Goal: Task Accomplishment & Management: Complete application form

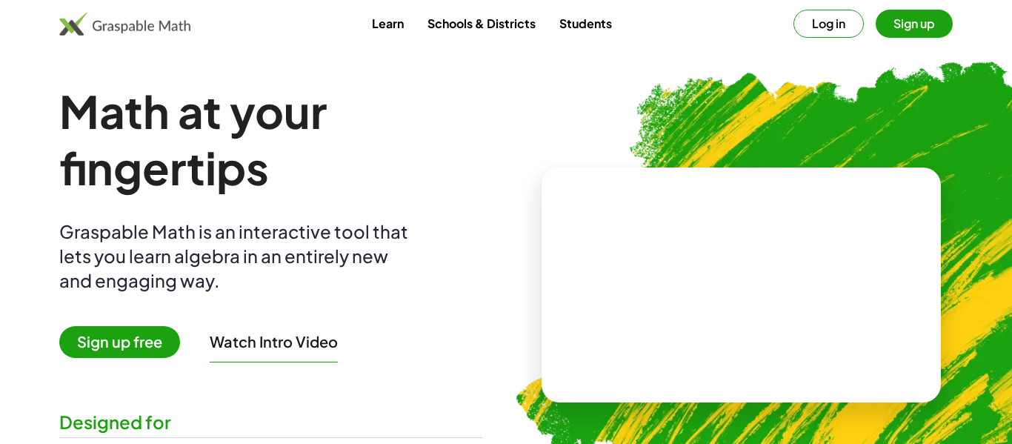
click at [806, 24] on button "Log in" at bounding box center [828, 24] width 70 height 28
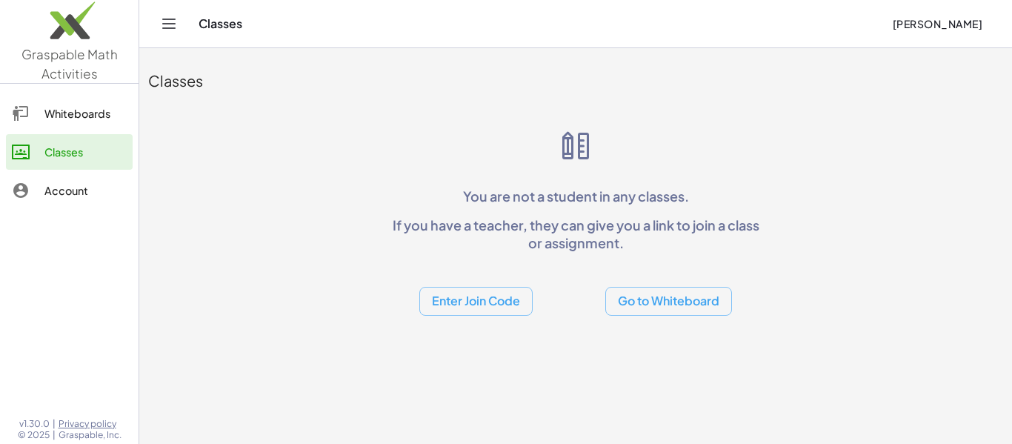
click at [501, 289] on button "Enter Join Code" at bounding box center [475, 301] width 113 height 29
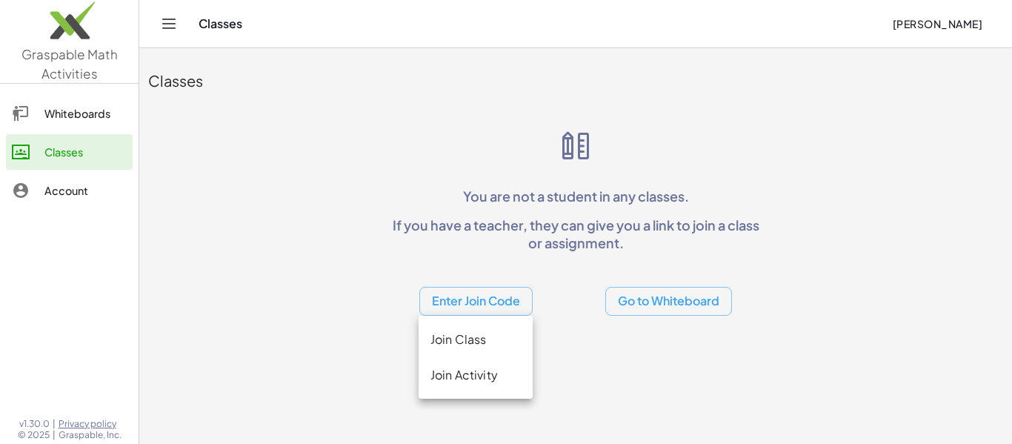
click at [487, 345] on div "Join Class" at bounding box center [475, 339] width 90 height 18
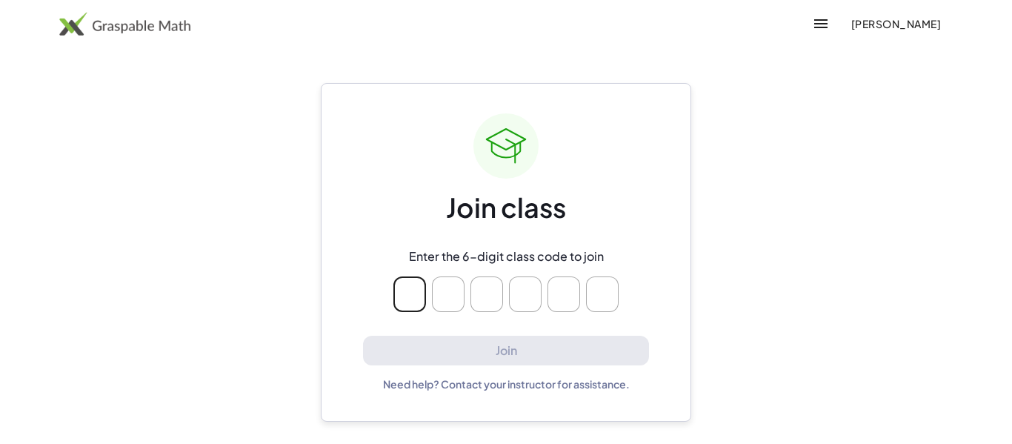
type input "*"
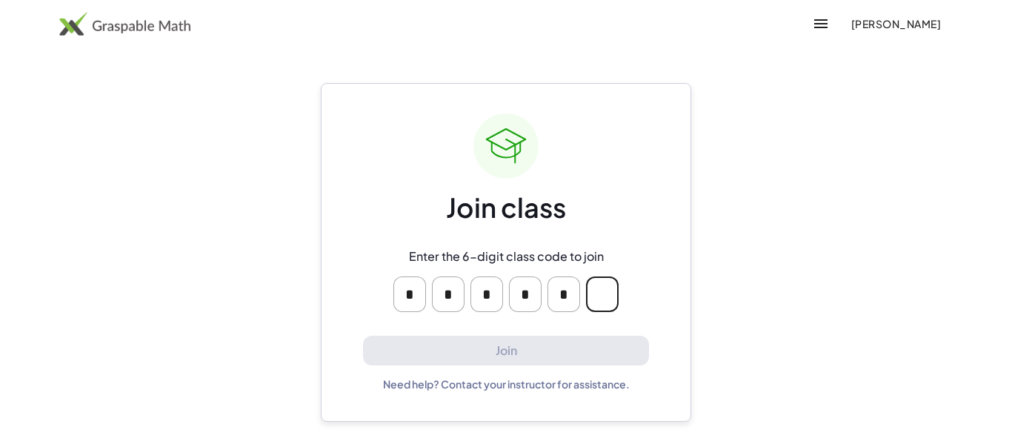
type input "*"
click at [609, 283] on input "Please enter OTP character 6" at bounding box center [602, 294] width 33 height 36
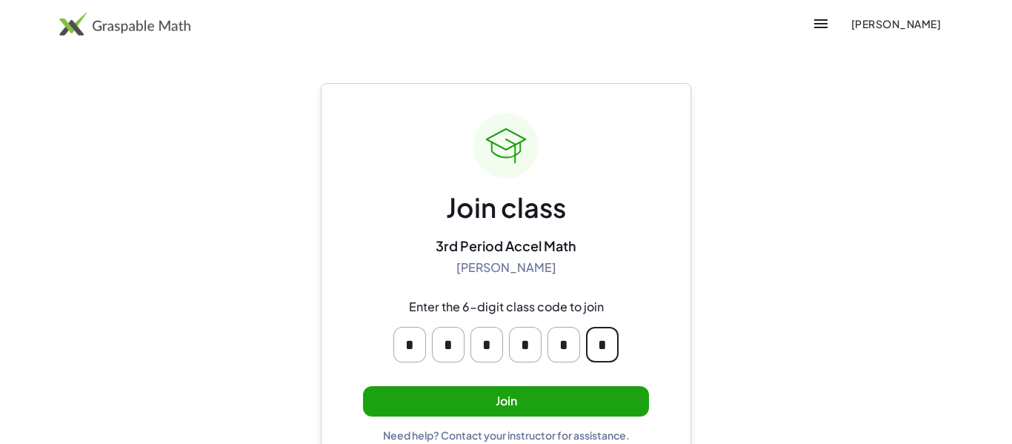
type input "*"
click at [619, 396] on button "Join" at bounding box center [506, 401] width 286 height 30
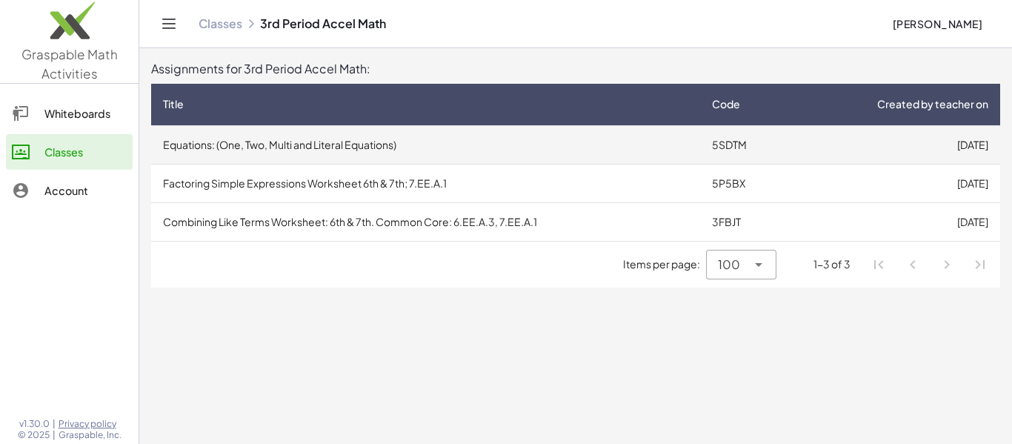
click at [527, 158] on td "Equations: (One, Two, Multi and Literal Equations)" at bounding box center [425, 144] width 549 height 39
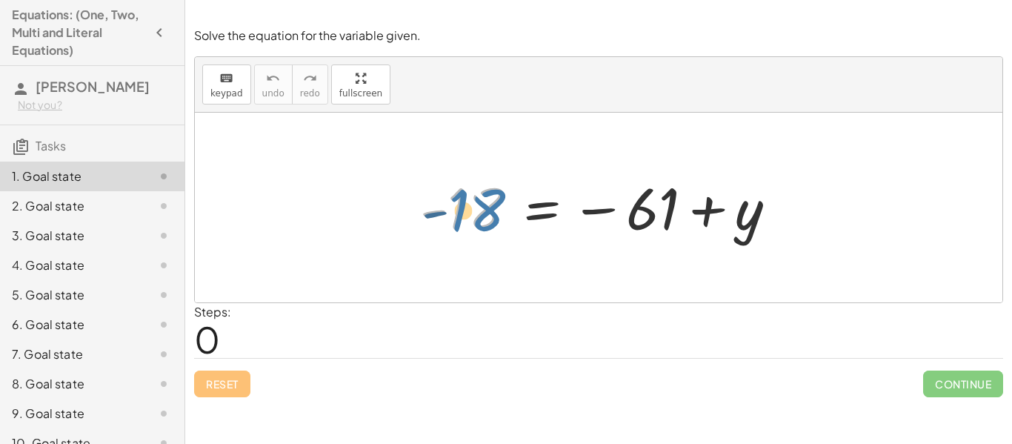
click at [479, 212] on div at bounding box center [603, 207] width 383 height 73
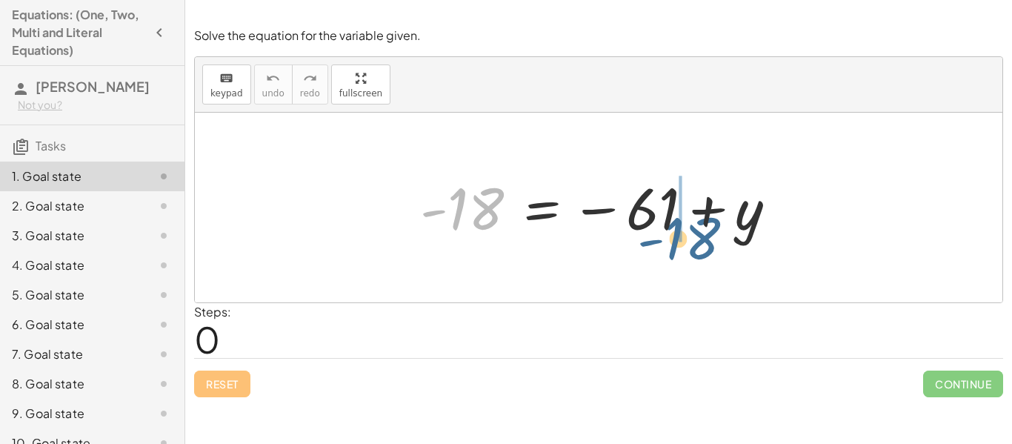
drag, startPoint x: 479, startPoint y: 212, endPoint x: 676, endPoint y: 230, distance: 197.8
click at [676, 230] on div at bounding box center [603, 207] width 383 height 73
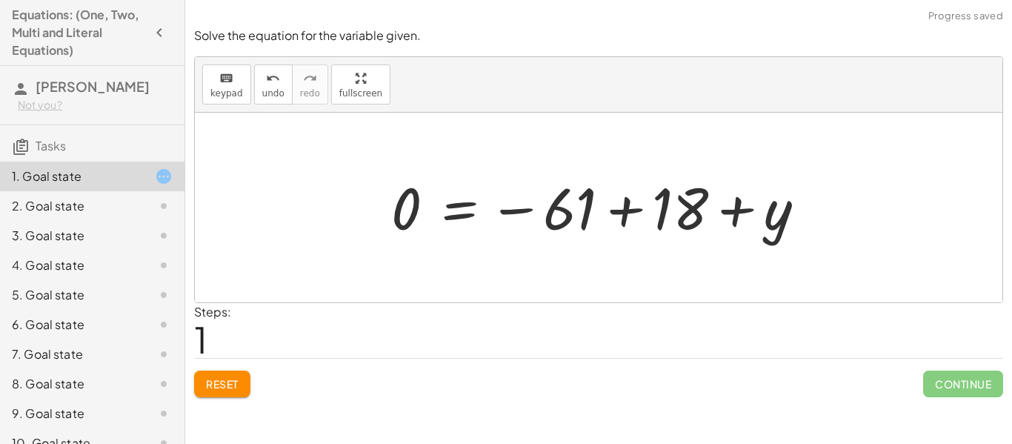
click at [660, 224] on div at bounding box center [604, 207] width 441 height 73
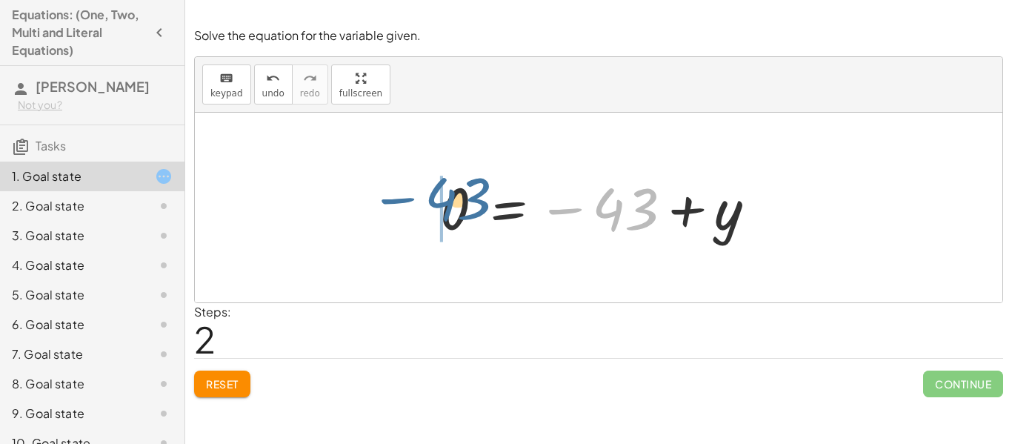
drag, startPoint x: 628, startPoint y: 221, endPoint x: 452, endPoint y: 212, distance: 175.8
click at [452, 212] on div at bounding box center [603, 207] width 342 height 73
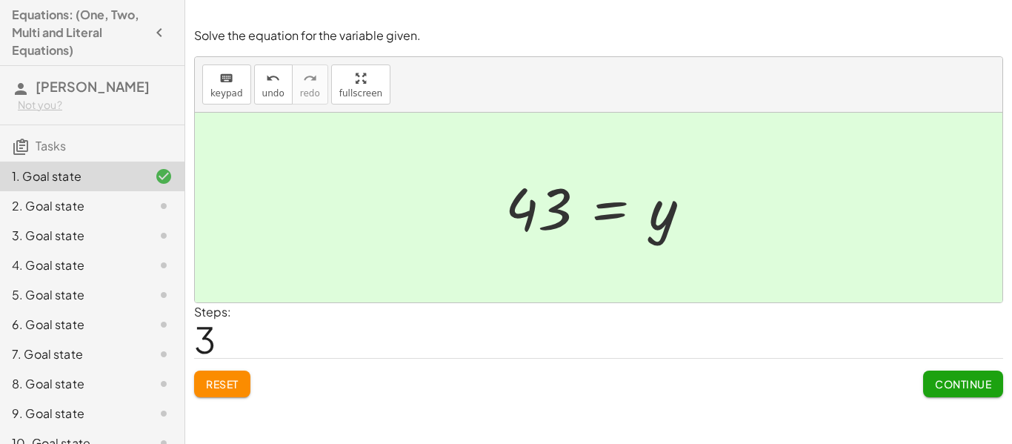
click at [950, 387] on span "Continue" at bounding box center [963, 383] width 56 height 13
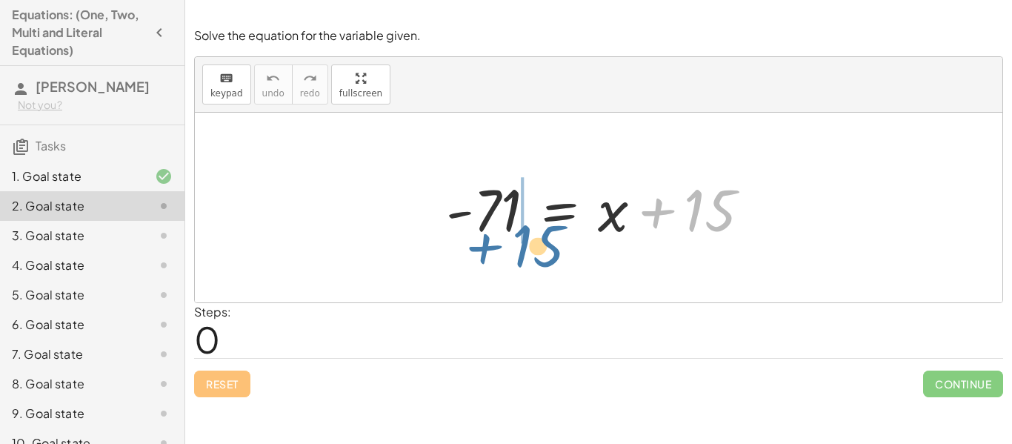
drag, startPoint x: 718, startPoint y: 232, endPoint x: 530, endPoint y: 266, distance: 190.4
click at [530, 266] on div "+ 15 - 71 = + x + 15" at bounding box center [598, 208] width 807 height 190
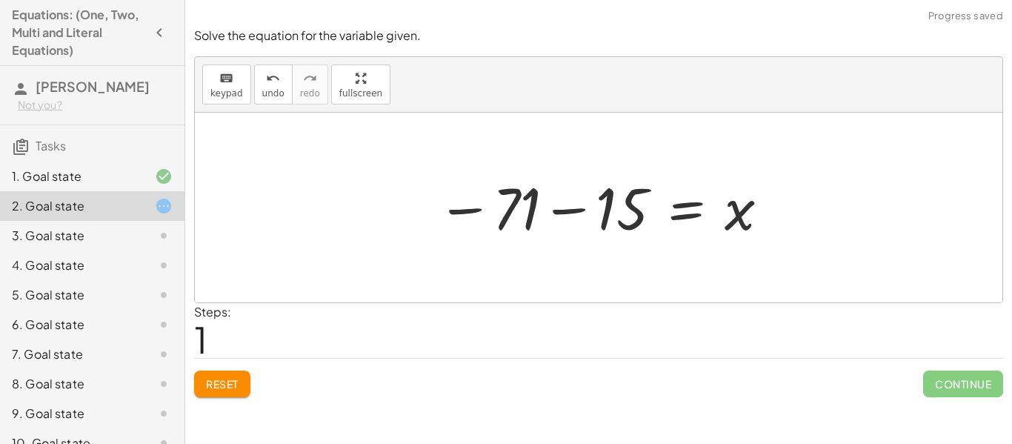
click at [552, 218] on div at bounding box center [604, 207] width 349 height 73
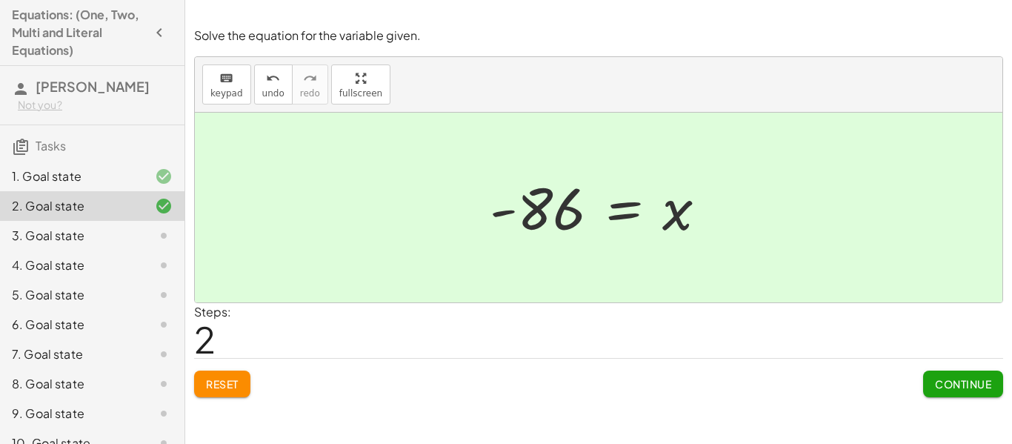
click at [958, 371] on button "Continue" at bounding box center [963, 383] width 80 height 27
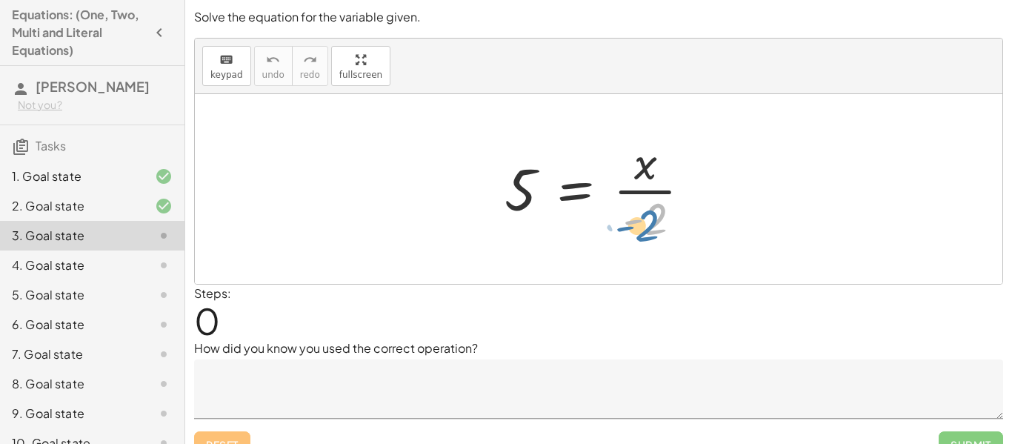
click at [658, 219] on div at bounding box center [603, 189] width 213 height 114
drag, startPoint x: 658, startPoint y: 219, endPoint x: 544, endPoint y: 197, distance: 116.2
click at [544, 197] on div at bounding box center [603, 189] width 213 height 114
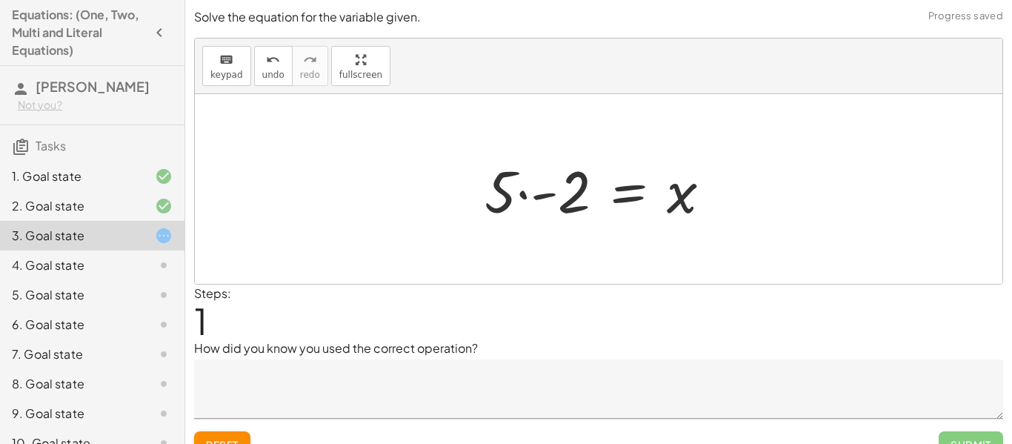
click at [531, 196] on div at bounding box center [604, 189] width 254 height 76
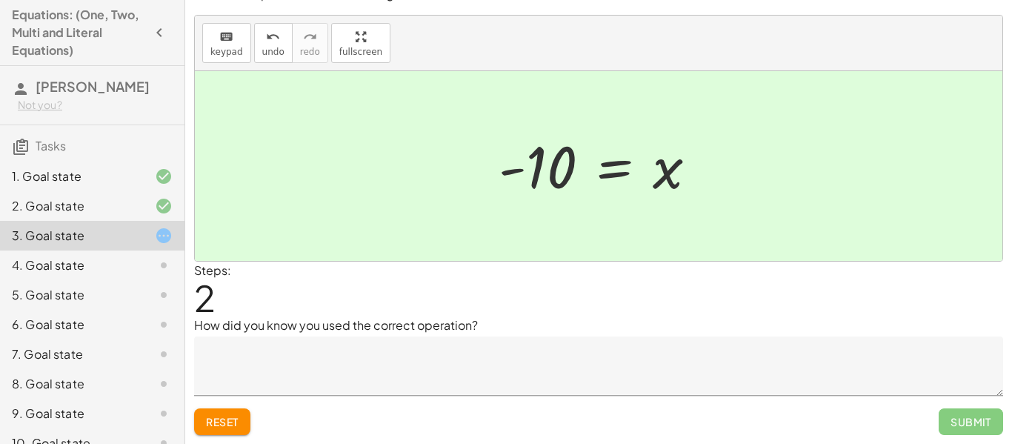
scroll to position [19, 0]
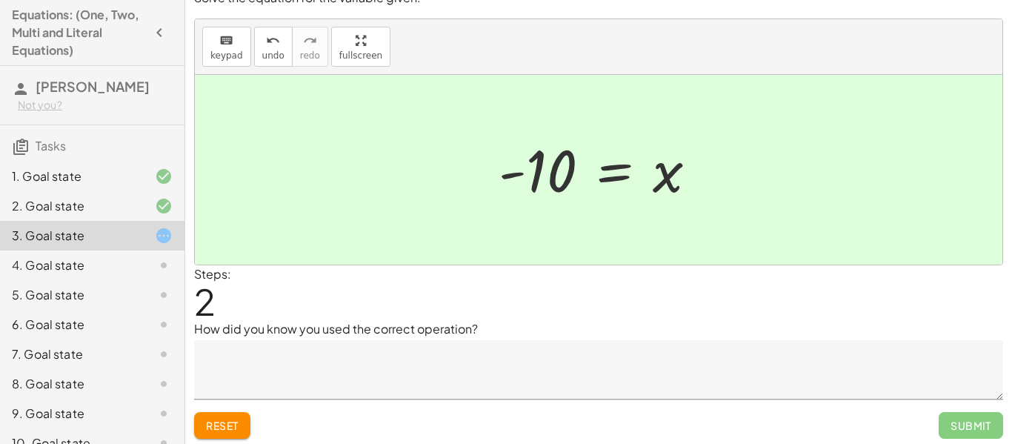
click at [667, 308] on div "Steps: 2" at bounding box center [598, 292] width 809 height 55
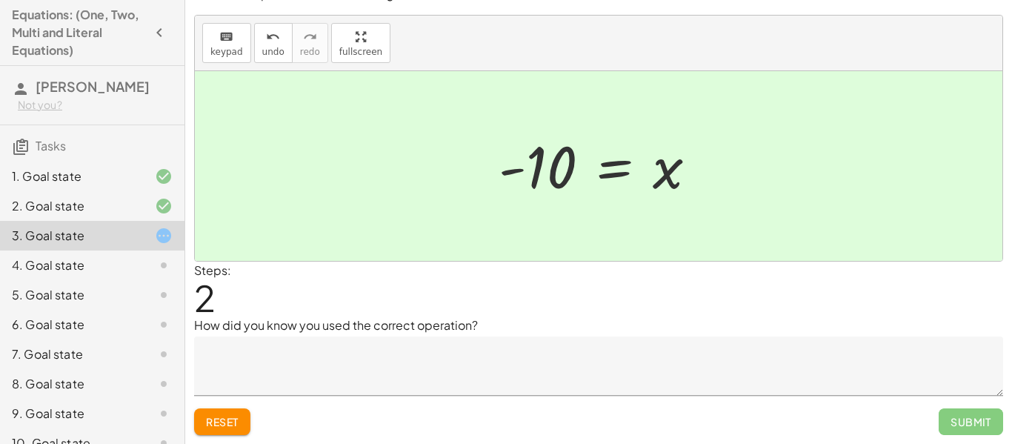
scroll to position [22, 0]
click at [712, 355] on textarea at bounding box center [598, 366] width 809 height 59
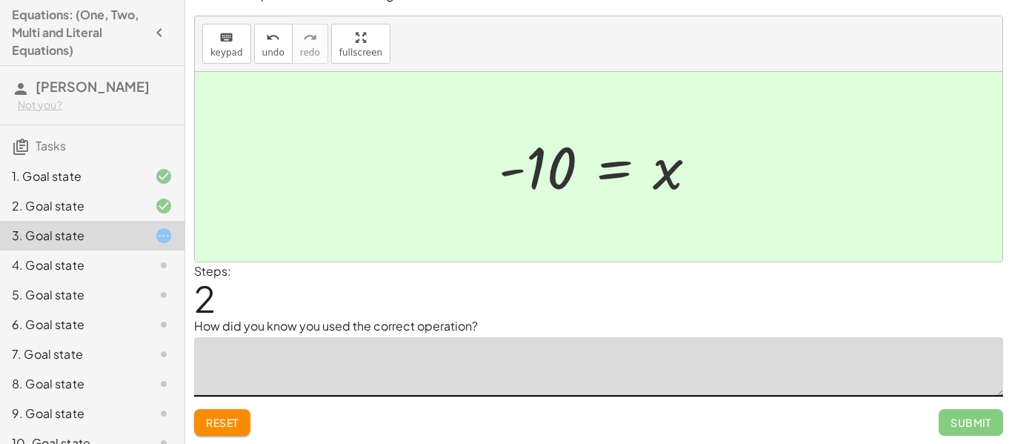
click at [756, 346] on textarea at bounding box center [598, 366] width 809 height 59
click at [552, 203] on div "5 = · x · - 2 · 5 · - 2 = x = x - 10" at bounding box center [598, 166] width 244 height 81
click at [535, 367] on textarea at bounding box center [598, 365] width 809 height 59
type textarea "*"
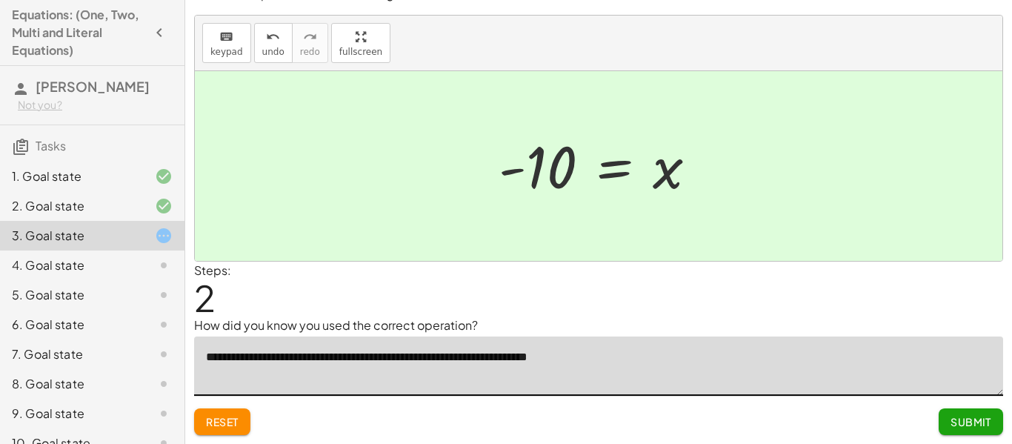
type textarea "**********"
click at [961, 428] on button "Submit" at bounding box center [970, 421] width 64 height 27
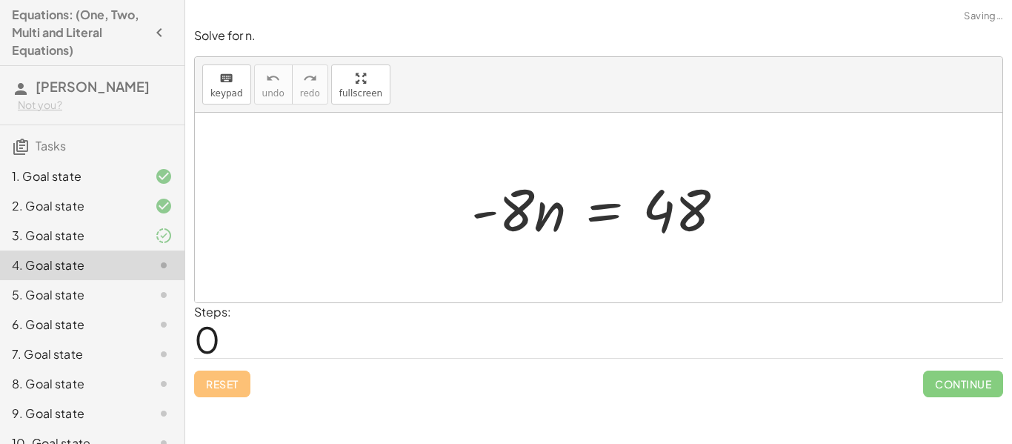
scroll to position [0, 0]
click at [526, 219] on div at bounding box center [604, 208] width 281 height 76
drag, startPoint x: 508, startPoint y: 215, endPoint x: 678, endPoint y: 247, distance: 172.5
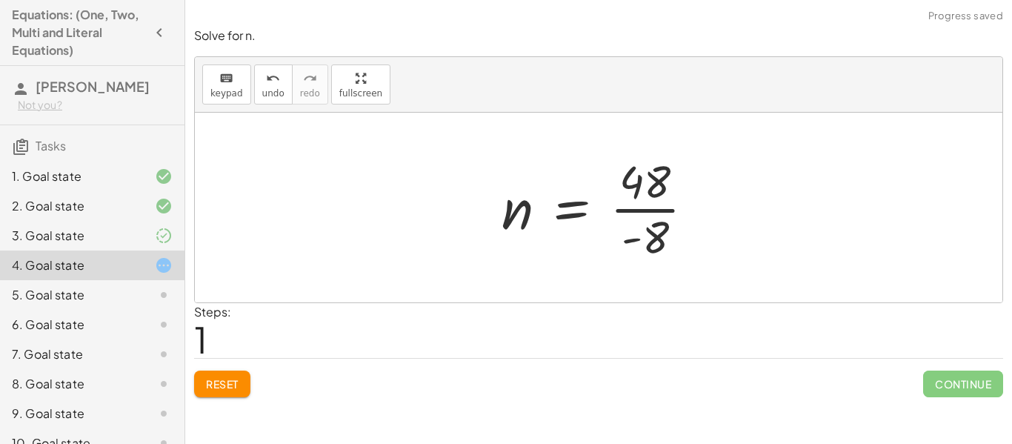
click at [666, 219] on div at bounding box center [604, 207] width 220 height 114
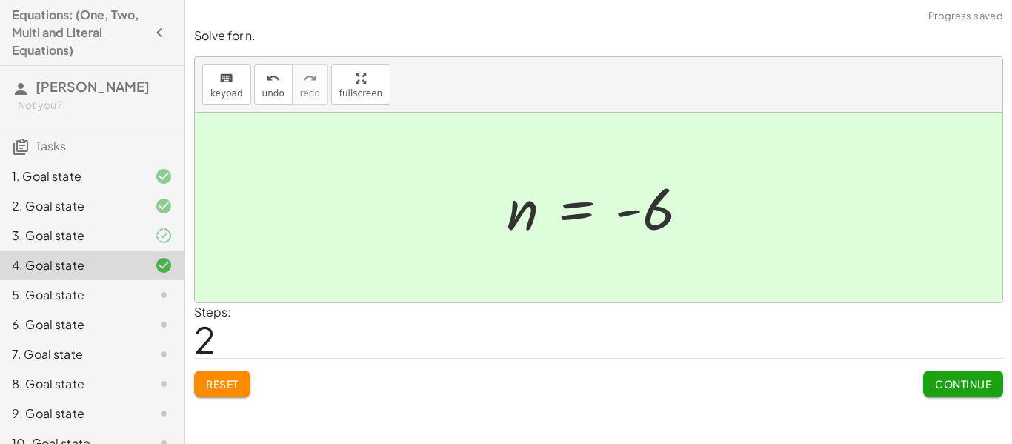
click at [951, 381] on span "Continue" at bounding box center [963, 383] width 56 height 13
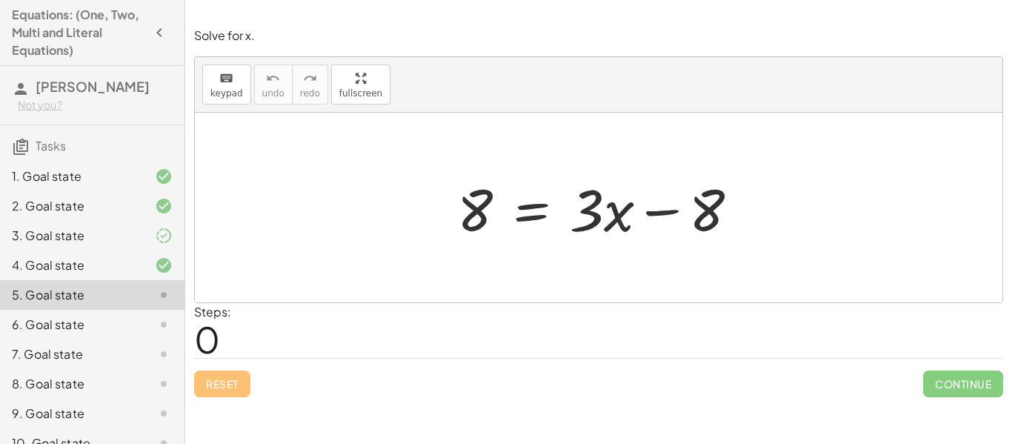
click at [158, 280] on div "3. Goal state" at bounding box center [92, 295] width 184 height 30
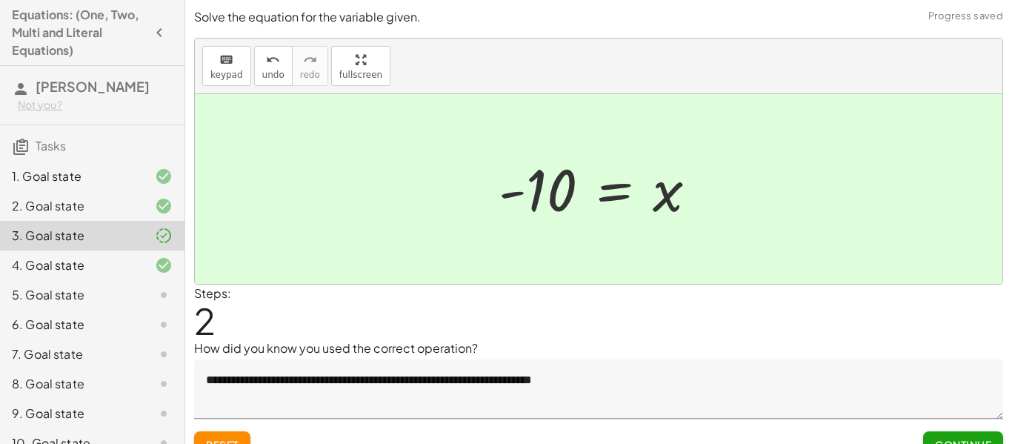
click at [153, 265] on div at bounding box center [151, 265] width 41 height 18
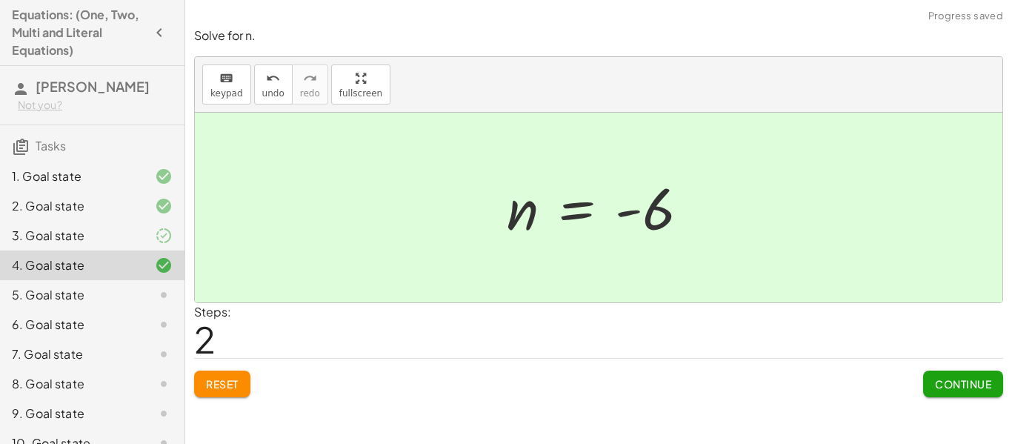
click at [971, 390] on button "Continue" at bounding box center [963, 383] width 80 height 27
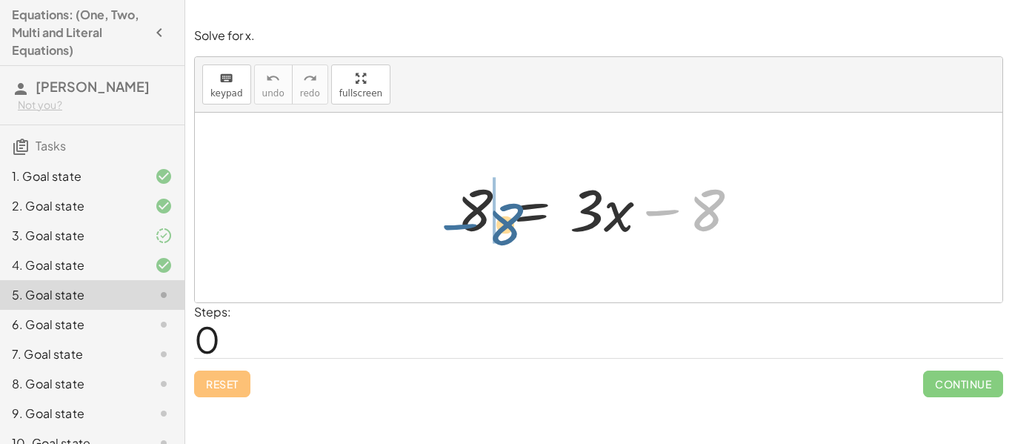
drag, startPoint x: 674, startPoint y: 225, endPoint x: 468, endPoint y: 238, distance: 206.3
click at [468, 238] on div at bounding box center [604, 208] width 309 height 76
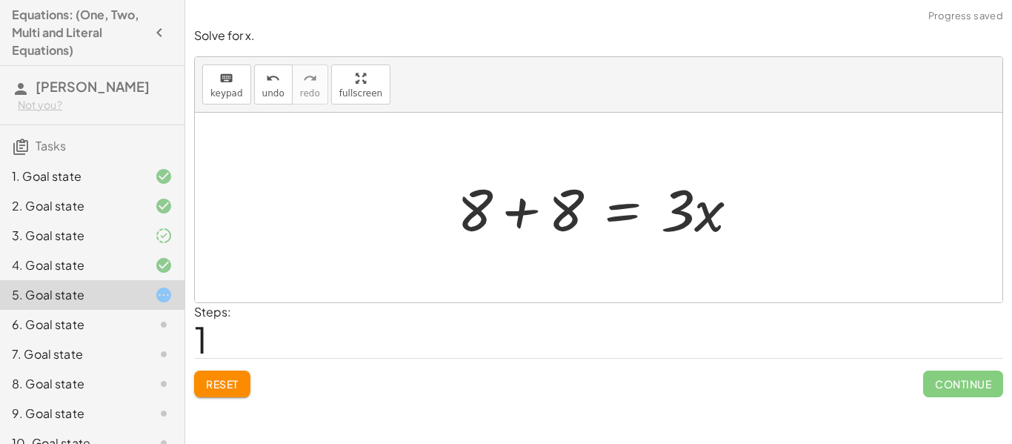
click at [527, 218] on div at bounding box center [604, 208] width 309 height 76
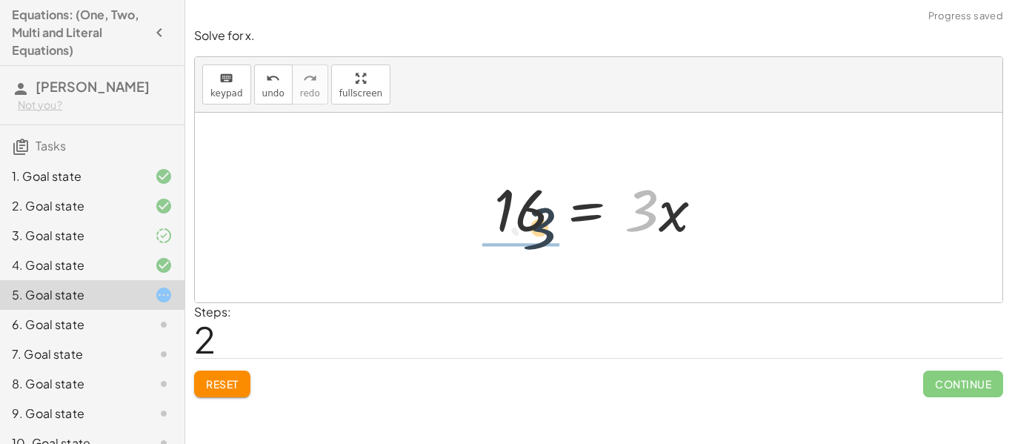
drag, startPoint x: 648, startPoint y: 227, endPoint x: 506, endPoint y: 244, distance: 143.2
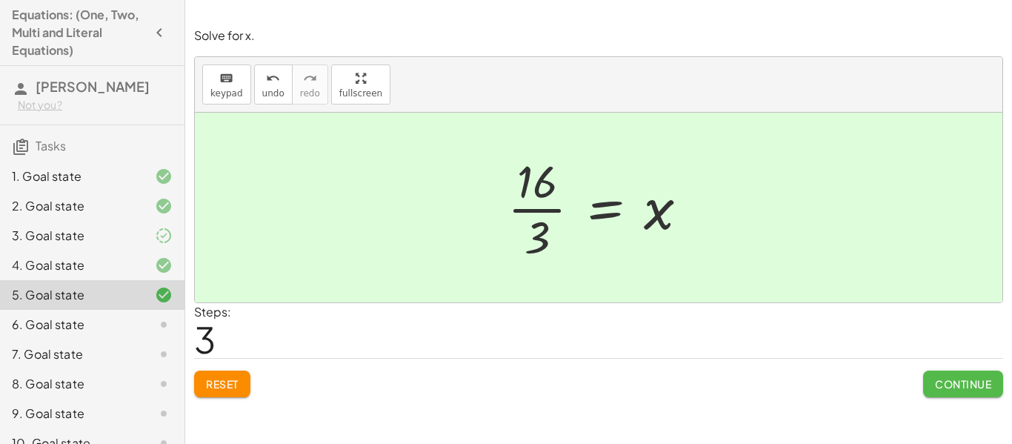
click at [932, 380] on button "Continue" at bounding box center [963, 383] width 80 height 27
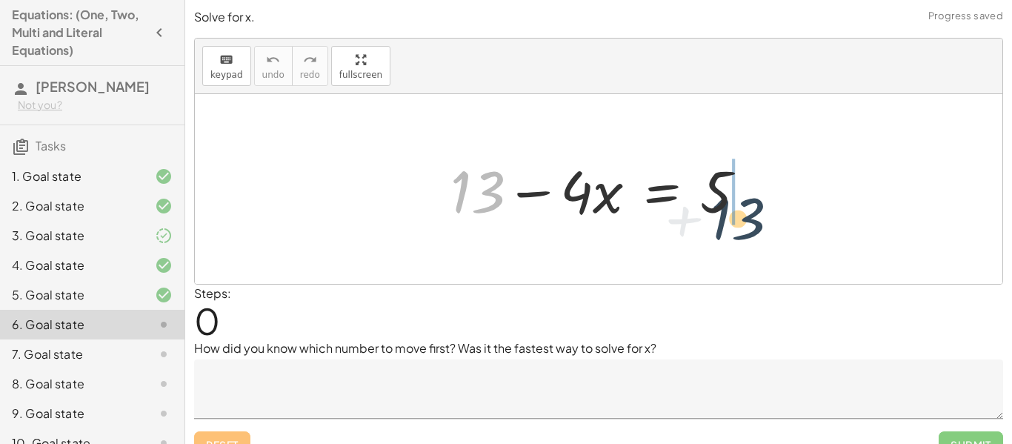
drag, startPoint x: 460, startPoint y: 205, endPoint x: 734, endPoint y: 231, distance: 275.2
click at [734, 231] on div "+ 13 + 13 − · 4 · x = 5" at bounding box center [598, 189] width 807 height 190
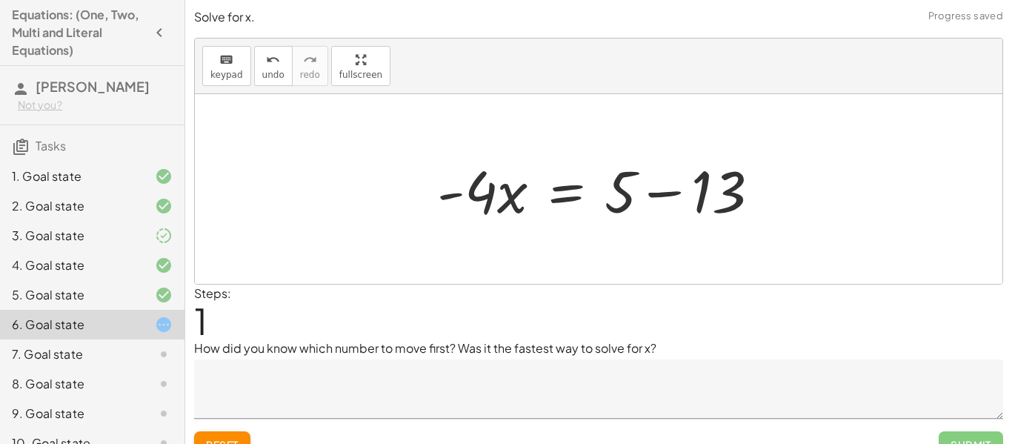
click at [681, 206] on div at bounding box center [605, 189] width 350 height 76
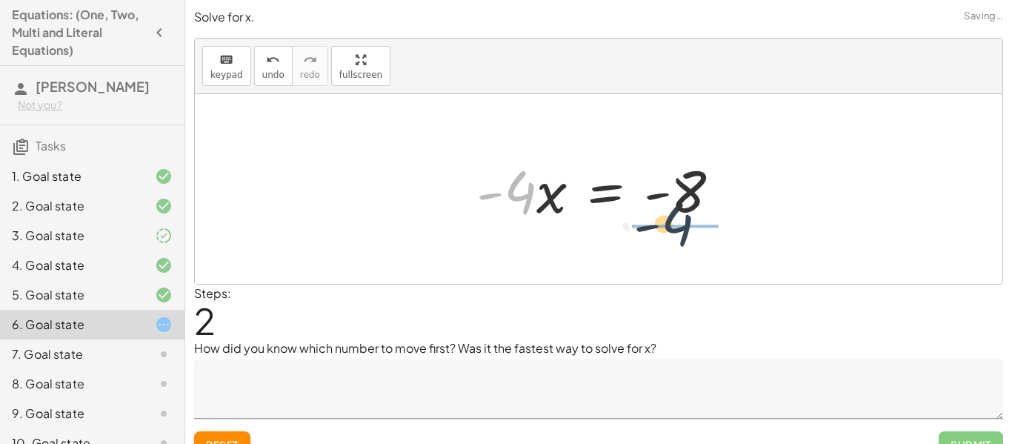
drag, startPoint x: 521, startPoint y: 202, endPoint x: 740, endPoint y: 241, distance: 222.7
click at [740, 241] on div "+ 13 − · 4 · x = 5 · - 4 · x = + 5 − 13 · - 4 · 4 · x = - - 8" at bounding box center [598, 189] width 807 height 190
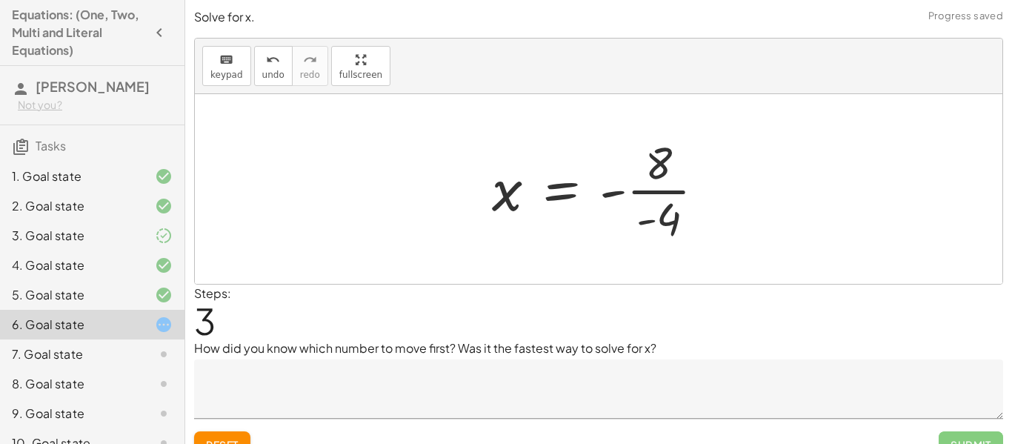
click at [664, 206] on div at bounding box center [603, 189] width 239 height 114
click at [635, 190] on div at bounding box center [604, 189] width 235 height 73
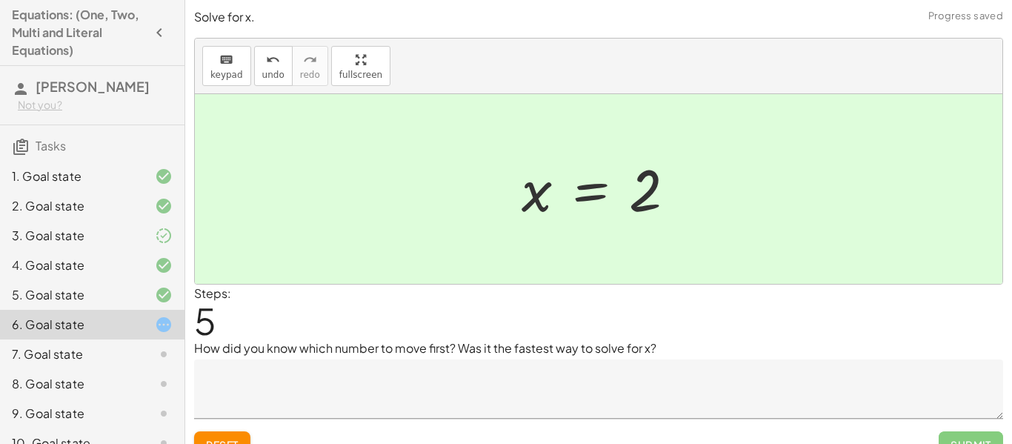
scroll to position [23, 0]
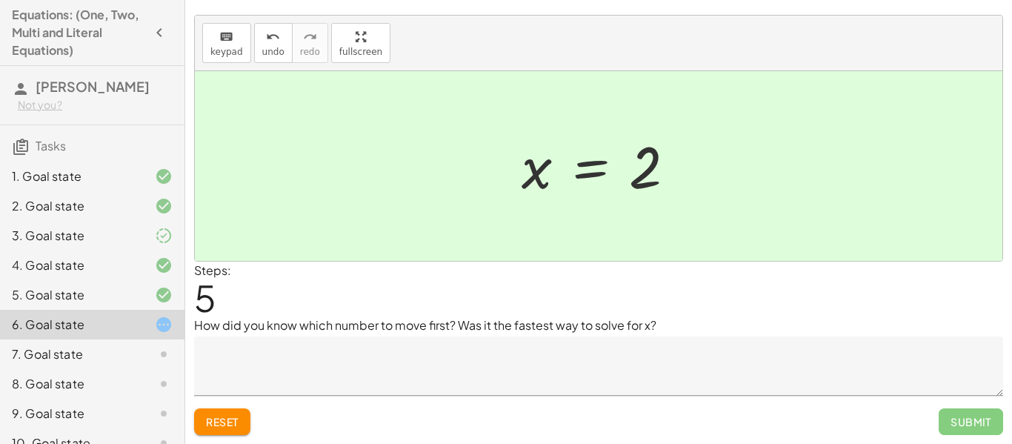
click at [126, 353] on div "7. Goal state" at bounding box center [71, 354] width 119 height 18
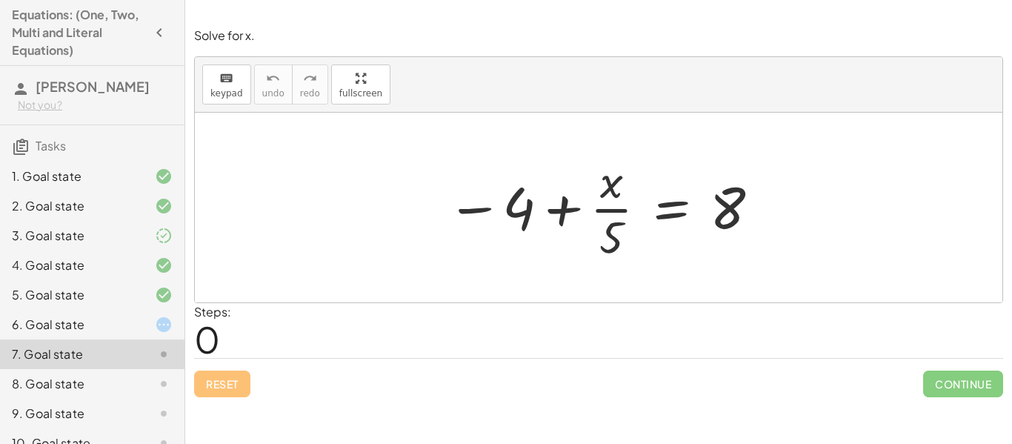
click at [143, 330] on div at bounding box center [151, 324] width 41 height 18
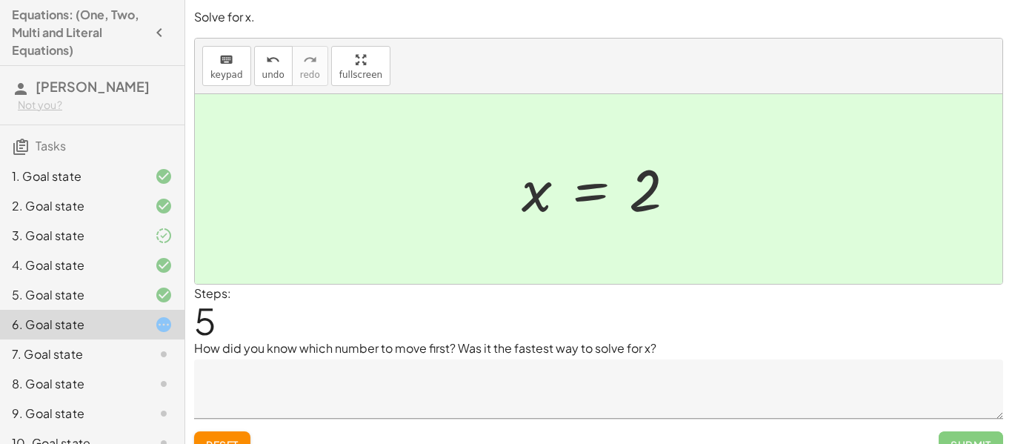
click at [155, 236] on icon at bounding box center [164, 236] width 18 height 18
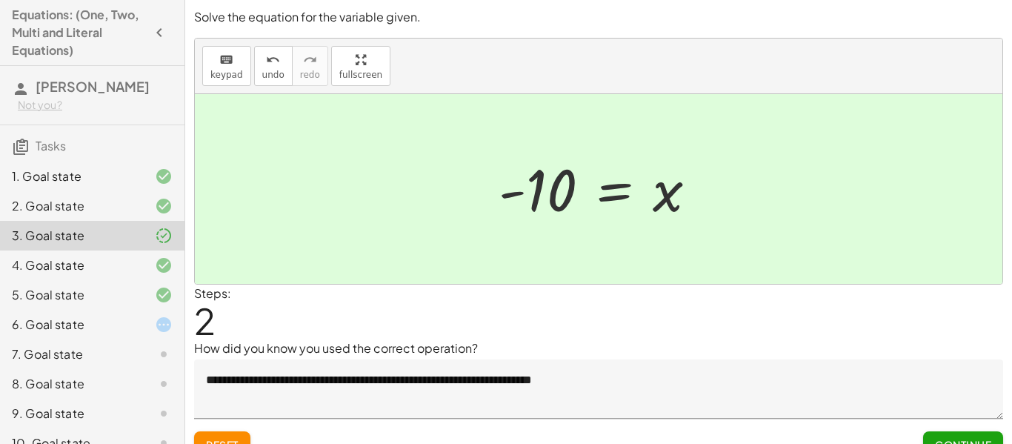
scroll to position [67, 0]
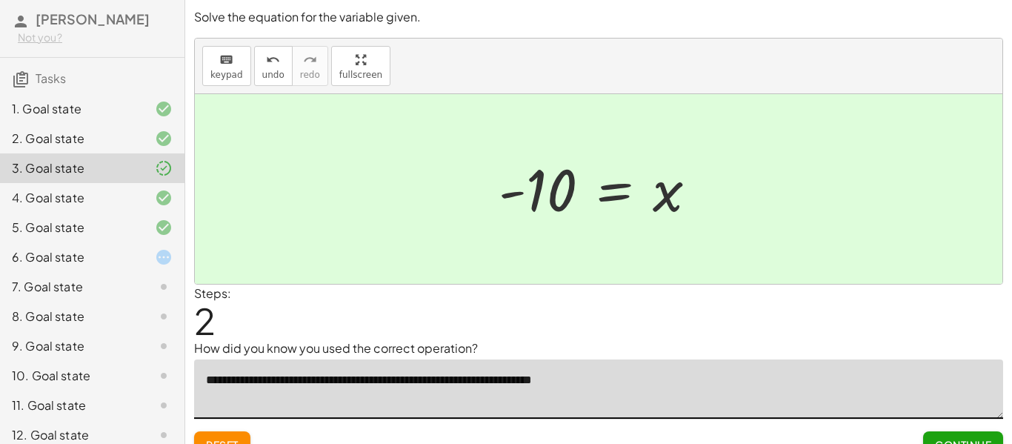
drag, startPoint x: 205, startPoint y: 381, endPoint x: 587, endPoint y: 378, distance: 382.1
click at [587, 378] on textarea "**********" at bounding box center [598, 388] width 809 height 59
click at [542, 381] on textarea "**********" at bounding box center [598, 388] width 809 height 59
click at [164, 264] on icon at bounding box center [164, 257] width 18 height 18
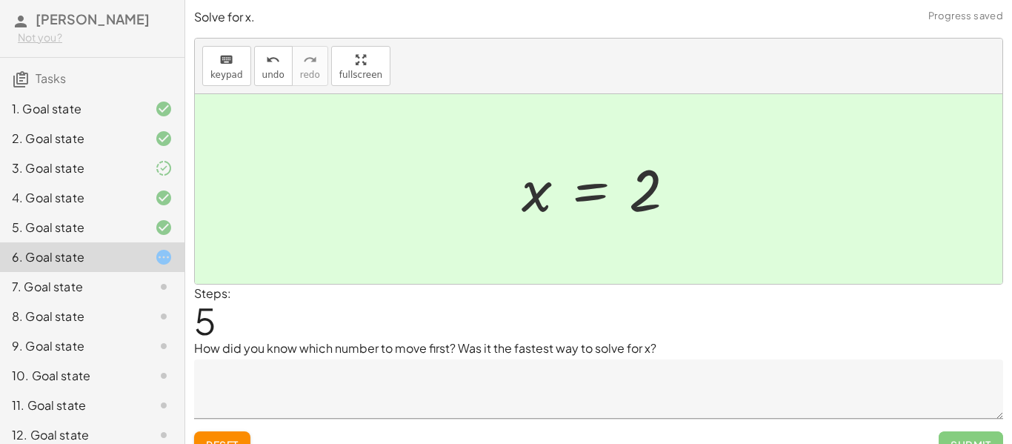
click at [148, 278] on div at bounding box center [151, 287] width 41 height 18
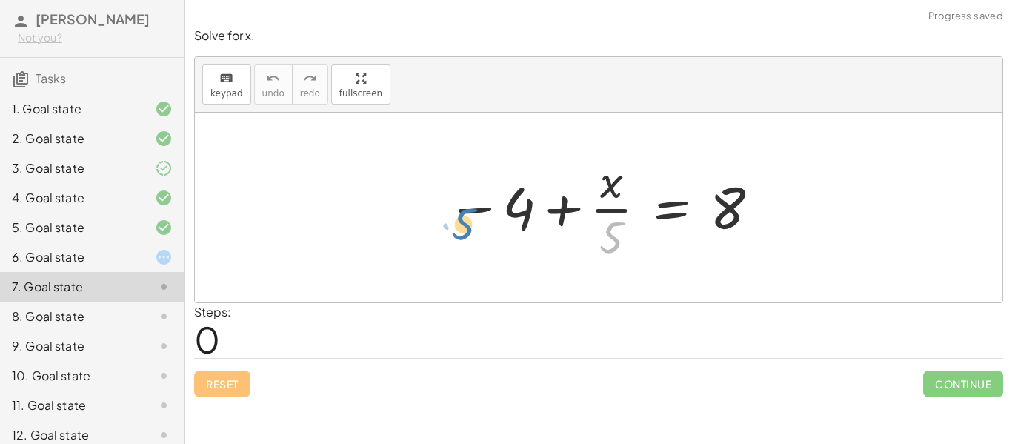
drag, startPoint x: 615, startPoint y: 244, endPoint x: 458, endPoint y: 224, distance: 157.5
click at [458, 224] on div at bounding box center [604, 207] width 330 height 114
drag, startPoint x: 613, startPoint y: 239, endPoint x: 527, endPoint y: 215, distance: 89.3
click at [527, 215] on div at bounding box center [604, 207] width 330 height 114
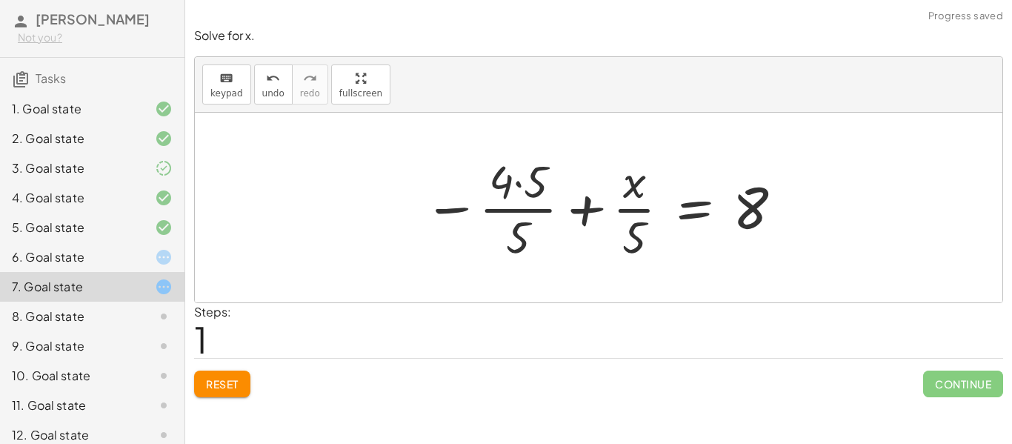
click at [518, 205] on div at bounding box center [603, 207] width 375 height 114
click at [575, 213] on div at bounding box center [603, 207] width 375 height 114
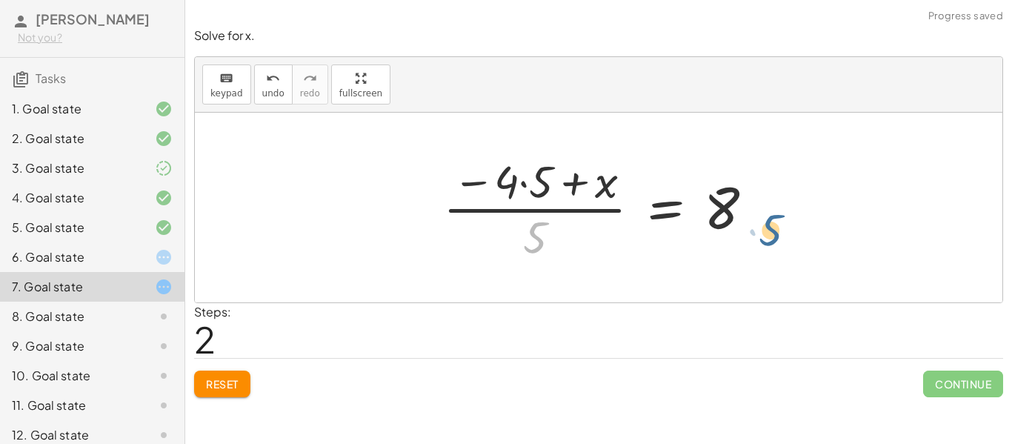
drag, startPoint x: 536, startPoint y: 227, endPoint x: 778, endPoint y: 215, distance: 241.7
click at [778, 215] on div "− 4 + · x · 5 = 8 − · 4 · 5 · 5 + · x · 5 = 8 · 5 4 x = 8 · · 5 · 5 · ( − + )" at bounding box center [598, 208] width 807 height 190
drag, startPoint x: 543, startPoint y: 242, endPoint x: 778, endPoint y: 223, distance: 236.3
click at [778, 223] on div "− 4 + · x · 5 = 8 − · 4 · 5 · 5 + · x · 5 = 8 · 5 4 x = 8 · · 5 · 5 · ( − + )" at bounding box center [598, 208] width 807 height 190
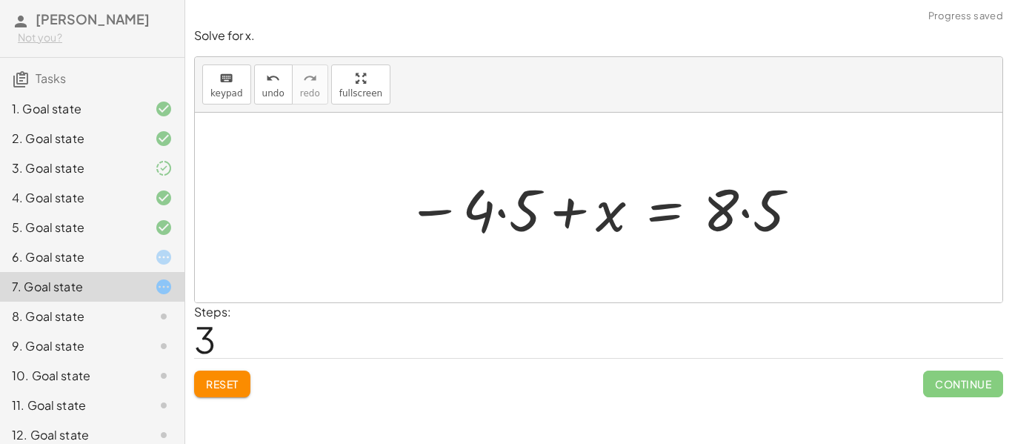
click at [769, 222] on div at bounding box center [603, 208] width 409 height 76
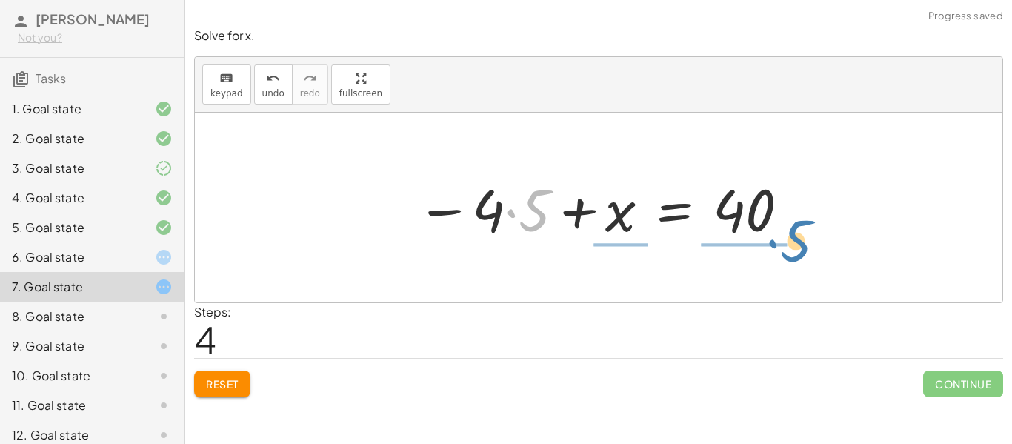
drag, startPoint x: 513, startPoint y: 231, endPoint x: 778, endPoint y: 261, distance: 266.0
click at [778, 261] on div "− 4 + · x · 5 = 8 − · 4 · 5 · 5 + · x · 5 = 8 · ( − · 4 · 5 + x ) · 5 = 8 − · 4…" at bounding box center [598, 208] width 807 height 190
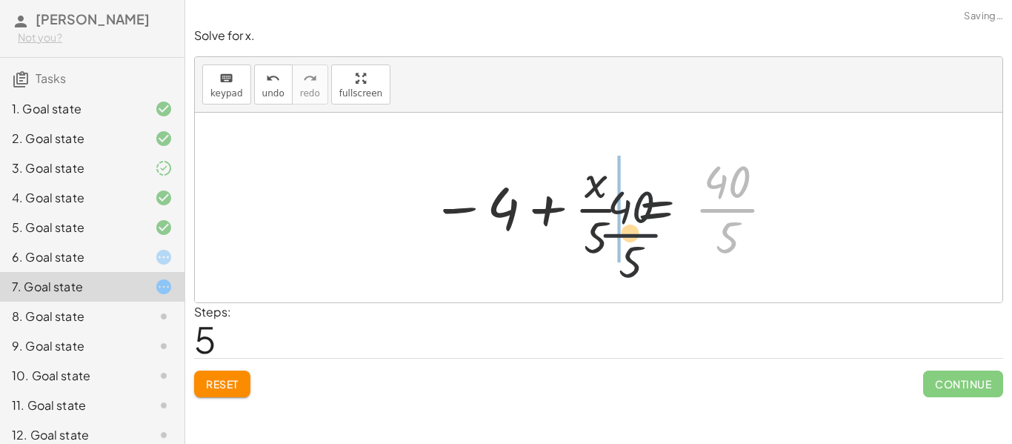
drag, startPoint x: 738, startPoint y: 220, endPoint x: 543, endPoint y: 247, distance: 197.3
click at [543, 247] on div at bounding box center [604, 207] width 360 height 114
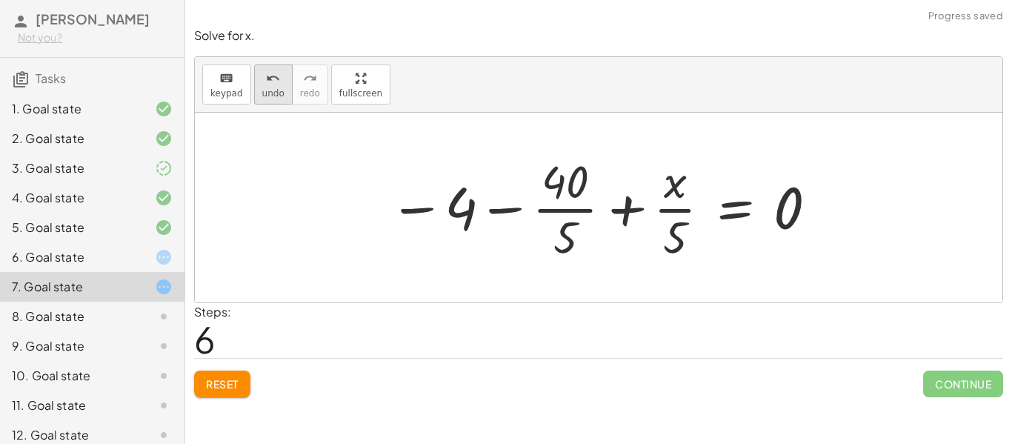
click at [278, 82] on div "undo" at bounding box center [273, 78] width 22 height 18
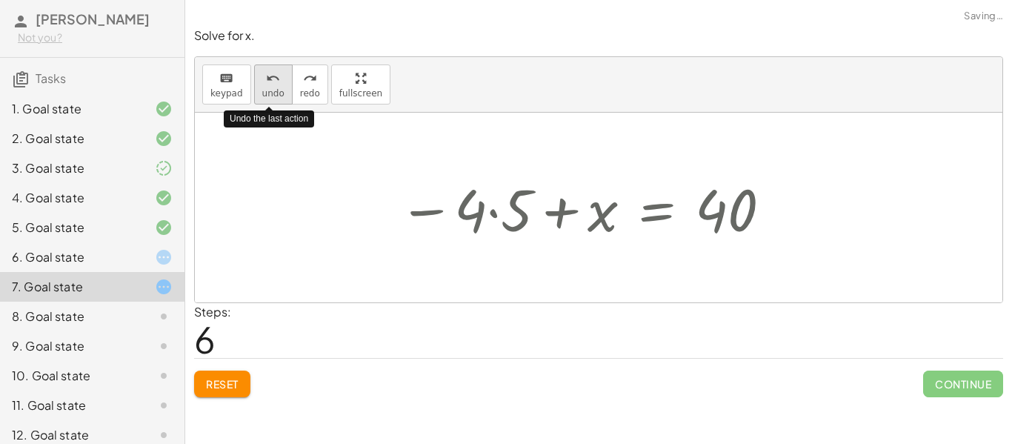
click at [278, 82] on div "undo" at bounding box center [273, 78] width 22 height 18
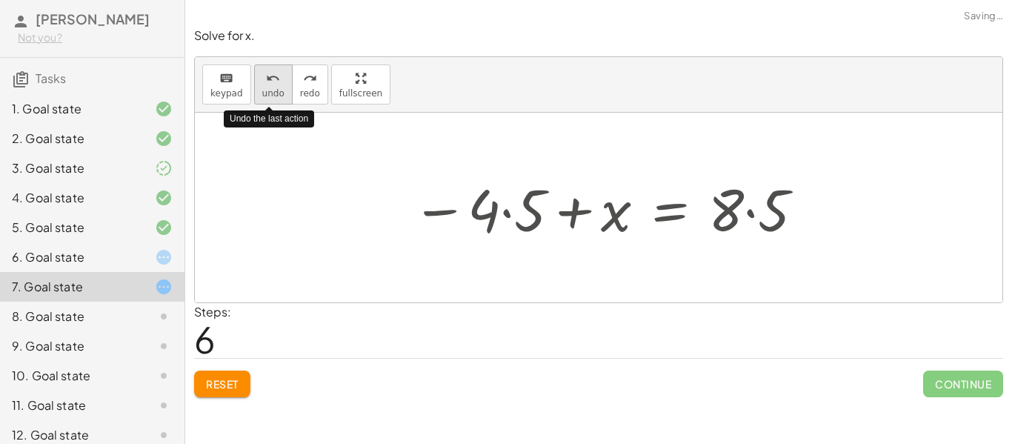
click at [278, 82] on div "undo" at bounding box center [273, 78] width 22 height 18
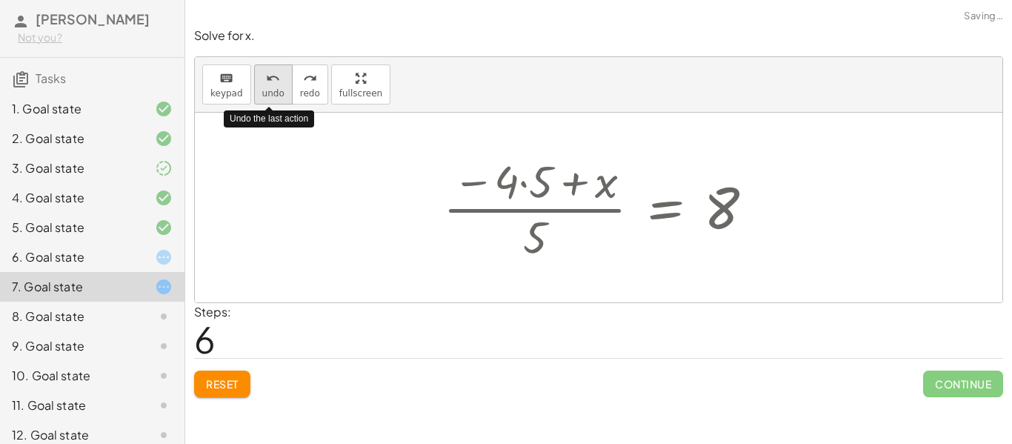
click at [278, 82] on div "undo" at bounding box center [273, 78] width 22 height 18
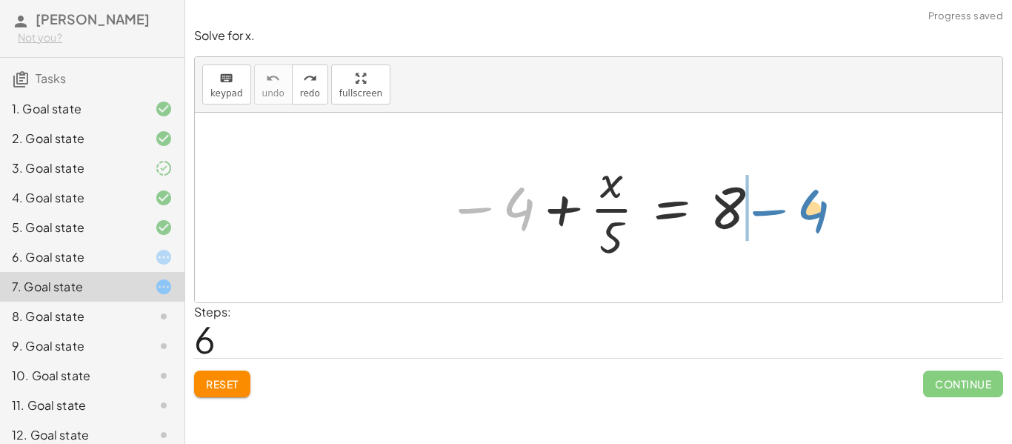
drag, startPoint x: 516, startPoint y: 218, endPoint x: 816, endPoint y: 218, distance: 299.9
click at [816, 218] on div "− 4 − 4 + · x · 5 = 8" at bounding box center [598, 208] width 807 height 190
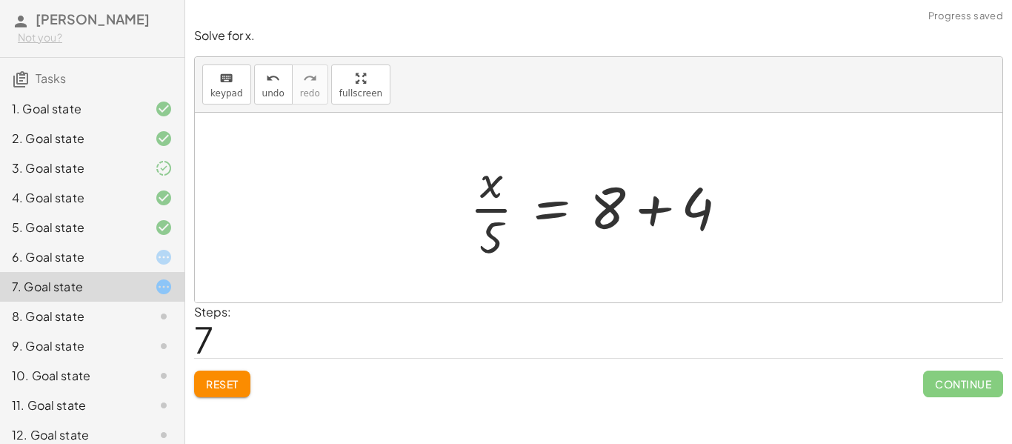
click at [688, 206] on div at bounding box center [604, 207] width 284 height 114
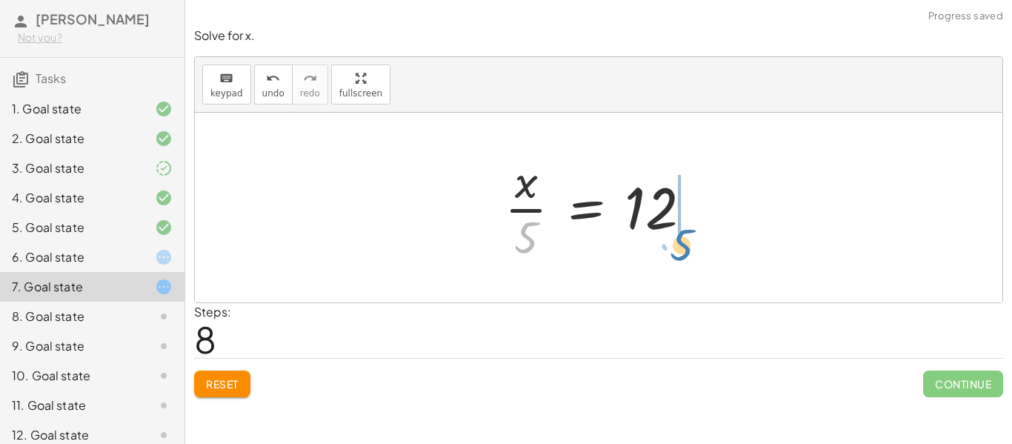
drag, startPoint x: 533, startPoint y: 234, endPoint x: 697, endPoint y: 230, distance: 163.7
click at [697, 230] on div at bounding box center [604, 207] width 214 height 114
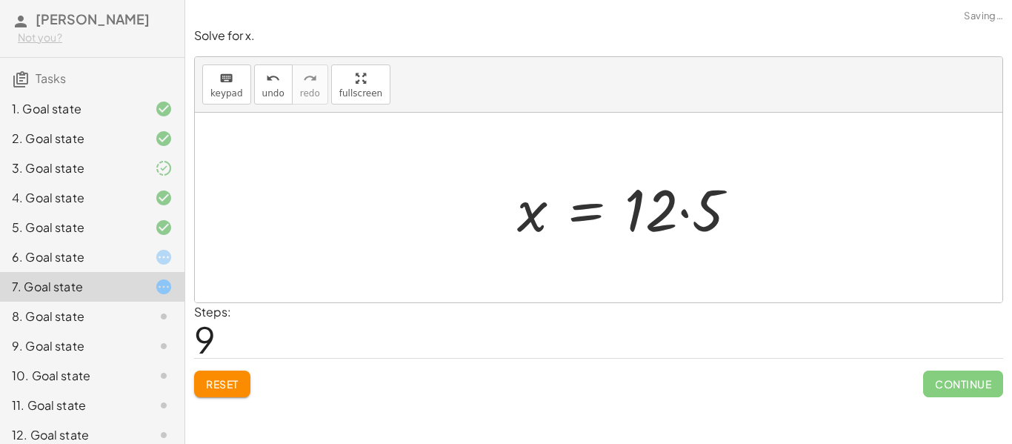
click at [688, 219] on div at bounding box center [632, 208] width 247 height 76
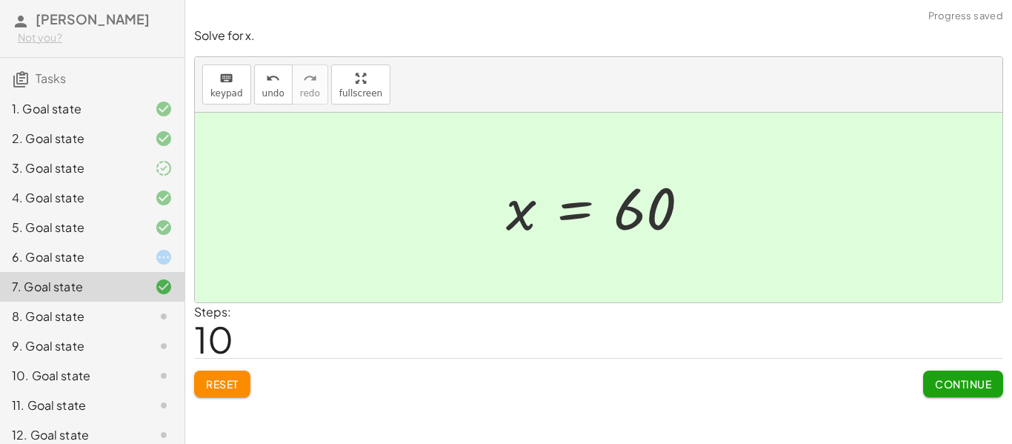
click at [140, 301] on div "6. Goal state" at bounding box center [92, 316] width 184 height 30
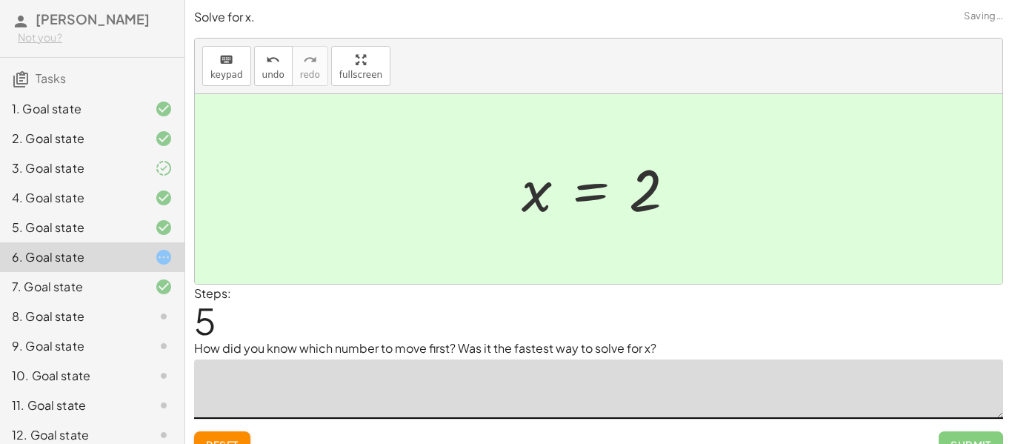
click at [335, 379] on textarea at bounding box center [598, 388] width 809 height 59
click at [638, 197] on div at bounding box center [604, 189] width 181 height 73
click at [262, 70] on span "undo" at bounding box center [273, 75] width 22 height 10
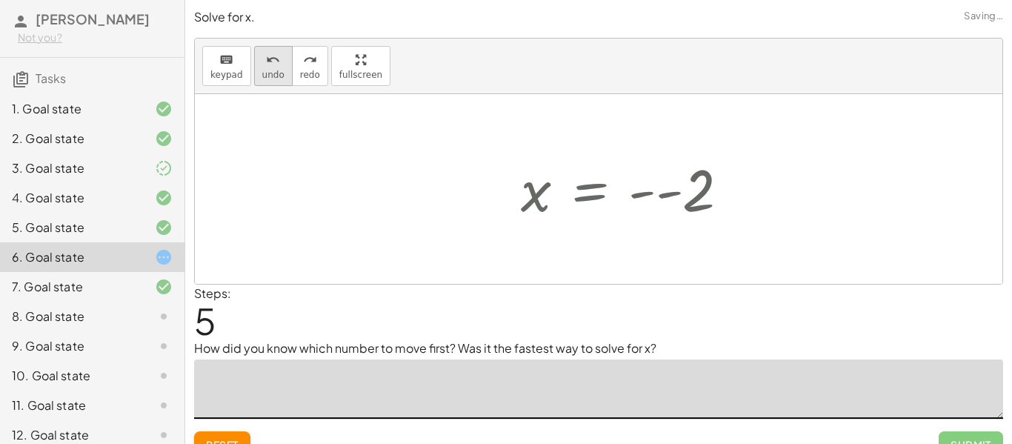
click at [262, 70] on span "undo" at bounding box center [273, 75] width 22 height 10
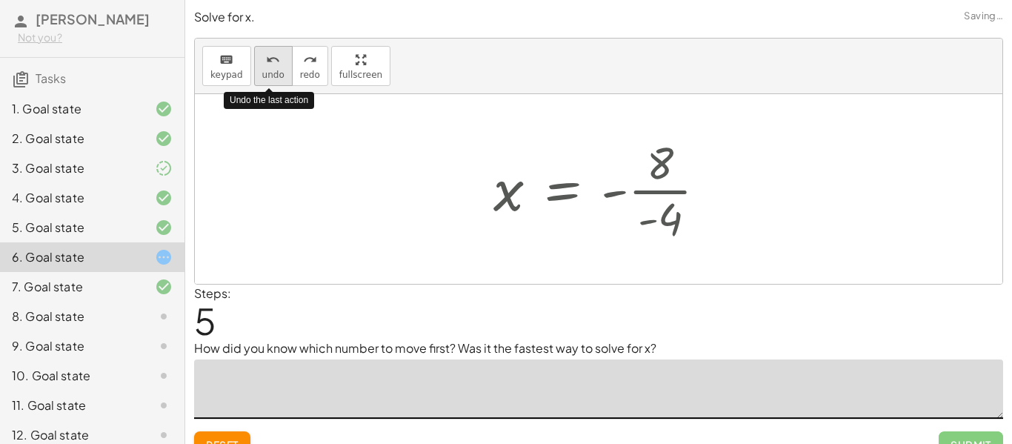
click at [262, 70] on span "undo" at bounding box center [273, 75] width 22 height 10
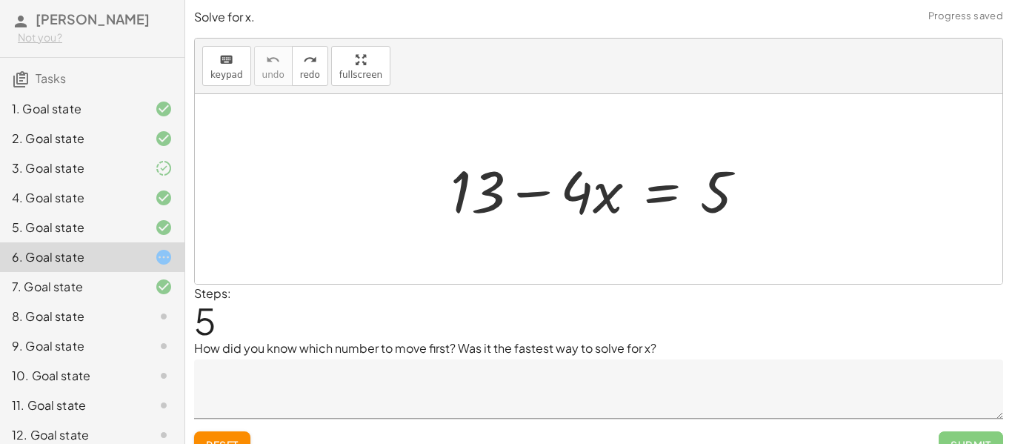
click at [325, 390] on textarea at bounding box center [598, 388] width 809 height 59
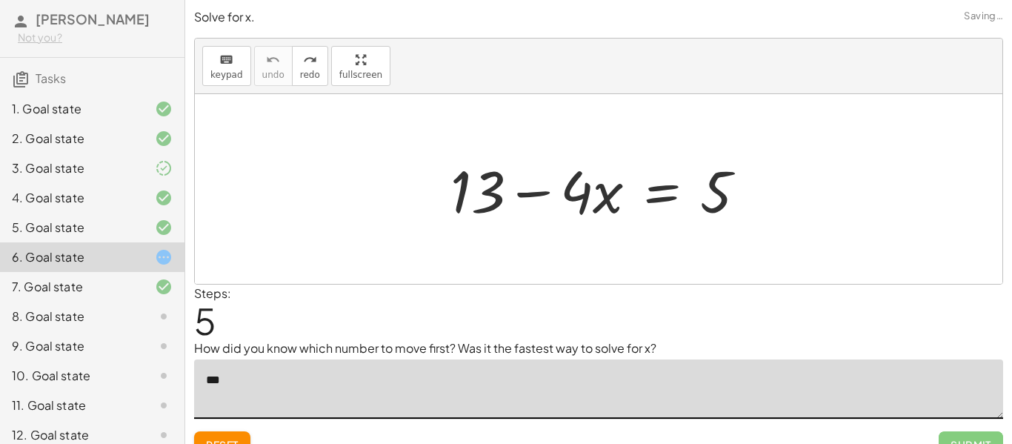
type textarea "*"
type textarea "**********"
type textarea "*"
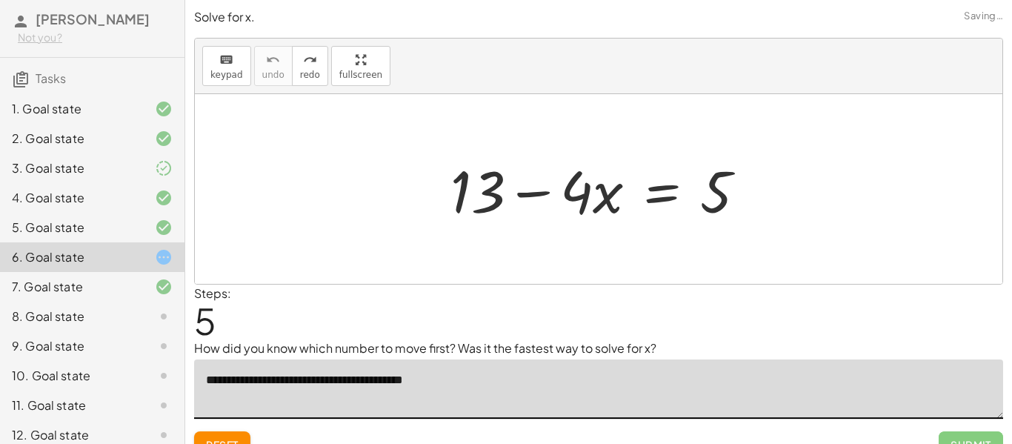
type textarea "**********"
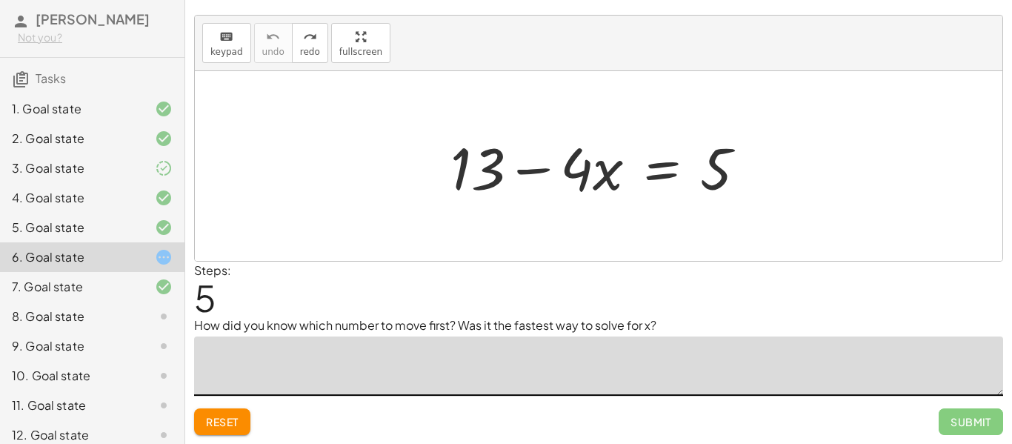
scroll to position [22, 0]
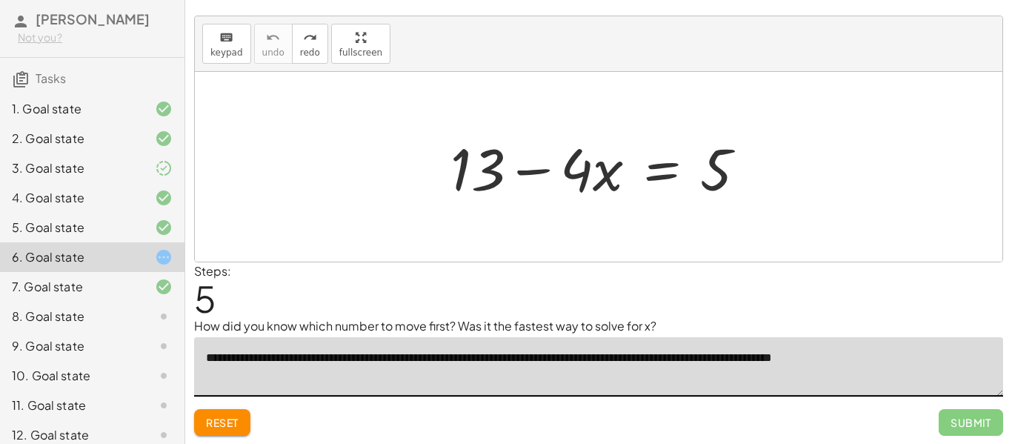
click at [484, 180] on div at bounding box center [604, 167] width 322 height 76
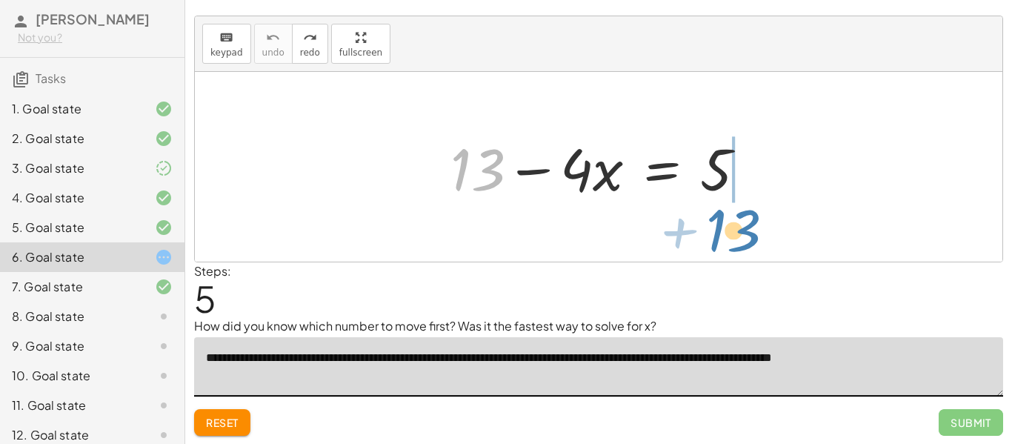
drag, startPoint x: 485, startPoint y: 181, endPoint x: 741, endPoint y: 241, distance: 263.2
click at [741, 241] on div "+ 13 + 13 − · 4 · x = 5" at bounding box center [598, 167] width 807 height 190
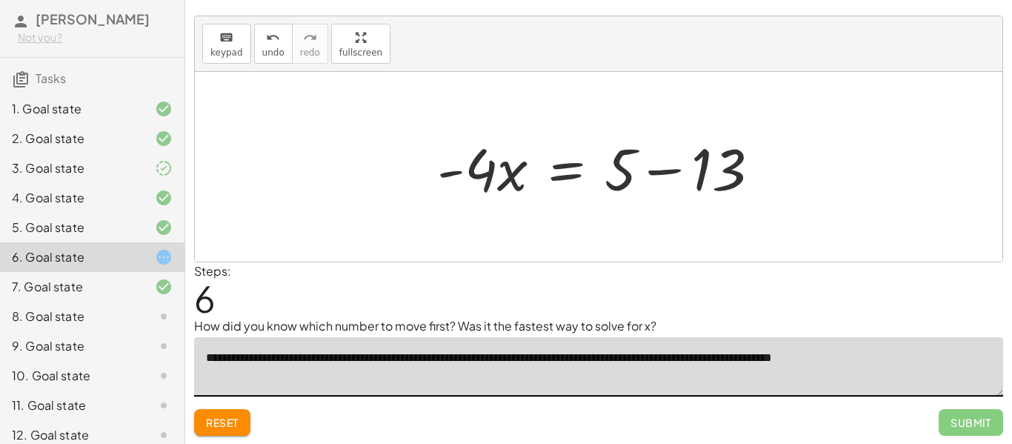
click at [672, 192] on div at bounding box center [605, 167] width 350 height 76
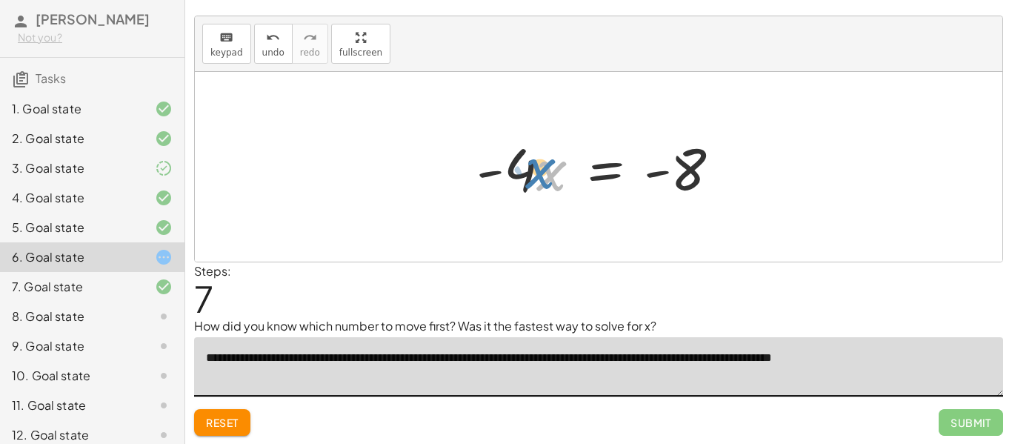
click at [533, 180] on div at bounding box center [604, 167] width 271 height 76
drag, startPoint x: 521, startPoint y: 179, endPoint x: 701, endPoint y: 229, distance: 186.7
click at [701, 229] on div "+ 13 − · 4 · x = 5 · - 4 · x = + 5 − 13 · - 4 · 4 · x = - - 8" at bounding box center [598, 167] width 807 height 190
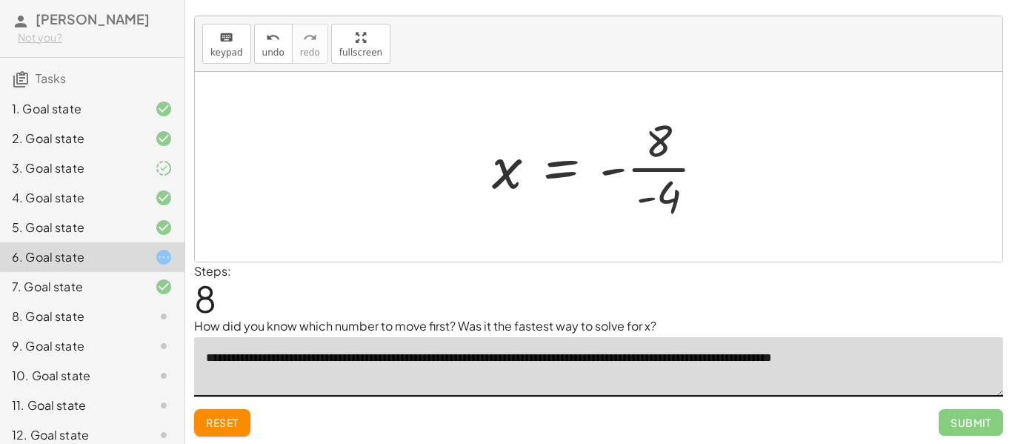
click at [668, 174] on div at bounding box center [603, 167] width 239 height 114
click at [643, 174] on div at bounding box center [604, 166] width 235 height 73
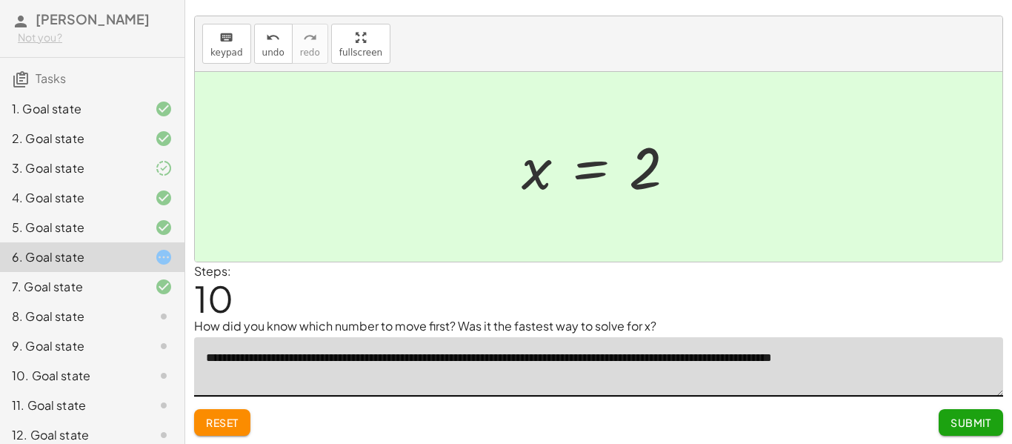
type textarea "**********"
click at [946, 420] on button "Submit" at bounding box center [970, 422] width 64 height 27
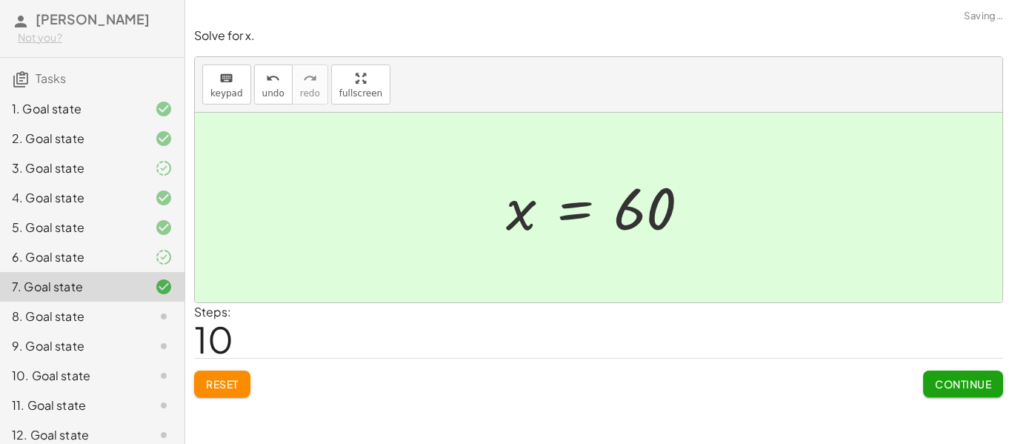
scroll to position [0, 0]
click at [144, 324] on div at bounding box center [151, 316] width 41 height 18
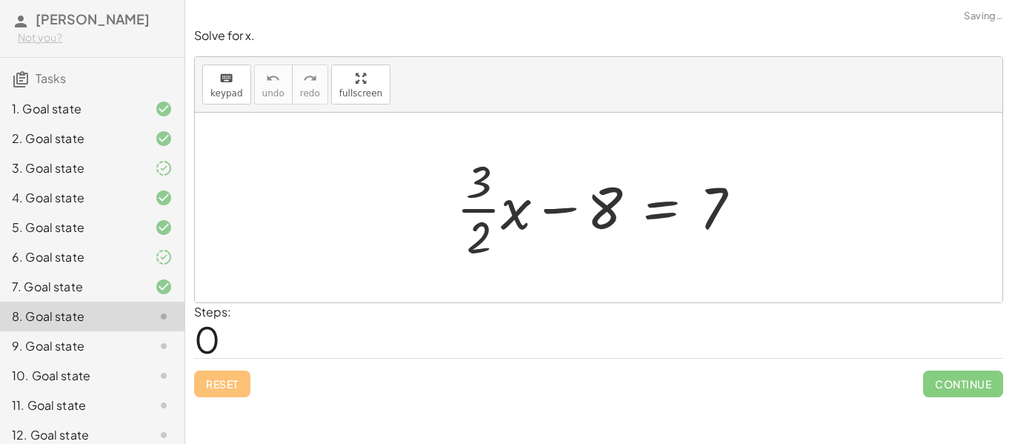
click at [144, 324] on div at bounding box center [151, 316] width 41 height 18
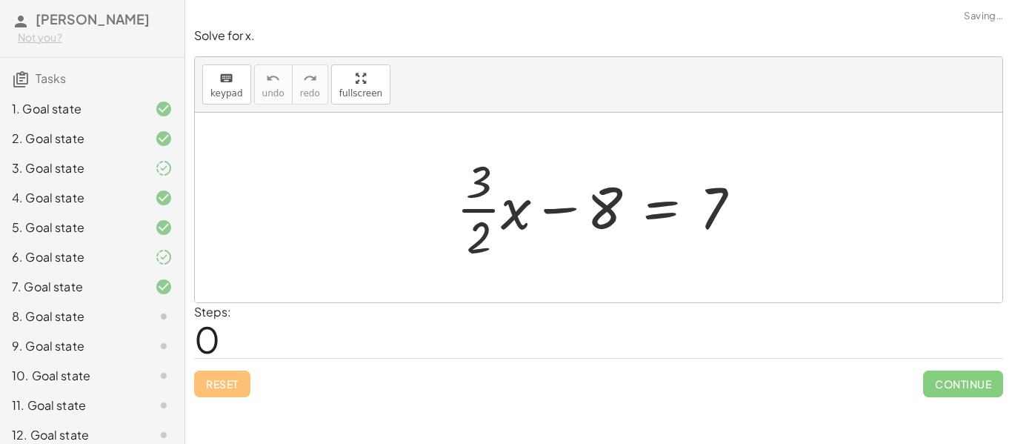
click at [144, 331] on div "7. Goal state" at bounding box center [92, 346] width 184 height 30
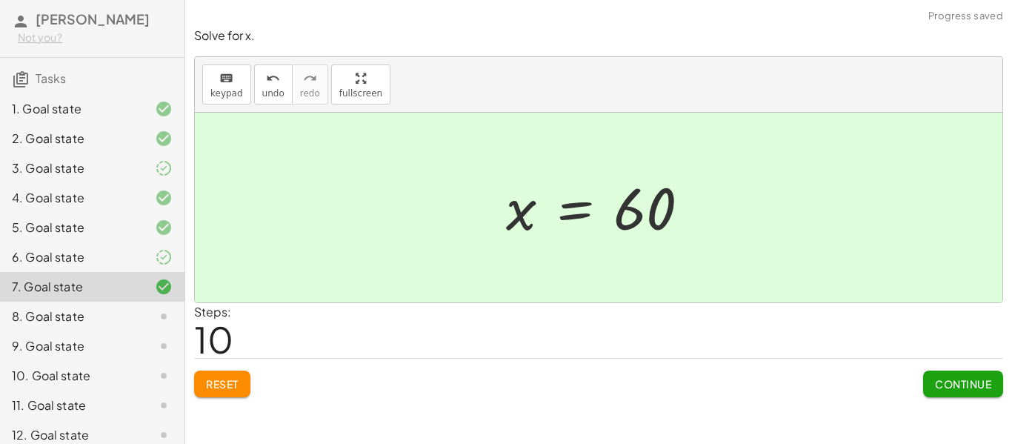
click at [150, 311] on div at bounding box center [151, 316] width 41 height 18
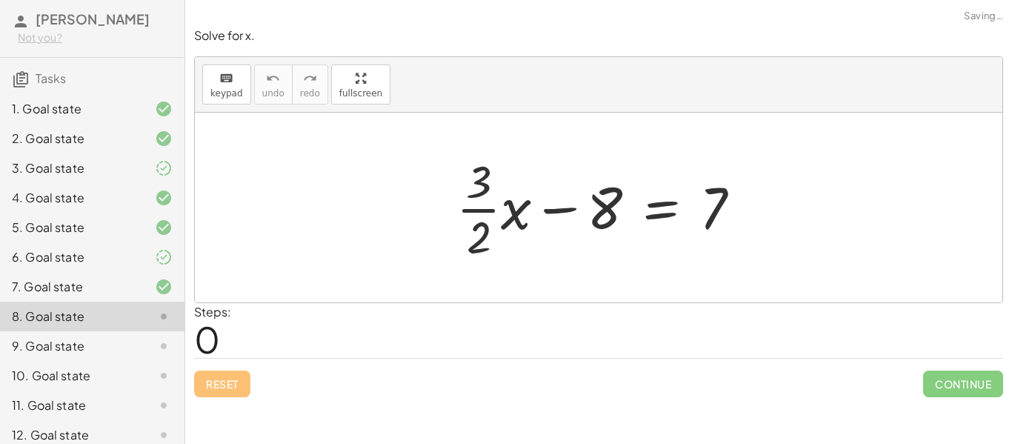
click at [147, 295] on div at bounding box center [151, 287] width 41 height 18
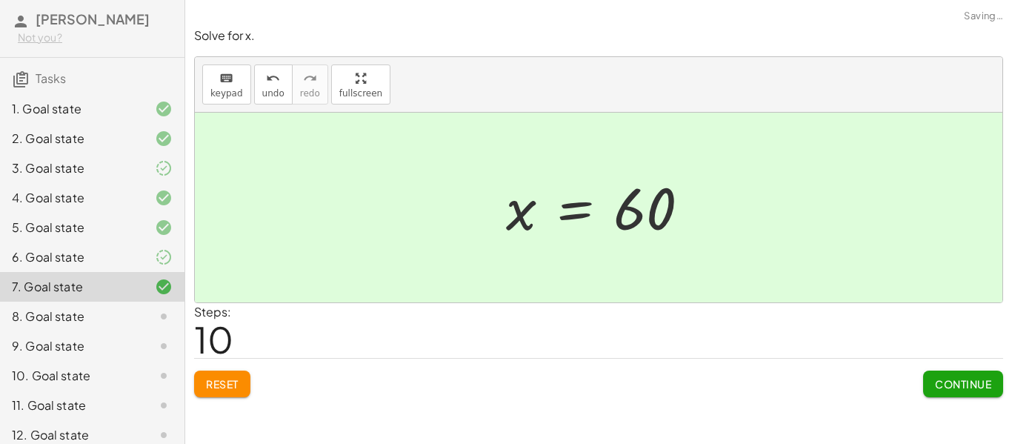
click at [957, 395] on button "Continue" at bounding box center [963, 383] width 80 height 27
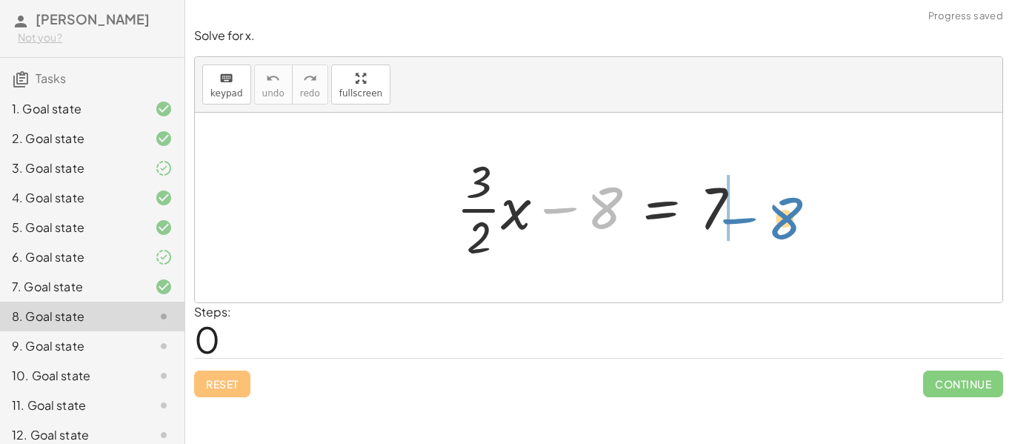
drag, startPoint x: 575, startPoint y: 230, endPoint x: 759, endPoint y: 237, distance: 183.8
click at [759, 237] on div at bounding box center [604, 207] width 311 height 114
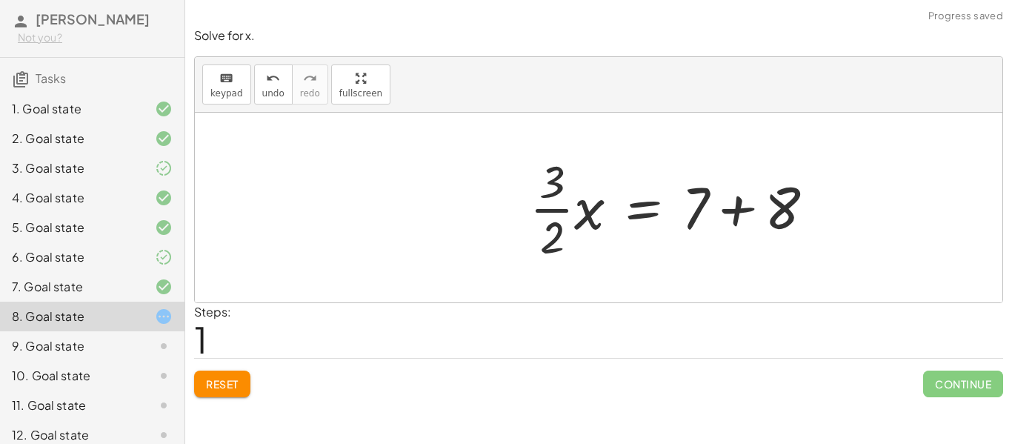
click at [755, 212] on div at bounding box center [677, 207] width 311 height 114
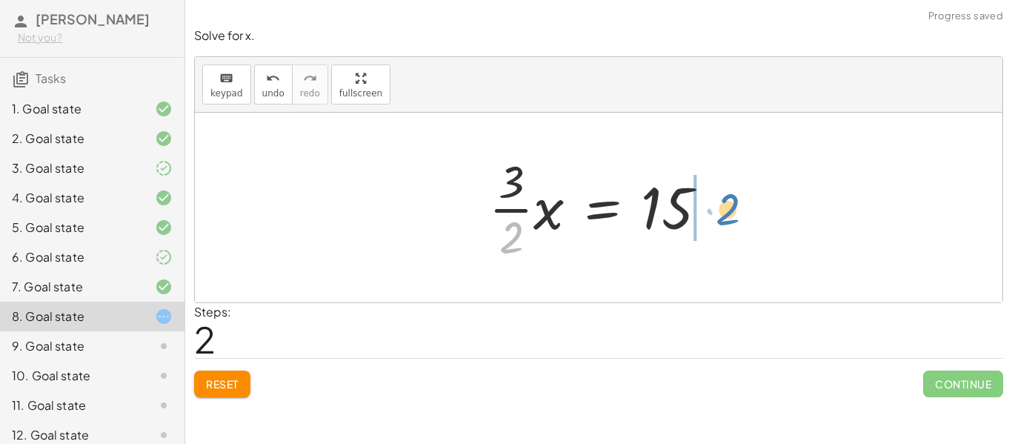
drag, startPoint x: 511, startPoint y: 237, endPoint x: 726, endPoint y: 209, distance: 217.3
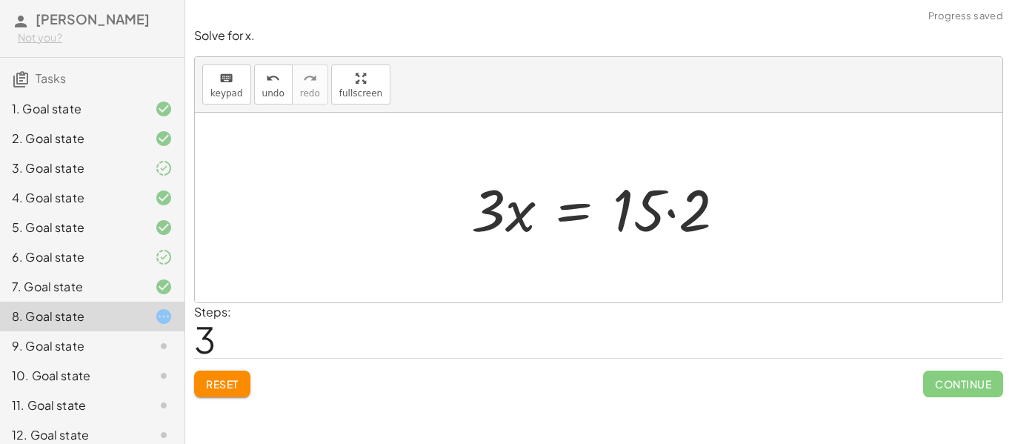
click at [681, 210] on div at bounding box center [604, 208] width 281 height 76
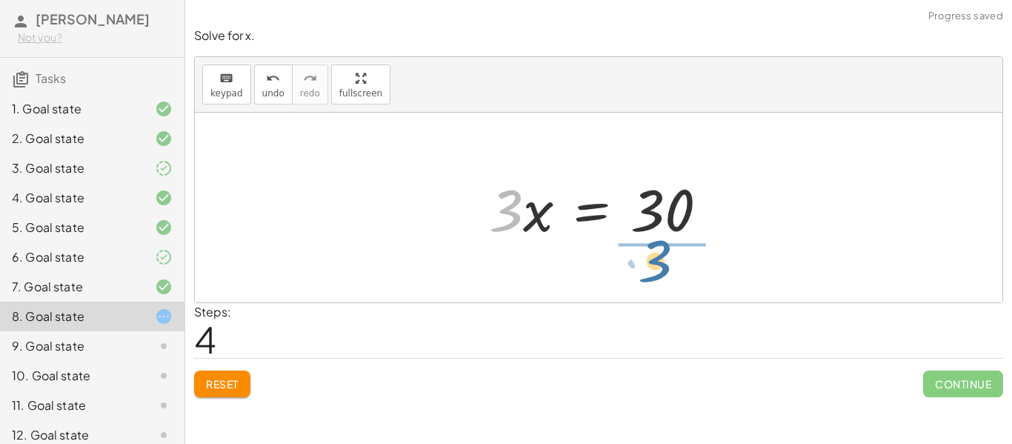
drag, startPoint x: 507, startPoint y: 224, endPoint x: 665, endPoint y: 274, distance: 165.6
click at [665, 274] on div "+ · · 3 · 2 · x − 8 = 7 · · 3 · 2 · x = + 7 + 8 · · 3 · 2 · x = 15 · 3 · x = · …" at bounding box center [598, 208] width 807 height 190
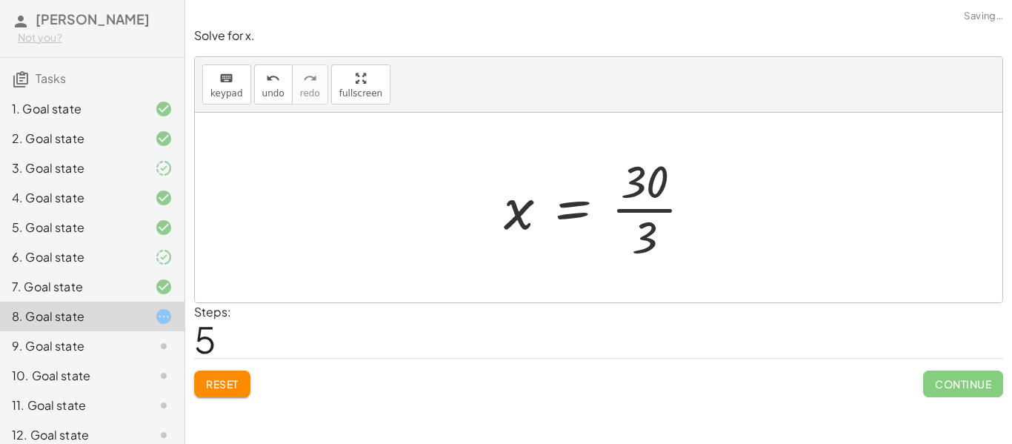
click at [658, 225] on div at bounding box center [603, 207] width 215 height 114
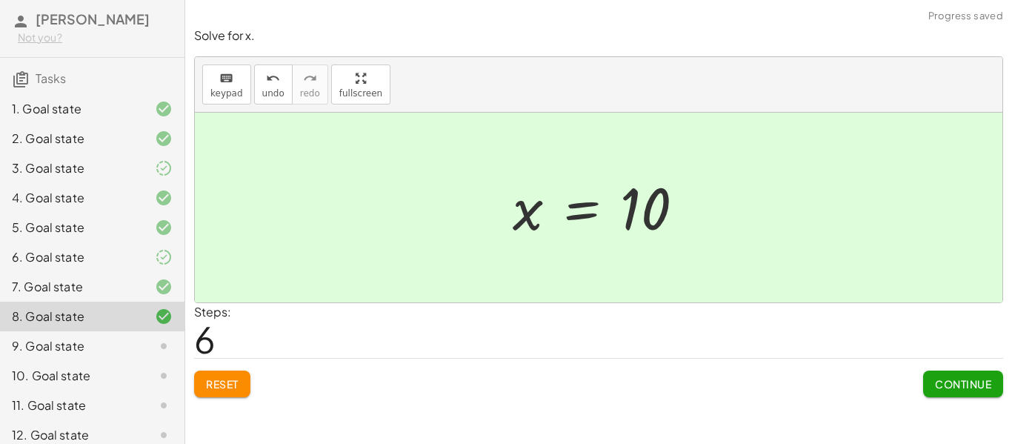
click at [945, 394] on button "Continue" at bounding box center [963, 383] width 80 height 27
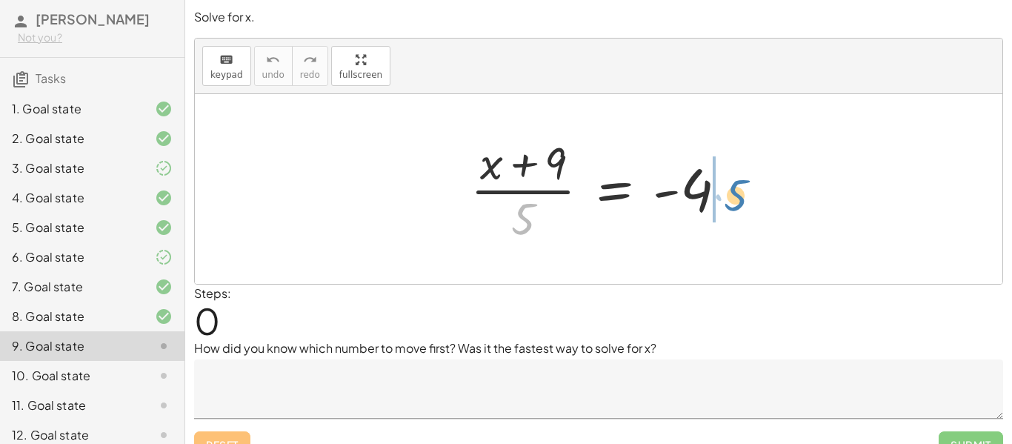
drag, startPoint x: 509, startPoint y: 215, endPoint x: 716, endPoint y: 191, distance: 208.8
click at [716, 191] on div at bounding box center [604, 189] width 283 height 114
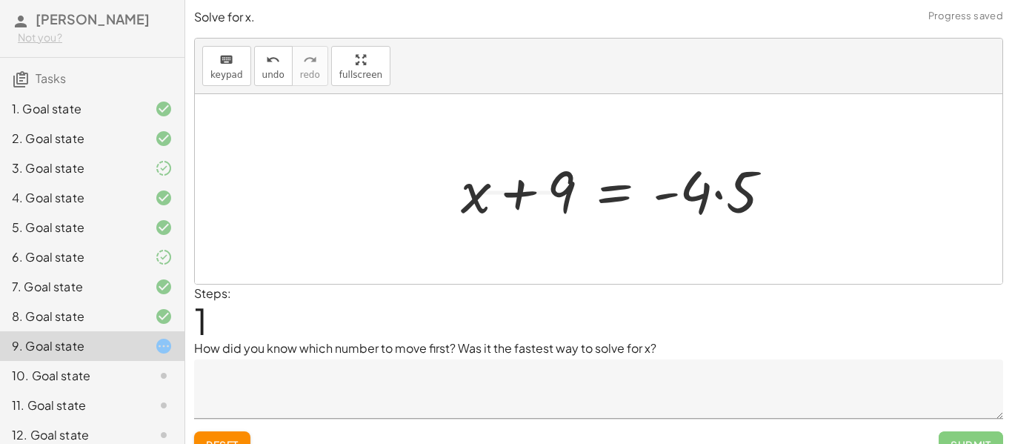
click at [713, 195] on div at bounding box center [622, 189] width 338 height 76
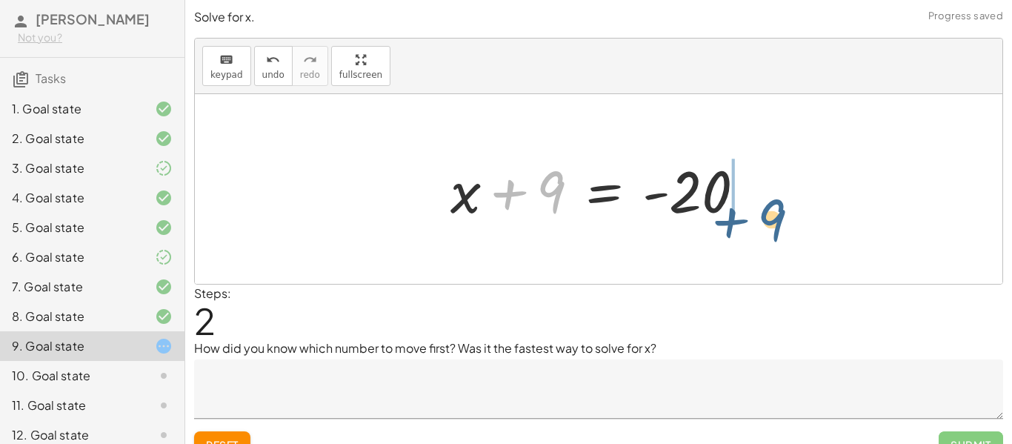
drag, startPoint x: 539, startPoint y: 202, endPoint x: 785, endPoint y: 219, distance: 246.4
click at [785, 219] on div "· ( + x + 9 ) · 5 = - 4 + x + 9 = · - 4 · 5 + 9 + x + 9 = - 20" at bounding box center [598, 189] width 807 height 190
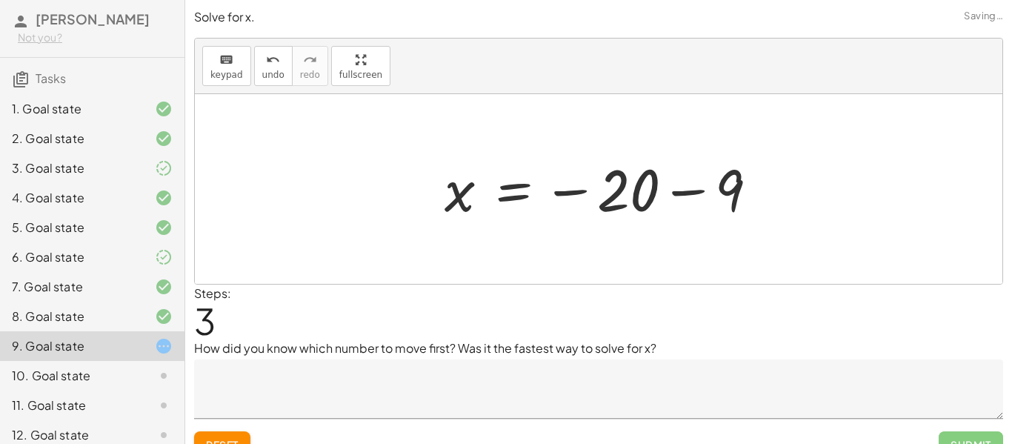
click at [734, 196] on div at bounding box center [607, 189] width 340 height 73
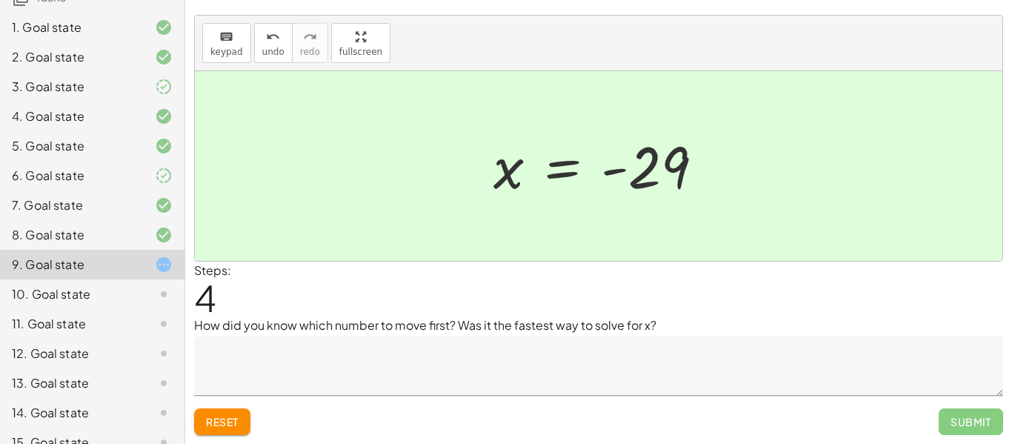
scroll to position [22, 0]
click at [332, 364] on textarea at bounding box center [598, 366] width 809 height 59
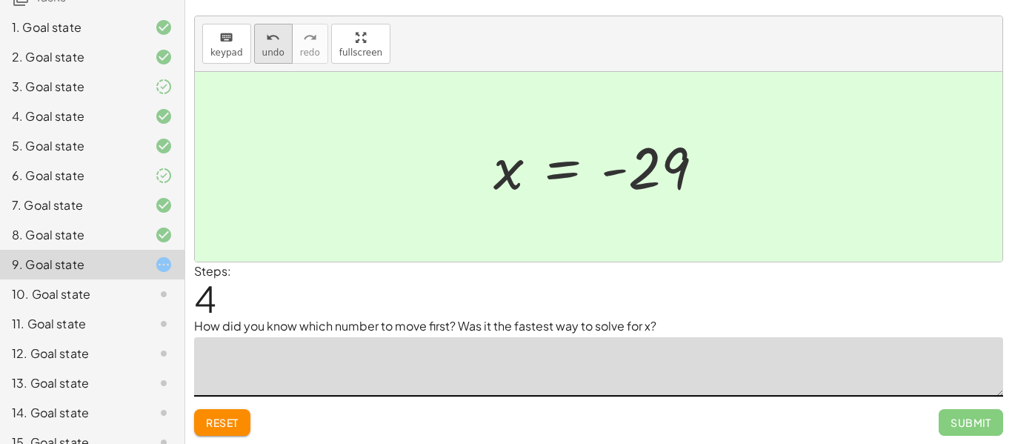
click at [281, 46] on button "undo undo" at bounding box center [273, 44] width 39 height 40
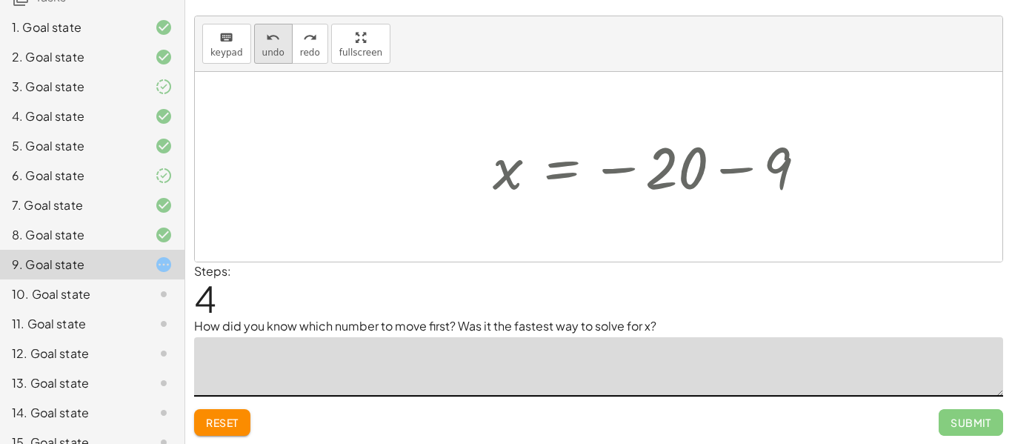
click at [281, 46] on button "undo undo" at bounding box center [273, 44] width 39 height 40
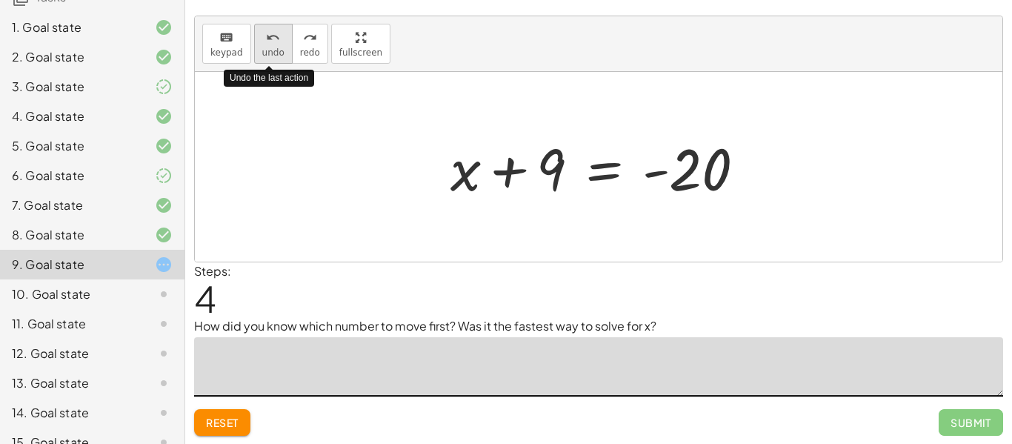
click at [281, 46] on button "undo undo" at bounding box center [273, 44] width 39 height 40
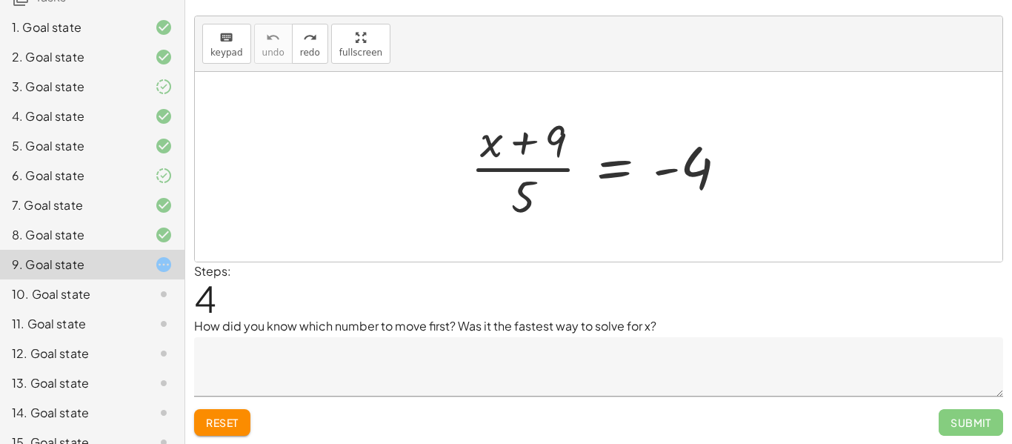
click at [259, 355] on textarea at bounding box center [598, 366] width 809 height 59
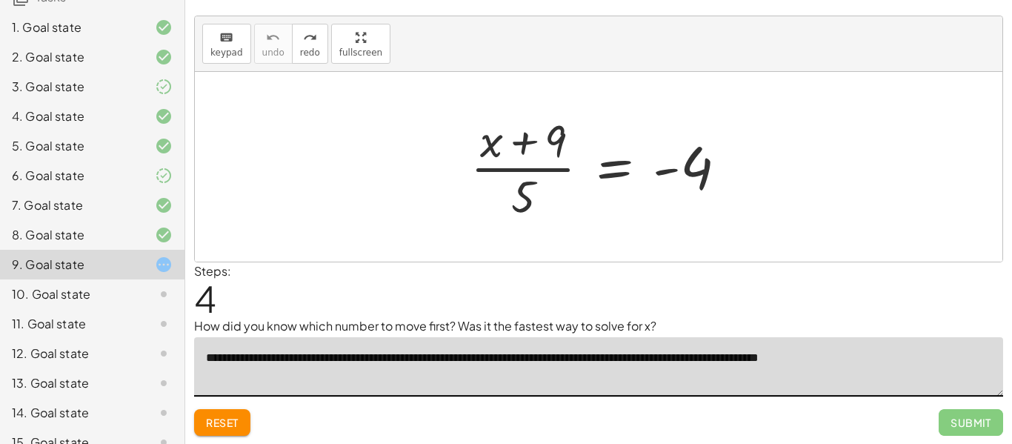
click at [897, 345] on textarea "**********" at bounding box center [598, 366] width 809 height 59
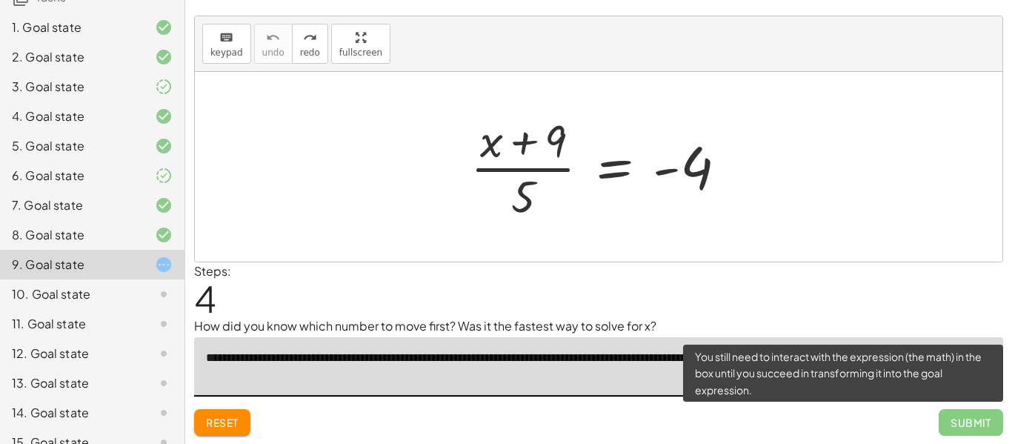
type textarea "**********"
click at [968, 430] on span "Submit" at bounding box center [970, 422] width 64 height 27
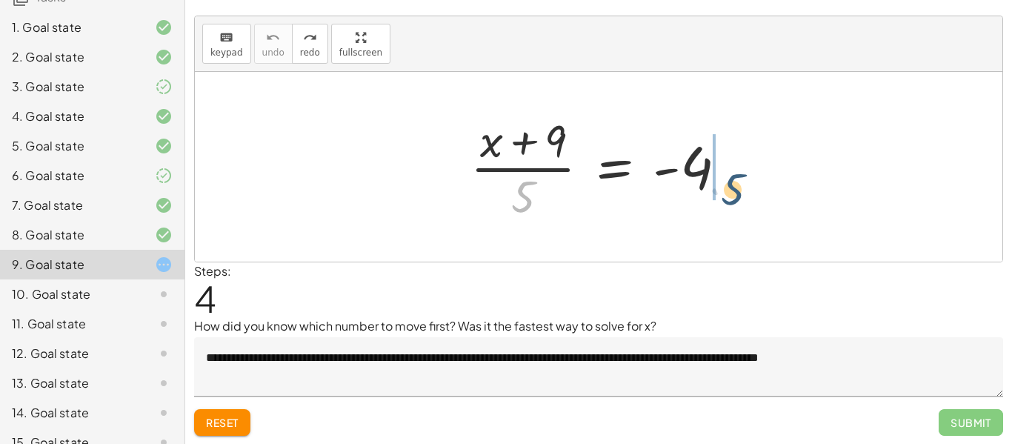
drag, startPoint x: 524, startPoint y: 203, endPoint x: 746, endPoint y: 189, distance: 223.3
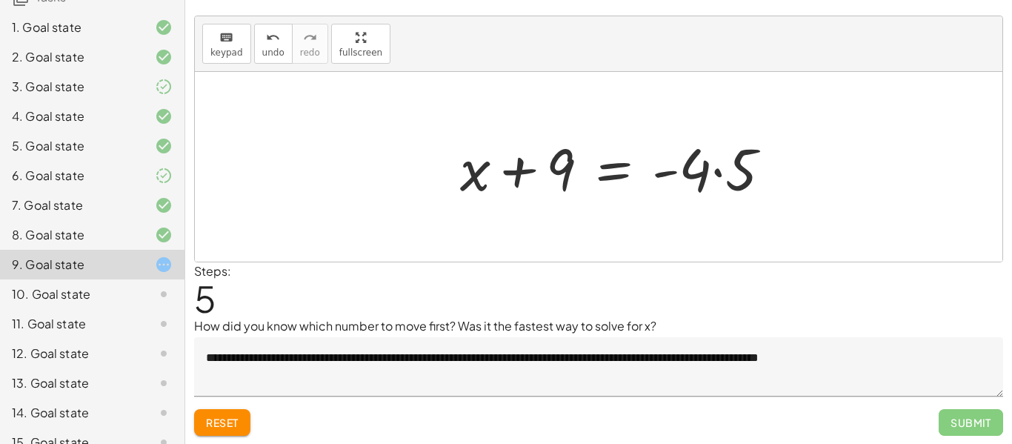
click at [719, 173] on div at bounding box center [621, 167] width 338 height 76
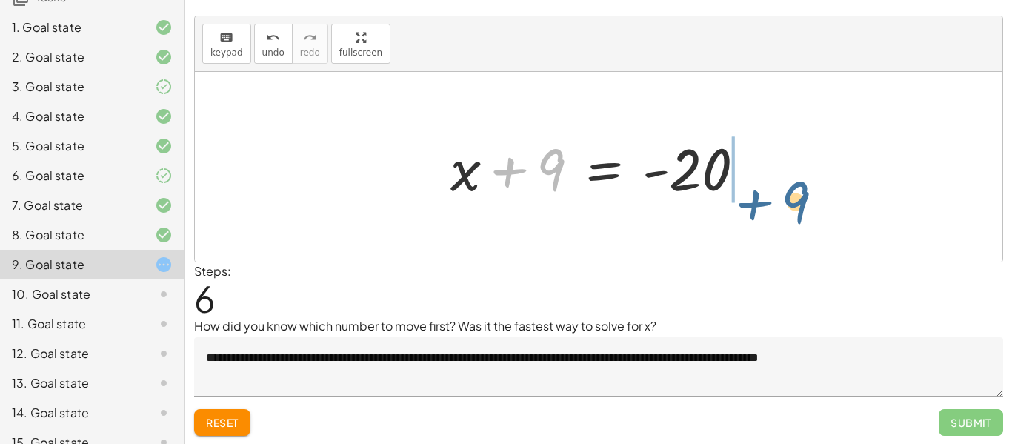
drag, startPoint x: 549, startPoint y: 181, endPoint x: 801, endPoint y: 212, distance: 253.0
click at [801, 212] on div "· ( + x + 9 ) · 5 = - 4 + x + 9 = · - 4 · 5 + 9 + x + 9 = - 20" at bounding box center [598, 167] width 807 height 190
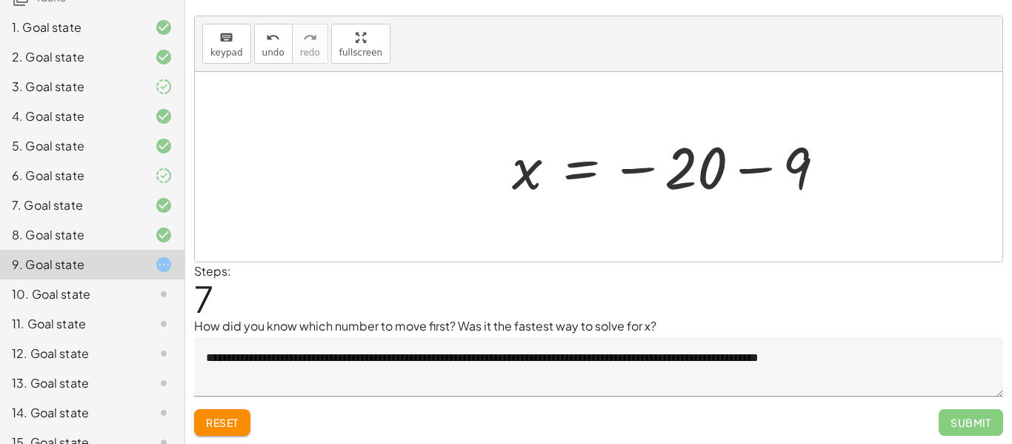
click at [743, 178] on div at bounding box center [674, 166] width 340 height 73
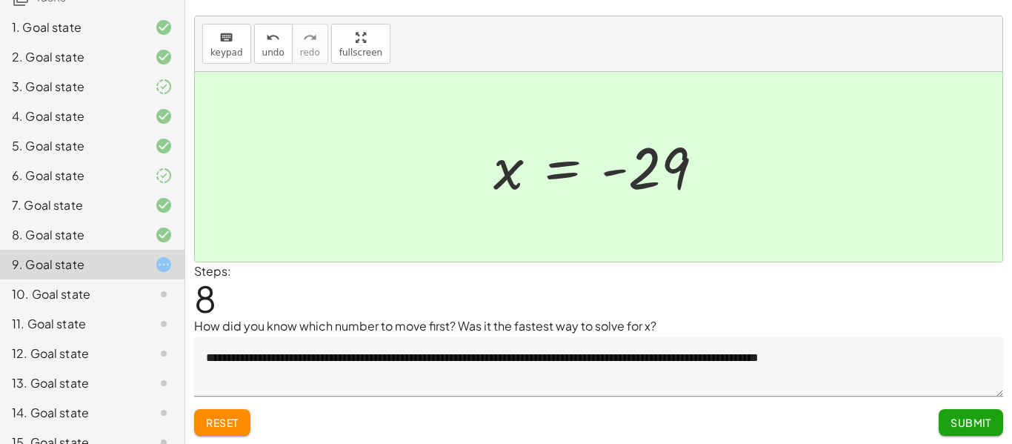
click at [946, 424] on button "Submit" at bounding box center [970, 422] width 64 height 27
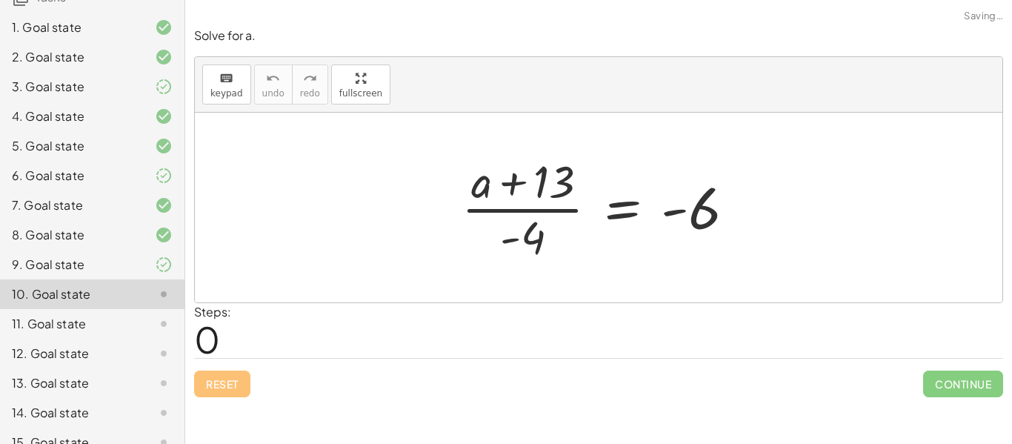
scroll to position [0, 0]
drag, startPoint x: 511, startPoint y: 237, endPoint x: 488, endPoint y: 246, distance: 24.6
click at [488, 246] on div at bounding box center [604, 207] width 300 height 114
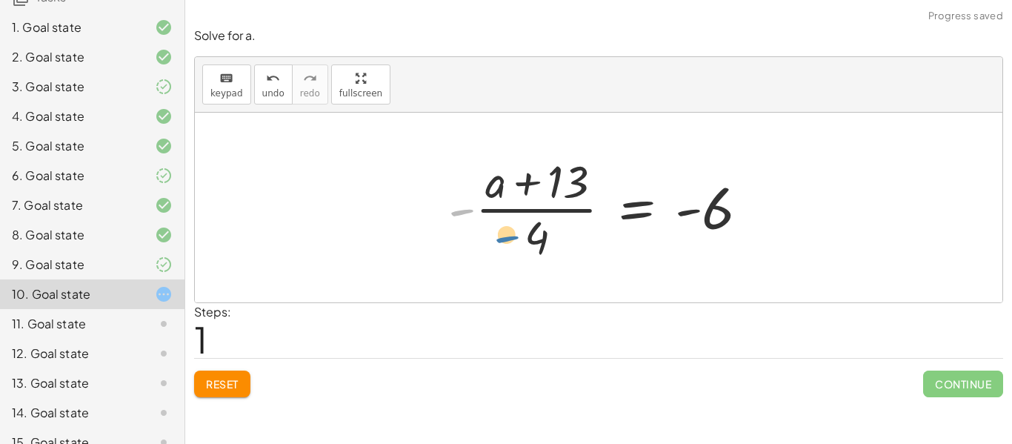
drag, startPoint x: 456, startPoint y: 213, endPoint x: 507, endPoint y: 240, distance: 58.0
click at [507, 240] on div at bounding box center [604, 207] width 327 height 114
drag, startPoint x: 464, startPoint y: 215, endPoint x: 576, endPoint y: 271, distance: 125.2
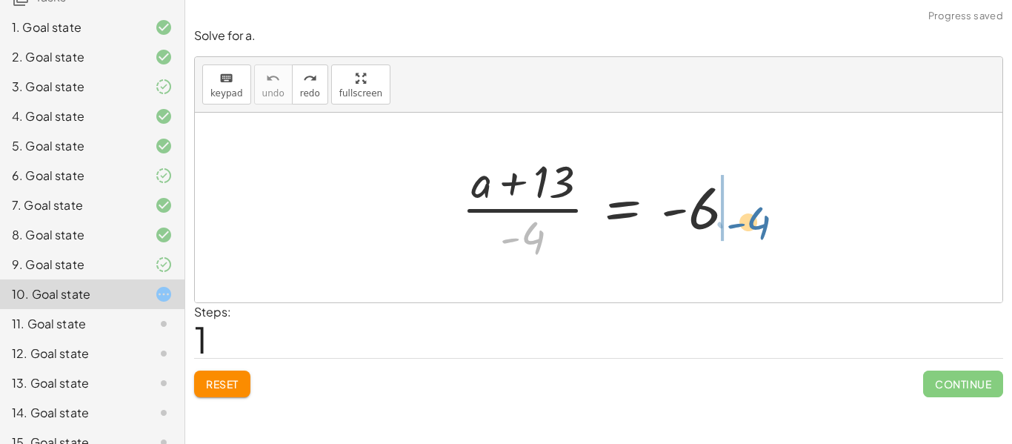
drag, startPoint x: 534, startPoint y: 228, endPoint x: 766, endPoint y: 204, distance: 233.8
click at [766, 204] on div "· - 4 · ( + a + 13 ) · - 4 = - 6" at bounding box center [598, 208] width 807 height 190
drag, startPoint x: 541, startPoint y: 244, endPoint x: 782, endPoint y: 212, distance: 243.5
click at [782, 212] on div "· - 4 · ( + a + 13 ) · - 4 = - 6" at bounding box center [598, 208] width 807 height 190
drag, startPoint x: 535, startPoint y: 237, endPoint x: 735, endPoint y: 219, distance: 201.5
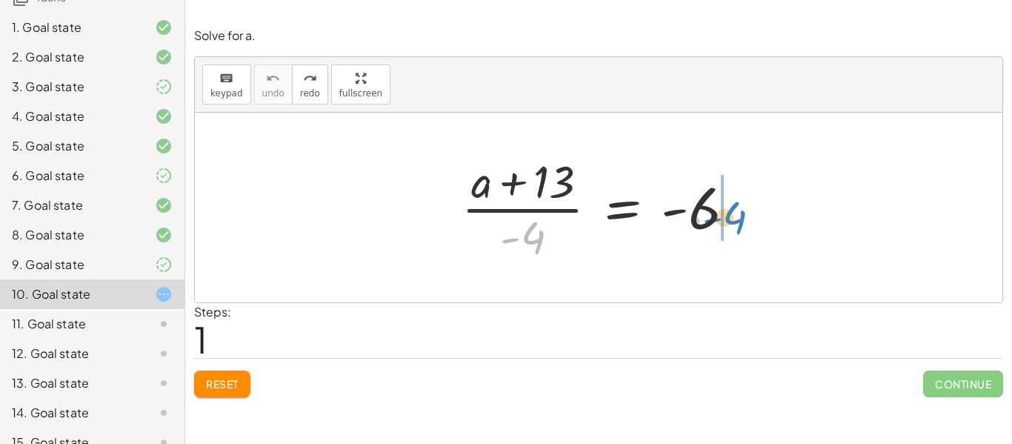
click at [735, 219] on div at bounding box center [604, 207] width 300 height 114
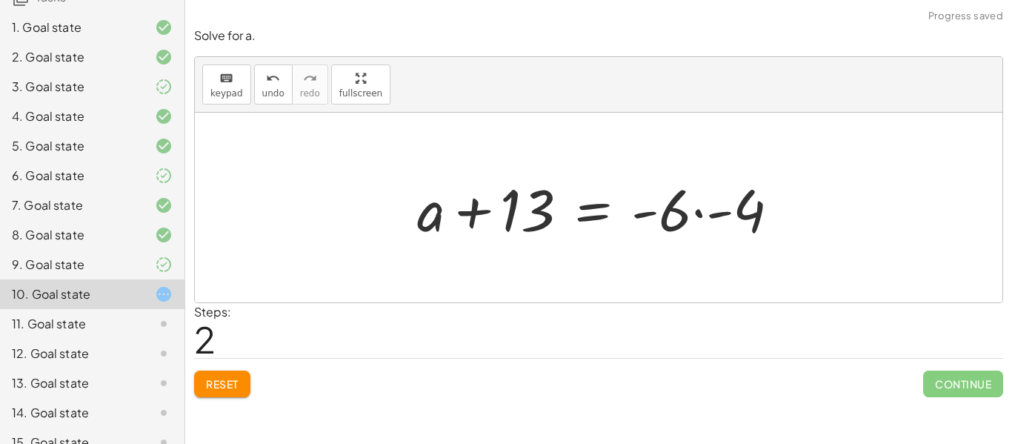
click at [699, 216] on div at bounding box center [604, 208] width 389 height 76
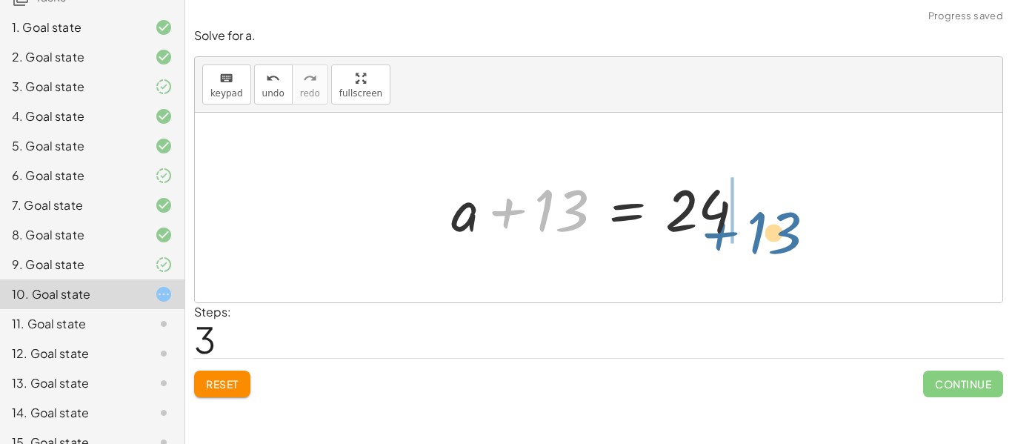
drag, startPoint x: 566, startPoint y: 218, endPoint x: 809, endPoint y: 227, distance: 243.0
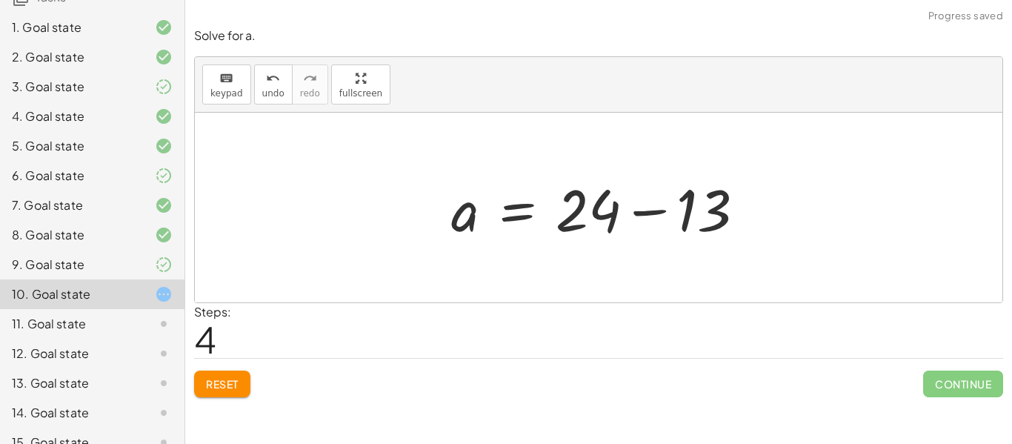
click at [654, 214] on div at bounding box center [604, 208] width 320 height 76
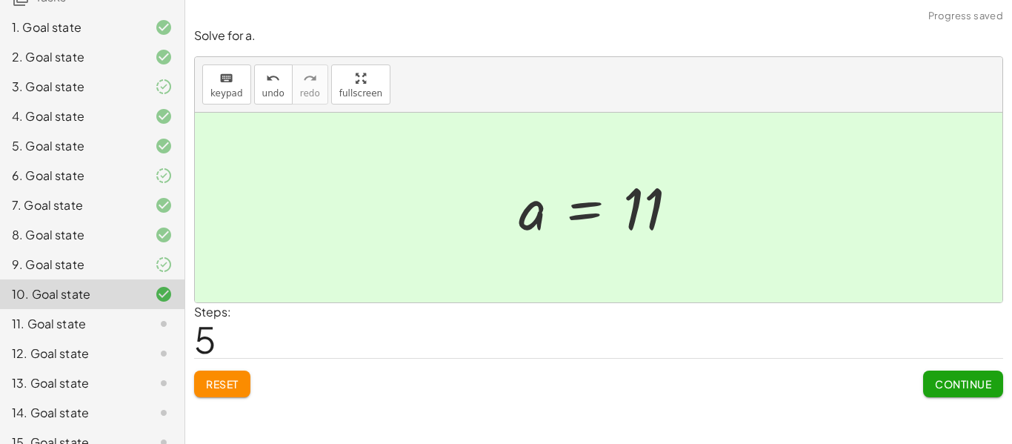
click at [925, 367] on div "Continue" at bounding box center [963, 377] width 80 height 39
click at [932, 374] on button "Continue" at bounding box center [963, 383] width 80 height 27
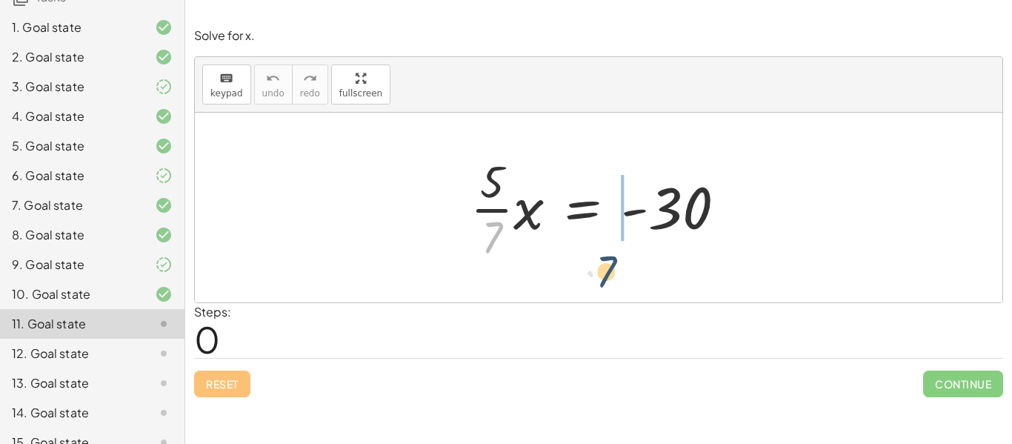
drag, startPoint x: 487, startPoint y: 250, endPoint x: 632, endPoint y: 288, distance: 150.7
click at [632, 288] on div "· 7 · · 5 · 7 · x = - 30" at bounding box center [598, 208] width 807 height 190
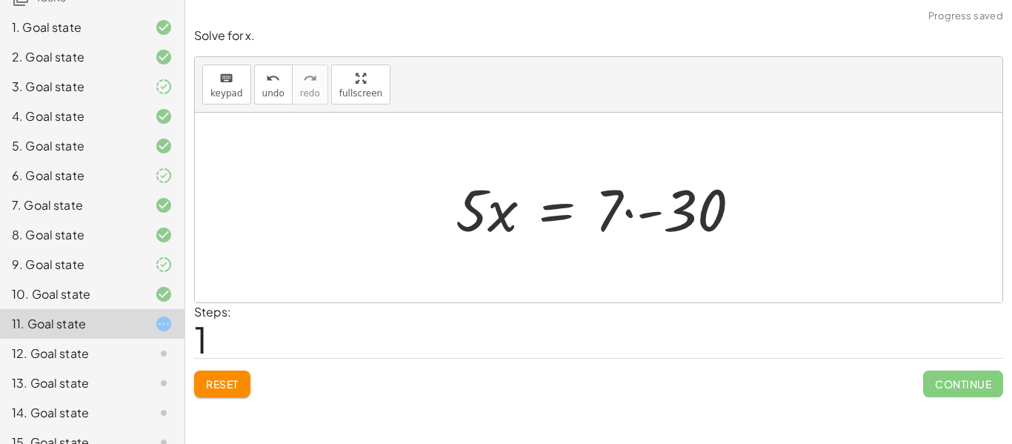
click at [636, 221] on div at bounding box center [604, 208] width 312 height 76
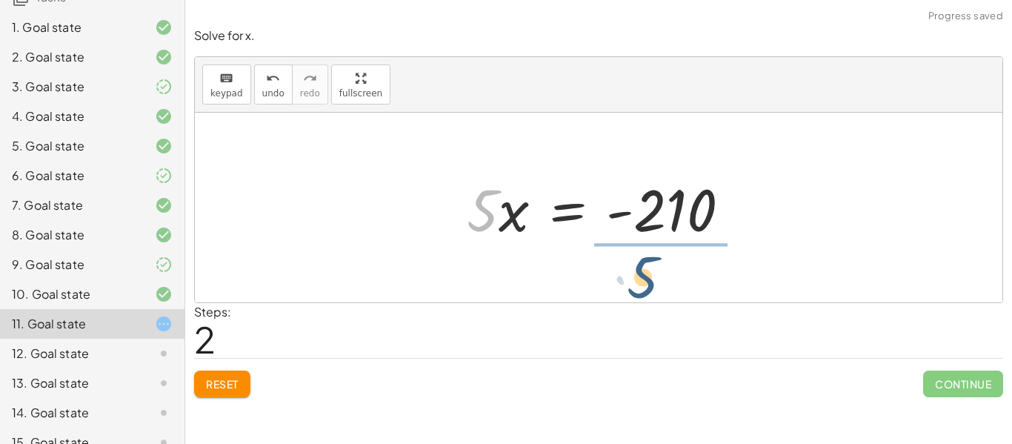
drag, startPoint x: 484, startPoint y: 217, endPoint x: 697, endPoint y: 284, distance: 223.7
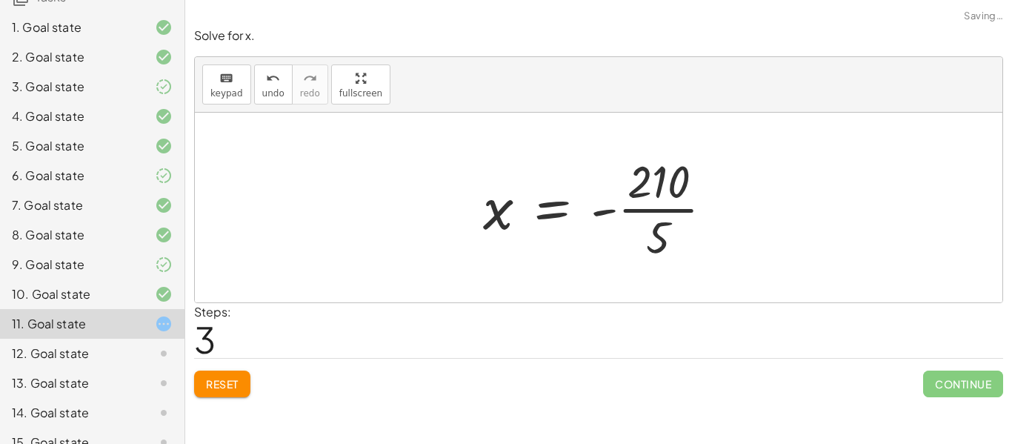
click at [670, 199] on div at bounding box center [603, 207] width 256 height 114
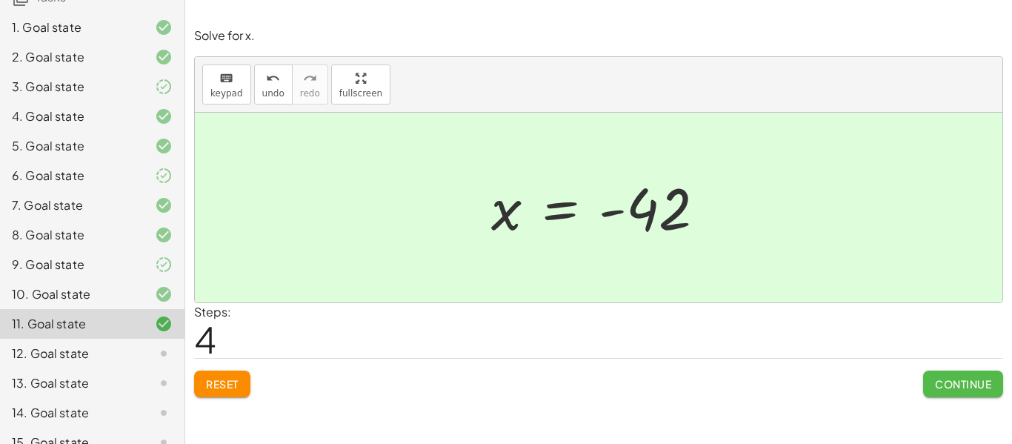
click at [939, 382] on span "Continue" at bounding box center [963, 383] width 56 height 13
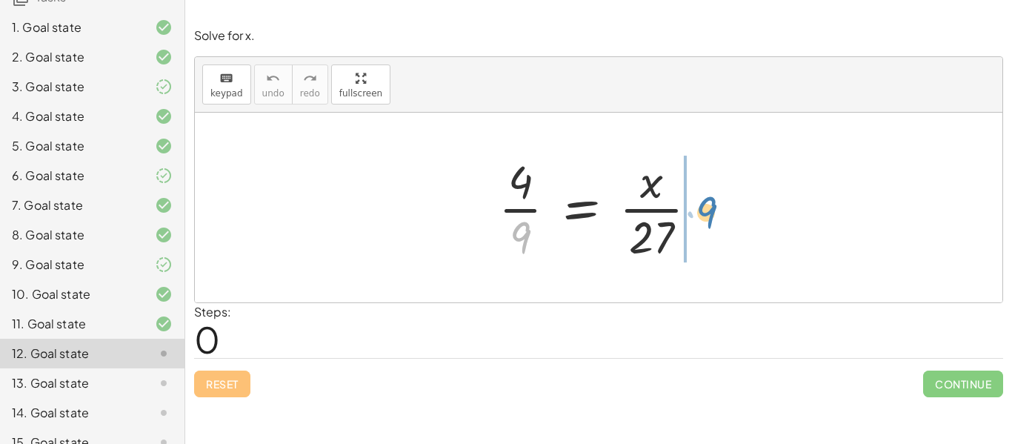
drag, startPoint x: 513, startPoint y: 238, endPoint x: 693, endPoint y: 213, distance: 181.7
click at [693, 213] on div at bounding box center [603, 207] width 225 height 114
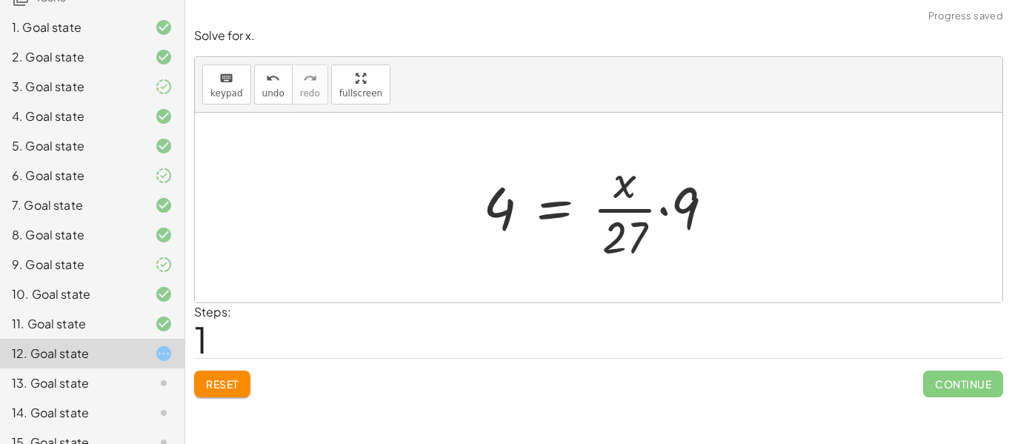
click at [666, 218] on div at bounding box center [604, 207] width 258 height 114
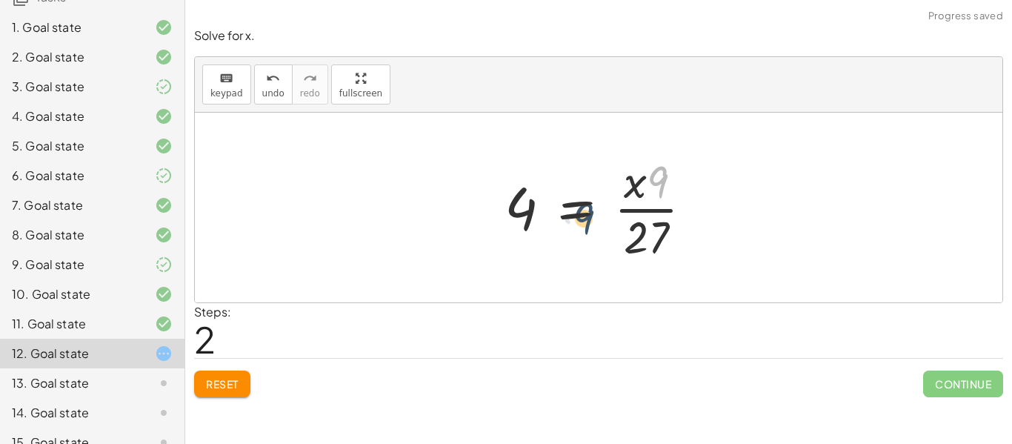
drag, startPoint x: 655, startPoint y: 188, endPoint x: 570, endPoint y: 230, distance: 94.1
click at [570, 230] on div at bounding box center [604, 207] width 215 height 114
click at [268, 76] on icon "undo" at bounding box center [273, 79] width 14 height 18
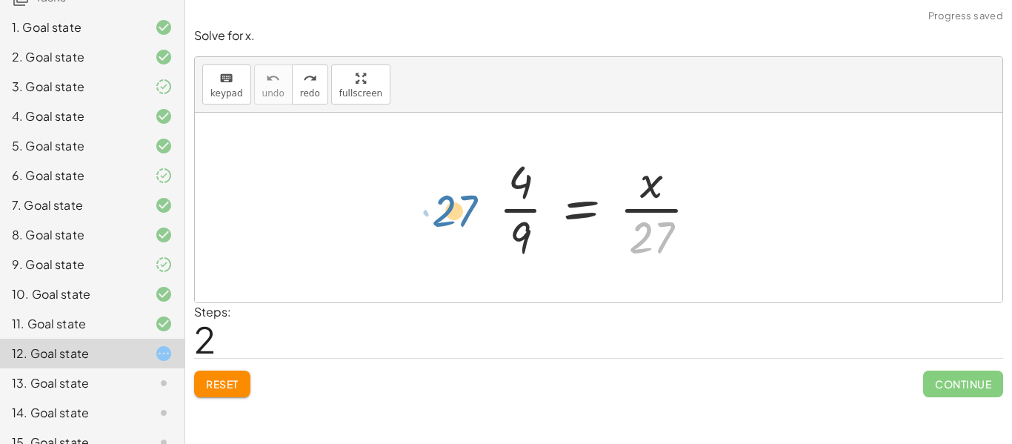
drag, startPoint x: 628, startPoint y: 226, endPoint x: 421, endPoint y: 198, distance: 208.5
click at [421, 198] on div "· 27 · 4 · 9 = · x · 27" at bounding box center [598, 208] width 807 height 190
drag, startPoint x: 648, startPoint y: 233, endPoint x: 559, endPoint y: 214, distance: 90.9
click at [559, 214] on div at bounding box center [603, 207] width 225 height 114
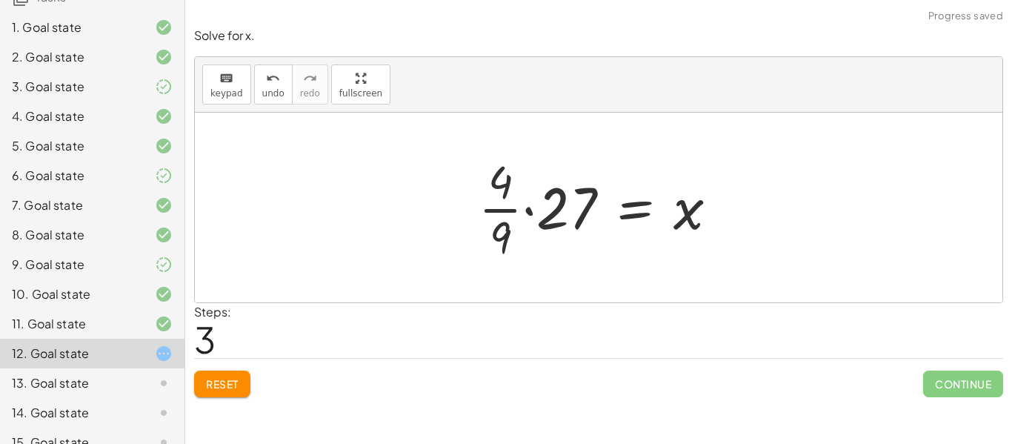
click at [552, 216] on div at bounding box center [604, 207] width 266 height 114
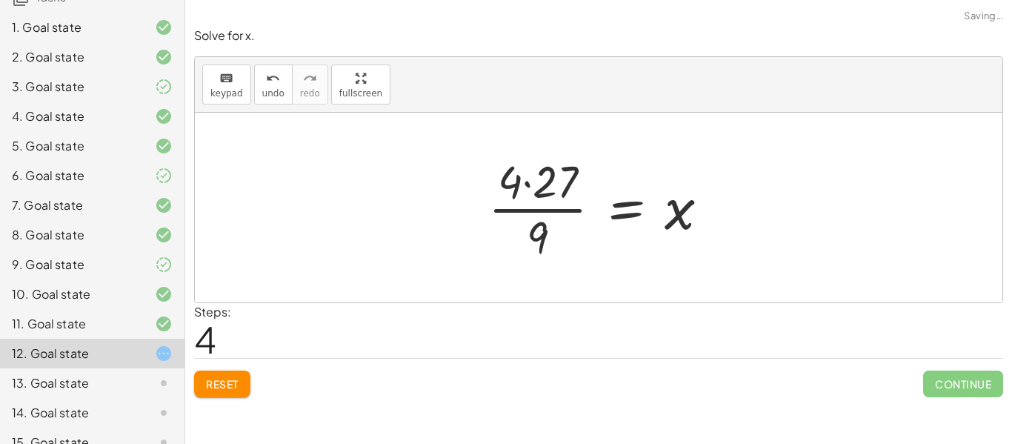
click at [535, 194] on div at bounding box center [604, 207] width 247 height 114
click at [526, 187] on div at bounding box center [604, 207] width 247 height 114
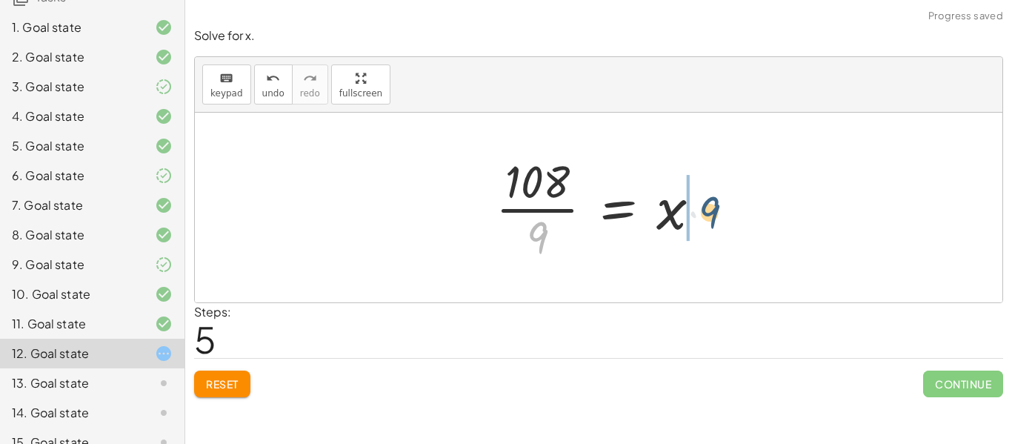
drag, startPoint x: 539, startPoint y: 236, endPoint x: 716, endPoint y: 211, distance: 178.8
click at [716, 211] on div at bounding box center [604, 207] width 232 height 114
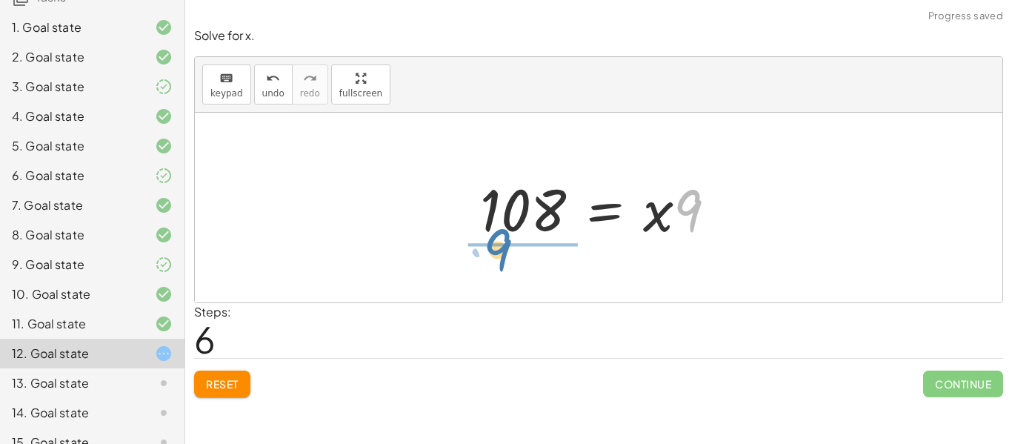
drag, startPoint x: 685, startPoint y: 213, endPoint x: 495, endPoint y: 254, distance: 193.9
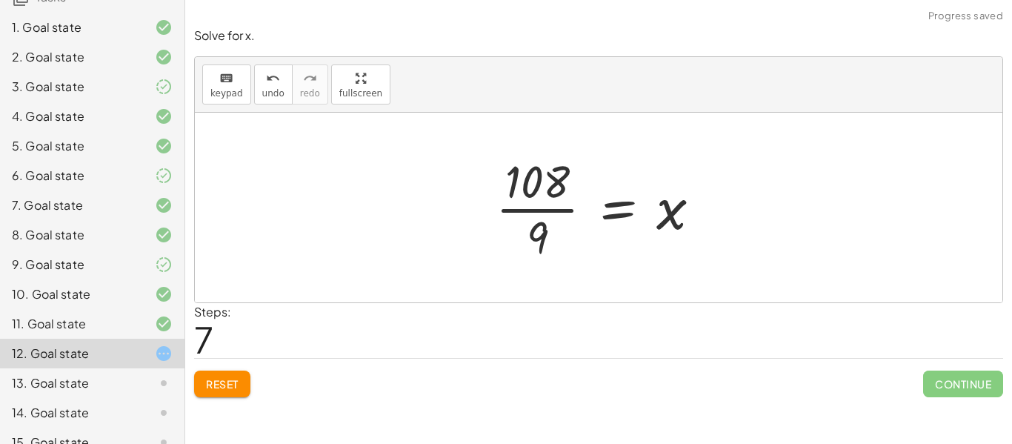
click at [549, 186] on div at bounding box center [604, 207] width 232 height 114
click at [541, 209] on div at bounding box center [604, 207] width 232 height 114
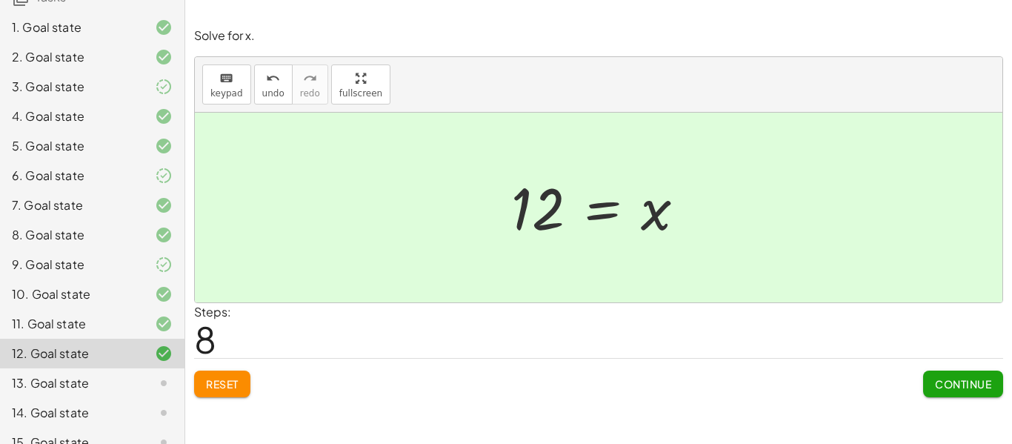
click at [946, 386] on span "Continue" at bounding box center [963, 383] width 56 height 13
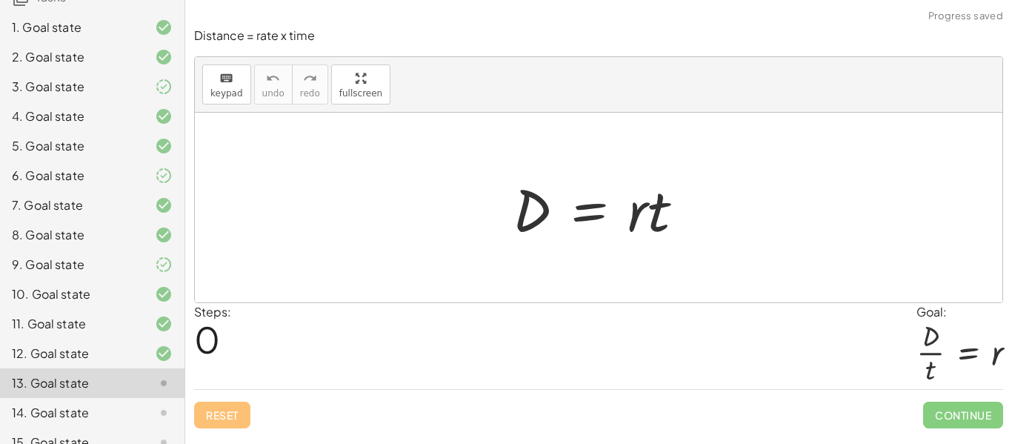
click at [746, 314] on div "Steps: 0 Goal: · D · t = r" at bounding box center [598, 346] width 809 height 87
drag, startPoint x: 661, startPoint y: 229, endPoint x: 536, endPoint y: 287, distance: 137.5
click at [536, 287] on div "· t D = · r · t" at bounding box center [598, 208] width 807 height 190
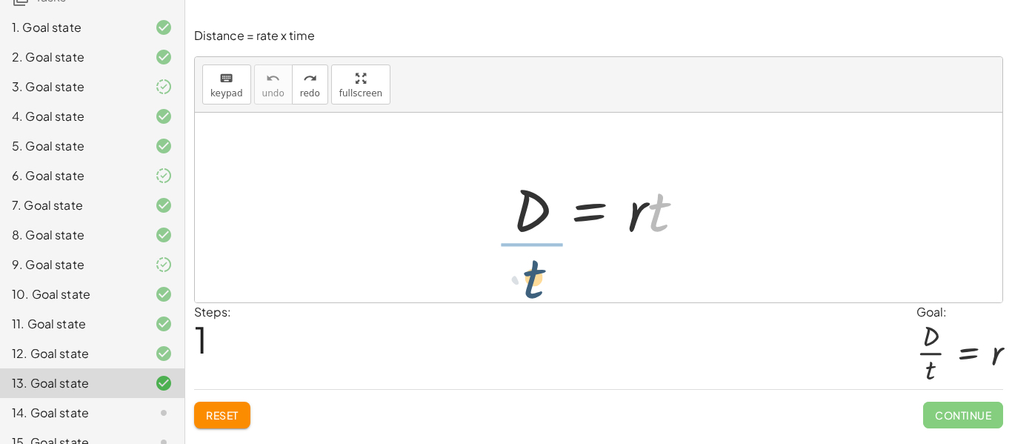
drag, startPoint x: 649, startPoint y: 218, endPoint x: 515, endPoint y: 281, distance: 148.8
click at [515, 281] on div "· t D = · r · t" at bounding box center [598, 208] width 807 height 190
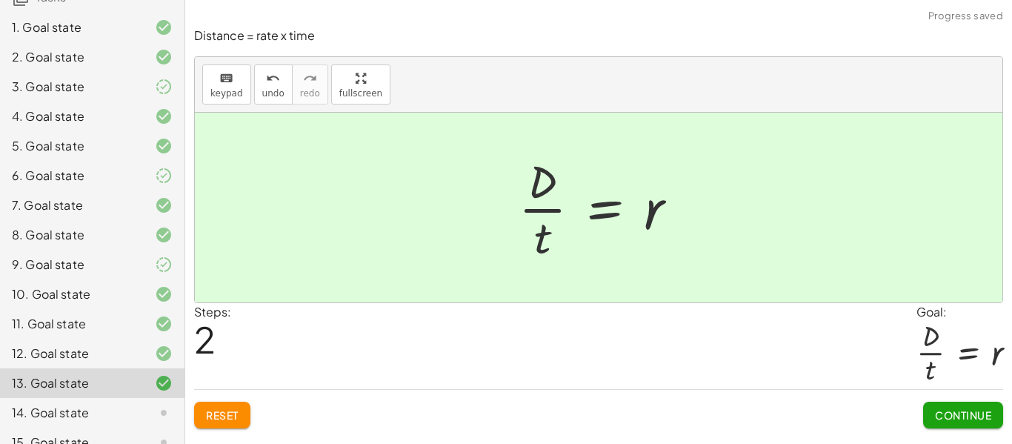
click at [993, 408] on button "Continue" at bounding box center [963, 414] width 80 height 27
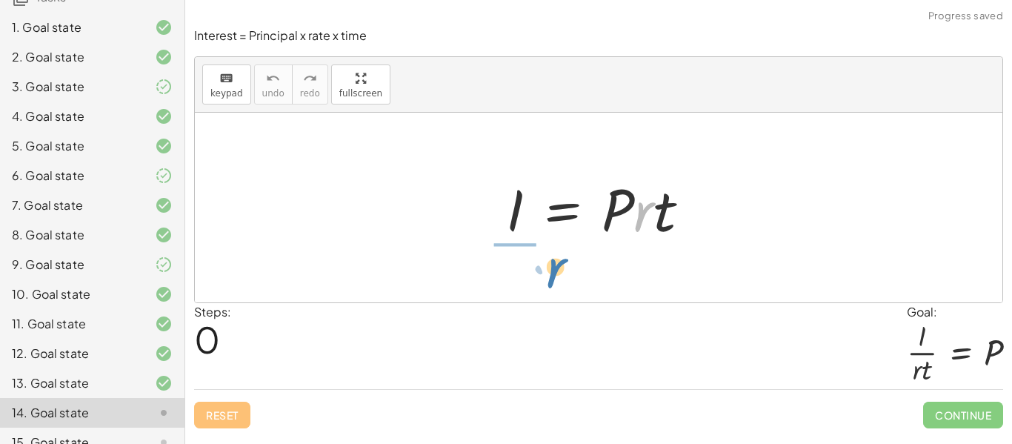
drag, startPoint x: 644, startPoint y: 215, endPoint x: 527, endPoint y: 265, distance: 128.1
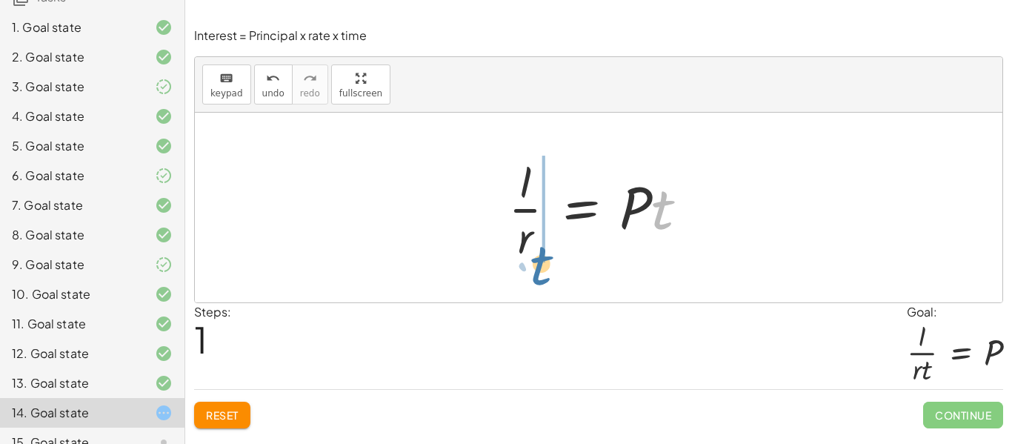
drag, startPoint x: 664, startPoint y: 222, endPoint x: 545, endPoint y: 275, distance: 130.3
click at [545, 275] on div "I = · P · r · t · t I = · P · r · t ·" at bounding box center [598, 208] width 807 height 190
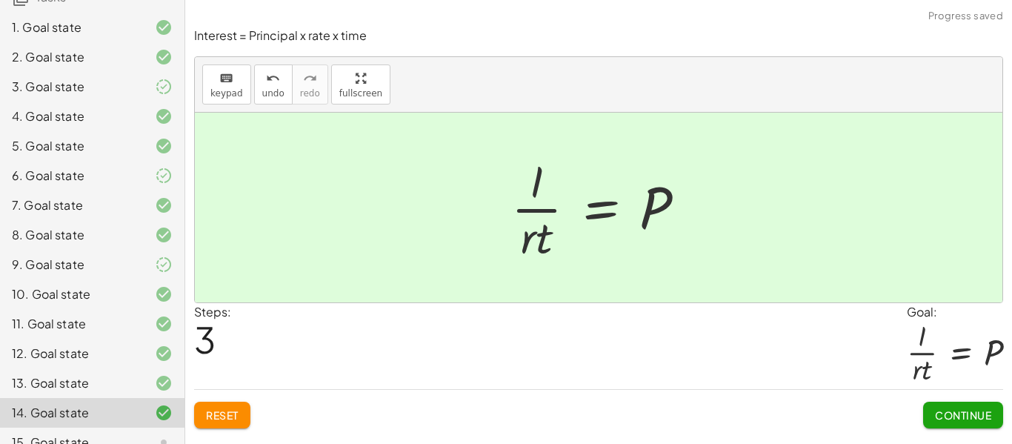
click at [978, 423] on button "Continue" at bounding box center [963, 414] width 80 height 27
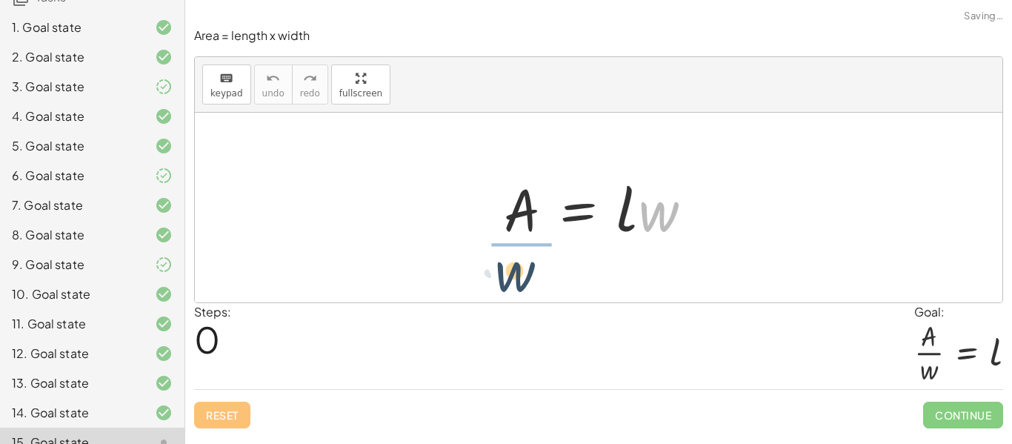
drag, startPoint x: 663, startPoint y: 213, endPoint x: 504, endPoint y: 270, distance: 168.4
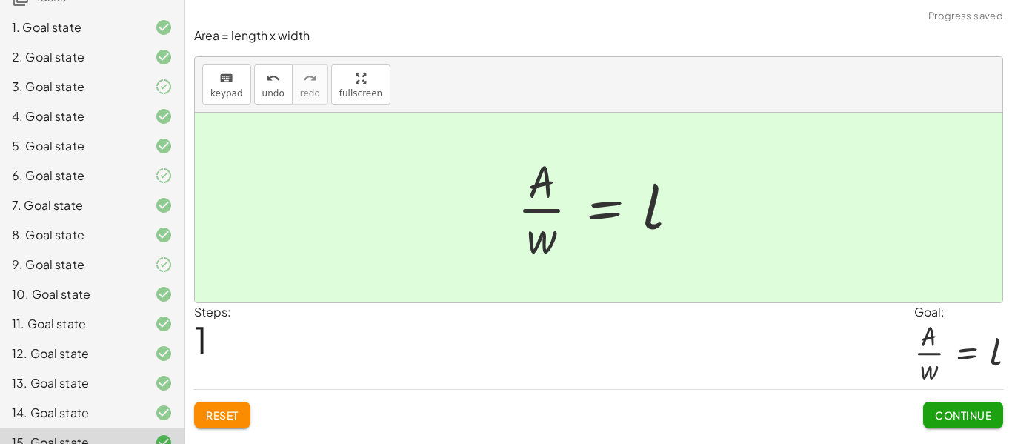
click at [939, 415] on span "Continue" at bounding box center [963, 414] width 56 height 13
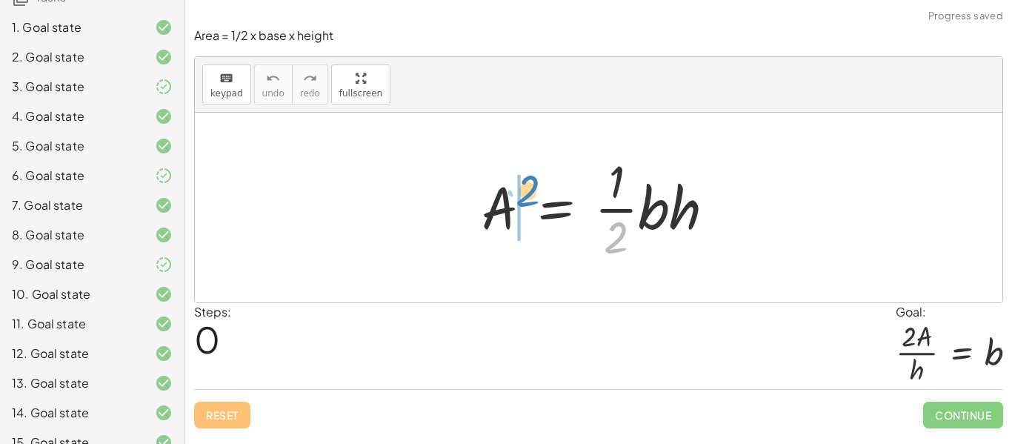
drag, startPoint x: 626, startPoint y: 236, endPoint x: 537, endPoint y: 190, distance: 100.0
click at [537, 190] on div at bounding box center [604, 207] width 260 height 114
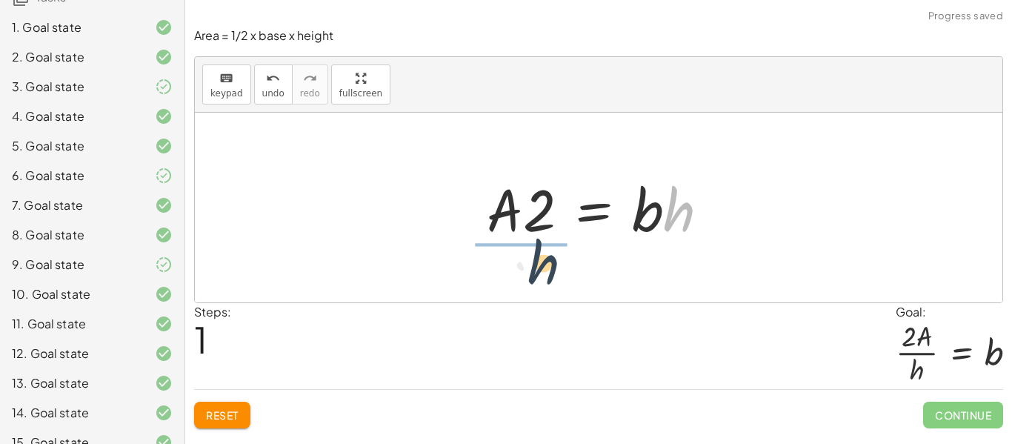
drag, startPoint x: 677, startPoint y: 231, endPoint x: 512, endPoint y: 284, distance: 173.5
click at [512, 284] on div "A = · · 1 · 2 · b · h · A · 2 = · 1 · b · h · h A = · 2 · b · h ·" at bounding box center [598, 208] width 807 height 190
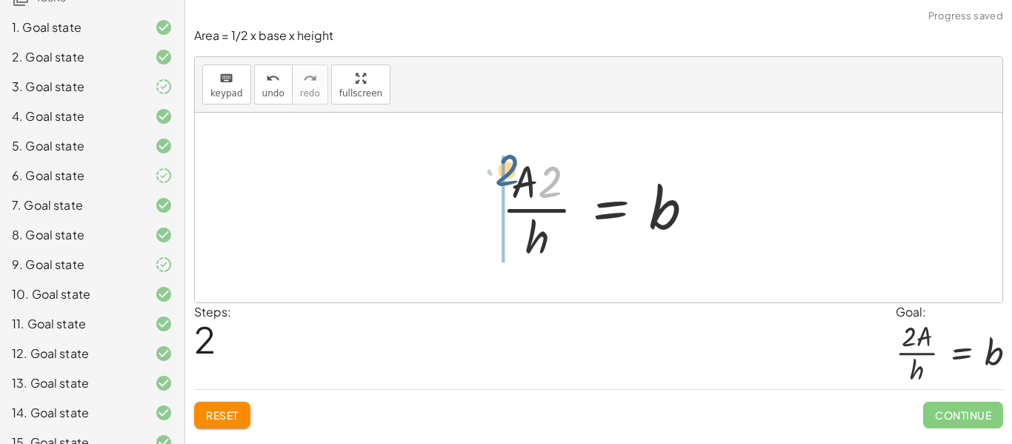
drag, startPoint x: 547, startPoint y: 185, endPoint x: 503, endPoint y: 173, distance: 45.3
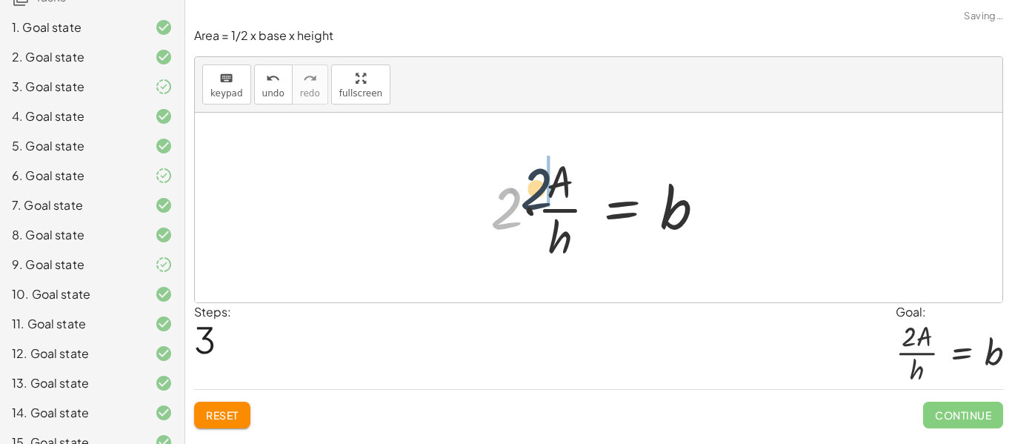
drag, startPoint x: 498, startPoint y: 200, endPoint x: 532, endPoint y: 178, distance: 40.3
click at [532, 178] on div at bounding box center [603, 207] width 241 height 114
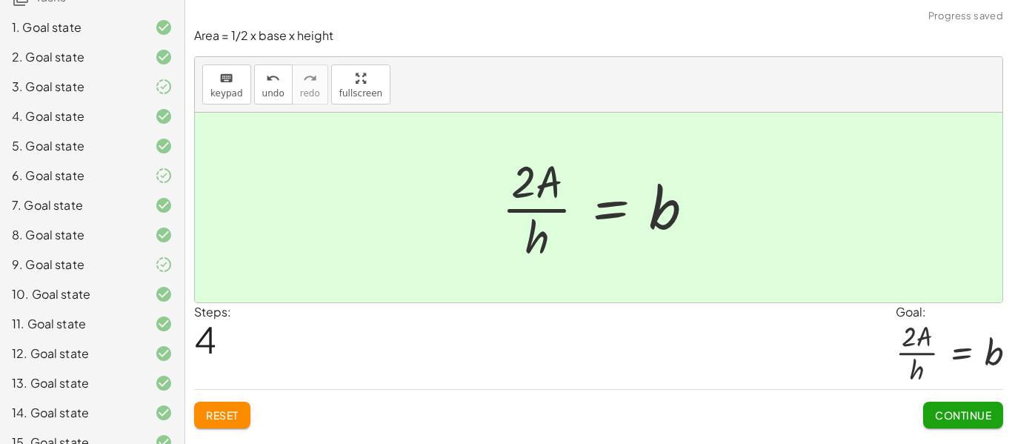
click at [970, 412] on span "Continue" at bounding box center [963, 414] width 56 height 13
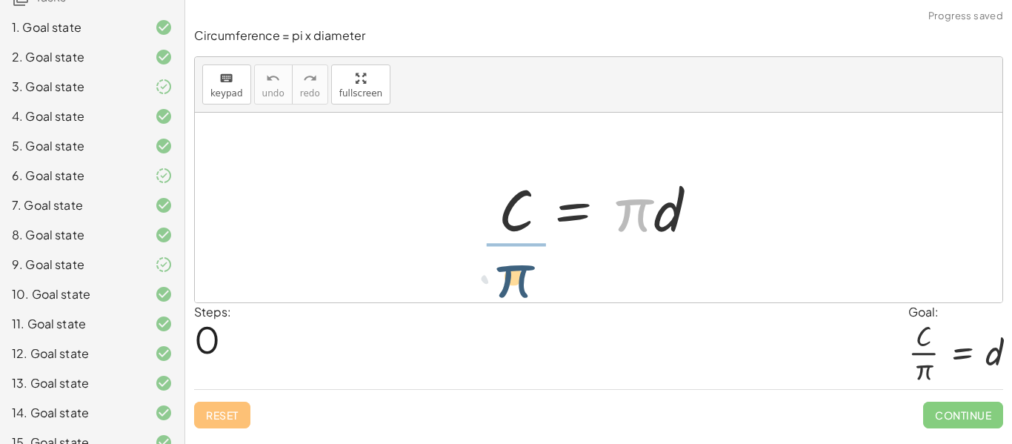
drag, startPoint x: 633, startPoint y: 226, endPoint x: 497, endPoint y: 290, distance: 150.4
click at [497, 290] on div "· π C = · π · d" at bounding box center [598, 208] width 807 height 190
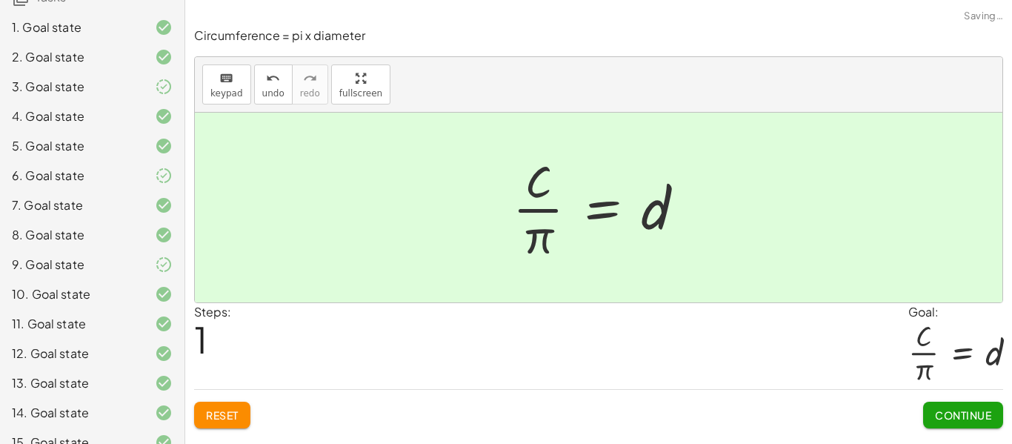
click at [989, 413] on span "Continue" at bounding box center [963, 414] width 56 height 13
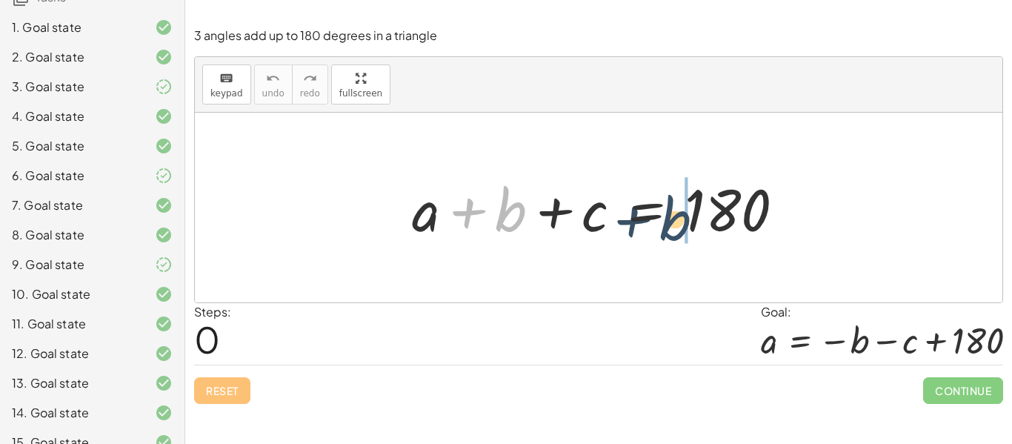
drag, startPoint x: 503, startPoint y: 223, endPoint x: 680, endPoint y: 233, distance: 177.3
click at [680, 233] on div at bounding box center [603, 208] width 399 height 76
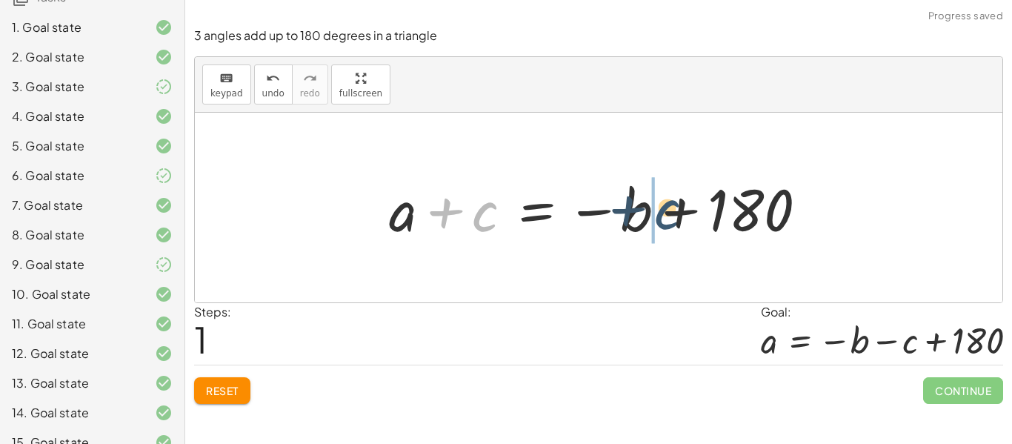
drag, startPoint x: 480, startPoint y: 218, endPoint x: 674, endPoint y: 219, distance: 194.0
click at [674, 219] on div at bounding box center [603, 208] width 444 height 76
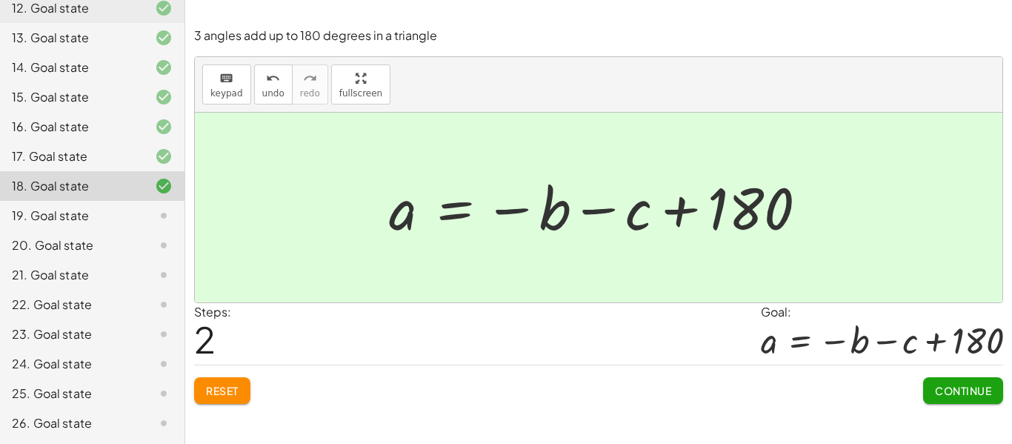
scroll to position [493, 0]
click at [949, 389] on span "Continue" at bounding box center [963, 390] width 56 height 13
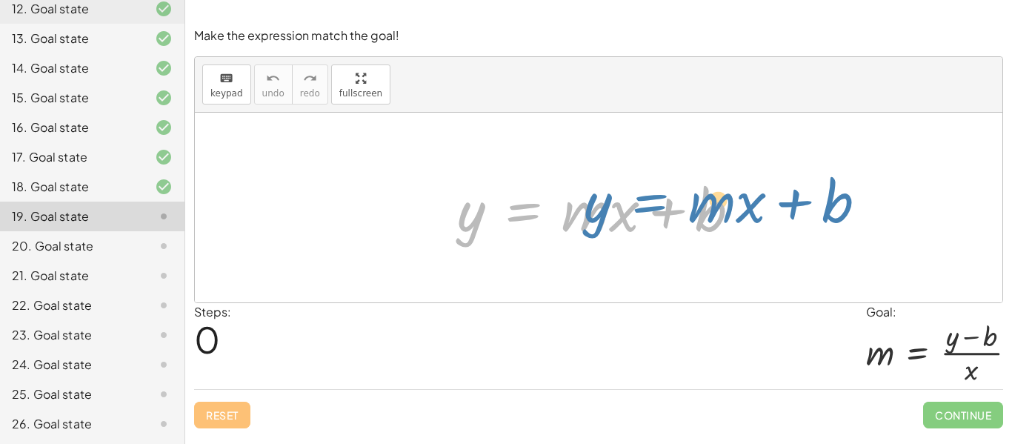
drag, startPoint x: 485, startPoint y: 233, endPoint x: 587, endPoint y: 225, distance: 102.5
click at [587, 225] on div at bounding box center [605, 208] width 310 height 76
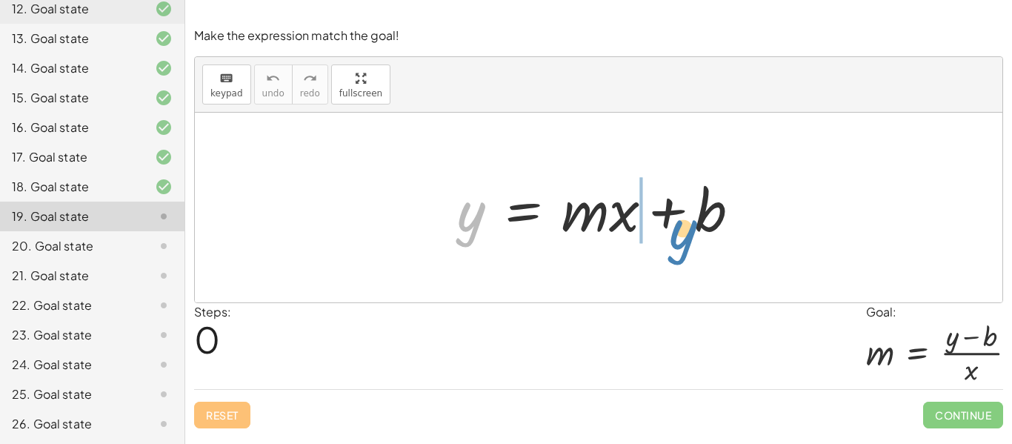
drag, startPoint x: 472, startPoint y: 224, endPoint x: 679, endPoint y: 241, distance: 207.3
click at [679, 241] on div at bounding box center [605, 208] width 310 height 76
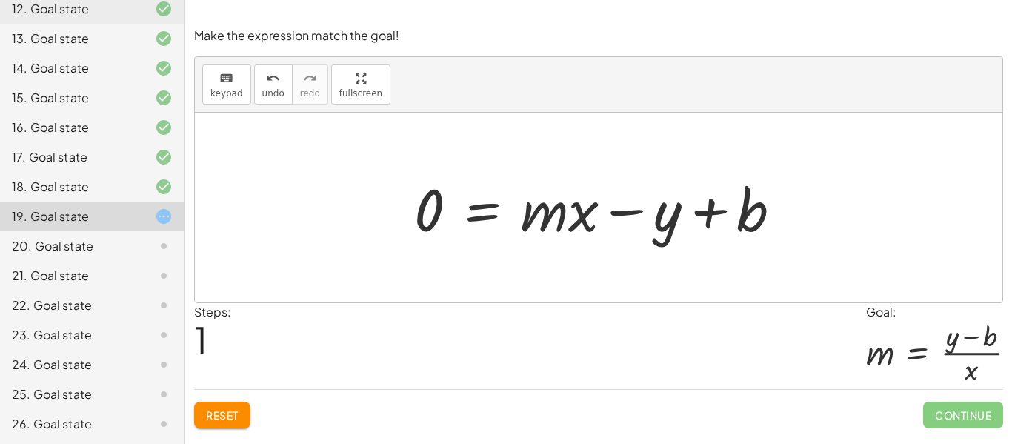
click at [686, 218] on div at bounding box center [604, 208] width 394 height 76
click at [698, 214] on div at bounding box center [604, 208] width 394 height 76
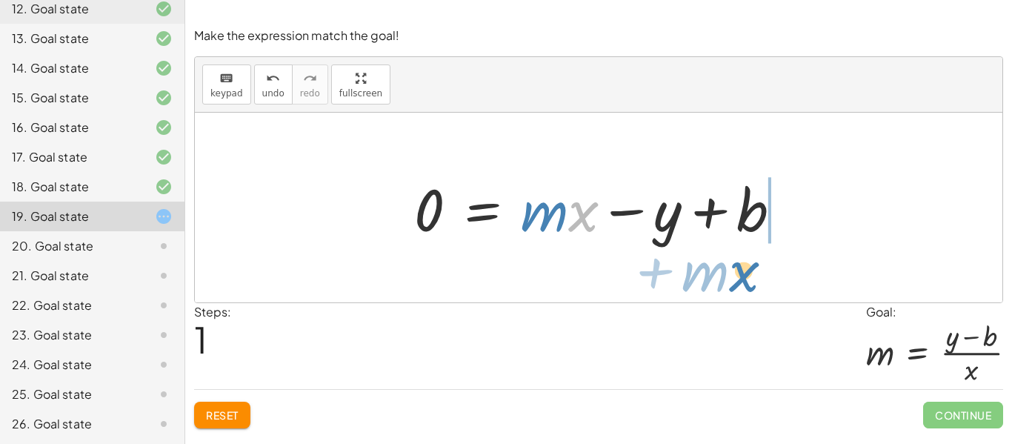
drag, startPoint x: 588, startPoint y: 223, endPoint x: 745, endPoint y: 281, distance: 167.5
click at [745, 281] on div "y = + · m · x + b · x + · m y = + · m · x + b 0 −" at bounding box center [598, 208] width 807 height 190
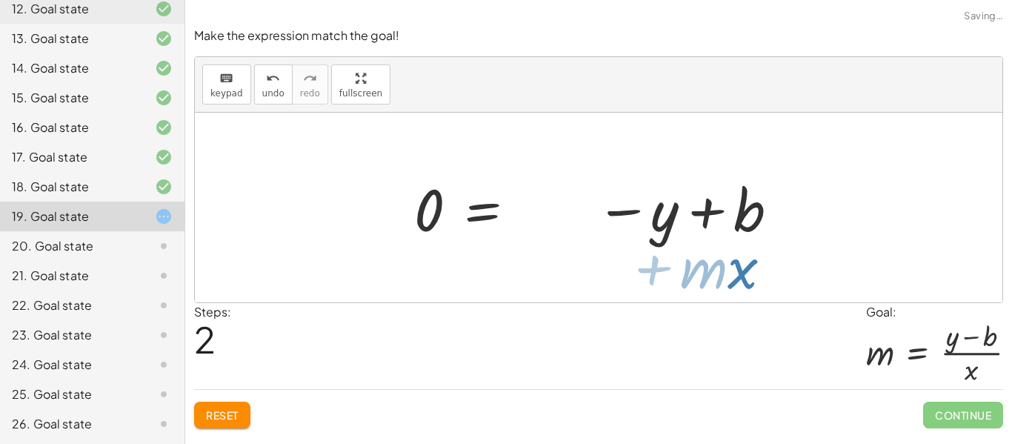
click at [745, 281] on div at bounding box center [598, 208] width 807 height 190
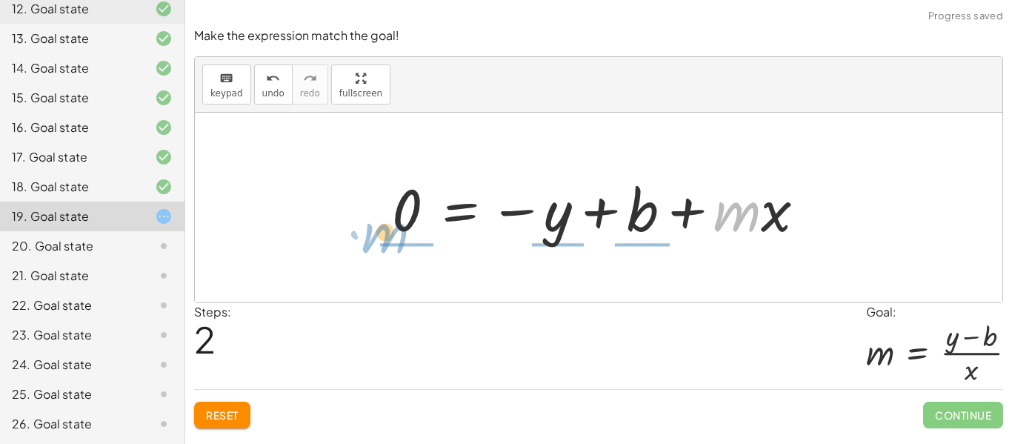
drag, startPoint x: 753, startPoint y: 224, endPoint x: 404, endPoint y: 250, distance: 350.4
click at [404, 250] on div "y = + · m · x + b 0 = + · m · x − y + b · m + · x y = + · m · x + b 0 −" at bounding box center [598, 208] width 807 height 190
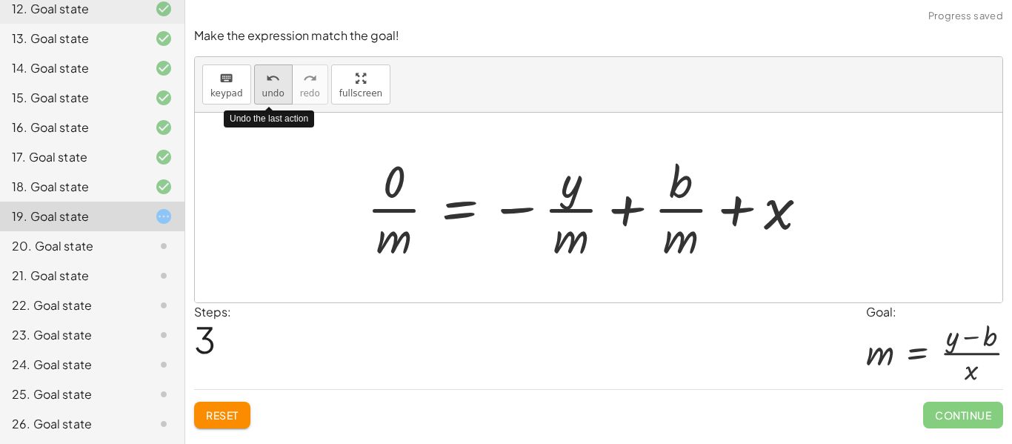
click at [266, 93] on span "undo" at bounding box center [273, 93] width 22 height 10
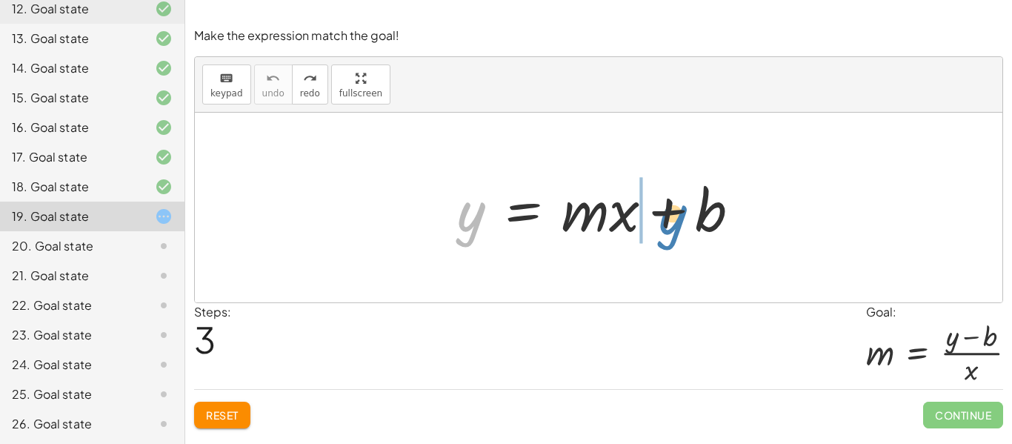
drag, startPoint x: 472, startPoint y: 236, endPoint x: 674, endPoint y: 239, distance: 202.2
click at [674, 239] on div at bounding box center [605, 208] width 310 height 76
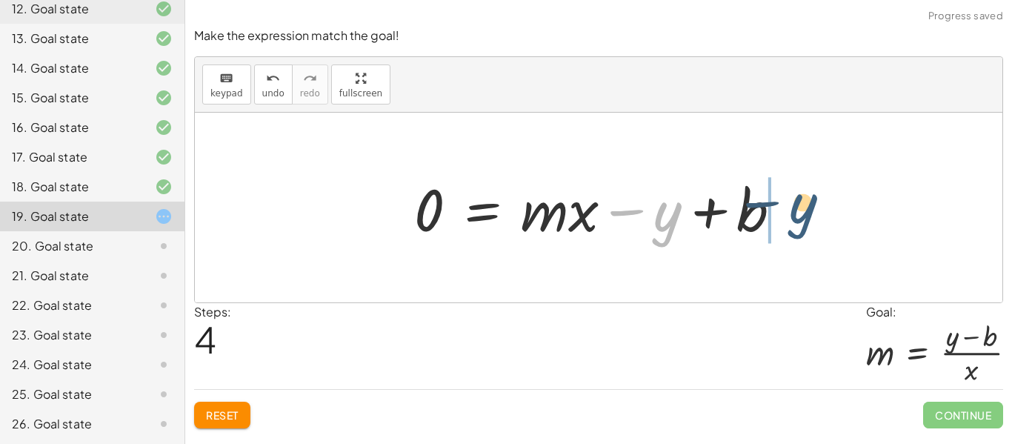
drag, startPoint x: 666, startPoint y: 228, endPoint x: 804, endPoint y: 218, distance: 138.8
click at [804, 218] on div "y = + · m · x + b − y y = + · m · x + b 0 −" at bounding box center [598, 208] width 807 height 190
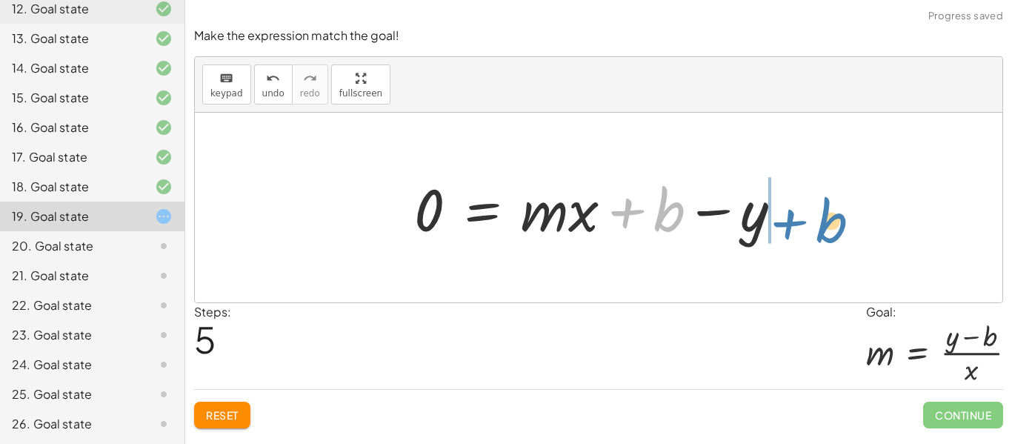
drag, startPoint x: 674, startPoint y: 224, endPoint x: 836, endPoint y: 234, distance: 162.5
click at [836, 234] on div "y = + · m · x + b 0 = + · m · x − y + b + b y = + · m · x + b 0 −" at bounding box center [598, 208] width 807 height 190
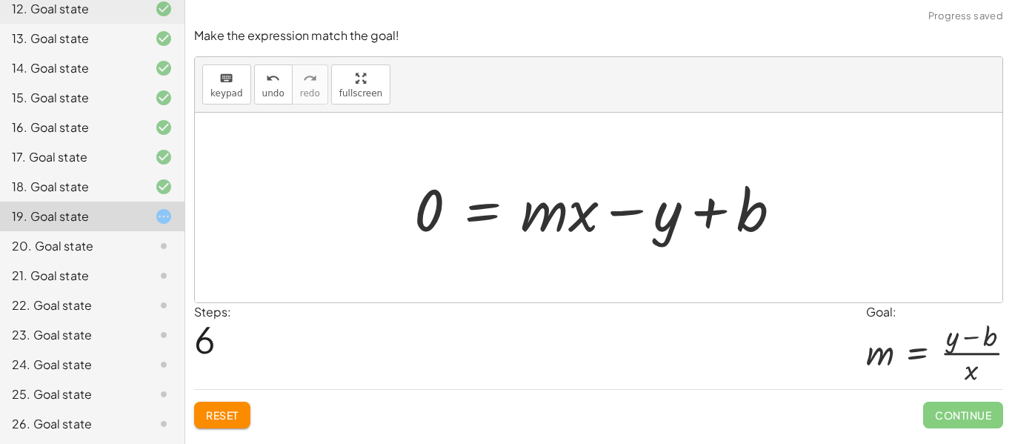
click at [705, 216] on div at bounding box center [604, 208] width 394 height 76
drag, startPoint x: 668, startPoint y: 221, endPoint x: 852, endPoint y: 227, distance: 183.7
click at [852, 227] on div "y = + · m · x + b 0 = + · m · x − y + b 0 = + · m · x + b − y − y y = + · m · x…" at bounding box center [598, 208] width 807 height 190
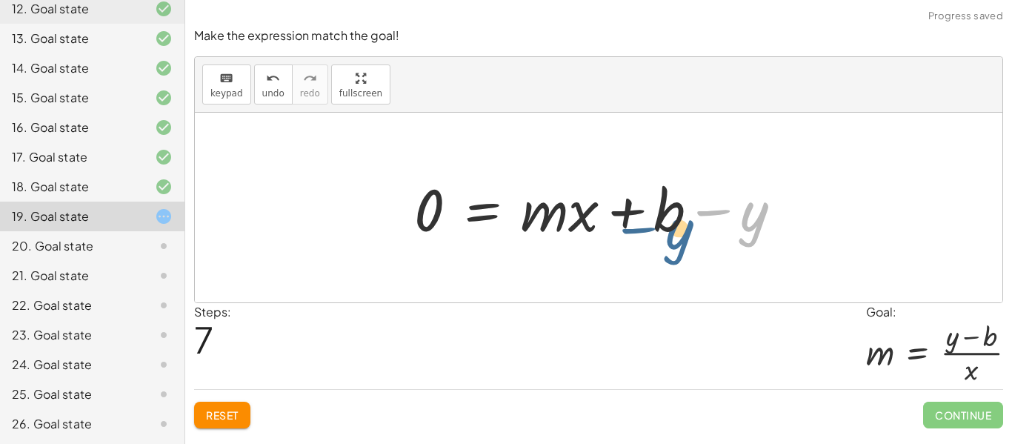
drag, startPoint x: 771, startPoint y: 219, endPoint x: 681, endPoint y: 230, distance: 90.2
click at [681, 230] on div at bounding box center [604, 208] width 394 height 76
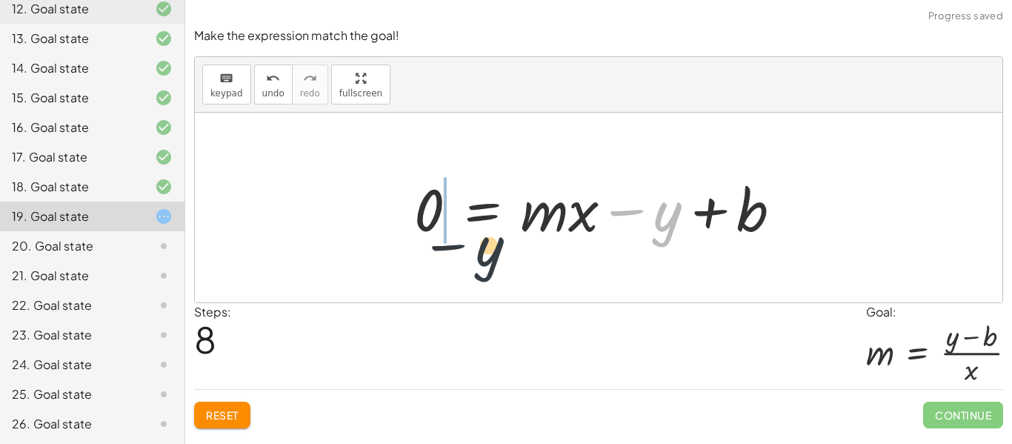
drag, startPoint x: 669, startPoint y: 224, endPoint x: 479, endPoint y: 258, distance: 193.3
click at [479, 258] on div "y = + · m · x + b 0 = + · m · x − y + b 0 = + · m · x + b − y 0 = + · m · x − y…" at bounding box center [598, 208] width 807 height 190
click at [479, 258] on div at bounding box center [598, 208] width 807 height 190
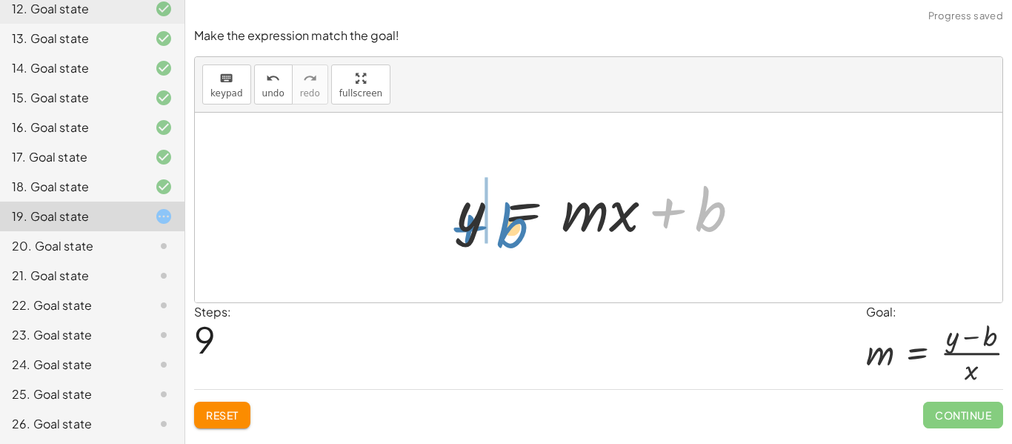
drag, startPoint x: 701, startPoint y: 226, endPoint x: 504, endPoint y: 242, distance: 198.4
click at [504, 242] on div at bounding box center [605, 208] width 310 height 76
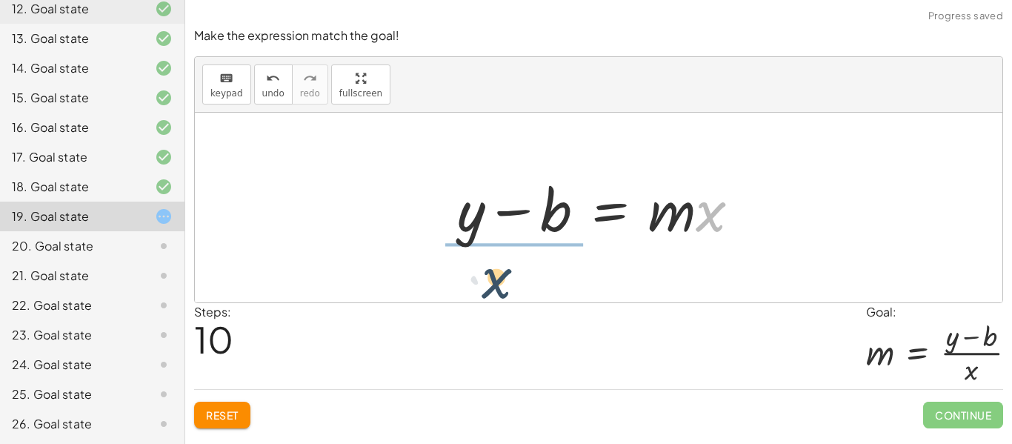
drag, startPoint x: 704, startPoint y: 230, endPoint x: 481, endPoint y: 295, distance: 231.5
click at [481, 295] on div "y = + · m · x + b 0 = + · m · x − y + b 0 = + · m · x + b − y 0 = + · m · x − y…" at bounding box center [598, 208] width 807 height 190
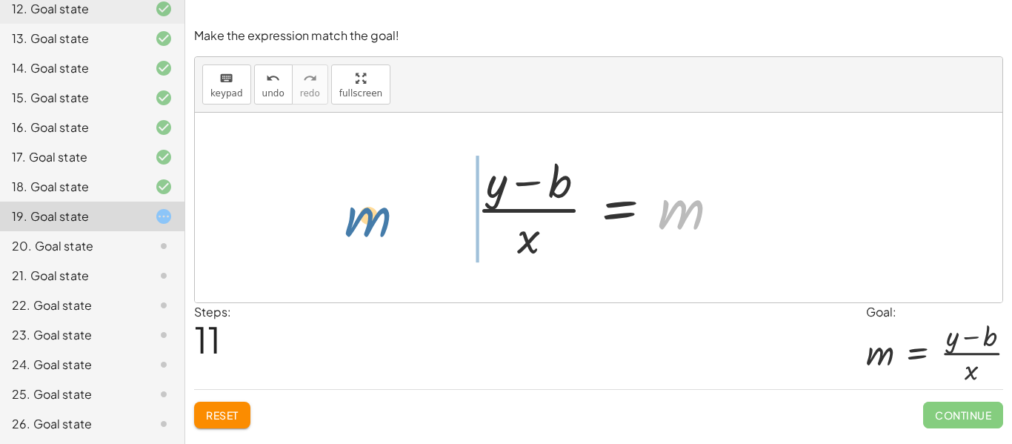
drag, startPoint x: 670, startPoint y: 229, endPoint x: 359, endPoint y: 235, distance: 311.1
click at [359, 235] on div "y = + · m · x + b 0 = + · m · x − y + b 0 = + · m · x + b − y 0 = + · m · x − y…" at bounding box center [598, 208] width 807 height 190
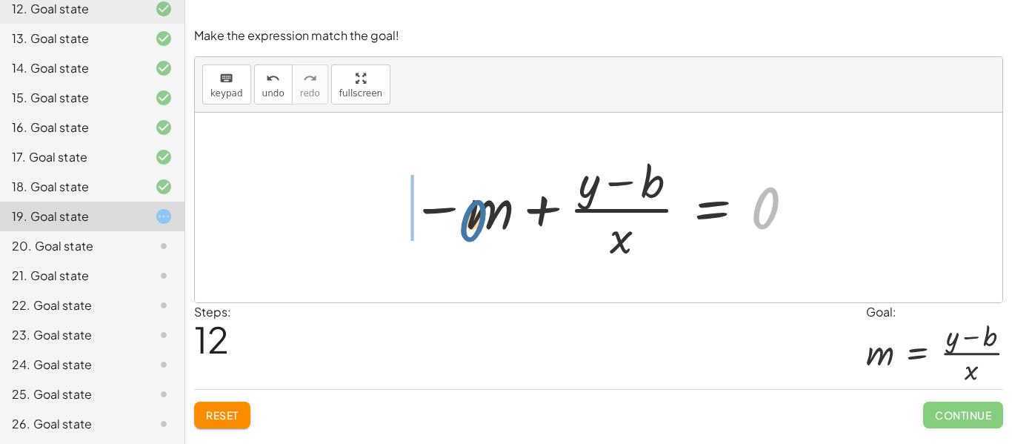
drag, startPoint x: 769, startPoint y: 207, endPoint x: 462, endPoint y: 220, distance: 306.9
click at [462, 220] on div at bounding box center [604, 207] width 400 height 114
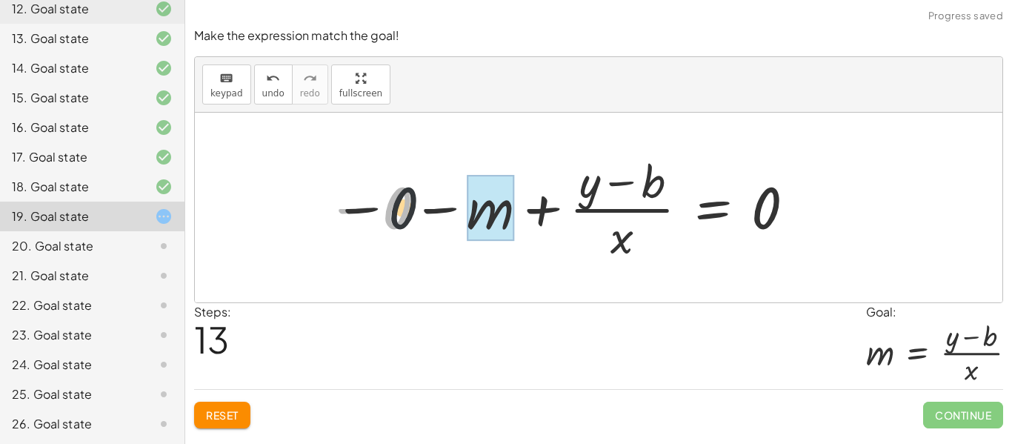
drag, startPoint x: 387, startPoint y: 216, endPoint x: 435, endPoint y: 216, distance: 48.1
click at [435, 216] on div at bounding box center [561, 207] width 485 height 114
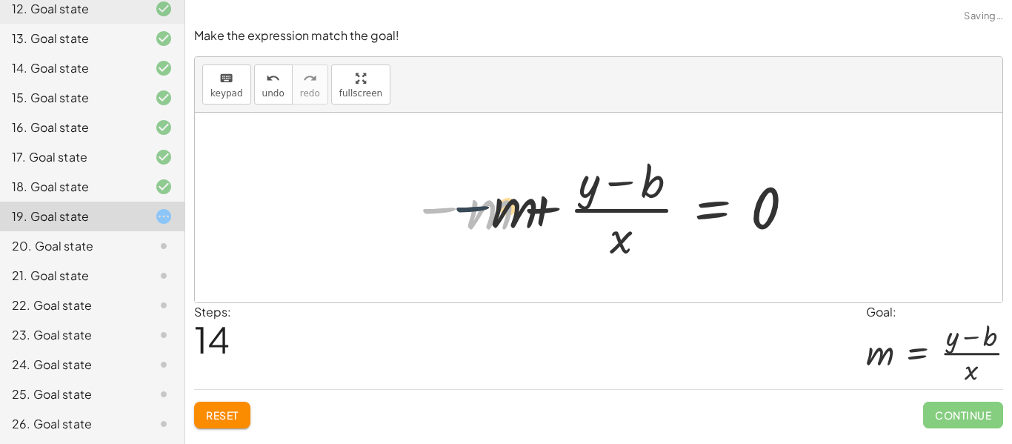
drag, startPoint x: 435, startPoint y: 216, endPoint x: 472, endPoint y: 214, distance: 37.1
click at [472, 214] on div at bounding box center [604, 207] width 400 height 114
click at [270, 89] on span "undo" at bounding box center [273, 93] width 22 height 10
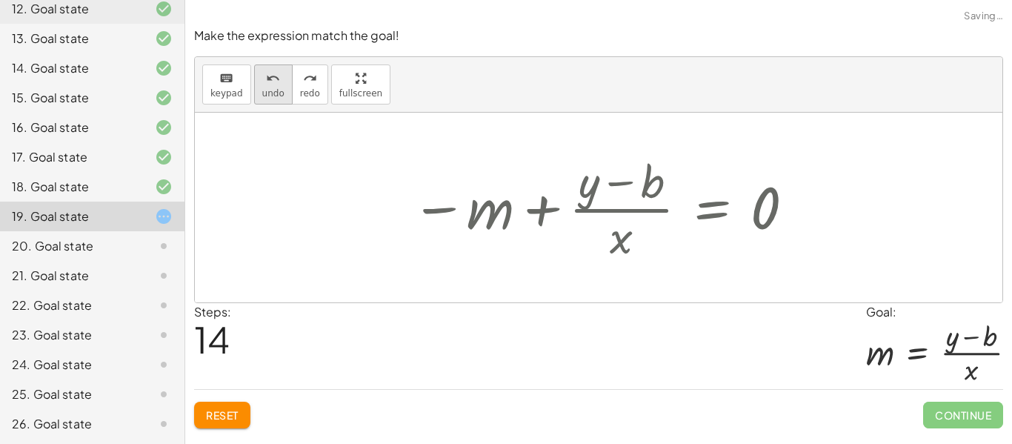
click at [270, 89] on span "undo" at bounding box center [273, 93] width 22 height 10
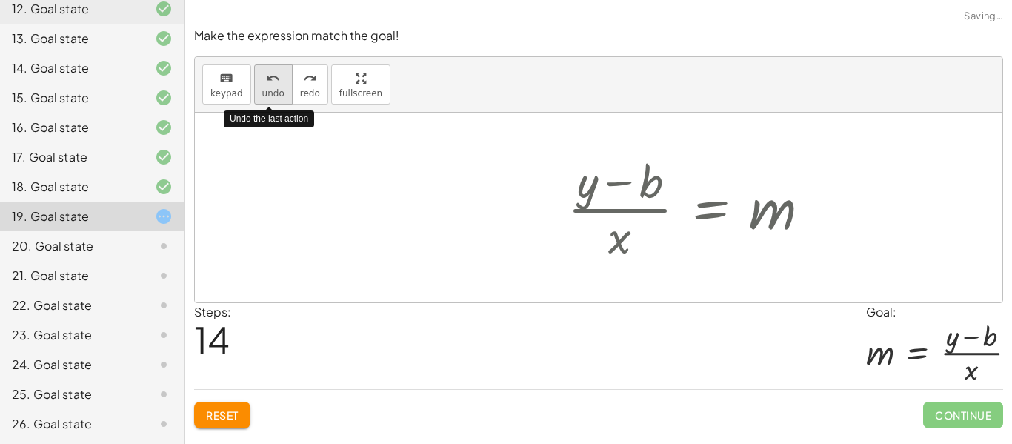
click at [270, 89] on span "undo" at bounding box center [273, 93] width 22 height 10
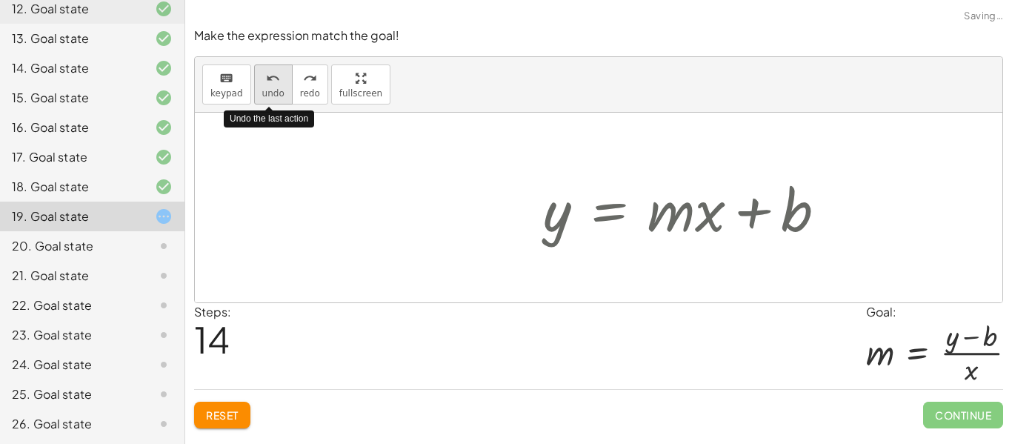
click at [270, 89] on span "undo" at bounding box center [273, 93] width 22 height 10
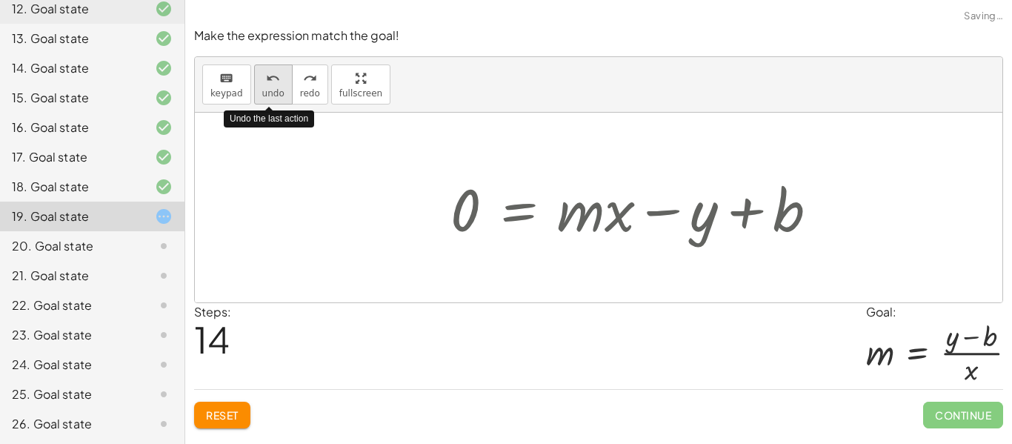
click at [270, 89] on span "undo" at bounding box center [273, 93] width 22 height 10
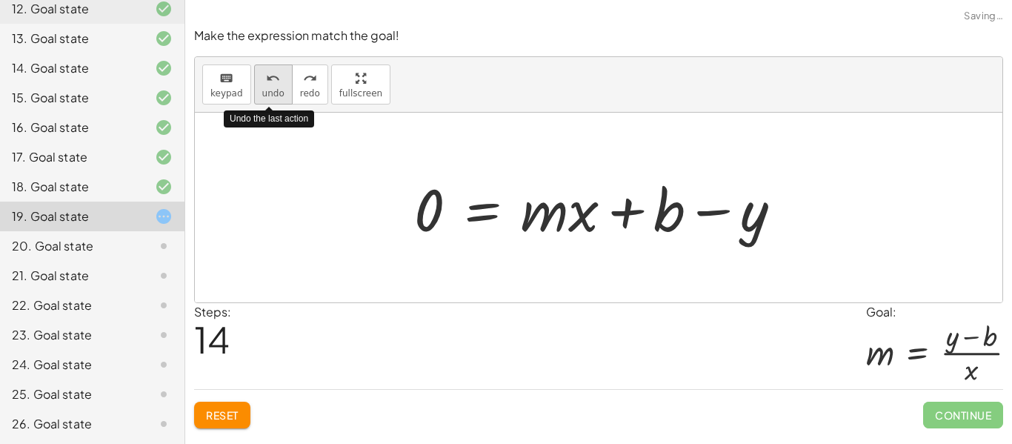
click at [270, 89] on span "undo" at bounding box center [273, 93] width 22 height 10
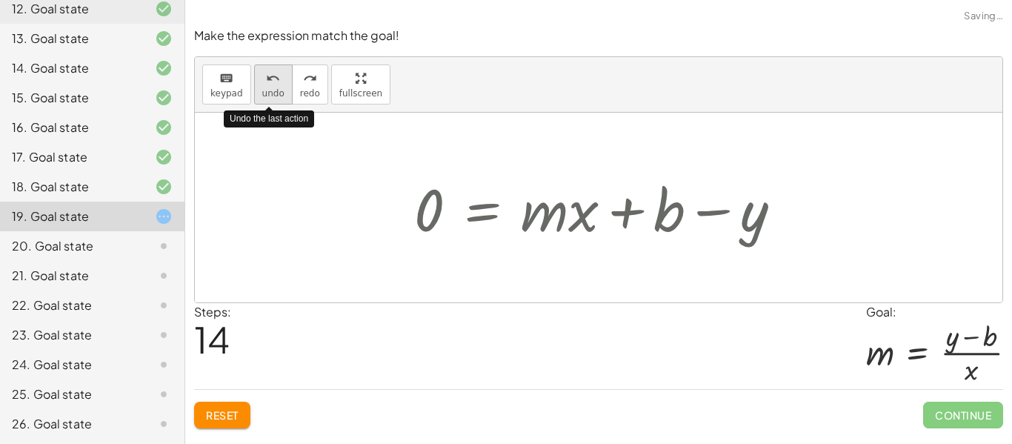
click at [270, 89] on span "undo" at bounding box center [273, 93] width 22 height 10
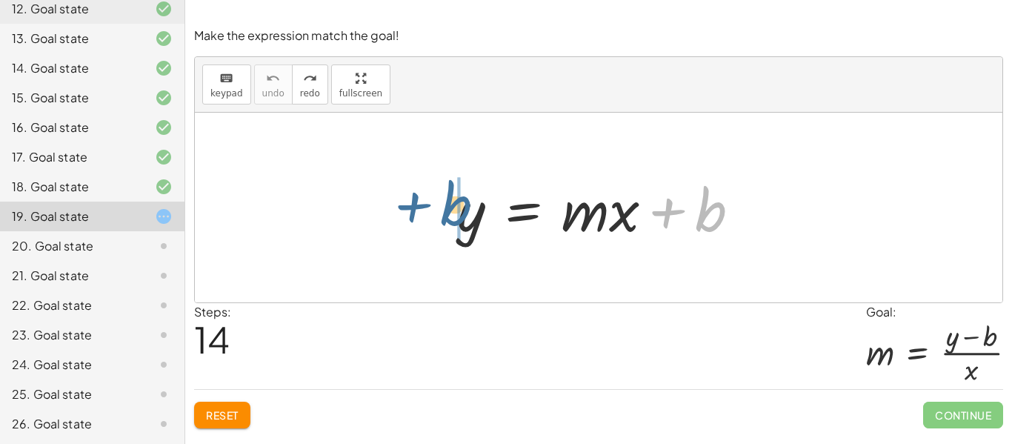
drag, startPoint x: 722, startPoint y: 210, endPoint x: 463, endPoint y: 204, distance: 259.2
click at [463, 204] on div at bounding box center [605, 208] width 310 height 76
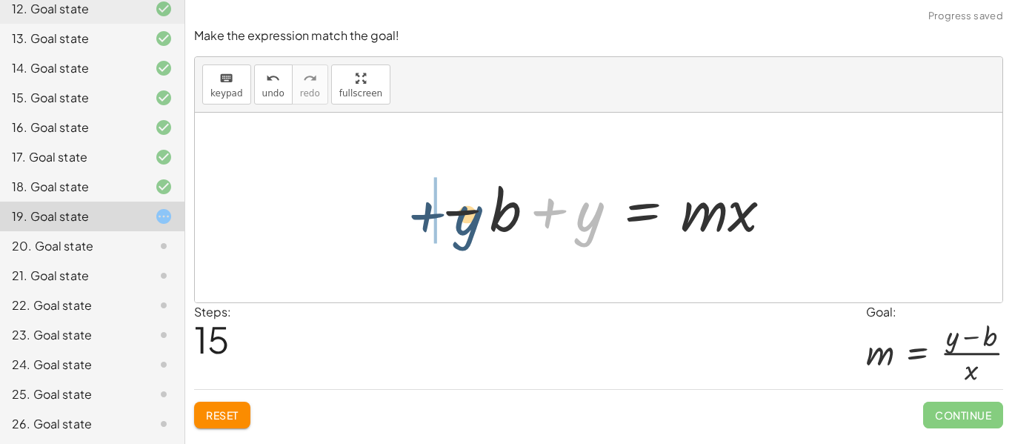
drag, startPoint x: 581, startPoint y: 221, endPoint x: 447, endPoint y: 224, distance: 133.3
click at [447, 224] on div at bounding box center [604, 208] width 355 height 76
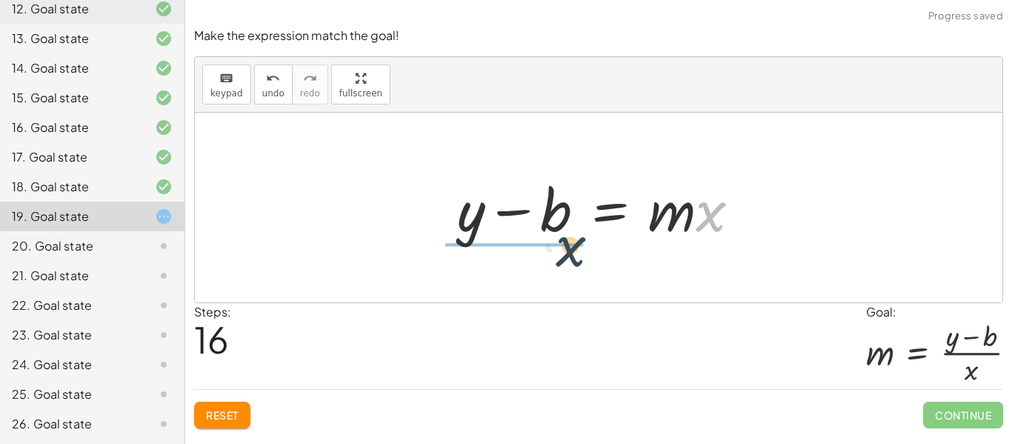
drag, startPoint x: 714, startPoint y: 220, endPoint x: 504, endPoint y: 264, distance: 214.2
click at [504, 264] on div "y = + · m · x + b − b + y = · m · x · x y = · m · x b − +" at bounding box center [598, 208] width 807 height 190
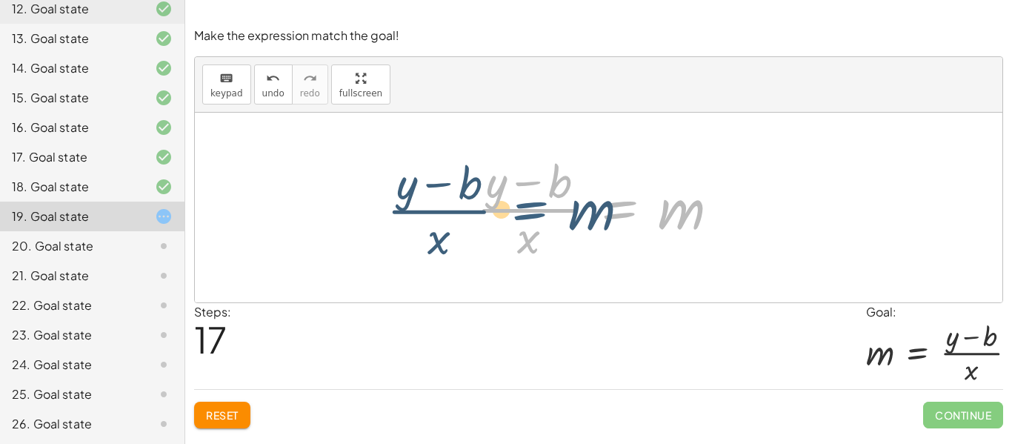
drag, startPoint x: 628, startPoint y: 215, endPoint x: 655, endPoint y: 194, distance: 33.8
click at [655, 194] on div at bounding box center [604, 207] width 270 height 114
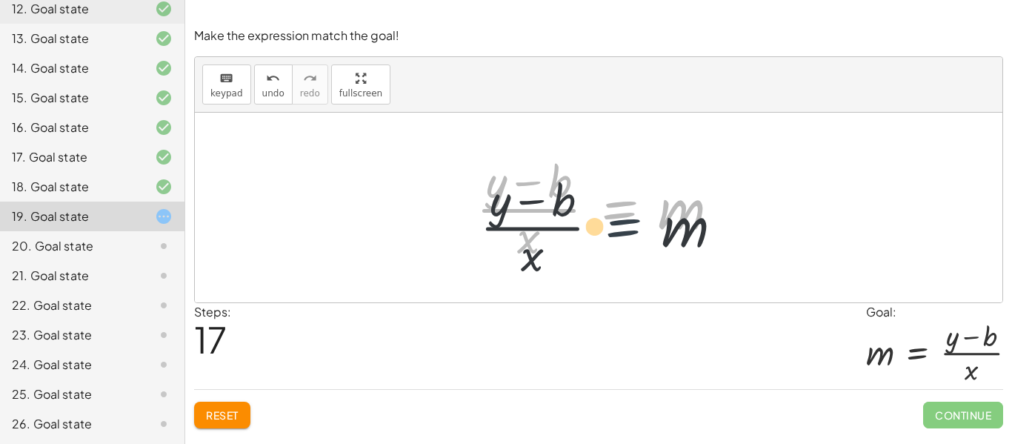
drag, startPoint x: 629, startPoint y: 198, endPoint x: 633, endPoint y: 218, distance: 19.6
click at [633, 218] on div at bounding box center [604, 207] width 270 height 114
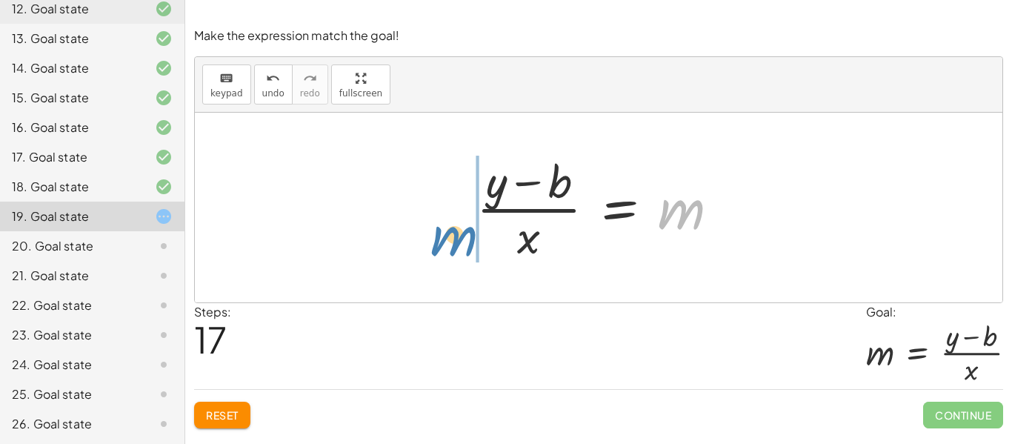
drag, startPoint x: 658, startPoint y: 219, endPoint x: 401, endPoint y: 232, distance: 257.3
click at [401, 232] on div "y = + · m · x + b − b + y = · m · x + y − b = · m · x m y = m · x b − + · ( )" at bounding box center [598, 208] width 807 height 190
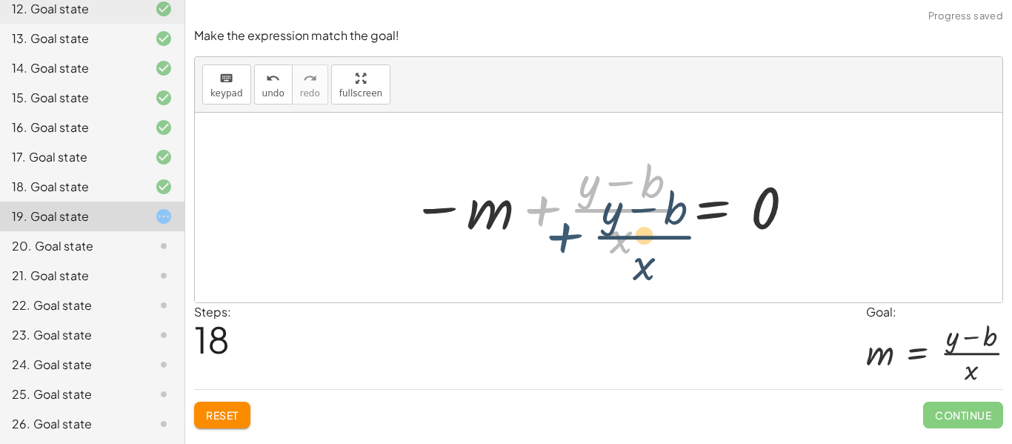
drag, startPoint x: 533, startPoint y: 219, endPoint x: 555, endPoint y: 228, distance: 23.2
click at [555, 228] on div at bounding box center [604, 207] width 400 height 114
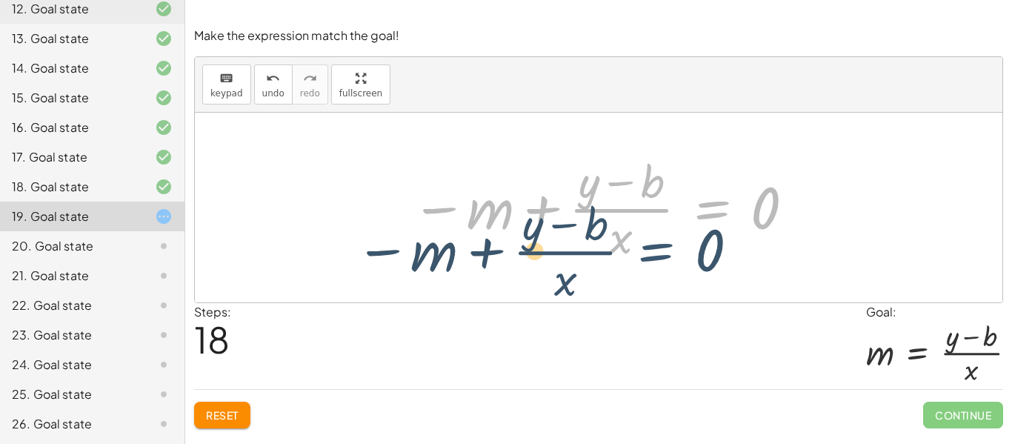
drag, startPoint x: 700, startPoint y: 217, endPoint x: 707, endPoint y: 199, distance: 19.3
click at [707, 199] on div at bounding box center [604, 207] width 400 height 114
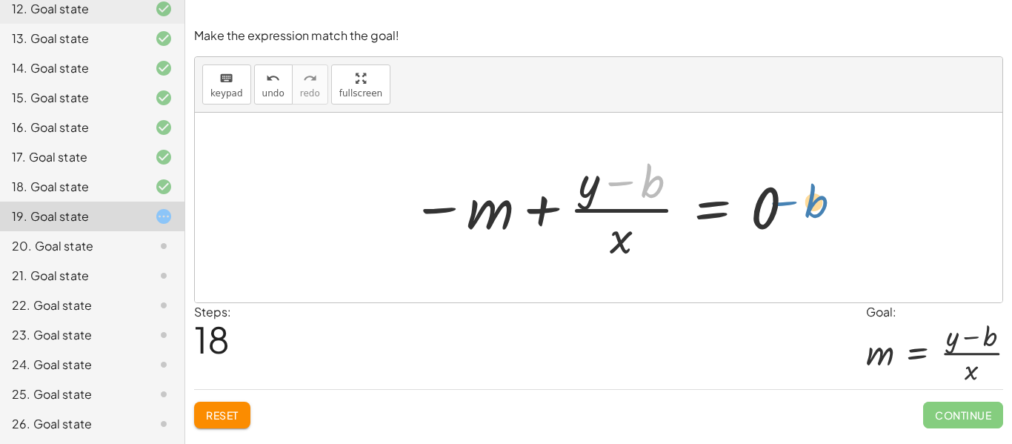
drag, startPoint x: 601, startPoint y: 178, endPoint x: 776, endPoint y: 198, distance: 175.9
click at [776, 198] on div at bounding box center [604, 207] width 400 height 114
click at [267, 100] on button "undo undo" at bounding box center [273, 84] width 39 height 40
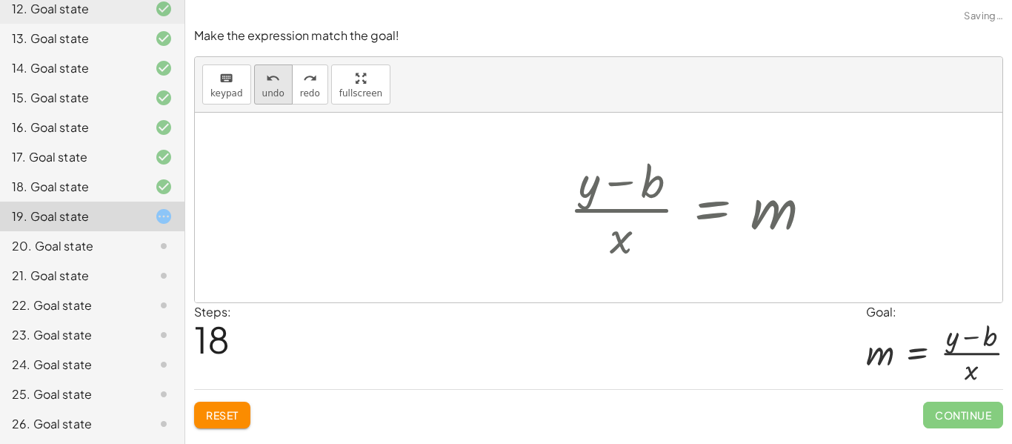
click at [267, 100] on button "undo undo" at bounding box center [273, 84] width 39 height 40
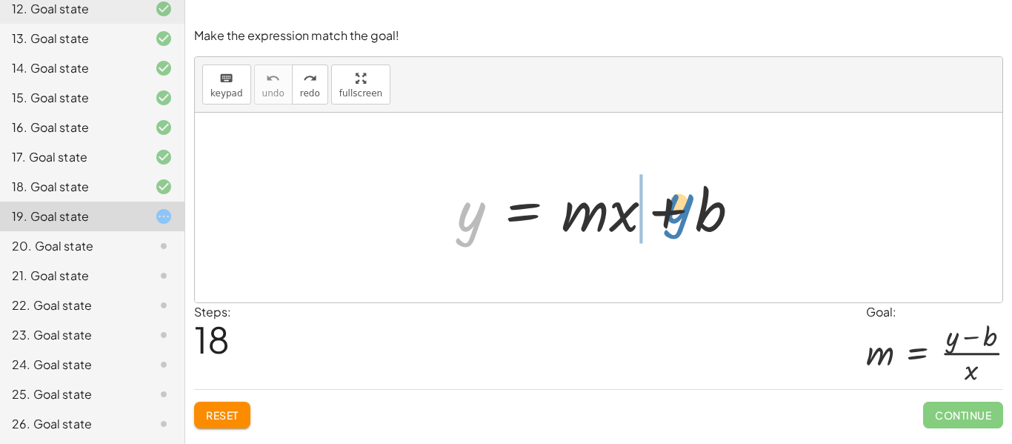
drag, startPoint x: 481, startPoint y: 227, endPoint x: 691, endPoint y: 218, distance: 210.5
click at [691, 218] on div at bounding box center [605, 208] width 310 height 76
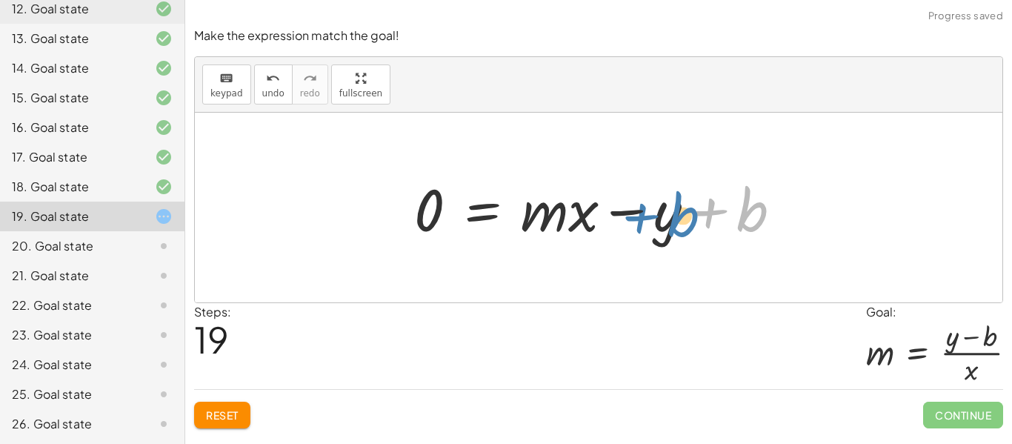
drag, startPoint x: 712, startPoint y: 214, endPoint x: 629, endPoint y: 218, distance: 82.3
click at [629, 218] on div at bounding box center [604, 208] width 394 height 76
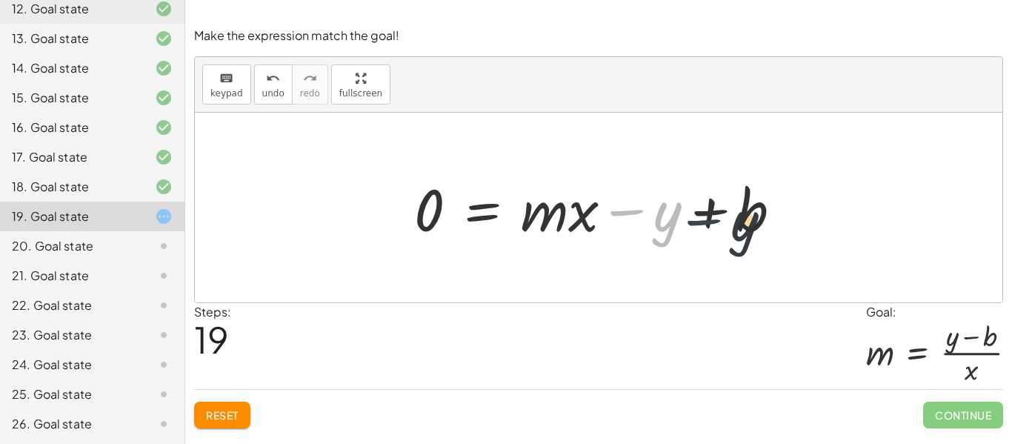
drag, startPoint x: 630, startPoint y: 218, endPoint x: 719, endPoint y: 225, distance: 89.1
click at [719, 225] on div at bounding box center [604, 208] width 394 height 76
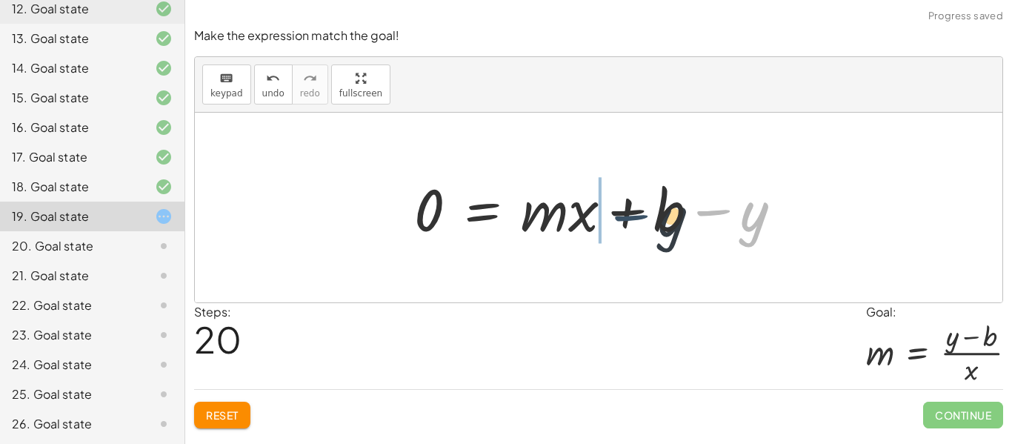
drag, startPoint x: 719, startPoint y: 225, endPoint x: 632, endPoint y: 230, distance: 87.5
click at [632, 230] on div at bounding box center [604, 208] width 394 height 76
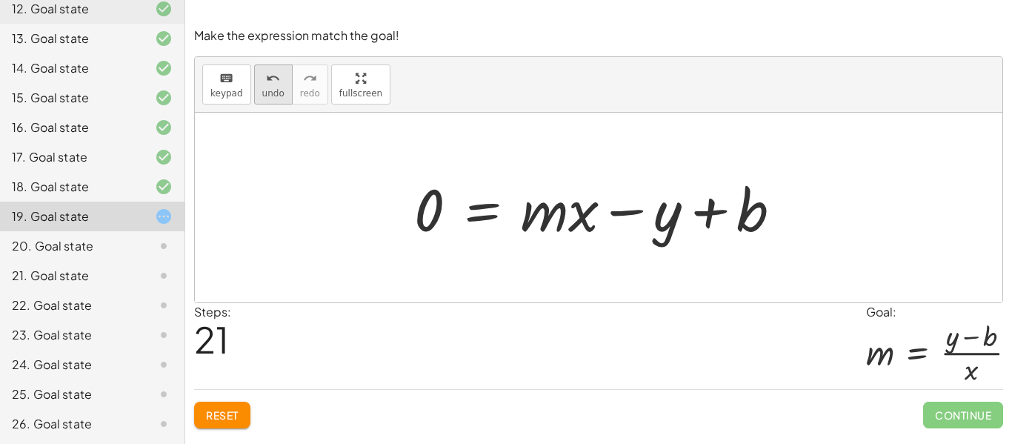
click at [276, 89] on span "undo" at bounding box center [273, 93] width 22 height 10
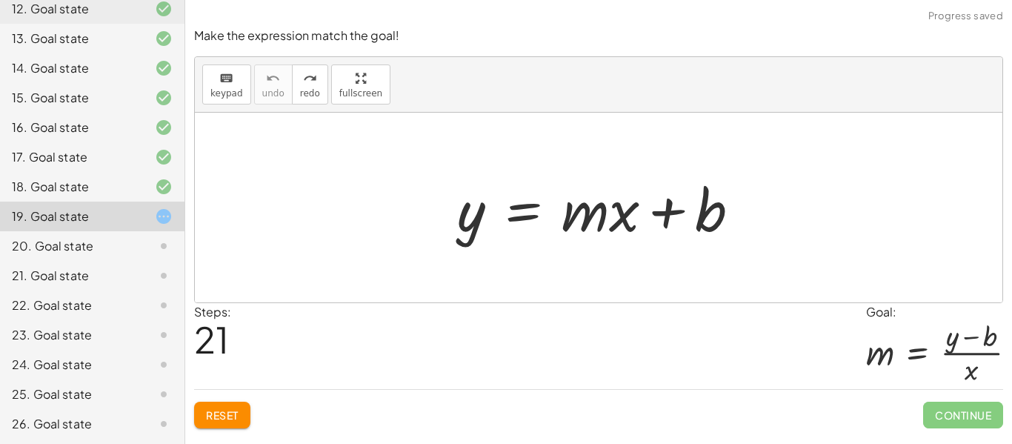
click at [487, 253] on div "y = + · m · x + b" at bounding box center [598, 208] width 807 height 190
click at [685, 225] on div at bounding box center [605, 208] width 310 height 76
drag, startPoint x: 666, startPoint y: 214, endPoint x: 700, endPoint y: 238, distance: 41.5
click at [700, 238] on div at bounding box center [605, 208] width 310 height 76
click at [579, 258] on div at bounding box center [598, 208] width 807 height 190
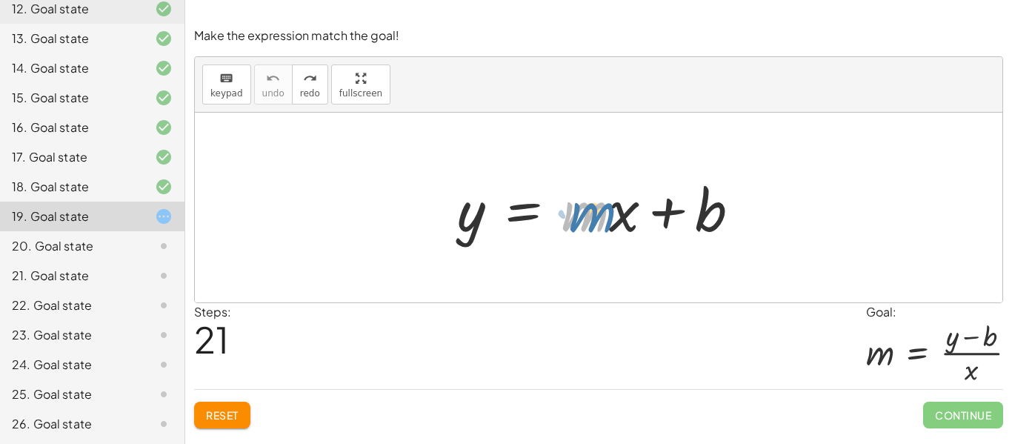
drag, startPoint x: 605, startPoint y: 226, endPoint x: 595, endPoint y: 214, distance: 15.7
click at [595, 214] on div at bounding box center [605, 208] width 310 height 76
drag, startPoint x: 618, startPoint y: 224, endPoint x: 647, endPoint y: 281, distance: 63.6
click at [647, 281] on div "· x y = + · m · x + b" at bounding box center [598, 208] width 807 height 190
drag, startPoint x: 594, startPoint y: 221, endPoint x: 479, endPoint y: 229, distance: 115.0
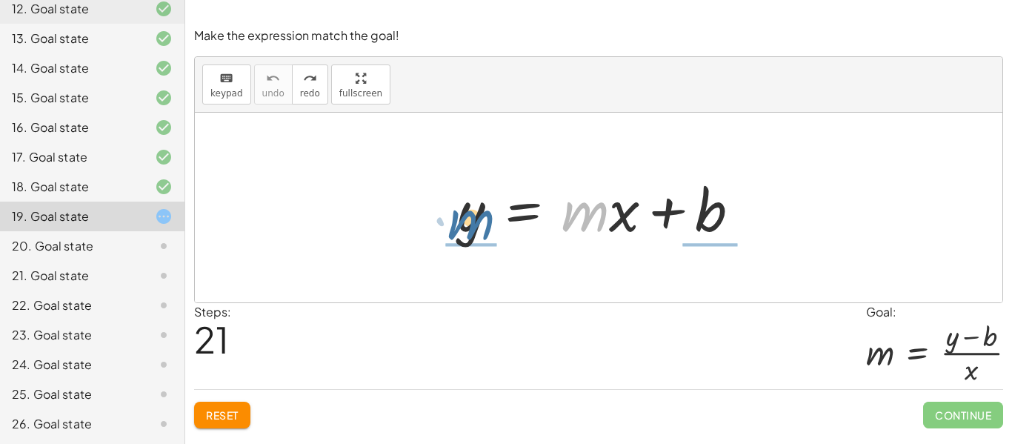
click at [479, 229] on div at bounding box center [605, 208] width 310 height 76
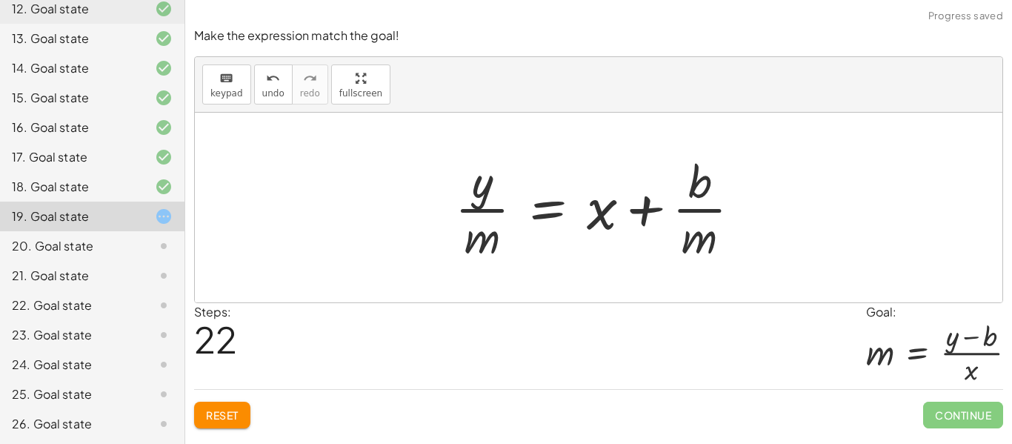
click at [457, 190] on div at bounding box center [603, 207] width 313 height 114
drag, startPoint x: 456, startPoint y: 191, endPoint x: 712, endPoint y: 197, distance: 255.6
click at [712, 197] on div at bounding box center [603, 207] width 313 height 114
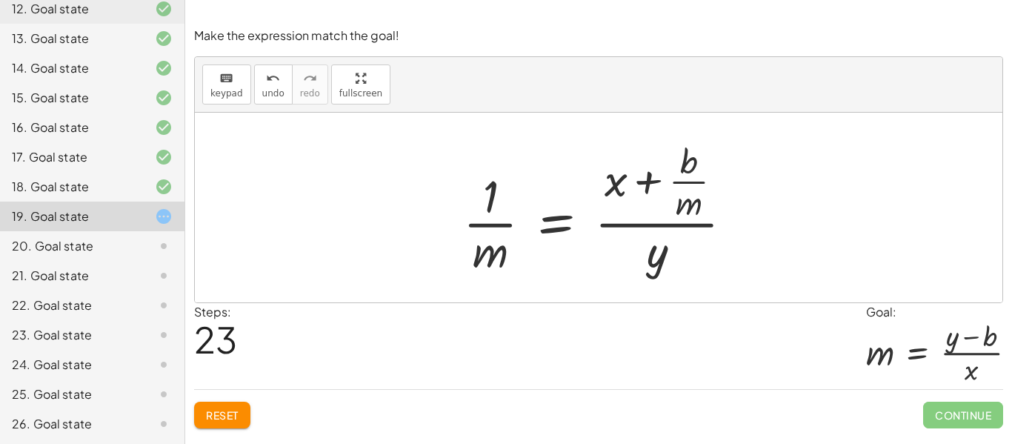
click at [269, 104] on div "keyboard keypad undo undo redo redo fullscreen" at bounding box center [598, 85] width 807 height 56
click at [275, 102] on button "undo undo" at bounding box center [273, 84] width 39 height 40
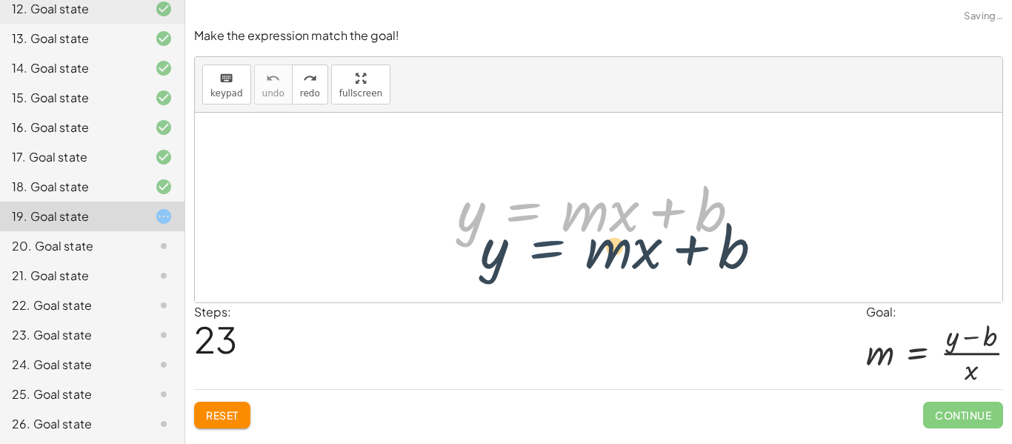
drag, startPoint x: 533, startPoint y: 222, endPoint x: 552, endPoint y: 253, distance: 36.6
click at [552, 253] on div "y = + · m · x + b y = + · m · x + b" at bounding box center [598, 208] width 807 height 190
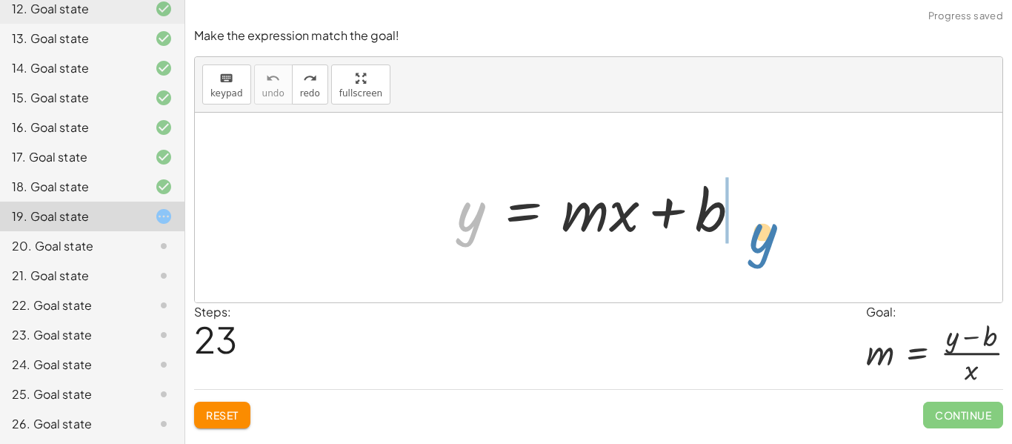
drag, startPoint x: 468, startPoint y: 230, endPoint x: 761, endPoint y: 252, distance: 293.3
click at [761, 252] on div "y y = + · m · x + b" at bounding box center [598, 208] width 807 height 190
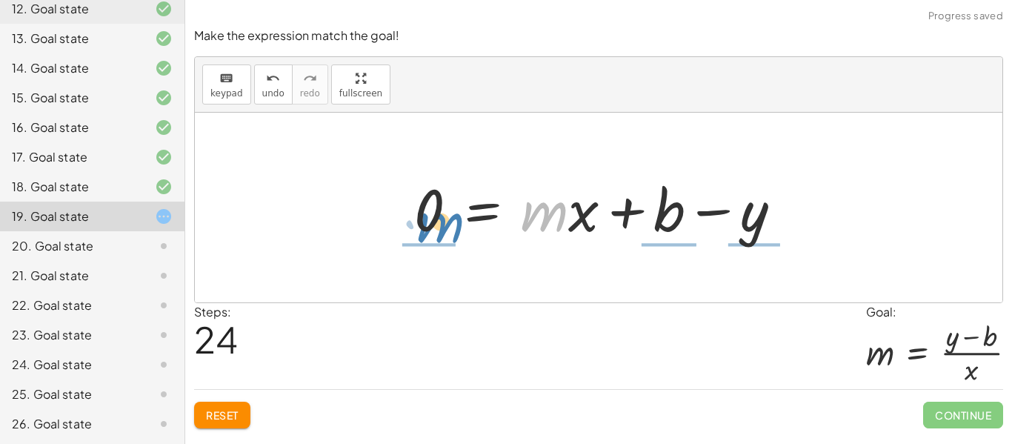
drag, startPoint x: 539, startPoint y: 215, endPoint x: 432, endPoint y: 221, distance: 106.8
click at [432, 221] on div at bounding box center [604, 208] width 394 height 76
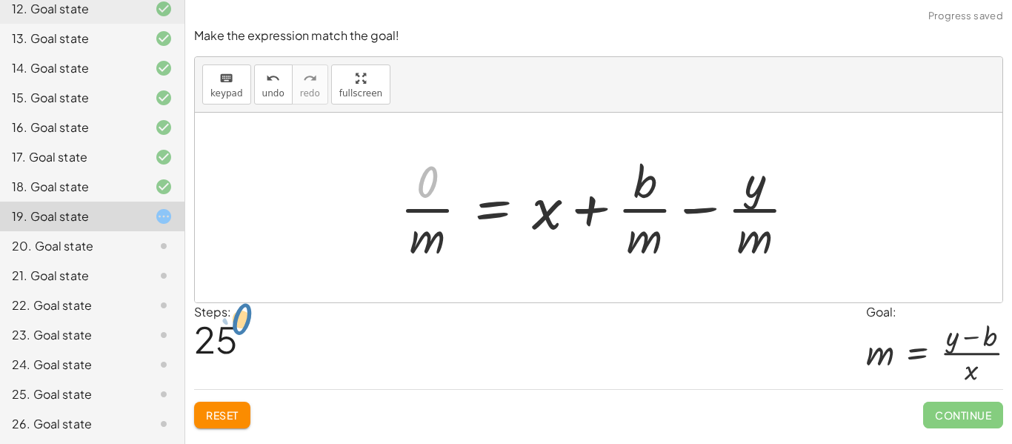
drag, startPoint x: 422, startPoint y: 187, endPoint x: 207, endPoint y: 354, distance: 272.4
drag, startPoint x: 419, startPoint y: 191, endPoint x: 562, endPoint y: 225, distance: 146.9
click at [562, 225] on div at bounding box center [603, 207] width 423 height 114
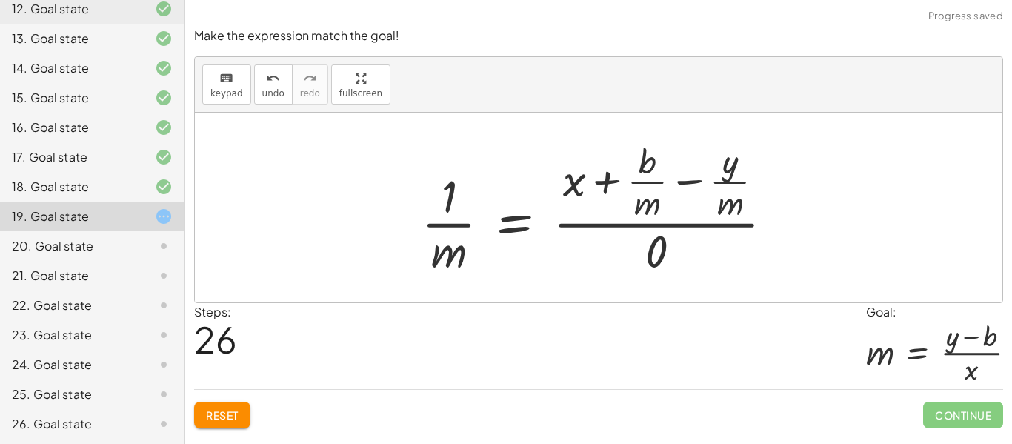
click at [633, 250] on div at bounding box center [603, 207] width 379 height 143
click at [273, 70] on icon "undo" at bounding box center [273, 79] width 14 height 18
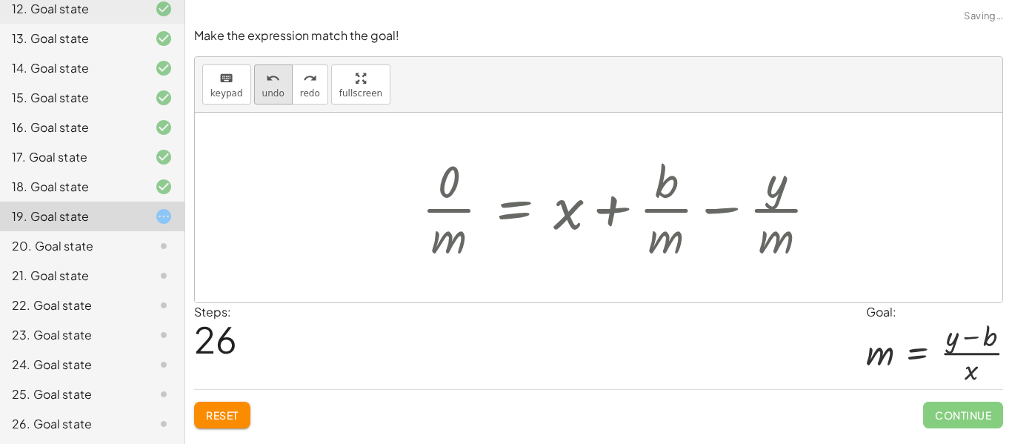
click at [273, 70] on icon "undo" at bounding box center [273, 79] width 14 height 18
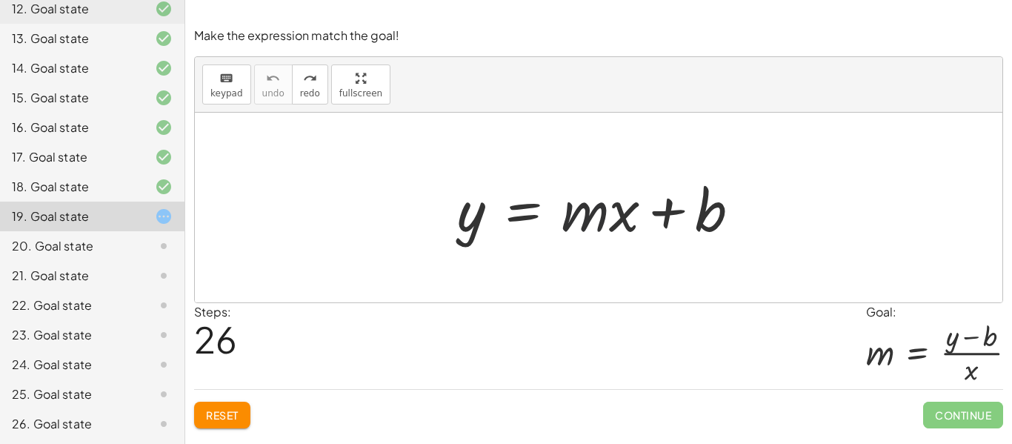
click at [582, 219] on div at bounding box center [605, 208] width 310 height 76
drag, startPoint x: 677, startPoint y: 212, endPoint x: 484, endPoint y: 224, distance: 192.9
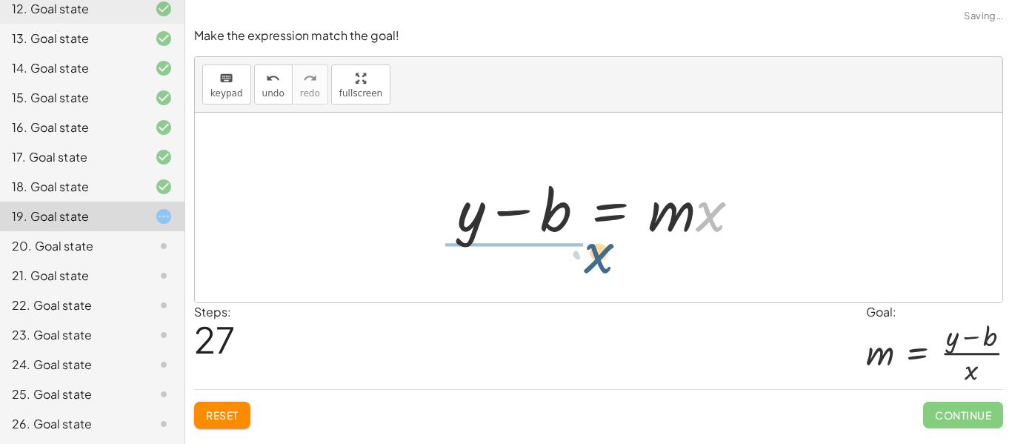
drag, startPoint x: 709, startPoint y: 221, endPoint x: 528, endPoint y: 284, distance: 192.0
click at [528, 284] on div "y = + · m · x + b · x y = · m · x b + −" at bounding box center [598, 208] width 807 height 190
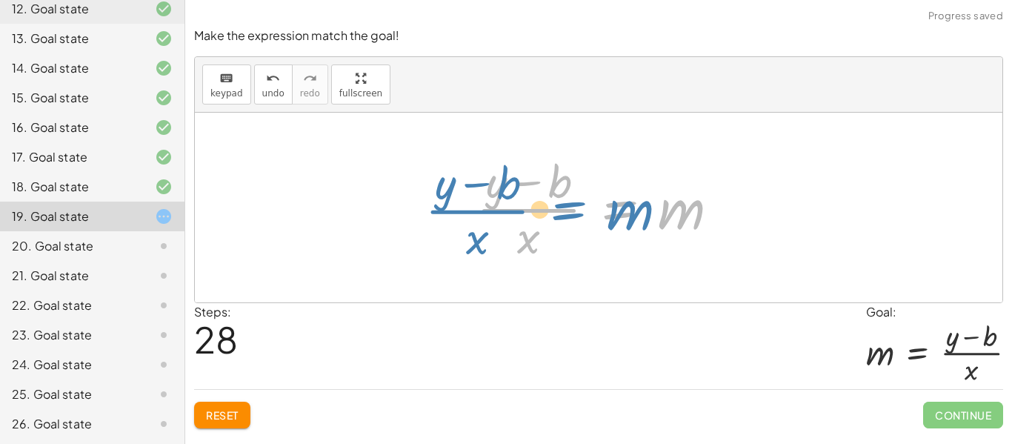
drag, startPoint x: 655, startPoint y: 211, endPoint x: 622, endPoint y: 213, distance: 33.4
click at [622, 213] on div at bounding box center [604, 207] width 270 height 114
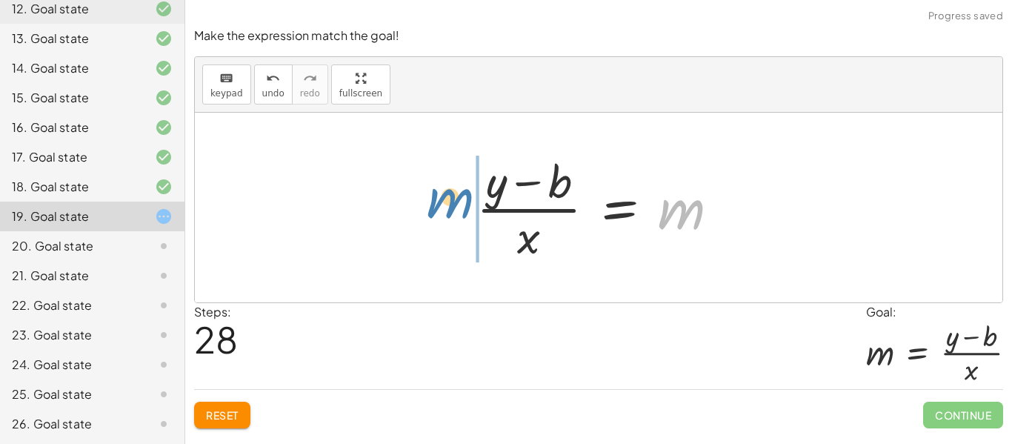
drag, startPoint x: 679, startPoint y: 221, endPoint x: 441, endPoint y: 210, distance: 237.9
click at [441, 210] on div "y = + · m · x + b + y − b = · m · x m y = m · x b + − · ( )" at bounding box center [598, 208] width 807 height 190
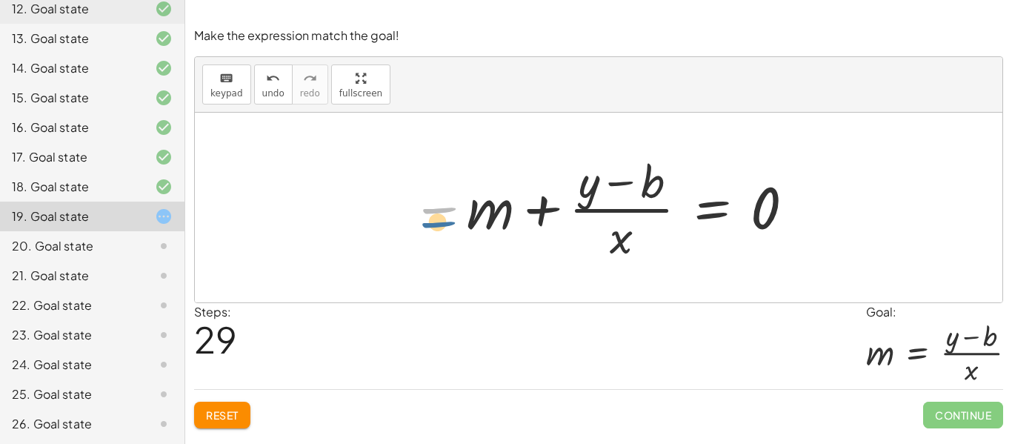
click at [445, 211] on div at bounding box center [604, 207] width 400 height 114
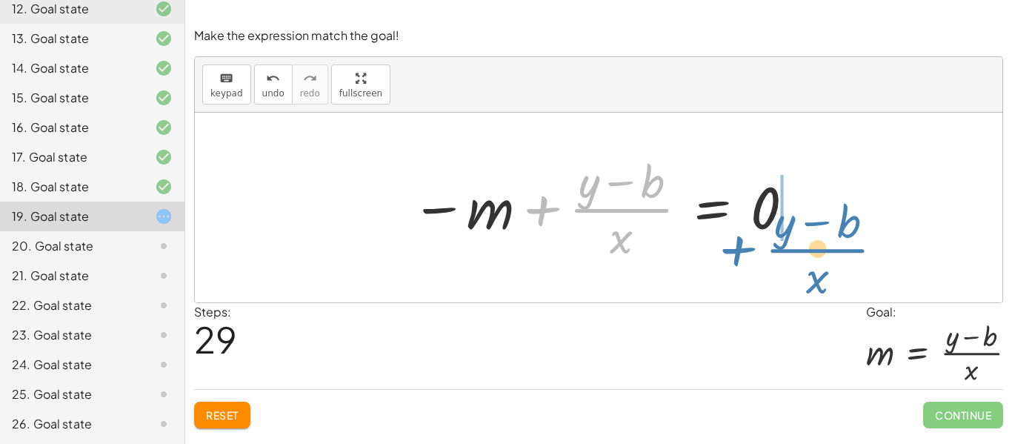
drag, startPoint x: 589, startPoint y: 208, endPoint x: 781, endPoint y: 241, distance: 194.5
click at [781, 241] on div at bounding box center [604, 207] width 400 height 114
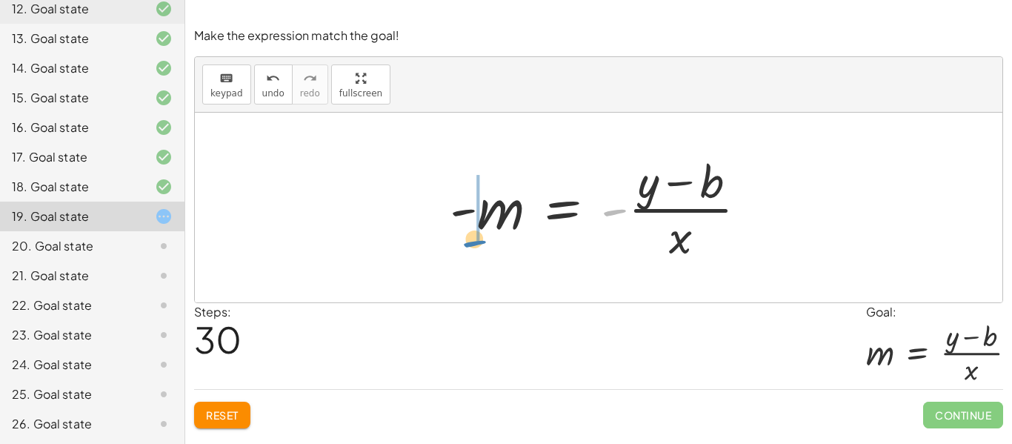
drag, startPoint x: 616, startPoint y: 211, endPoint x: 471, endPoint y: 235, distance: 147.2
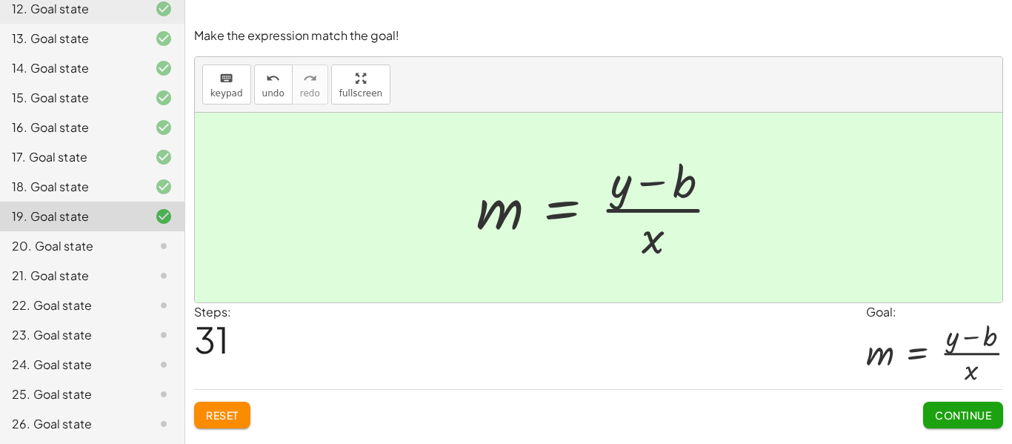
click at [972, 418] on span "Continue" at bounding box center [963, 414] width 56 height 13
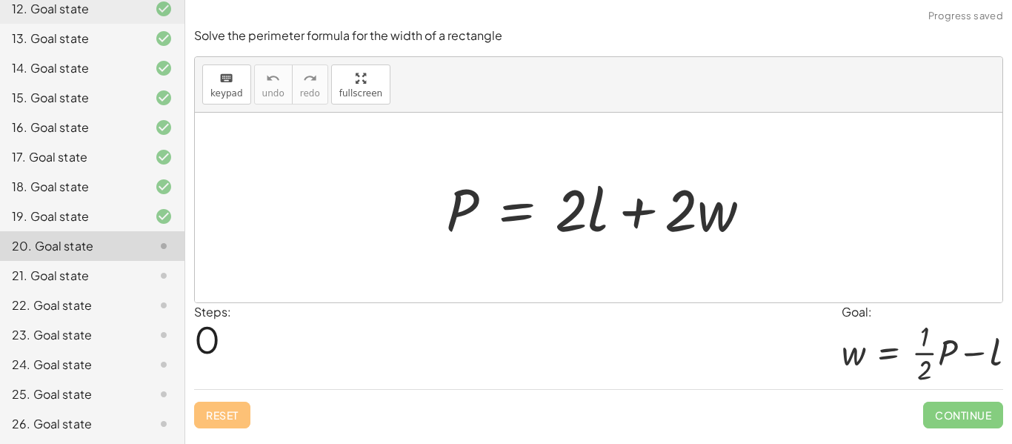
click at [521, 349] on div "Steps: 0 Goal: w = + · · 1 · 2 · P − l" at bounding box center [598, 346] width 809 height 87
click at [438, 211] on div at bounding box center [604, 208] width 332 height 76
drag, startPoint x: 457, startPoint y: 208, endPoint x: 785, endPoint y: 215, distance: 328.1
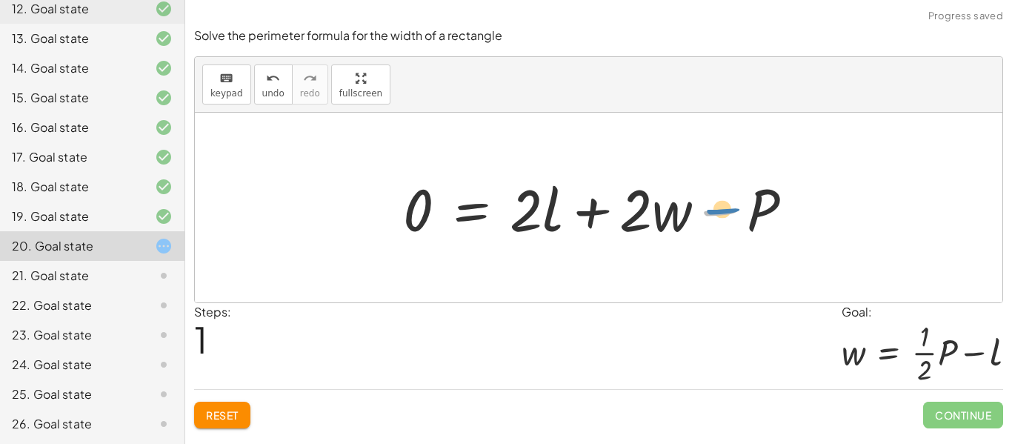
click at [729, 218] on div at bounding box center [603, 208] width 416 height 76
drag, startPoint x: 673, startPoint y: 218, endPoint x: 417, endPoint y: 235, distance: 256.8
click at [417, 235] on div at bounding box center [603, 208] width 416 height 76
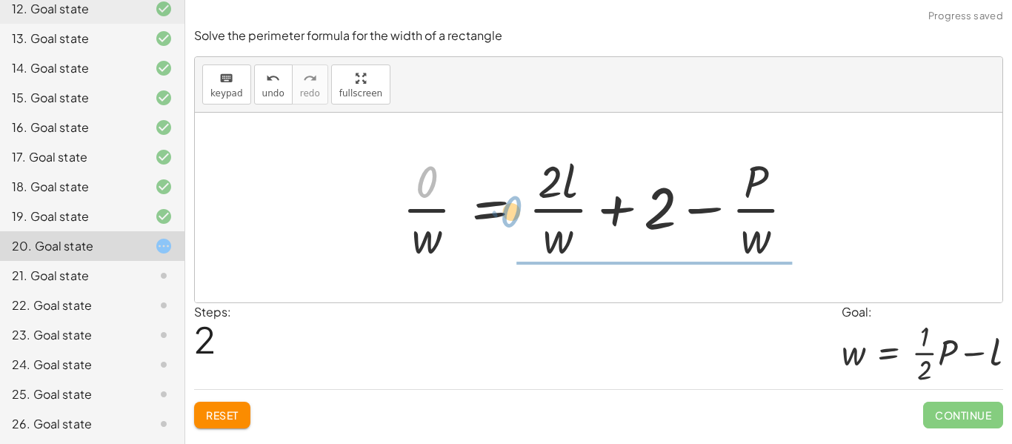
drag, startPoint x: 405, startPoint y: 188, endPoint x: 526, endPoint y: 263, distance: 142.0
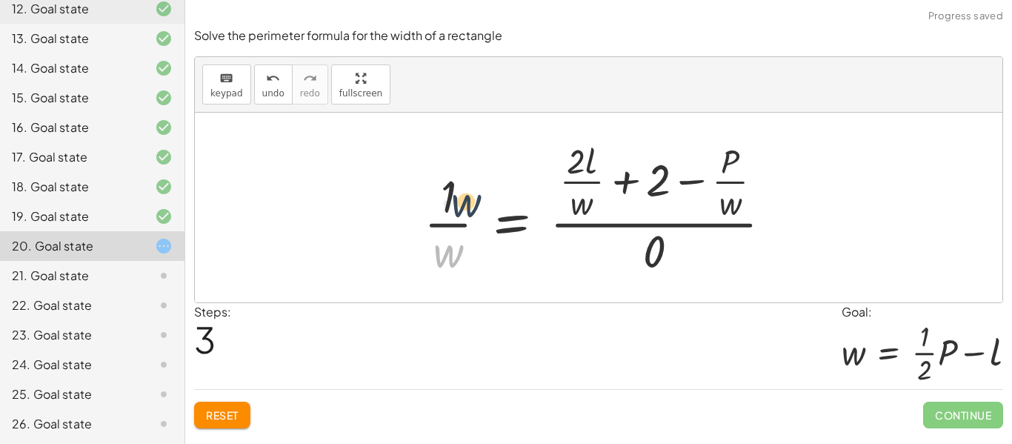
drag, startPoint x: 424, startPoint y: 256, endPoint x: 441, endPoint y: 204, distance: 55.0
click at [441, 204] on div at bounding box center [603, 207] width 375 height 143
click at [262, 73] on div "undo" at bounding box center [273, 78] width 22 height 18
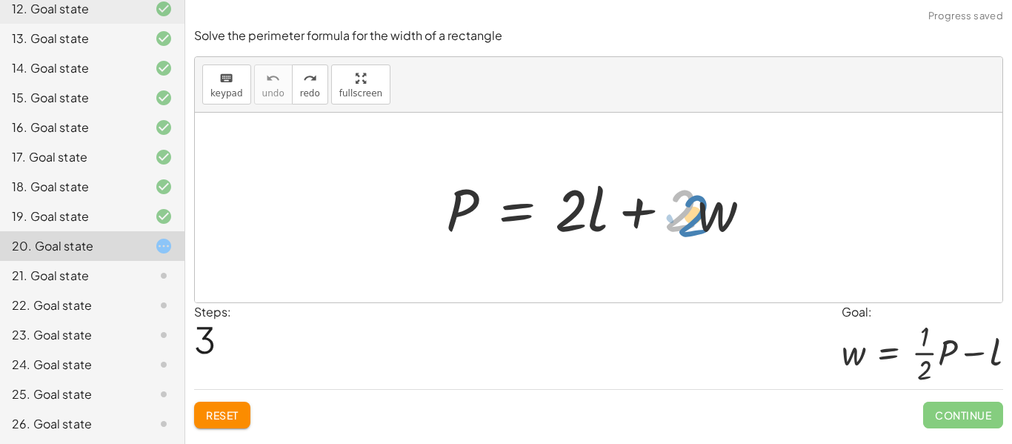
drag, startPoint x: 676, startPoint y: 221, endPoint x: 695, endPoint y: 225, distance: 18.9
click at [695, 225] on div at bounding box center [604, 208] width 332 height 76
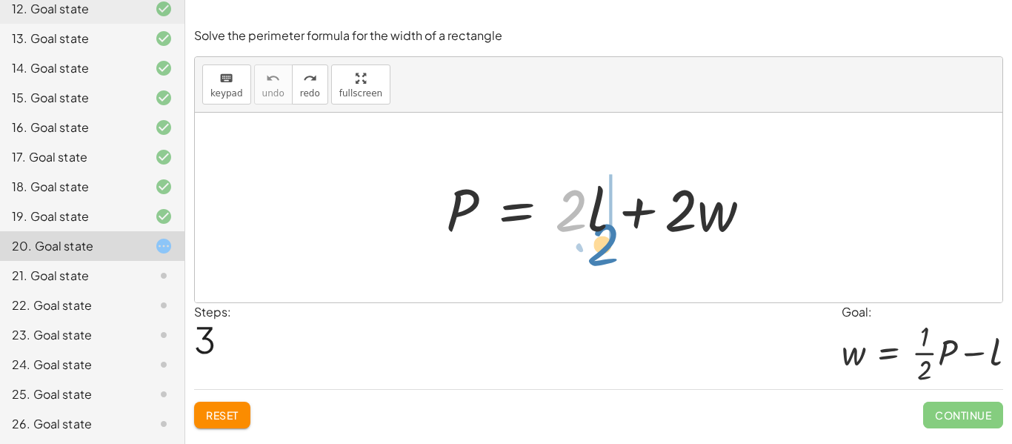
drag, startPoint x: 569, startPoint y: 219, endPoint x: 604, endPoint y: 242, distance: 42.3
click at [604, 242] on div at bounding box center [604, 208] width 332 height 76
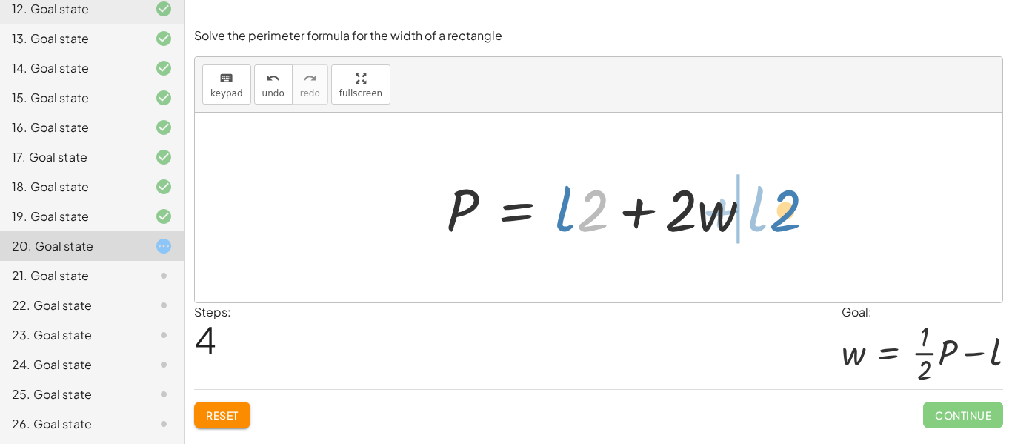
drag, startPoint x: 598, startPoint y: 208, endPoint x: 793, endPoint y: 209, distance: 194.8
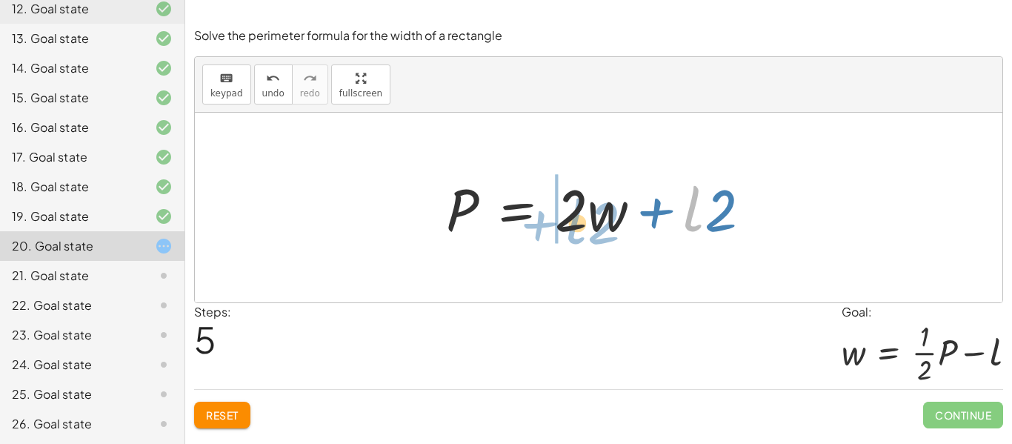
drag, startPoint x: 699, startPoint y: 211, endPoint x: 578, endPoint y: 223, distance: 121.3
click at [578, 223] on div at bounding box center [604, 208] width 332 height 76
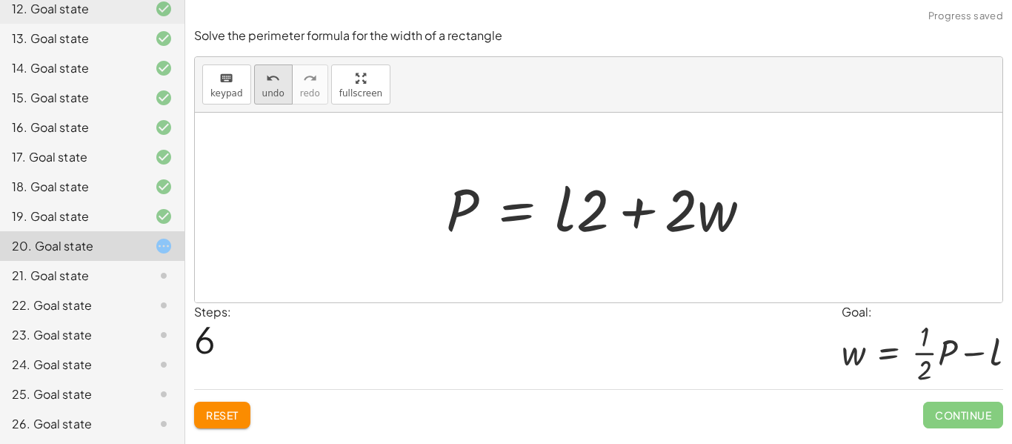
click at [271, 75] on icon "undo" at bounding box center [273, 79] width 14 height 18
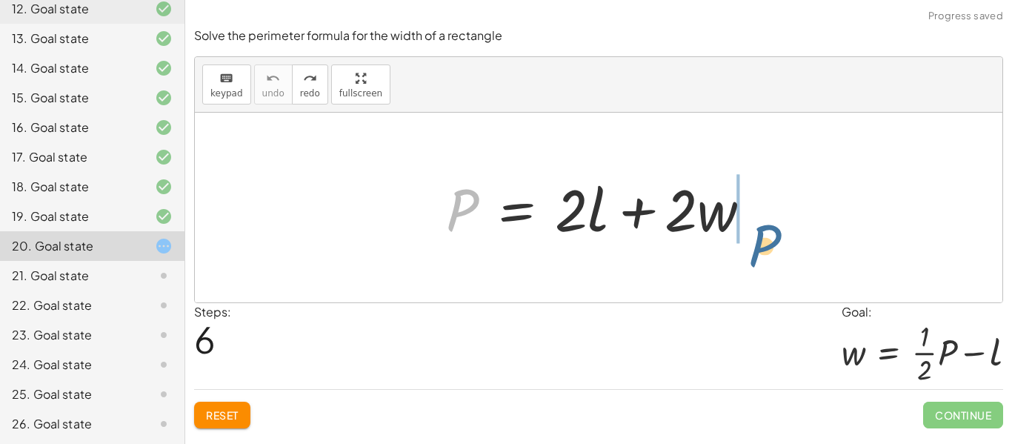
drag, startPoint x: 459, startPoint y: 210, endPoint x: 803, endPoint y: 234, distance: 344.4
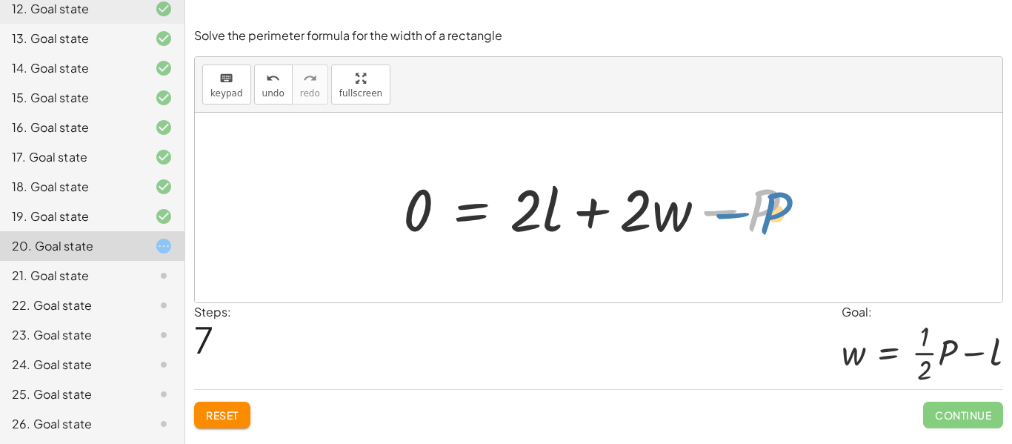
drag, startPoint x: 723, startPoint y: 213, endPoint x: 739, endPoint y: 213, distance: 15.6
click at [739, 213] on div at bounding box center [603, 208] width 416 height 76
drag, startPoint x: 763, startPoint y: 207, endPoint x: 788, endPoint y: 204, distance: 24.5
click at [788, 204] on div at bounding box center [603, 208] width 416 height 76
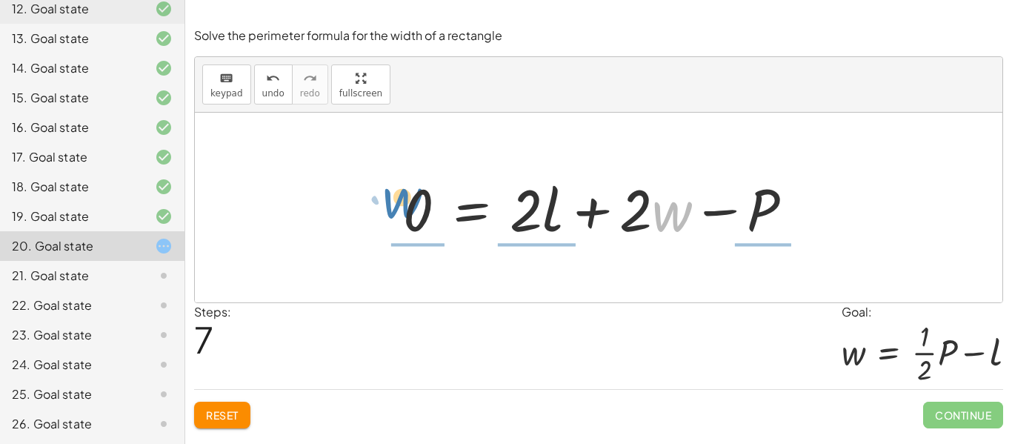
drag, startPoint x: 683, startPoint y: 213, endPoint x: 419, endPoint y: 204, distance: 263.8
click at [419, 204] on div at bounding box center [603, 208] width 416 height 76
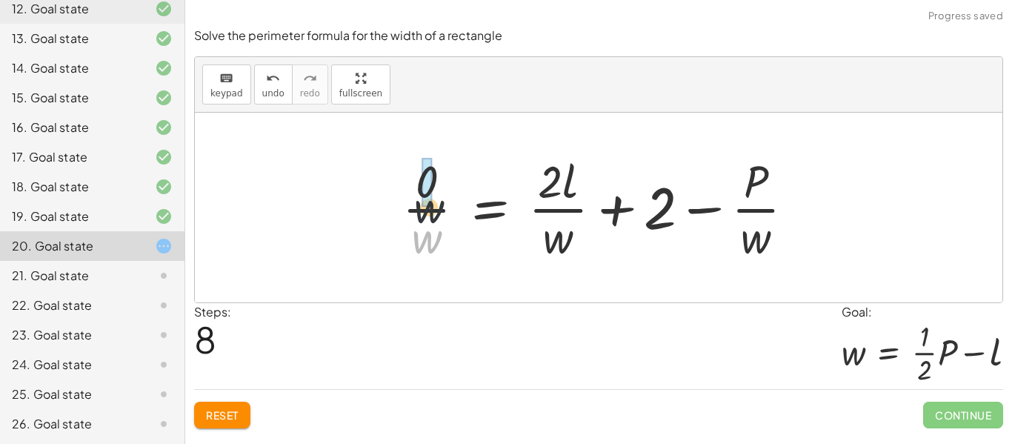
drag, startPoint x: 424, startPoint y: 250, endPoint x: 430, endPoint y: 181, distance: 68.3
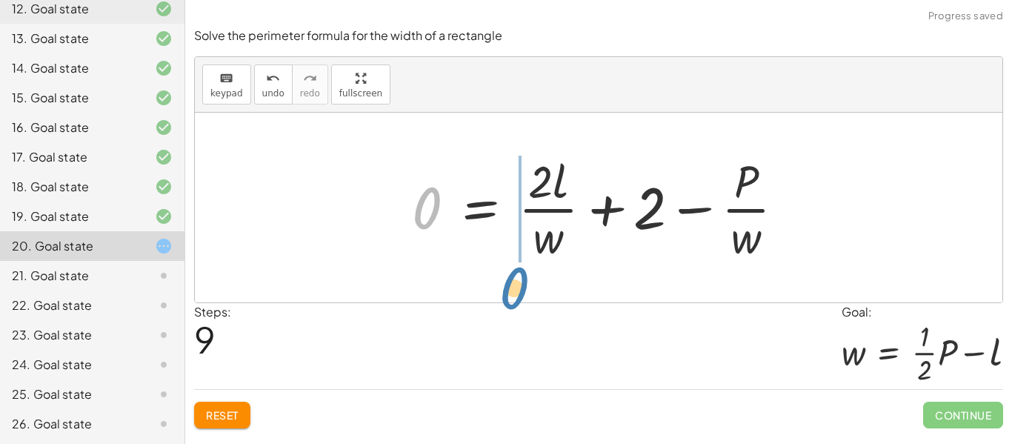
drag, startPoint x: 424, startPoint y: 207, endPoint x: 635, endPoint y: 305, distance: 231.9
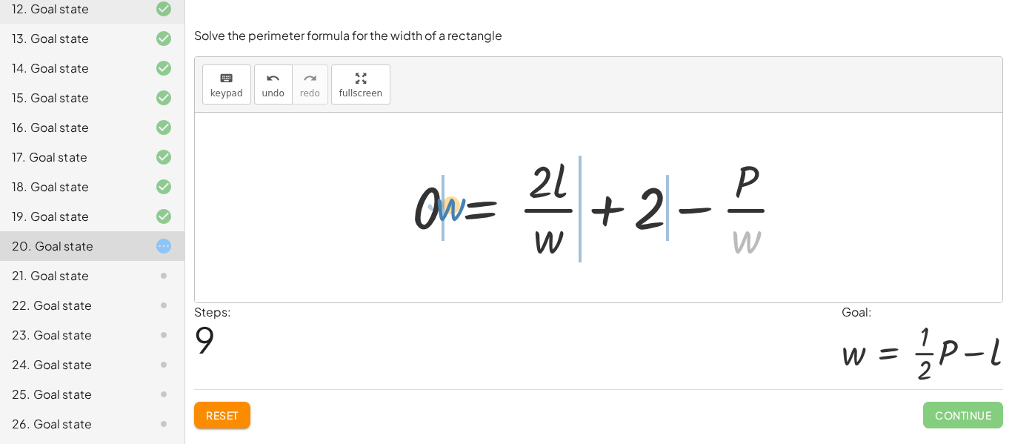
drag, startPoint x: 747, startPoint y: 236, endPoint x: 454, endPoint y: 206, distance: 294.8
click at [454, 206] on div at bounding box center [603, 207] width 399 height 114
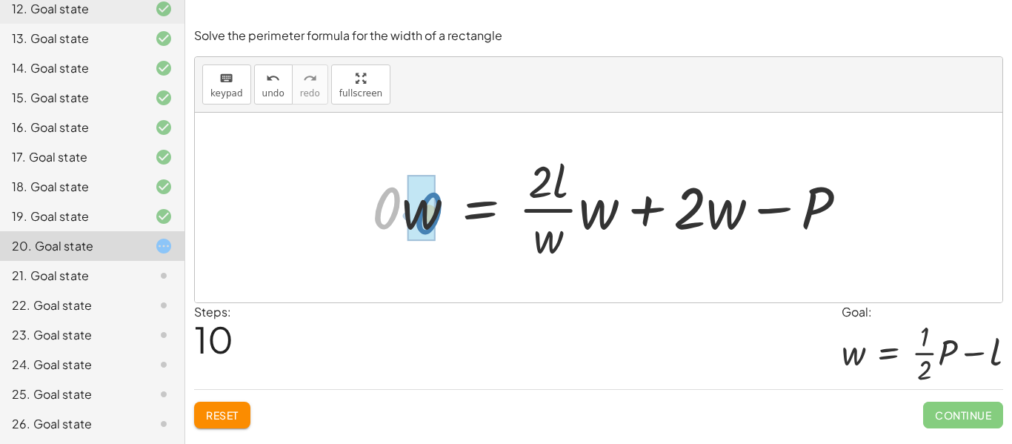
drag, startPoint x: 388, startPoint y: 211, endPoint x: 430, endPoint y: 217, distance: 42.6
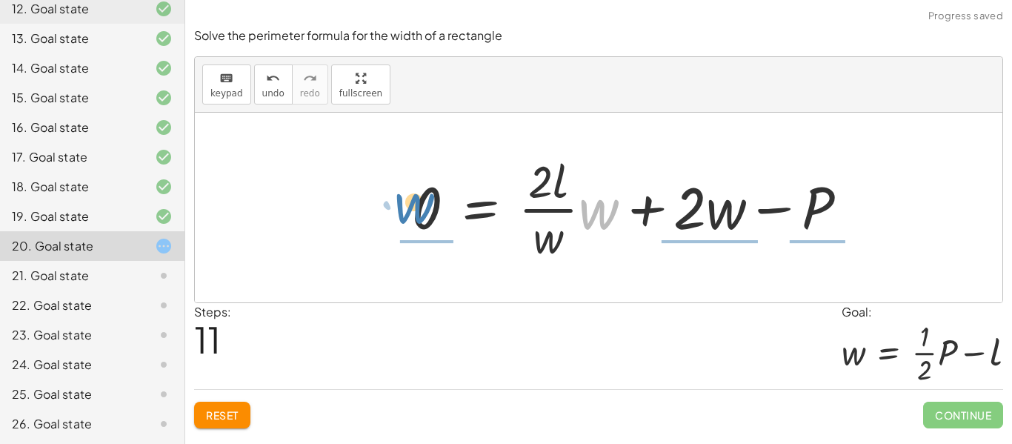
drag, startPoint x: 589, startPoint y: 215, endPoint x: 418, endPoint y: 210, distance: 171.9
click at [418, 210] on div at bounding box center [635, 207] width 462 height 114
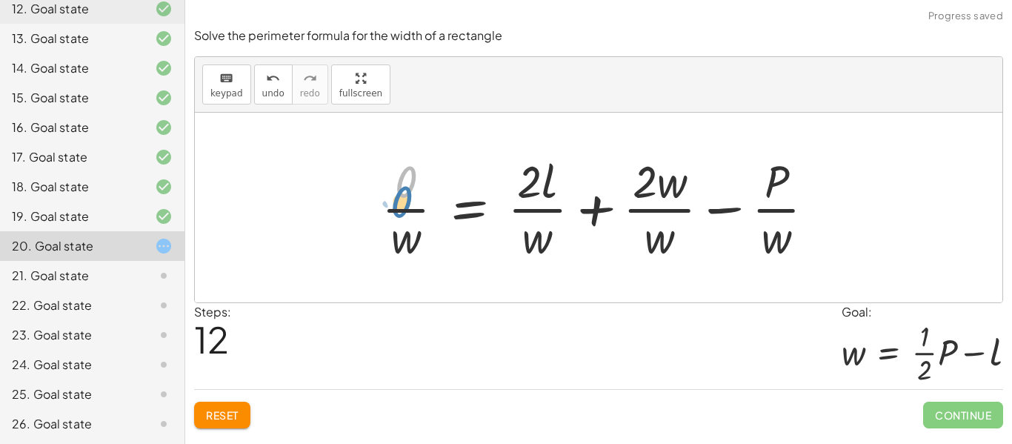
drag, startPoint x: 412, startPoint y: 191, endPoint x: 406, endPoint y: 207, distance: 16.9
click at [406, 207] on div at bounding box center [604, 207] width 460 height 114
drag, startPoint x: 418, startPoint y: 242, endPoint x: 422, endPoint y: 168, distance: 74.2
click at [422, 168] on div at bounding box center [604, 207] width 460 height 114
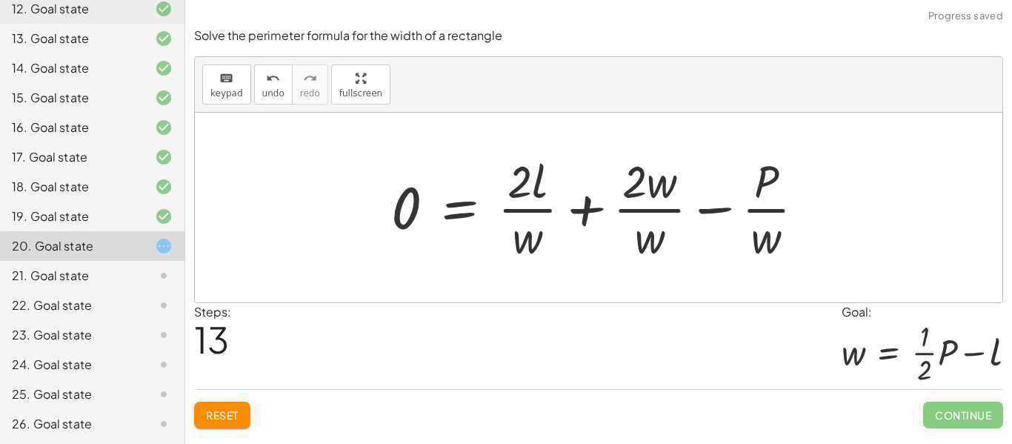
drag, startPoint x: 400, startPoint y: 205, endPoint x: 610, endPoint y: 401, distance: 287.1
click at [0, 0] on div "Solve the perimeter formula for the width of a rectangle keyboard keypad undo u…" at bounding box center [0, 0] width 0 height 0
click at [266, 78] on icon "undo" at bounding box center [273, 79] width 14 height 18
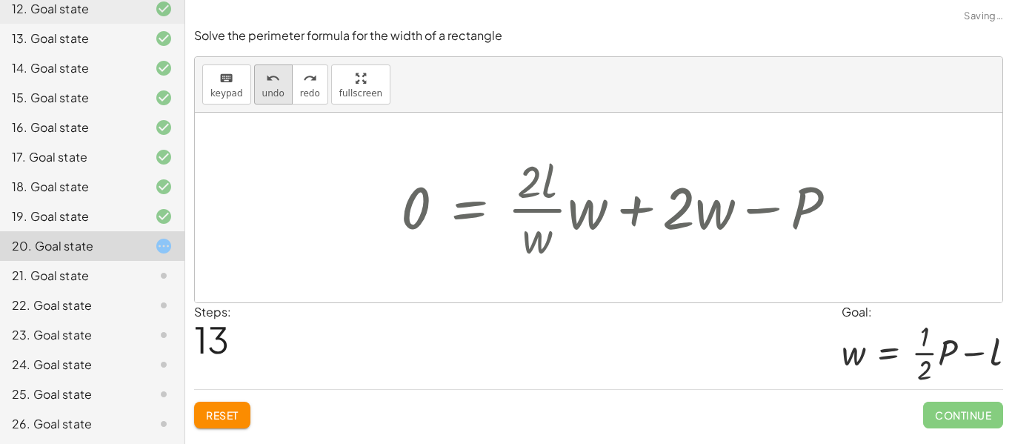
click at [266, 78] on icon "undo" at bounding box center [273, 79] width 14 height 18
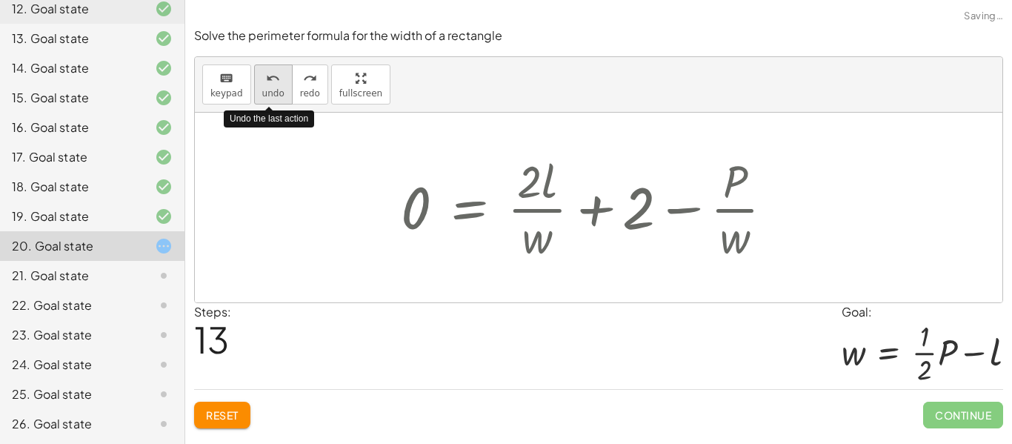
click at [266, 78] on icon "undo" at bounding box center [273, 79] width 14 height 18
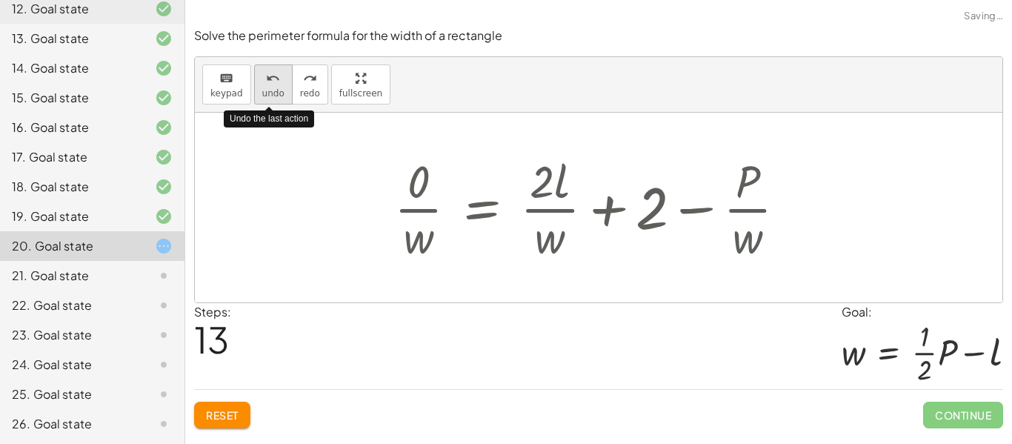
click at [266, 78] on icon "undo" at bounding box center [273, 79] width 14 height 18
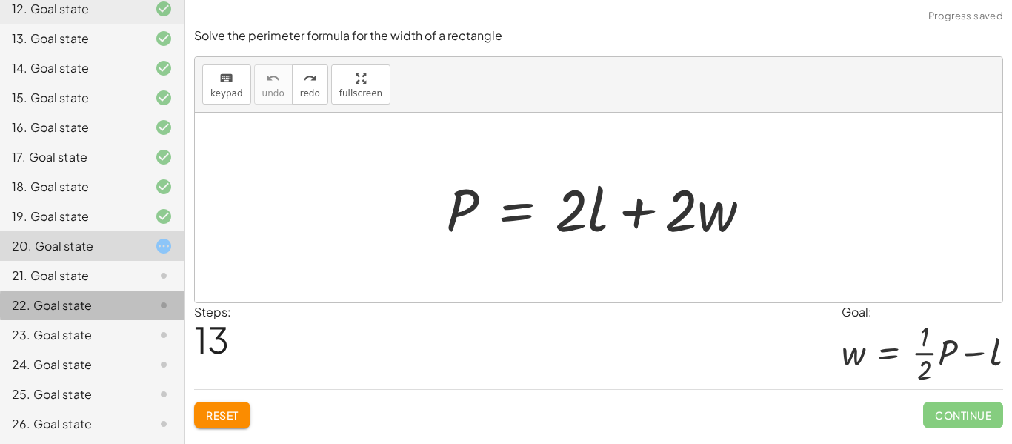
click at [114, 350] on div "22. Goal state" at bounding box center [92, 365] width 184 height 30
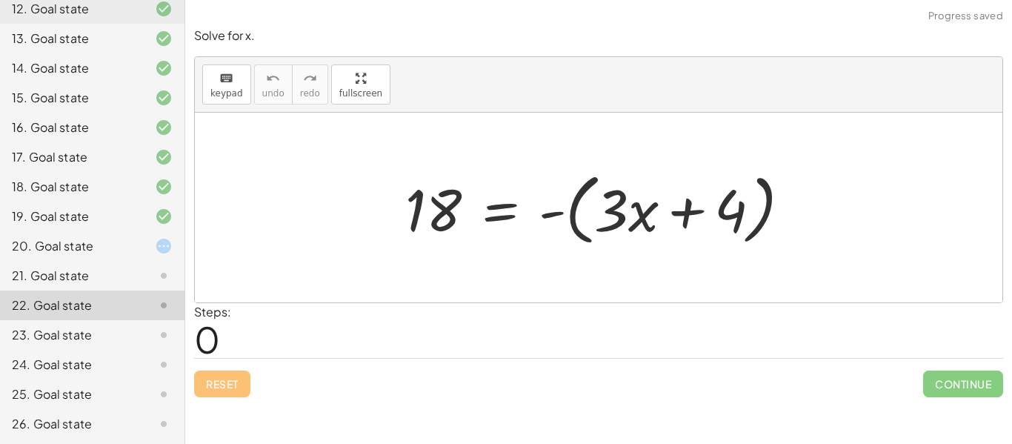
click at [112, 251] on div "20. Goal state" at bounding box center [71, 246] width 119 height 18
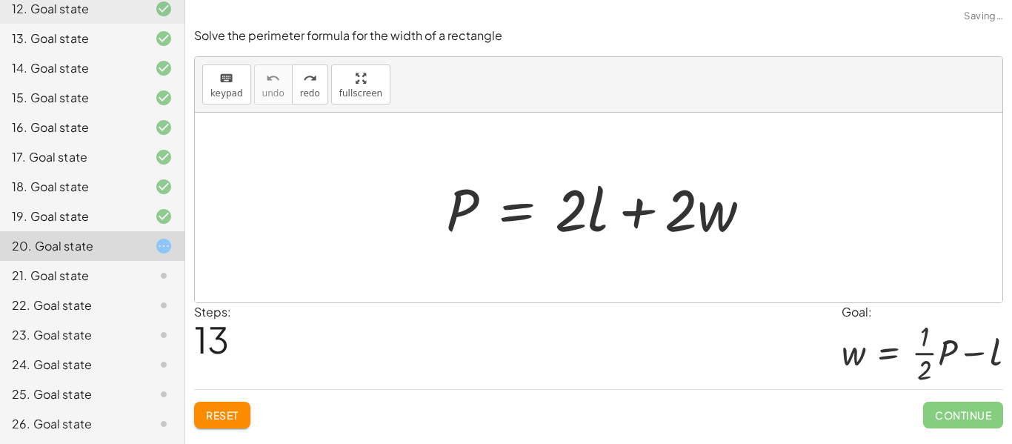
click at [116, 277] on div "21. Goal state" at bounding box center [71, 276] width 119 height 18
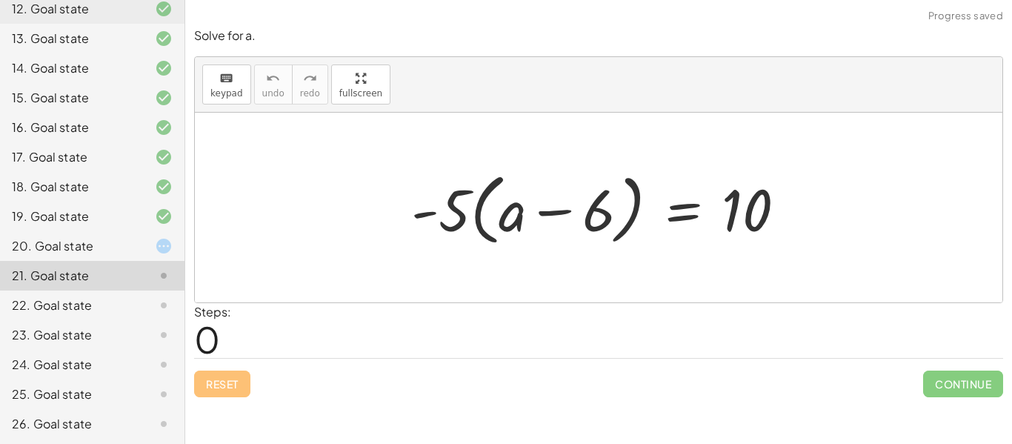
click at [107, 247] on div "20. Goal state" at bounding box center [71, 246] width 119 height 18
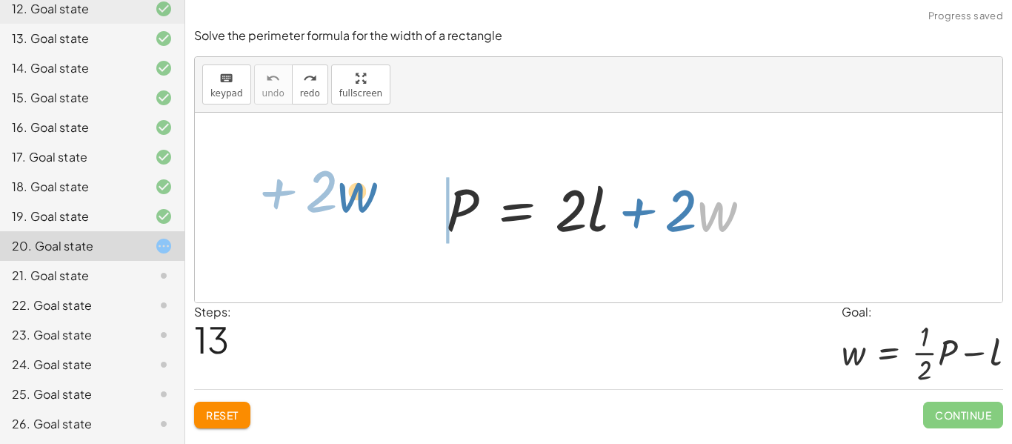
drag, startPoint x: 724, startPoint y: 202, endPoint x: 393, endPoint y: 172, distance: 332.4
click at [393, 172] on div "· w + · 2 P = + · 2 · l + · 2 · w" at bounding box center [598, 208] width 807 height 190
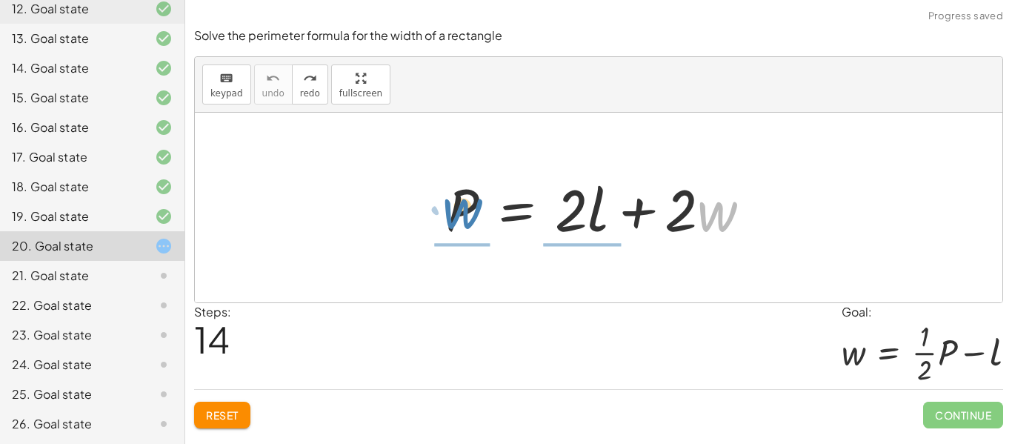
drag, startPoint x: 718, startPoint y: 213, endPoint x: 462, endPoint y: 208, distance: 255.5
click at [462, 208] on div at bounding box center [604, 208] width 332 height 76
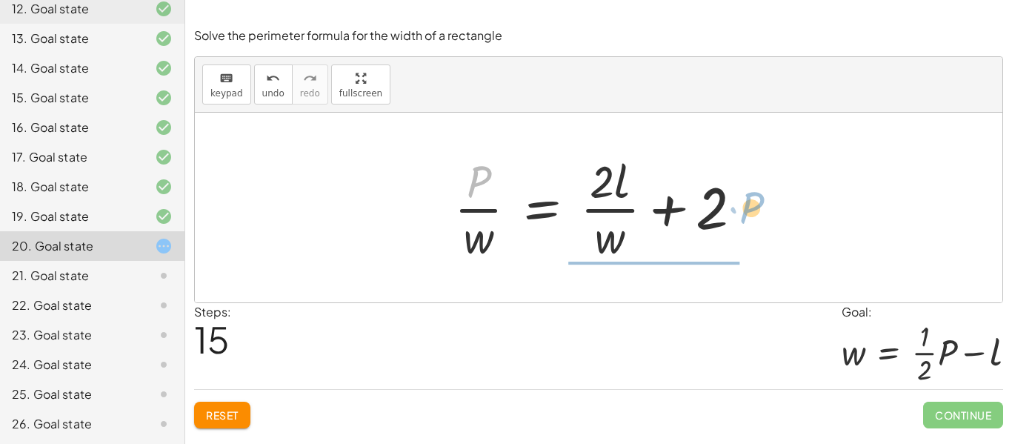
drag, startPoint x: 472, startPoint y: 179, endPoint x: 747, endPoint y: 205, distance: 276.0
click at [747, 205] on div at bounding box center [604, 207] width 315 height 114
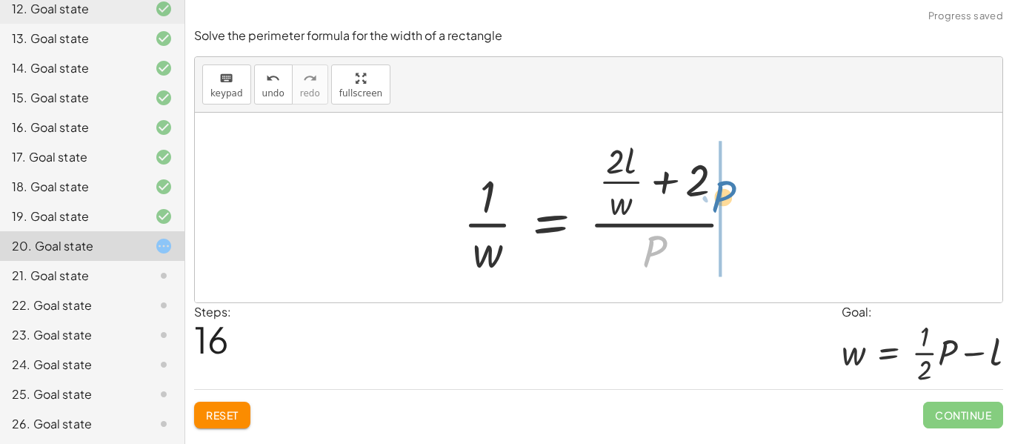
drag, startPoint x: 659, startPoint y: 254, endPoint x: 723, endPoint y: 195, distance: 87.0
click at [723, 195] on div at bounding box center [603, 207] width 297 height 143
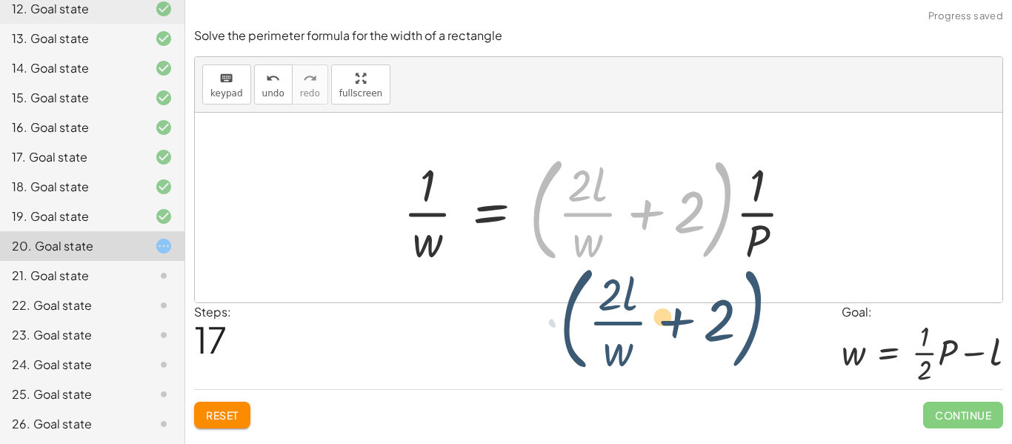
drag, startPoint x: 726, startPoint y: 198, endPoint x: 738, endPoint y: 237, distance: 41.2
click at [738, 237] on div at bounding box center [603, 207] width 416 height 123
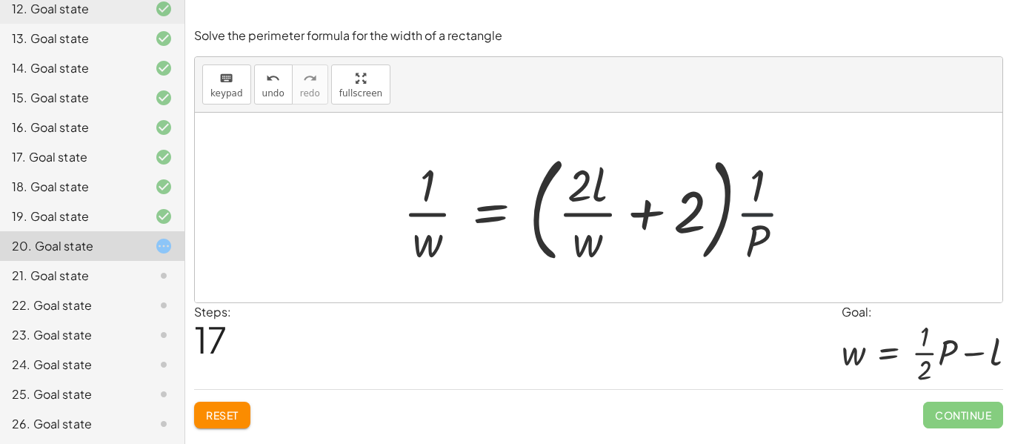
drag, startPoint x: 756, startPoint y: 224, endPoint x: 662, endPoint y: 264, distance: 102.2
click at [662, 264] on div at bounding box center [603, 207] width 416 height 123
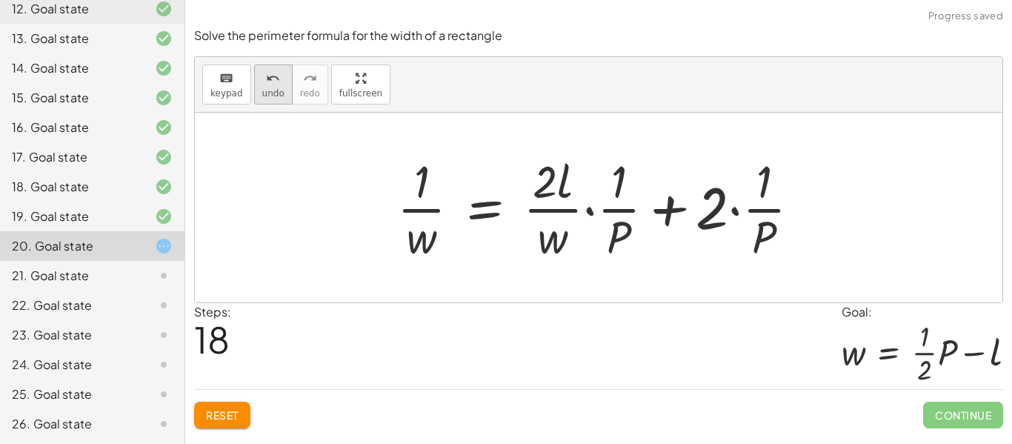
click at [276, 89] on span "undo" at bounding box center [273, 93] width 22 height 10
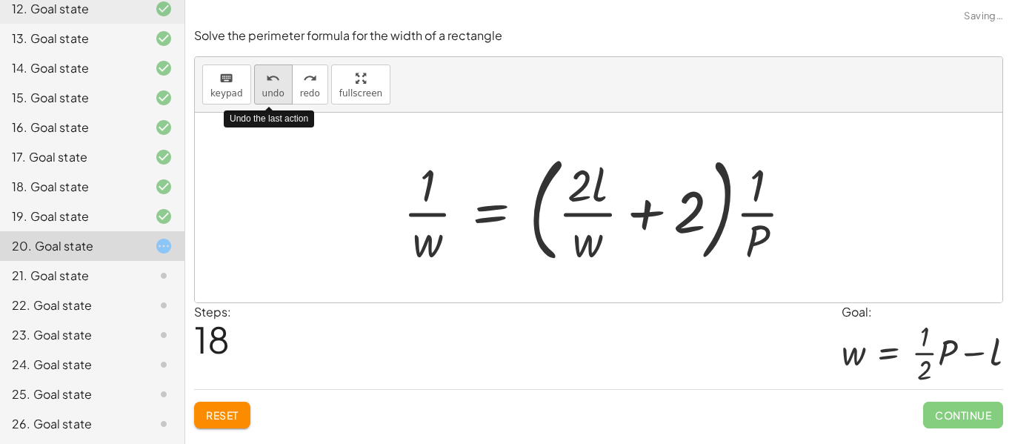
click at [276, 89] on span "undo" at bounding box center [273, 93] width 22 height 10
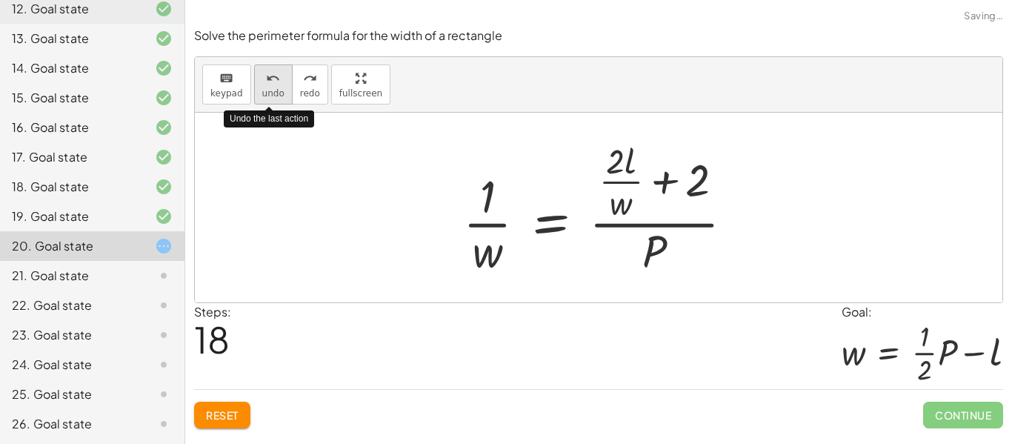
click at [276, 89] on span "undo" at bounding box center [273, 93] width 22 height 10
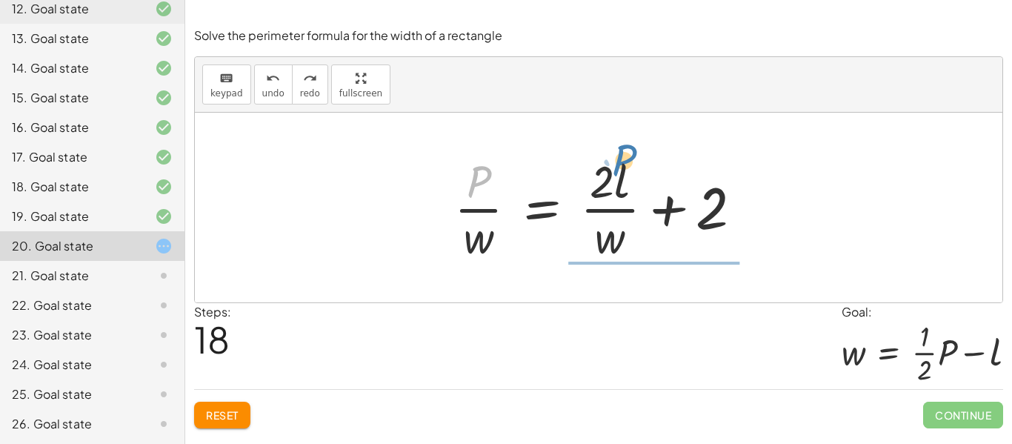
drag, startPoint x: 484, startPoint y: 187, endPoint x: 629, endPoint y: 166, distance: 147.4
click at [629, 166] on div at bounding box center [604, 207] width 315 height 114
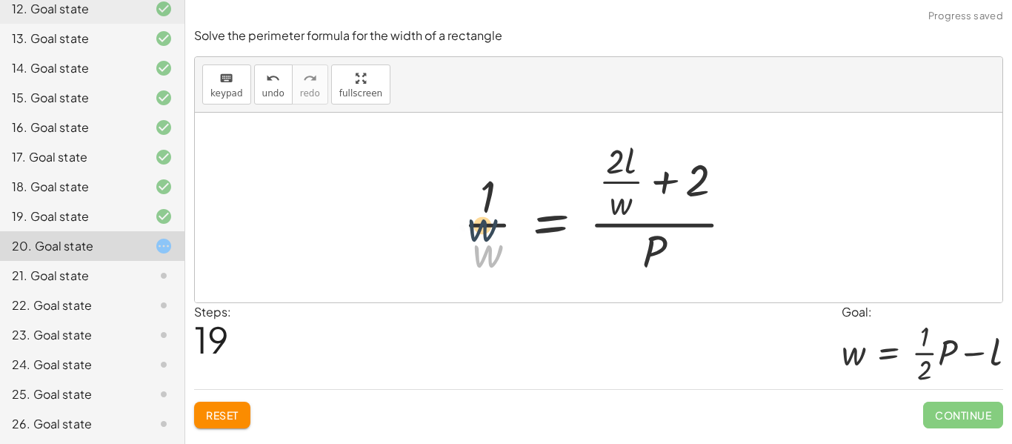
drag, startPoint x: 496, startPoint y: 244, endPoint x: 492, endPoint y: 197, distance: 46.8
click at [492, 197] on div at bounding box center [603, 207] width 297 height 143
drag, startPoint x: 487, startPoint y: 248, endPoint x: 489, endPoint y: 184, distance: 63.7
click at [489, 184] on div at bounding box center [603, 207] width 297 height 143
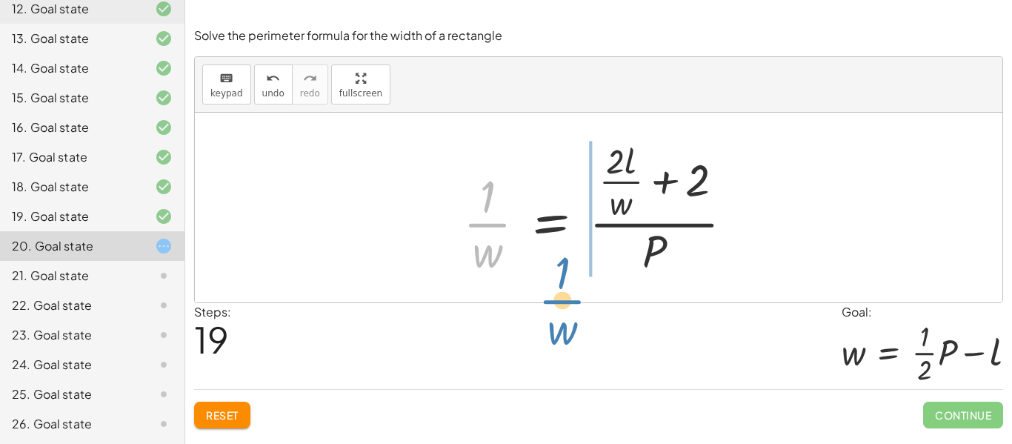
drag, startPoint x: 484, startPoint y: 236, endPoint x: 559, endPoint y: 313, distance: 107.9
click at [0, 0] on div "Solve the perimeter formula for the width of a rectangle keyboard keypad undo u…" at bounding box center [0, 0] width 0 height 0
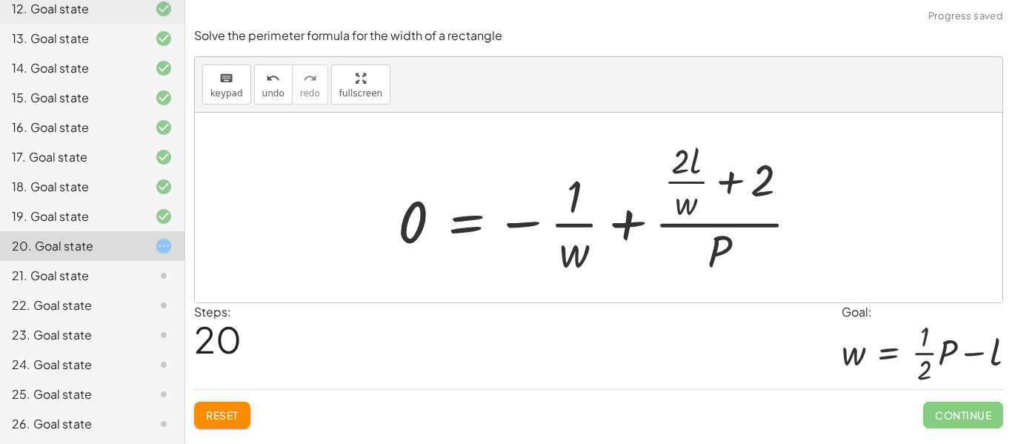
drag, startPoint x: 821, startPoint y: 178, endPoint x: 543, endPoint y: 201, distance: 279.4
click at [543, 201] on div "P = + · 2 · l + · 2 · w · P · w = + · 2 · l · w + 2 · 1 · w = · ( + · 2 · l · w…" at bounding box center [598, 208] width 807 height 190
drag, startPoint x: 672, startPoint y: 174, endPoint x: 553, endPoint y: 218, distance: 127.2
click at [553, 218] on div at bounding box center [603, 207] width 427 height 143
click at [621, 267] on div at bounding box center [603, 207] width 427 height 143
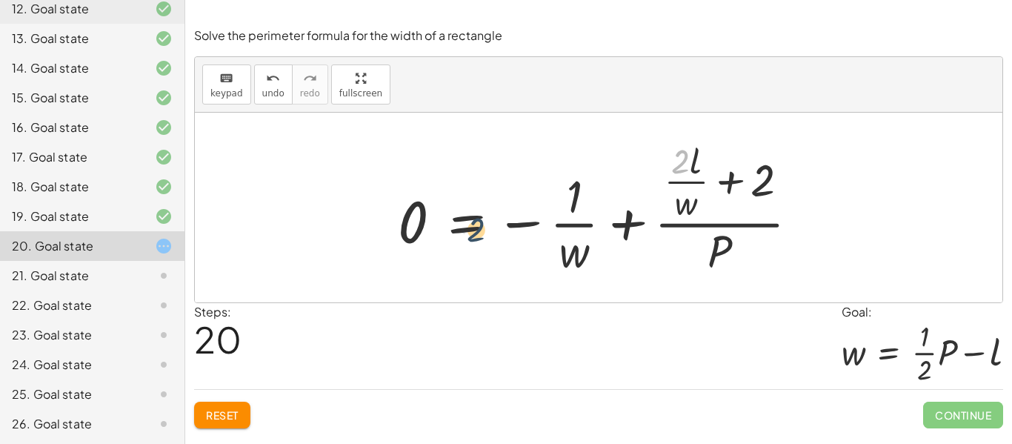
drag, startPoint x: 676, startPoint y: 167, endPoint x: 365, endPoint y: 238, distance: 318.9
click at [365, 238] on div "P = + · 2 · l + · 2 · w · P · w = + · 2 · l · w + 2 · 1 · w = · ( + · 2 · l · w…" at bounding box center [598, 208] width 807 height 190
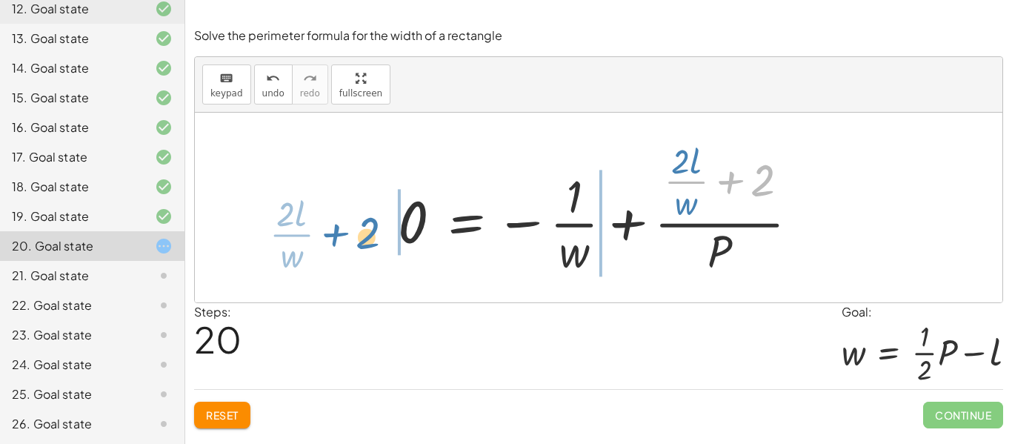
drag, startPoint x: 764, startPoint y: 171, endPoint x: 384, endPoint y: 215, distance: 383.1
click at [384, 215] on div "P = + · 2 · l + · 2 · w · P · w = + · 2 · l · w + 2 · 1 · w = · ( + · 2 · l · w…" at bounding box center [598, 208] width 446 height 150
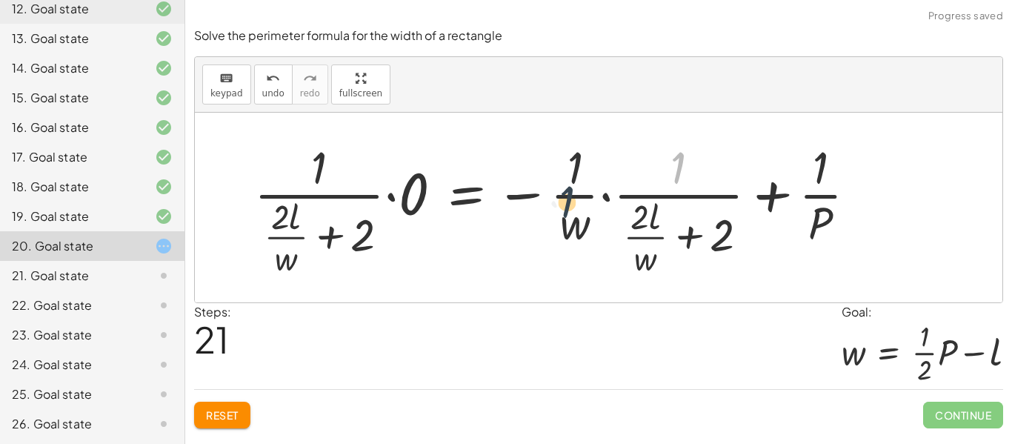
drag, startPoint x: 688, startPoint y: 161, endPoint x: 497, endPoint y: 232, distance: 203.9
click at [497, 232] on div at bounding box center [561, 207] width 629 height 143
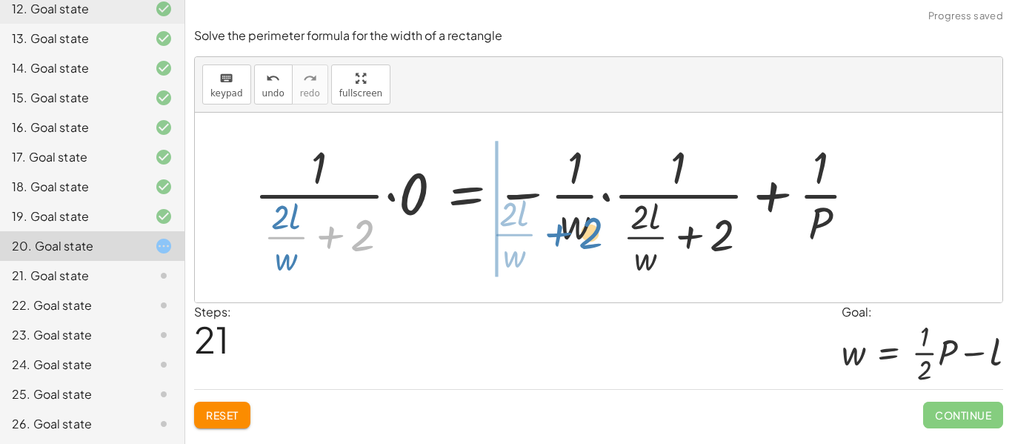
drag, startPoint x: 341, startPoint y: 227, endPoint x: 572, endPoint y: 224, distance: 231.1
click at [572, 224] on div at bounding box center [561, 207] width 629 height 143
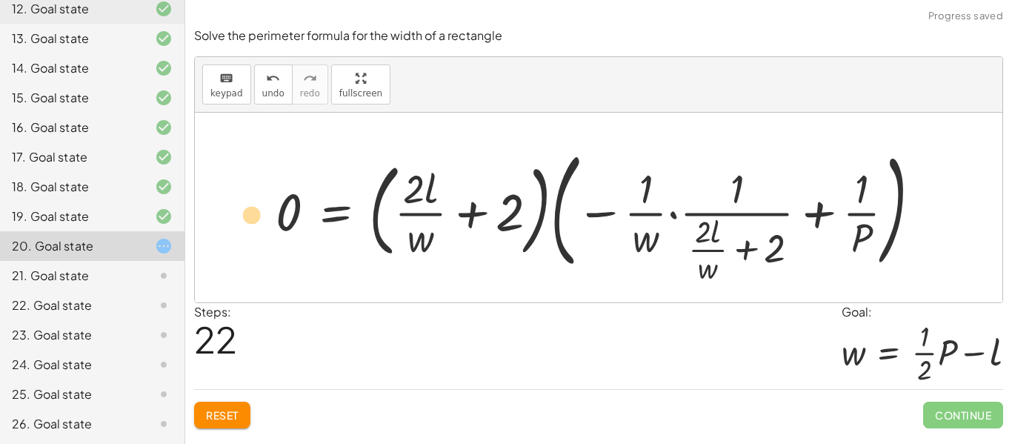
drag, startPoint x: 771, startPoint y: 203, endPoint x: 284, endPoint y: 181, distance: 487.0
click at [284, 181] on div at bounding box center [604, 207] width 672 height 134
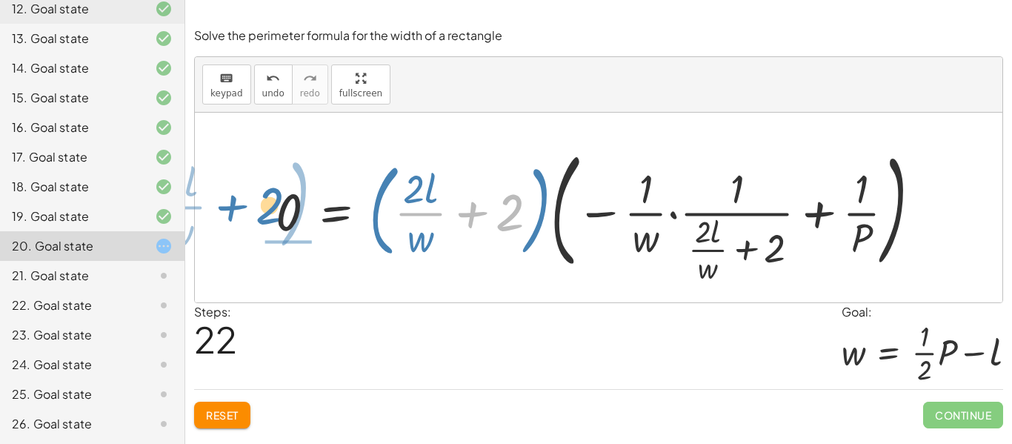
drag, startPoint x: 522, startPoint y: 201, endPoint x: 281, endPoint y: 194, distance: 240.8
click at [281, 194] on div at bounding box center [604, 207] width 672 height 134
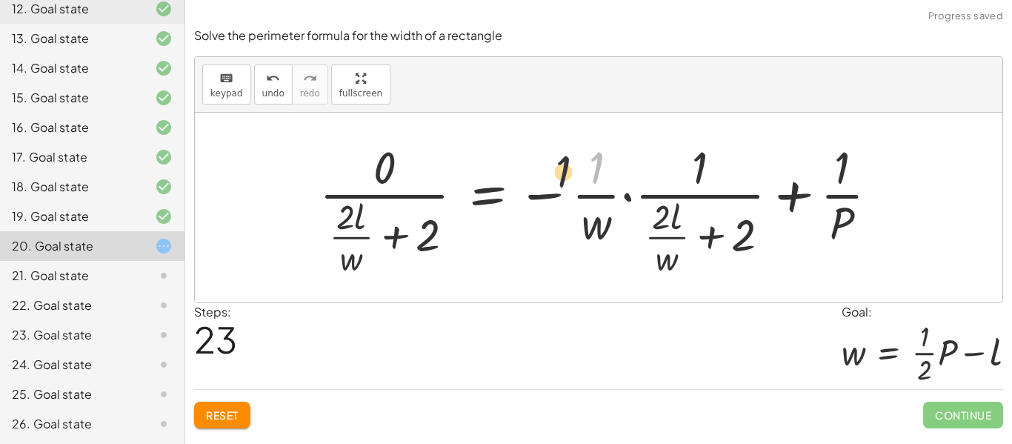
drag, startPoint x: 606, startPoint y: 174, endPoint x: 394, endPoint y: 175, distance: 211.8
click at [394, 175] on div at bounding box center [604, 207] width 585 height 143
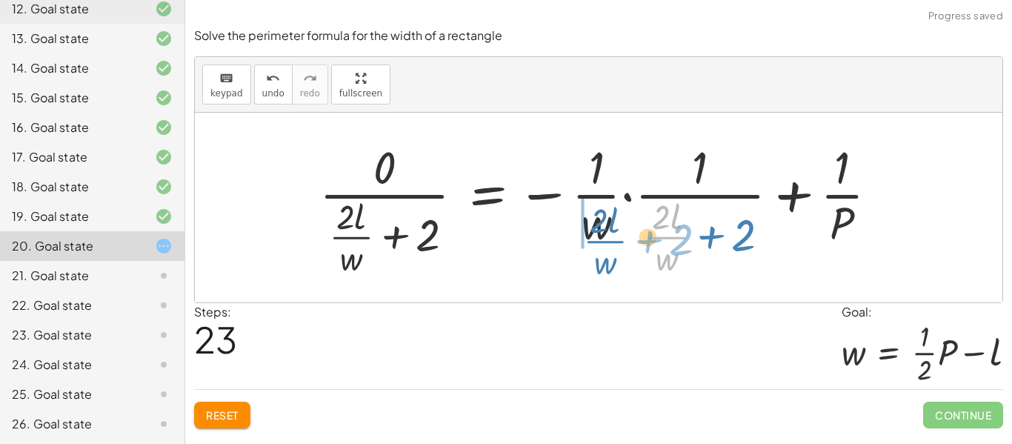
drag, startPoint x: 685, startPoint y: 238, endPoint x: 415, endPoint y: 183, distance: 275.9
click at [415, 183] on div at bounding box center [604, 207] width 585 height 143
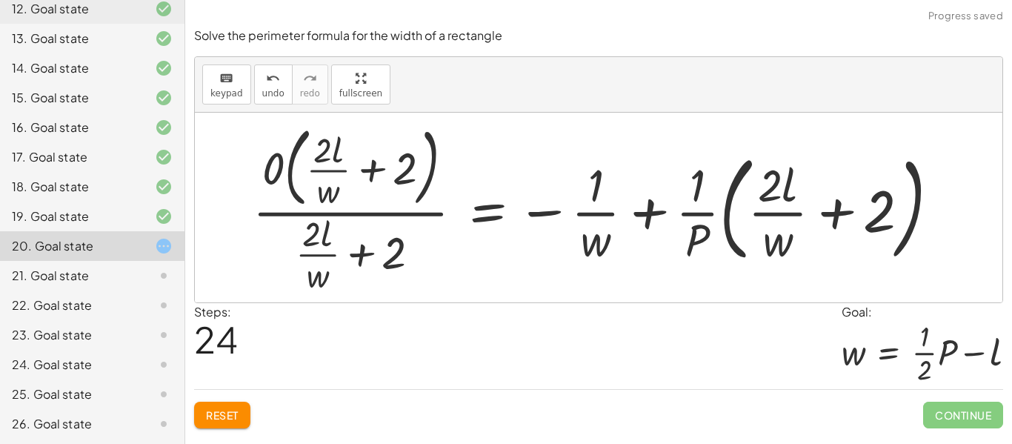
click at [390, 233] on div at bounding box center [601, 207] width 713 height 178
click at [196, 335] on span "24" at bounding box center [216, 338] width 44 height 45
click at [273, 73] on icon "undo" at bounding box center [273, 79] width 14 height 18
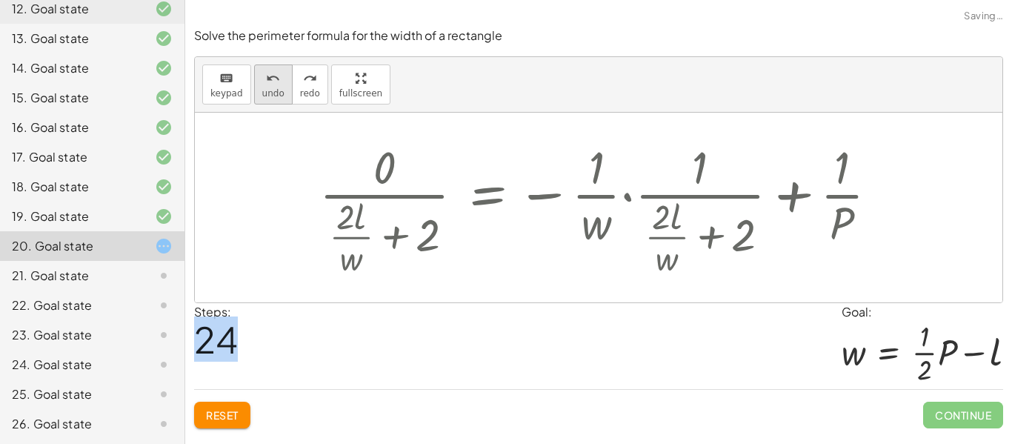
click at [273, 73] on icon "undo" at bounding box center [273, 79] width 14 height 18
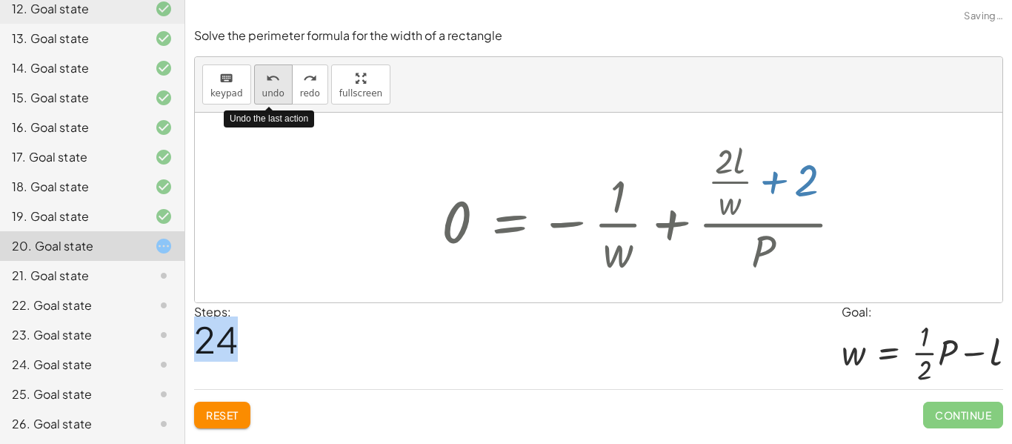
click at [273, 73] on icon "undo" at bounding box center [273, 79] width 14 height 18
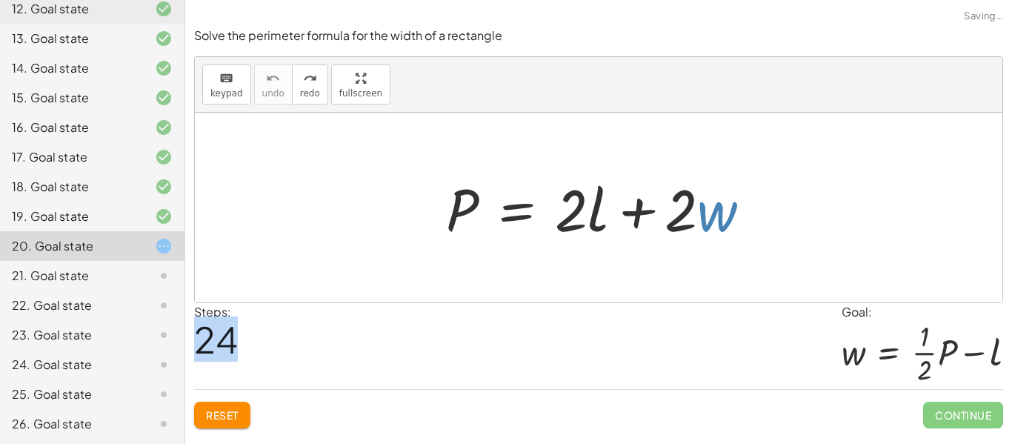
click at [467, 261] on div at bounding box center [598, 208] width 807 height 190
click at [606, 281] on div at bounding box center [598, 208] width 807 height 190
click at [711, 255] on div at bounding box center [598, 208] width 807 height 190
click at [715, 217] on div at bounding box center [604, 208] width 332 height 76
click at [756, 223] on div at bounding box center [604, 208] width 332 height 76
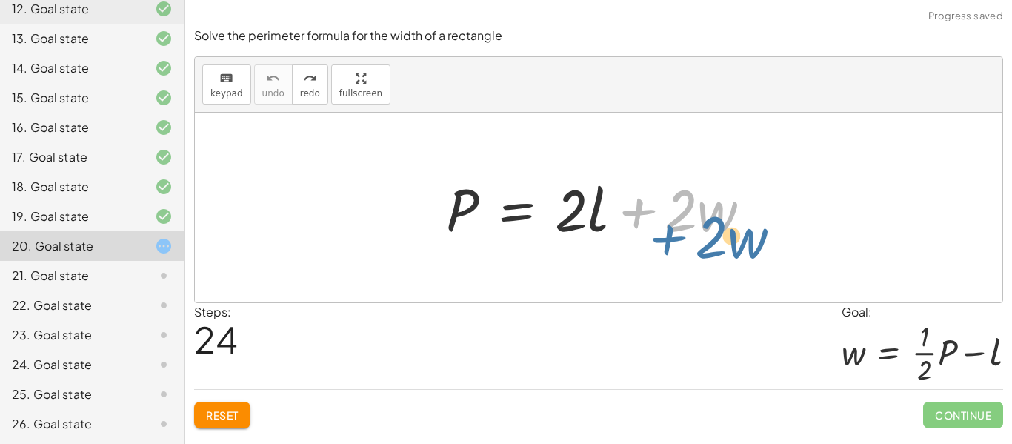
drag, startPoint x: 658, startPoint y: 230, endPoint x: 692, endPoint y: 247, distance: 38.1
click at [692, 247] on div "+ · 2 · w P = + · 2 · l + · 2 · w" at bounding box center [599, 208] width 350 height 84
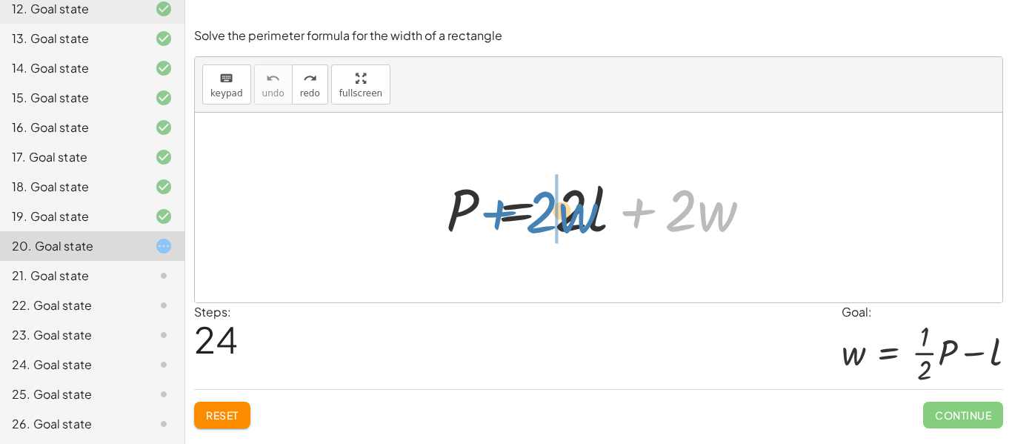
drag, startPoint x: 638, startPoint y: 208, endPoint x: 499, endPoint y: 210, distance: 138.5
click at [499, 210] on div at bounding box center [604, 208] width 332 height 76
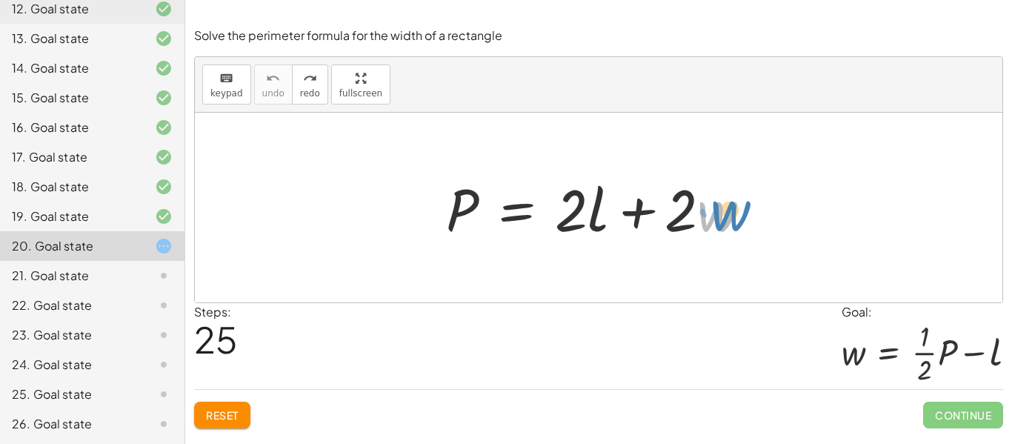
drag, startPoint x: 715, startPoint y: 227, endPoint x: 725, endPoint y: 224, distance: 10.6
click at [725, 224] on div at bounding box center [604, 208] width 332 height 76
drag, startPoint x: 681, startPoint y: 213, endPoint x: 691, endPoint y: 213, distance: 10.4
click at [691, 213] on div at bounding box center [604, 208] width 332 height 76
drag, startPoint x: 709, startPoint y: 214, endPoint x: 727, endPoint y: 187, distance: 32.5
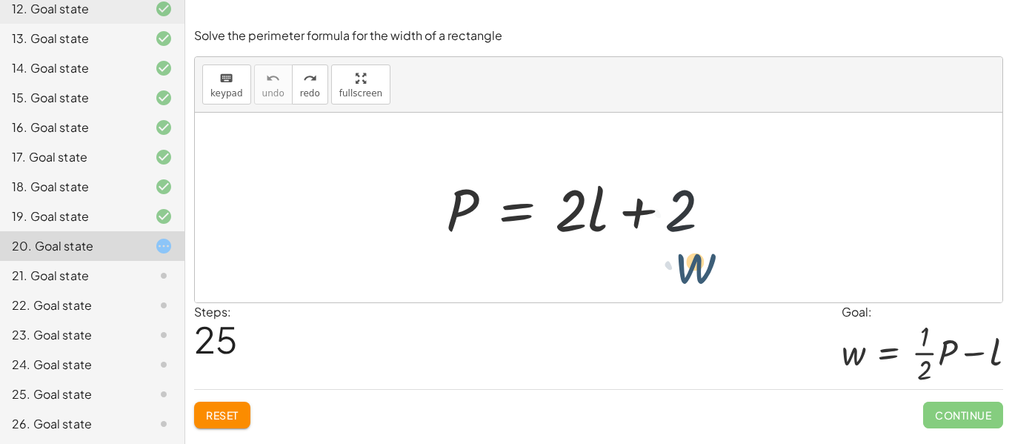
click at [727, 187] on div at bounding box center [604, 208] width 332 height 76
drag, startPoint x: 698, startPoint y: 198, endPoint x: 672, endPoint y: 238, distance: 47.9
click at [672, 238] on div at bounding box center [604, 208] width 332 height 76
drag, startPoint x: 679, startPoint y: 210, endPoint x: 684, endPoint y: 235, distance: 24.8
click at [684, 235] on div at bounding box center [604, 208] width 332 height 76
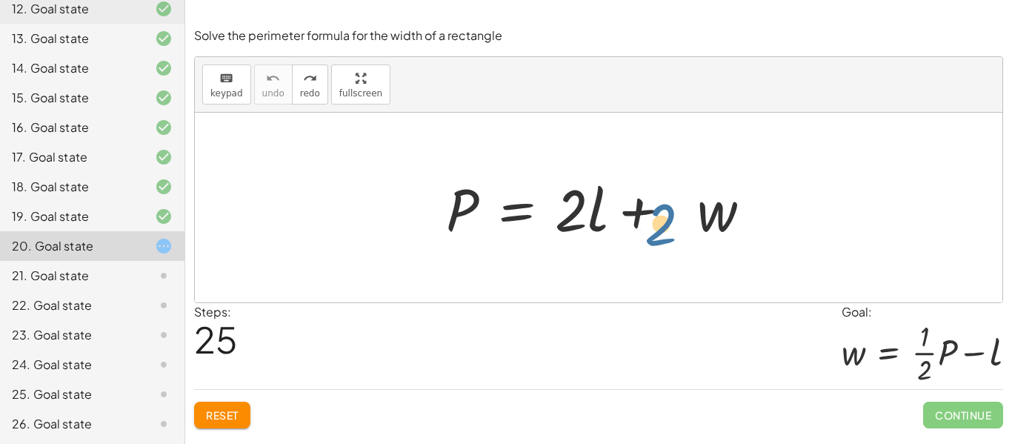
drag, startPoint x: 684, startPoint y: 235, endPoint x: 586, endPoint y: 301, distance: 117.3
click at [586, 301] on div "· 2 P = + · 2 · l + · 2 · w" at bounding box center [598, 208] width 807 height 190
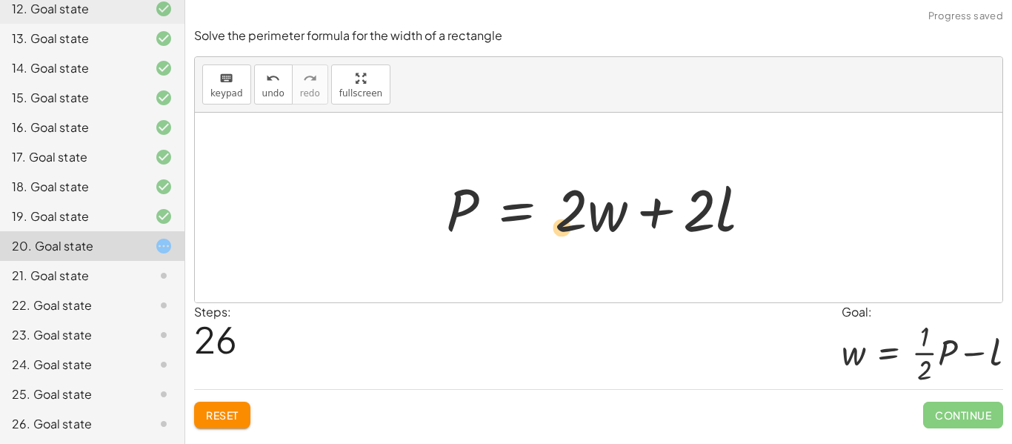
drag, startPoint x: 578, startPoint y: 215, endPoint x: 578, endPoint y: 228, distance: 12.6
click at [578, 228] on div at bounding box center [604, 208] width 332 height 76
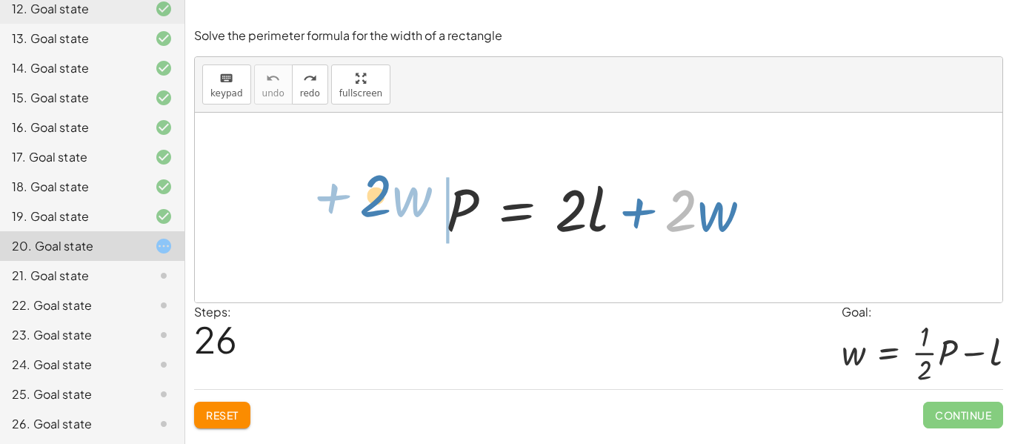
drag, startPoint x: 688, startPoint y: 207, endPoint x: 384, endPoint y: 193, distance: 304.7
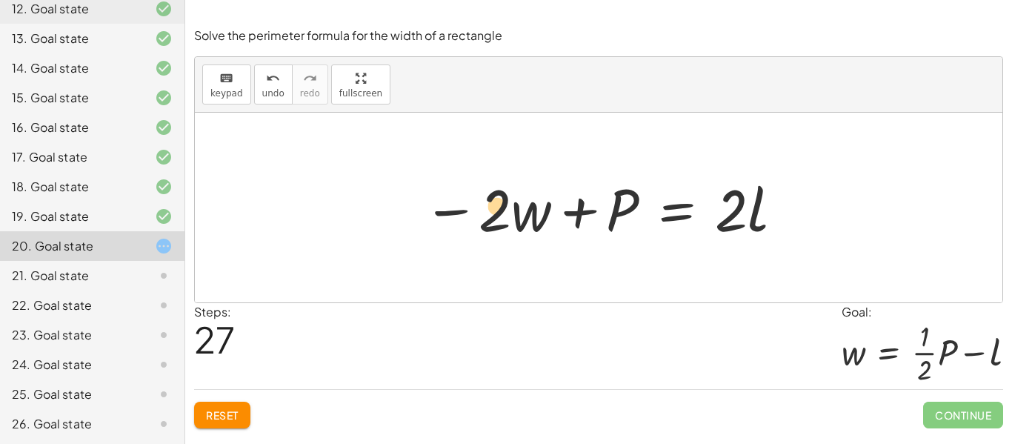
click at [492, 214] on div at bounding box center [603, 208] width 377 height 76
drag, startPoint x: 601, startPoint y: 224, endPoint x: 802, endPoint y: 218, distance: 200.8
click at [802, 218] on div "P = + · 2 · l + · 2 · w + P P = · 2 · l · 2 · w − +" at bounding box center [598, 208] width 807 height 190
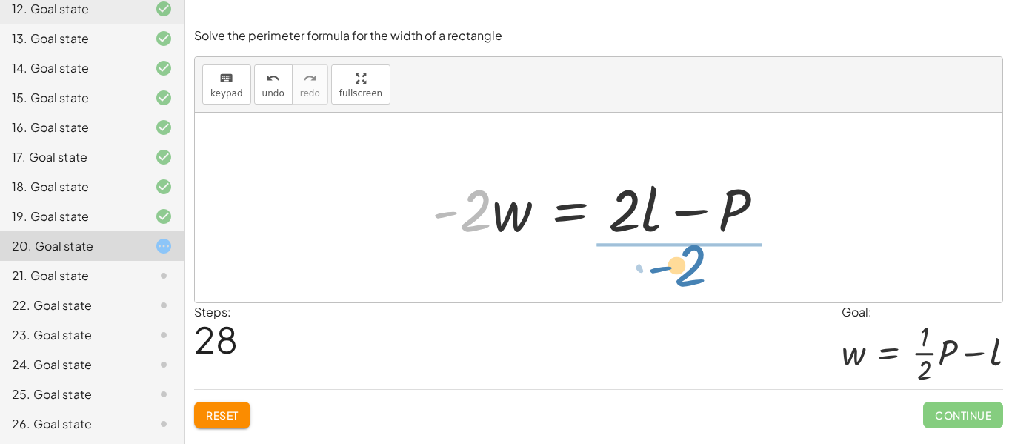
drag, startPoint x: 457, startPoint y: 218, endPoint x: 672, endPoint y: 273, distance: 221.6
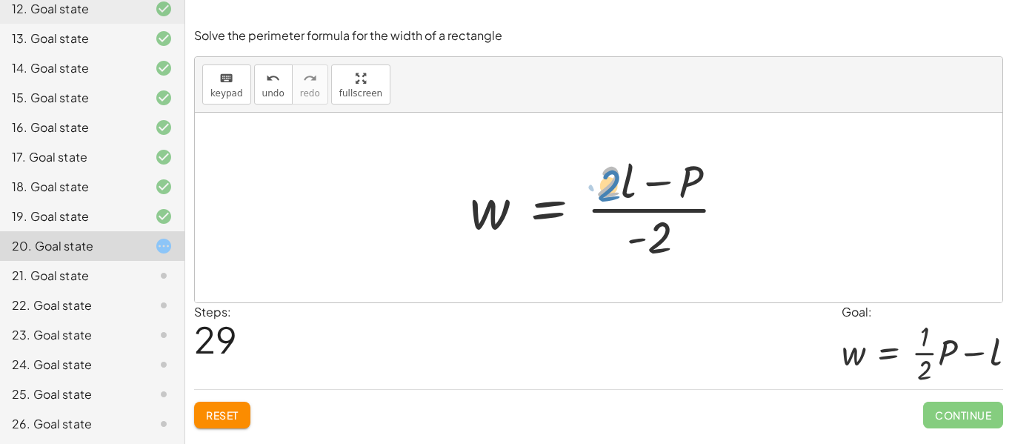
click at [615, 177] on div at bounding box center [603, 207] width 283 height 114
click at [608, 176] on div at bounding box center [603, 207] width 283 height 114
drag, startPoint x: 608, startPoint y: 176, endPoint x: 592, endPoint y: 183, distance: 17.2
click at [592, 183] on div at bounding box center [603, 207] width 283 height 114
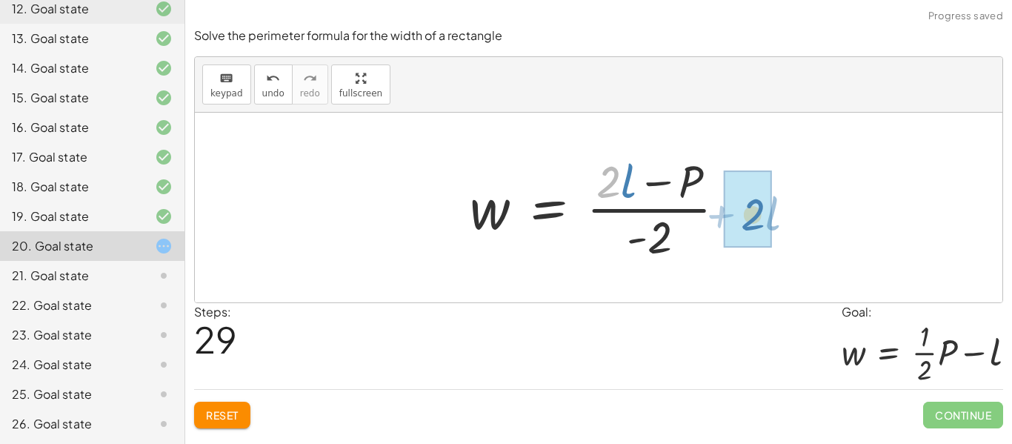
drag, startPoint x: 613, startPoint y: 187, endPoint x: 763, endPoint y: 213, distance: 151.9
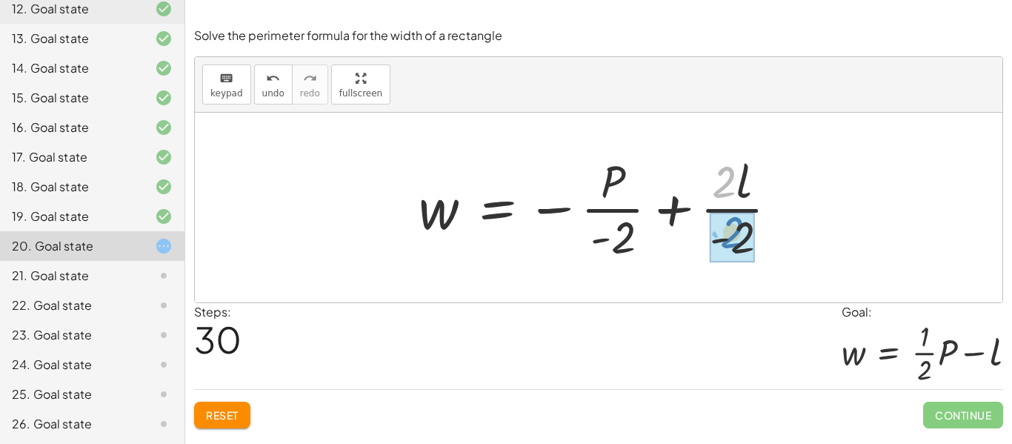
drag, startPoint x: 720, startPoint y: 188, endPoint x: 729, endPoint y: 242, distance: 54.8
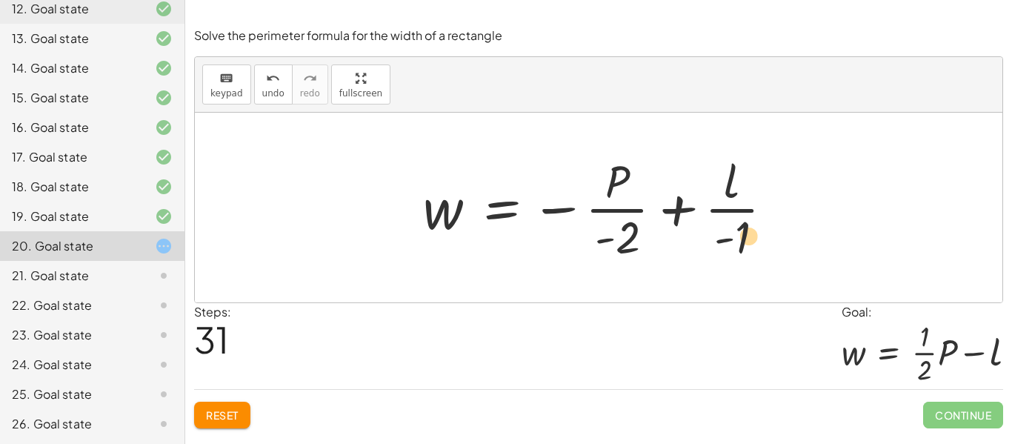
drag, startPoint x: 743, startPoint y: 247, endPoint x: 758, endPoint y: 247, distance: 14.8
click at [758, 247] on div at bounding box center [603, 207] width 377 height 114
drag, startPoint x: 739, startPoint y: 240, endPoint x: 742, endPoint y: 184, distance: 55.6
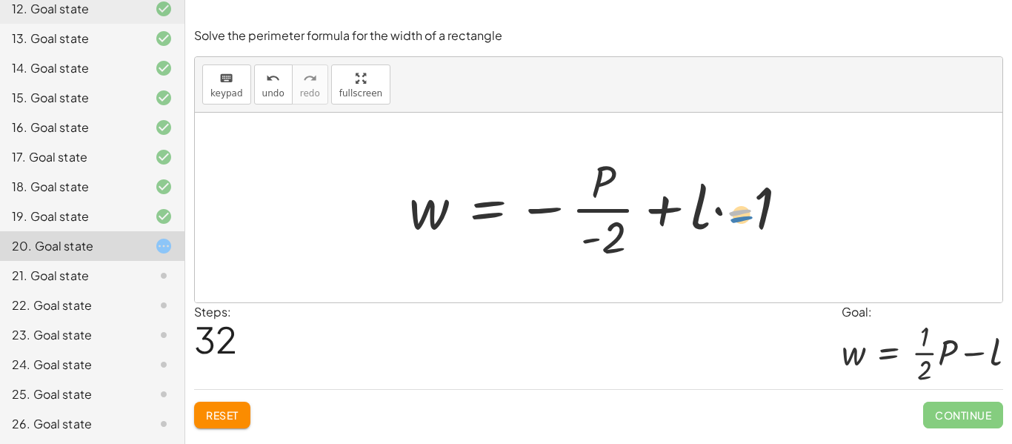
click at [743, 218] on div at bounding box center [604, 207] width 406 height 114
click at [697, 210] on div at bounding box center [604, 207] width 406 height 114
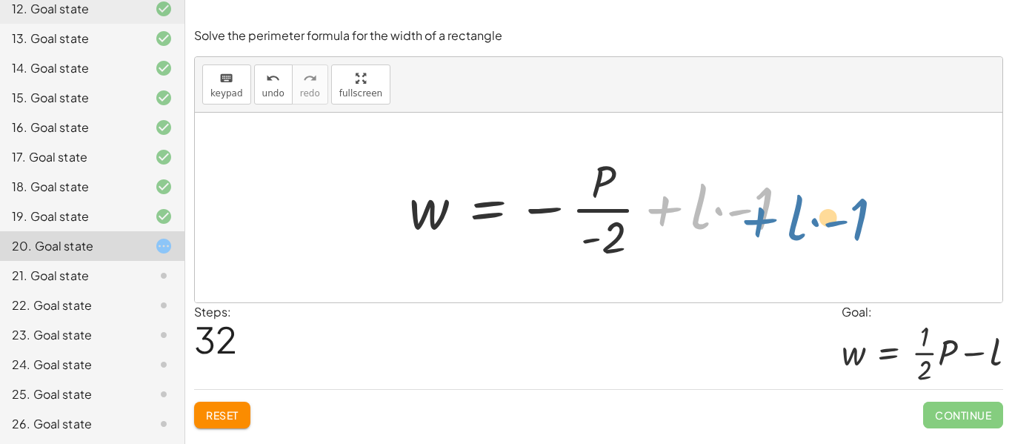
click at [669, 203] on div at bounding box center [604, 207] width 406 height 114
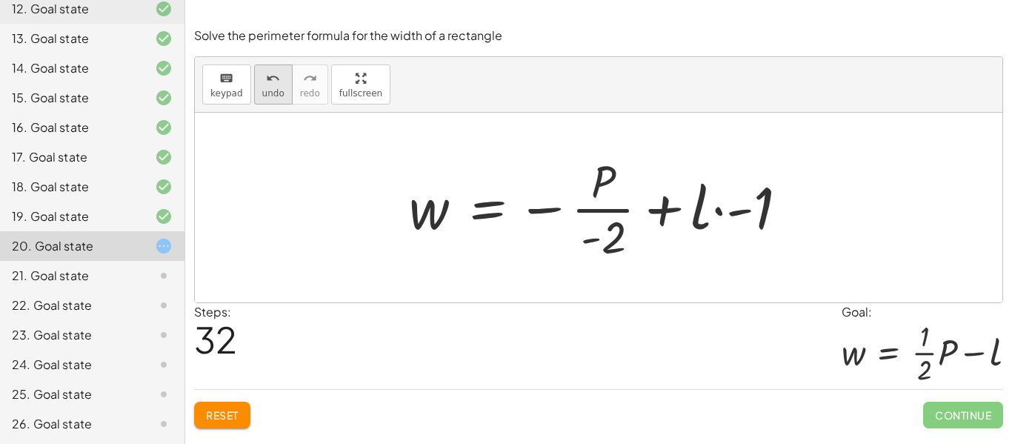
click at [279, 77] on div "undo" at bounding box center [273, 78] width 22 height 18
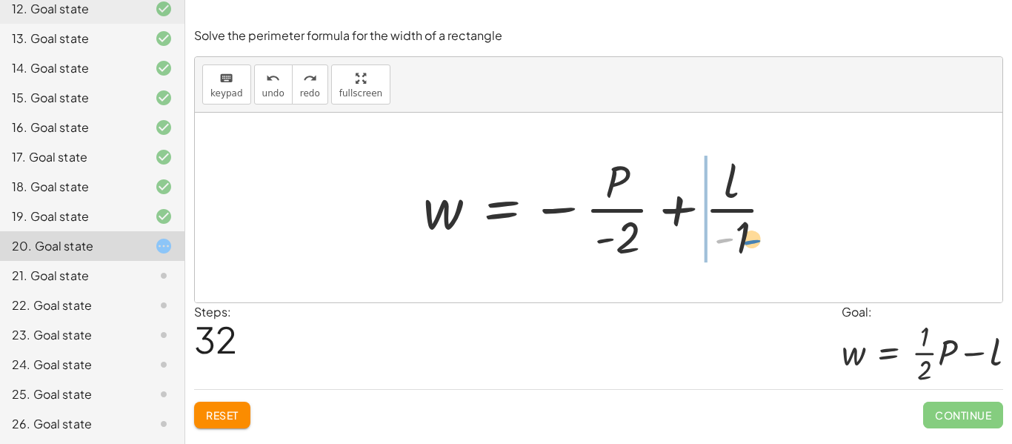
drag, startPoint x: 723, startPoint y: 239, endPoint x: 742, endPoint y: 241, distance: 18.6
click at [742, 241] on div at bounding box center [603, 207] width 377 height 114
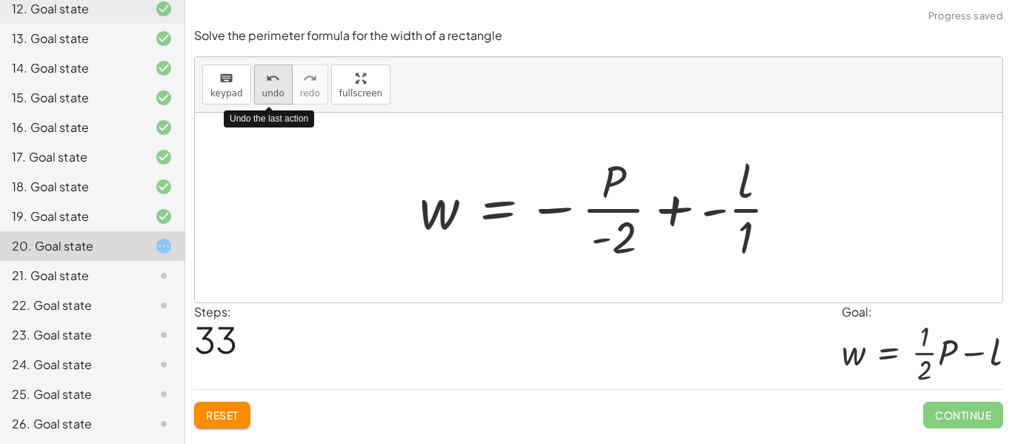
click at [276, 93] on span "undo" at bounding box center [273, 93] width 22 height 10
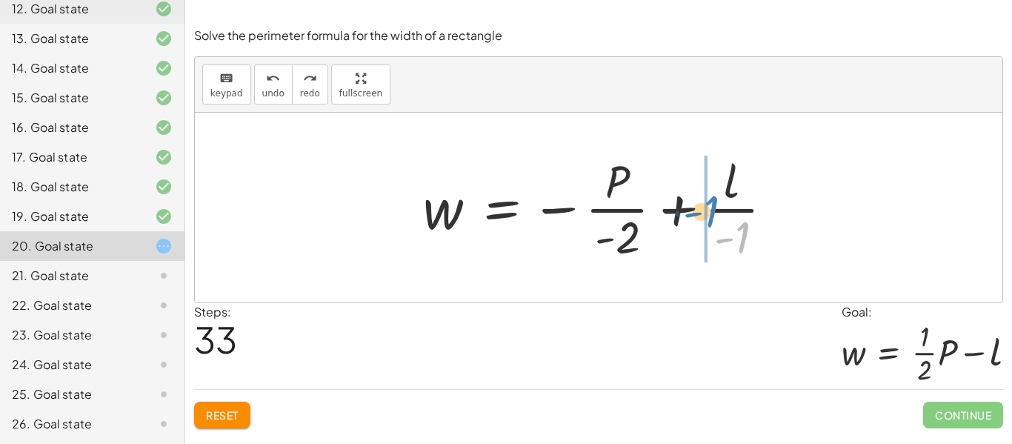
drag, startPoint x: 743, startPoint y: 231, endPoint x: 712, endPoint y: 205, distance: 40.5
click at [712, 205] on div at bounding box center [603, 207] width 377 height 114
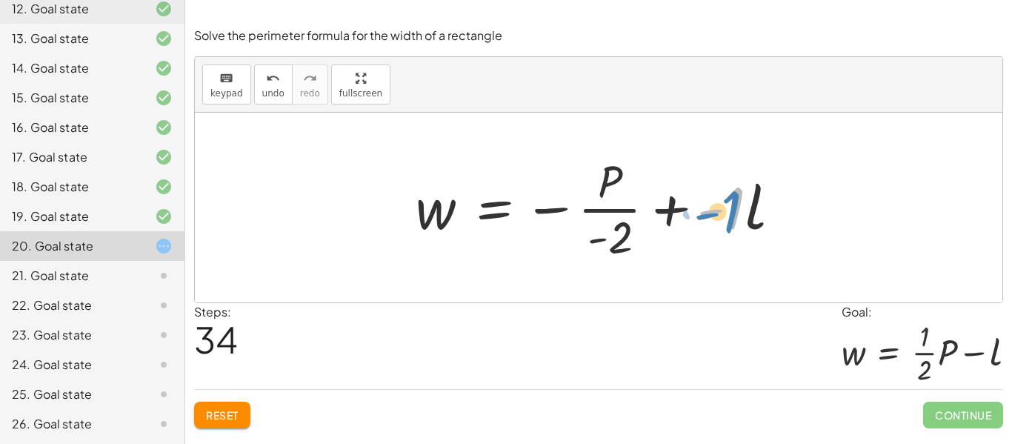
click at [735, 209] on div at bounding box center [604, 207] width 392 height 114
click at [696, 206] on div at bounding box center [604, 207] width 392 height 114
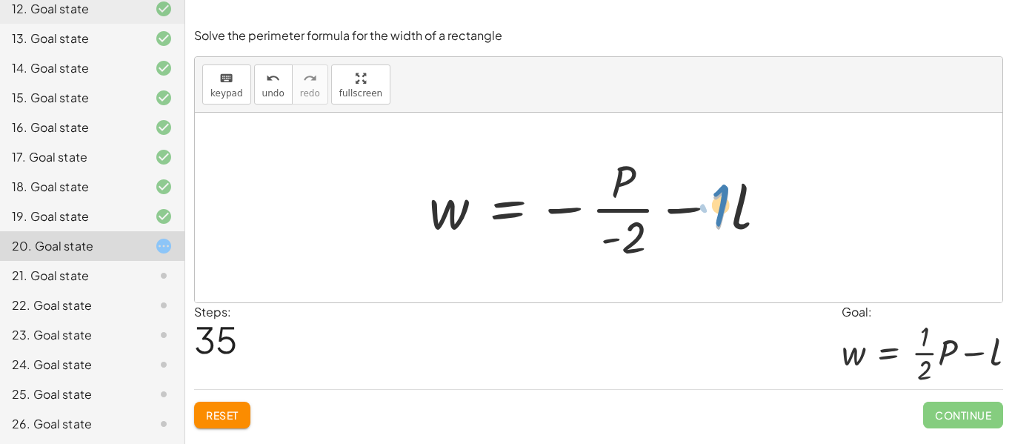
click at [718, 223] on div at bounding box center [603, 207] width 364 height 114
click at [686, 212] on div at bounding box center [603, 207] width 364 height 114
drag, startPoint x: 614, startPoint y: 245, endPoint x: 569, endPoint y: 224, distance: 49.7
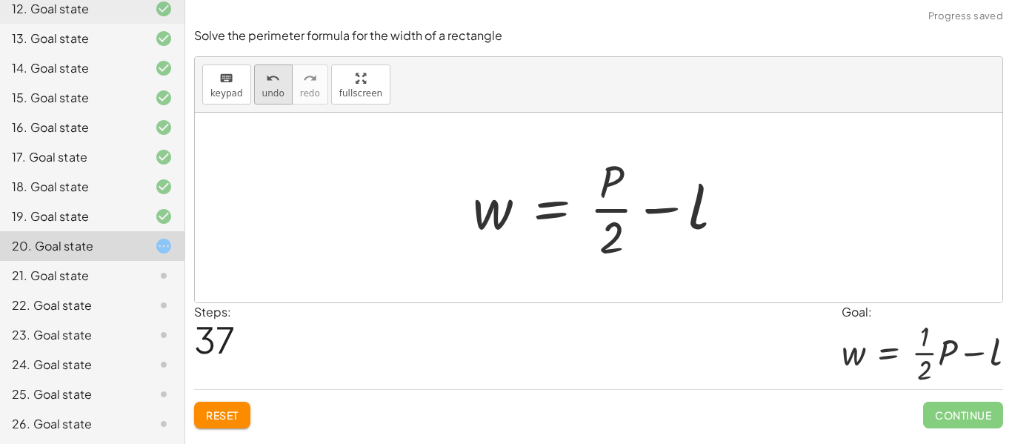
click at [266, 90] on span "undo" at bounding box center [273, 93] width 22 height 10
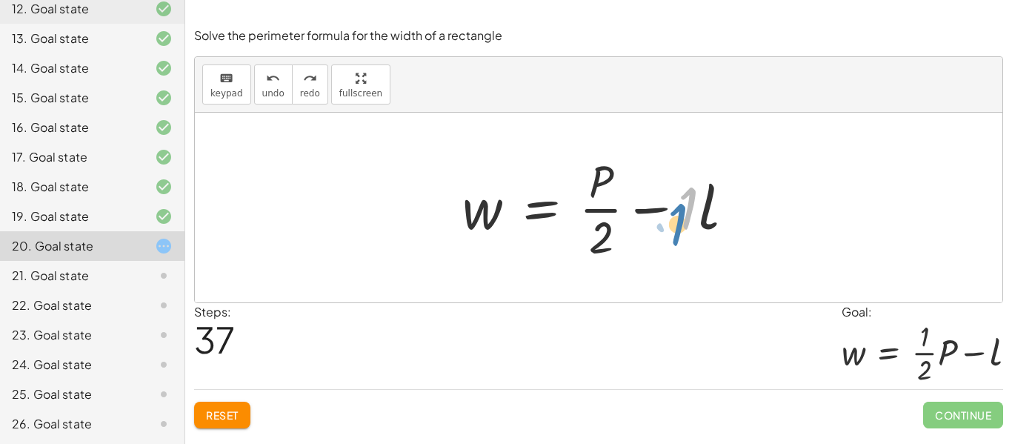
drag, startPoint x: 694, startPoint y: 229, endPoint x: 698, endPoint y: 278, distance: 49.8
click at [698, 278] on div "P = + · 2 · l + · 2 · w − · 2 · w + P = · 2 · l · - 2 · w = + · 2 · l − P w = ·…" at bounding box center [598, 208] width 807 height 190
drag, startPoint x: 711, startPoint y: 204, endPoint x: 692, endPoint y: 224, distance: 27.2
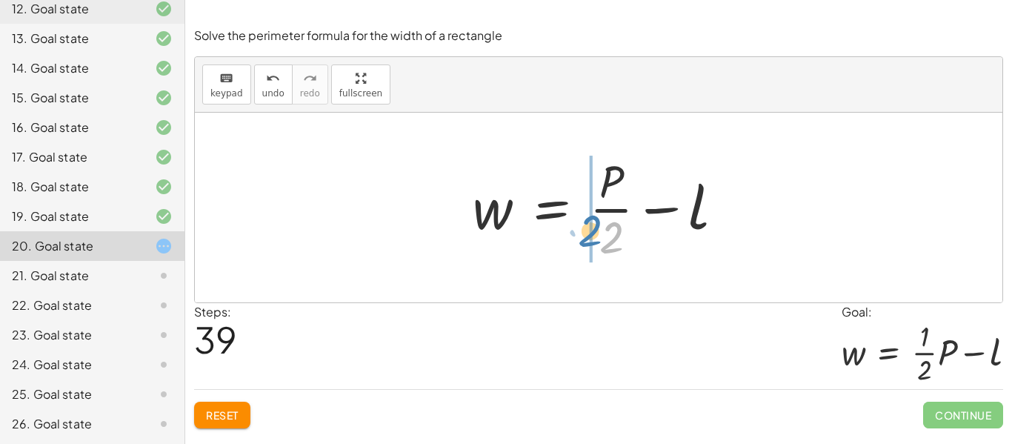
drag, startPoint x: 609, startPoint y: 228, endPoint x: 575, endPoint y: 225, distance: 34.9
click at [575, 225] on div at bounding box center [604, 207] width 278 height 114
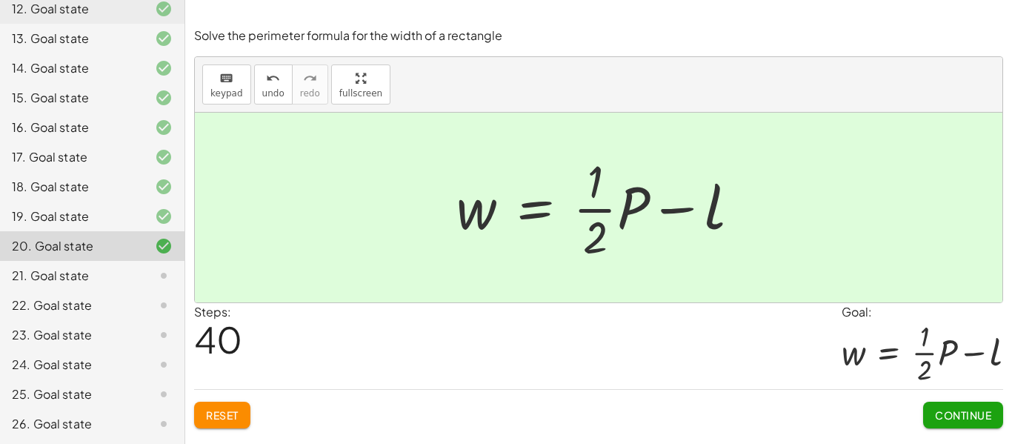
click at [978, 407] on button "Continue" at bounding box center [963, 414] width 80 height 27
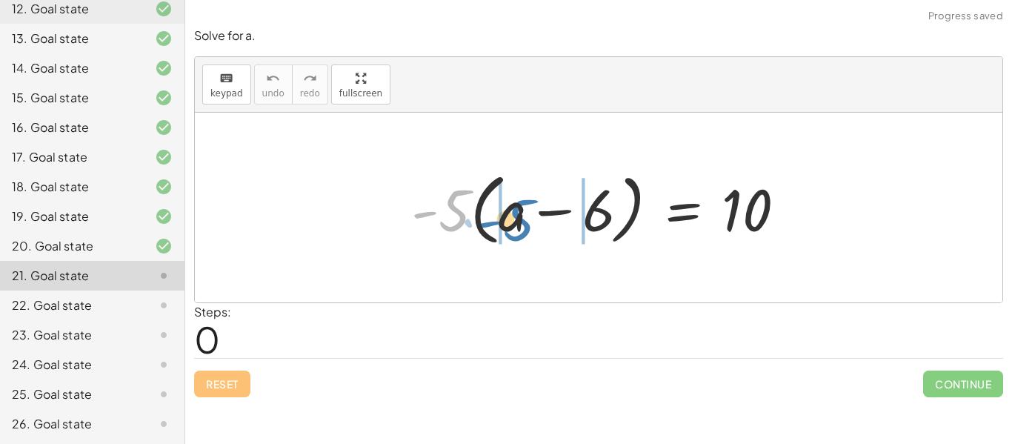
drag, startPoint x: 452, startPoint y: 209, endPoint x: 514, endPoint y: 217, distance: 62.7
click at [514, 217] on div at bounding box center [604, 207] width 401 height 85
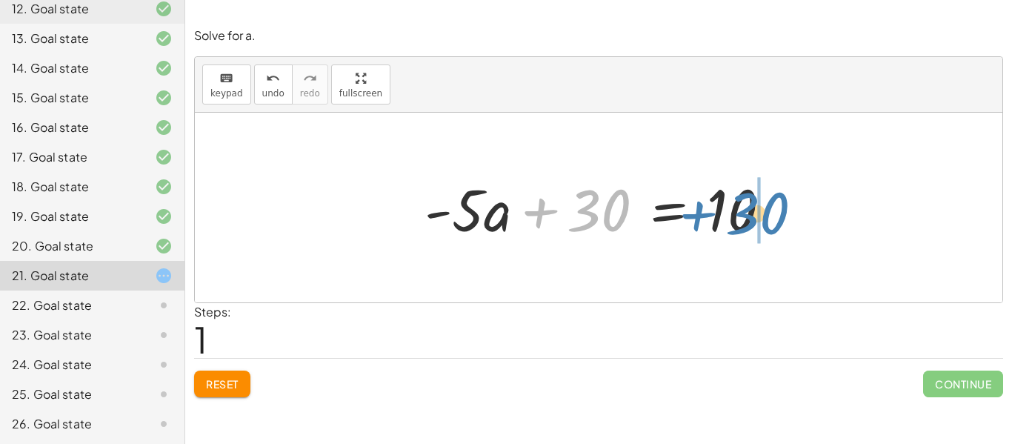
drag, startPoint x: 569, startPoint y: 218, endPoint x: 756, endPoint y: 224, distance: 186.7
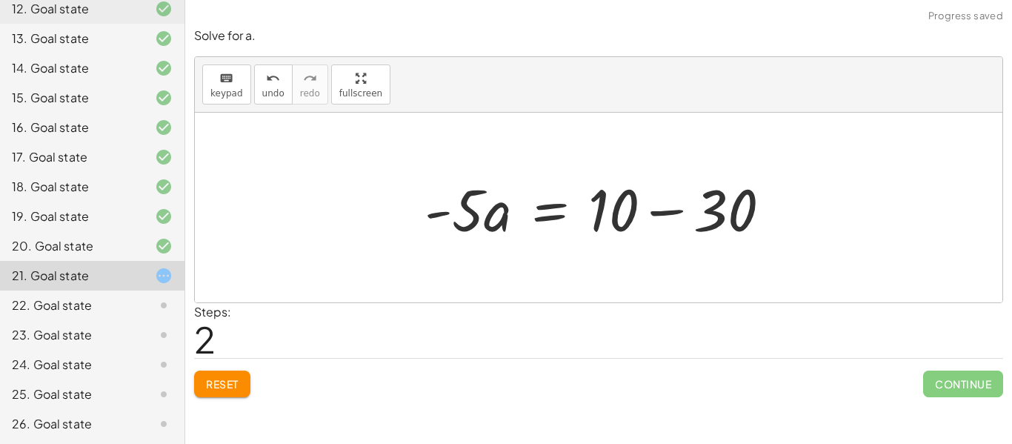
click at [665, 216] on div at bounding box center [603, 208] width 373 height 76
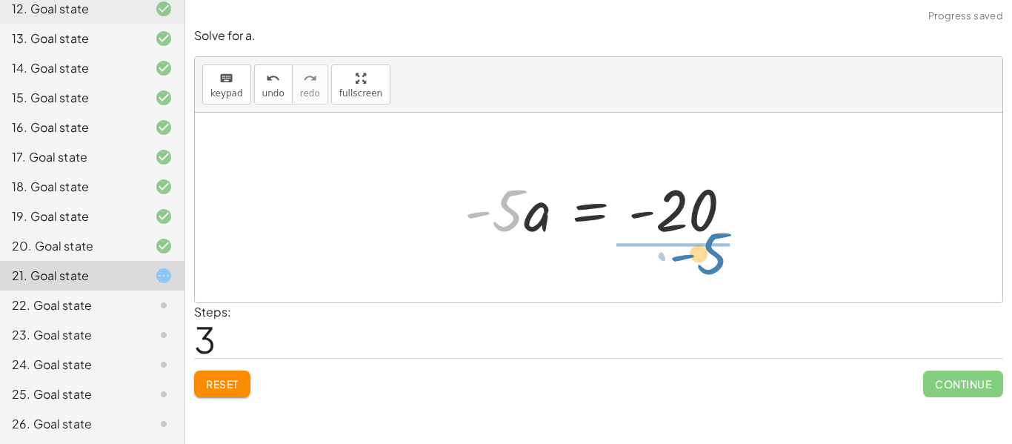
drag, startPoint x: 500, startPoint y: 224, endPoint x: 702, endPoint y: 274, distance: 208.2
click at [702, 274] on div "· - 5 · ( + a − 6 ) = 10 + · - 5 · a − · - 5 · 6 = 10 + · - 5 · a + 30 = 10 · -…" at bounding box center [598, 208] width 807 height 190
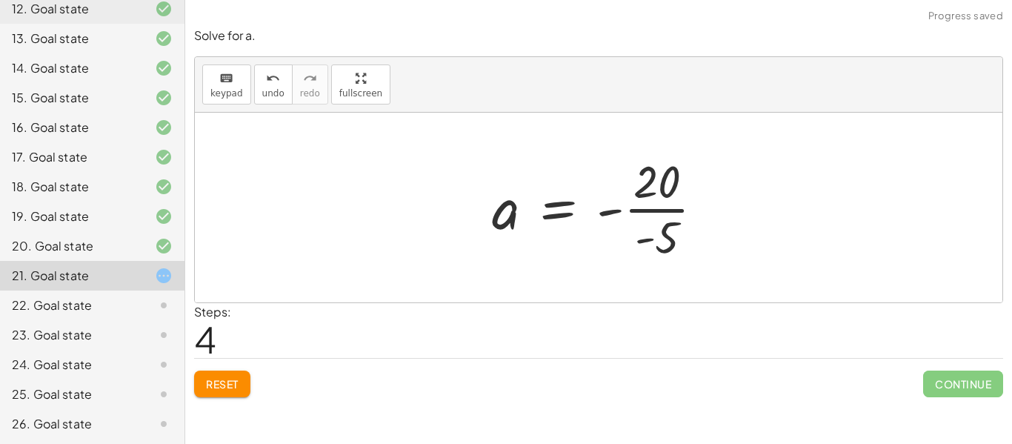
click at [650, 220] on div at bounding box center [603, 207] width 238 height 114
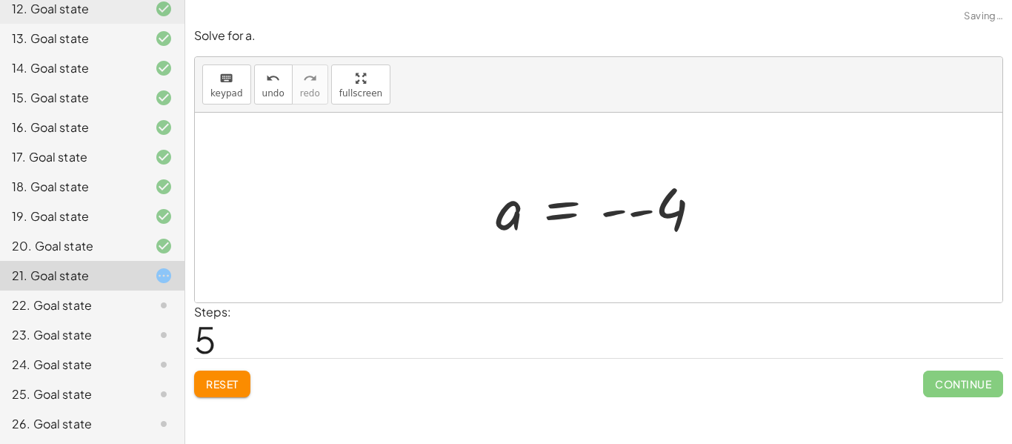
click at [637, 215] on div at bounding box center [604, 207] width 233 height 73
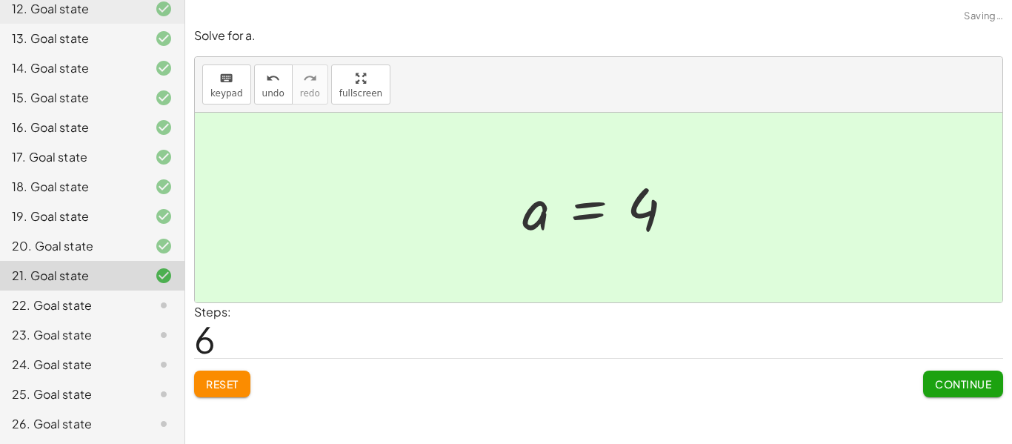
click at [1000, 366] on div "Continue" at bounding box center [963, 377] width 80 height 39
click at [992, 385] on button "Continue" at bounding box center [963, 383] width 80 height 27
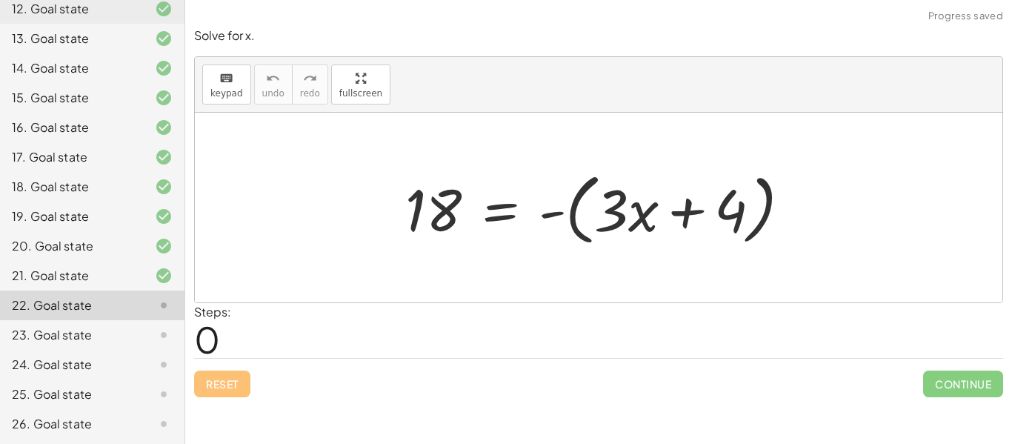
click at [613, 290] on div at bounding box center [598, 208] width 807 height 190
click at [551, 220] on div at bounding box center [604, 207] width 412 height 85
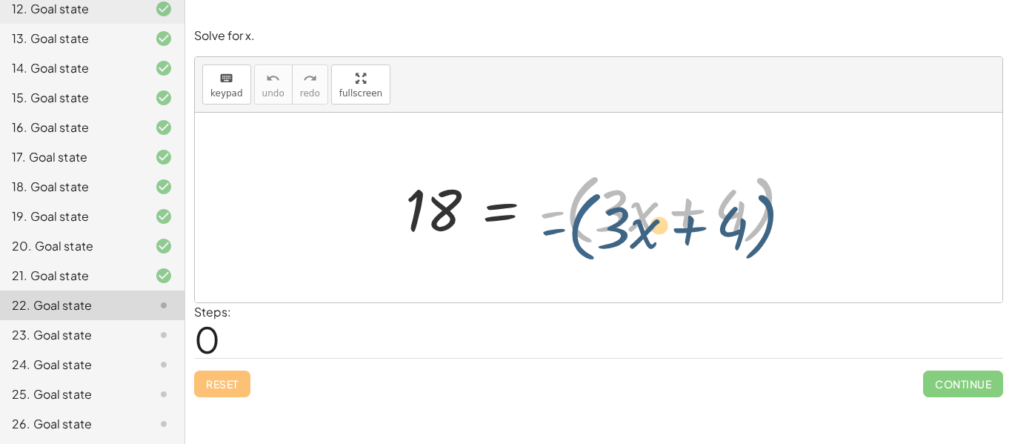
drag, startPoint x: 573, startPoint y: 225, endPoint x: 583, endPoint y: 204, distance: 23.5
click at [583, 204] on div at bounding box center [604, 207] width 412 height 85
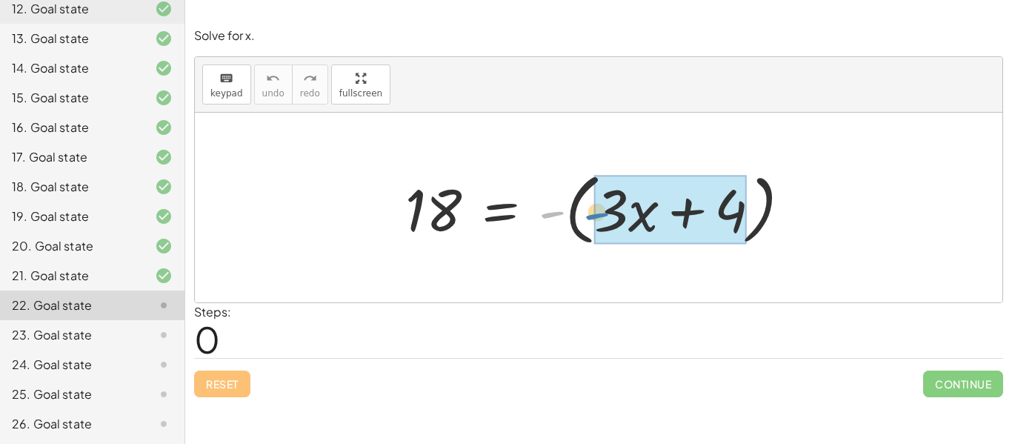
drag, startPoint x: 559, startPoint y: 214, endPoint x: 606, endPoint y: 215, distance: 46.7
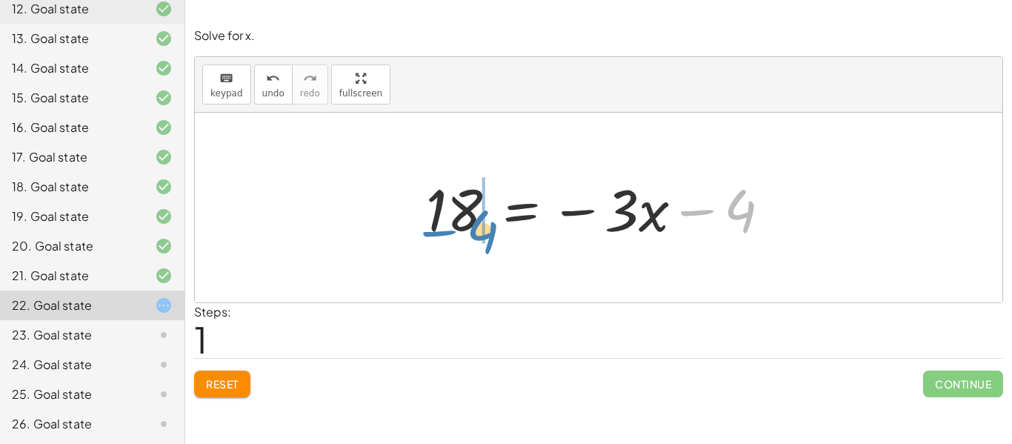
drag, startPoint x: 735, startPoint y: 213, endPoint x: 477, endPoint y: 233, distance: 258.5
click at [477, 233] on div at bounding box center [604, 208] width 372 height 76
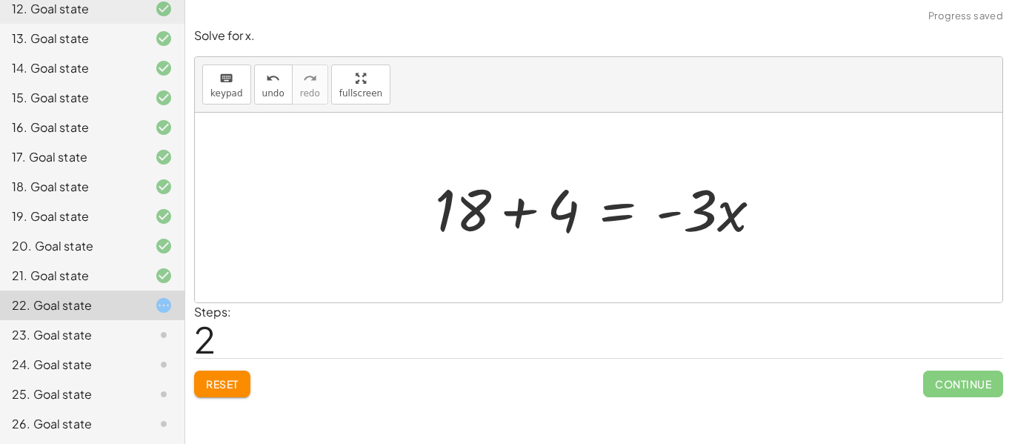
click at [507, 210] on div at bounding box center [603, 208] width 353 height 76
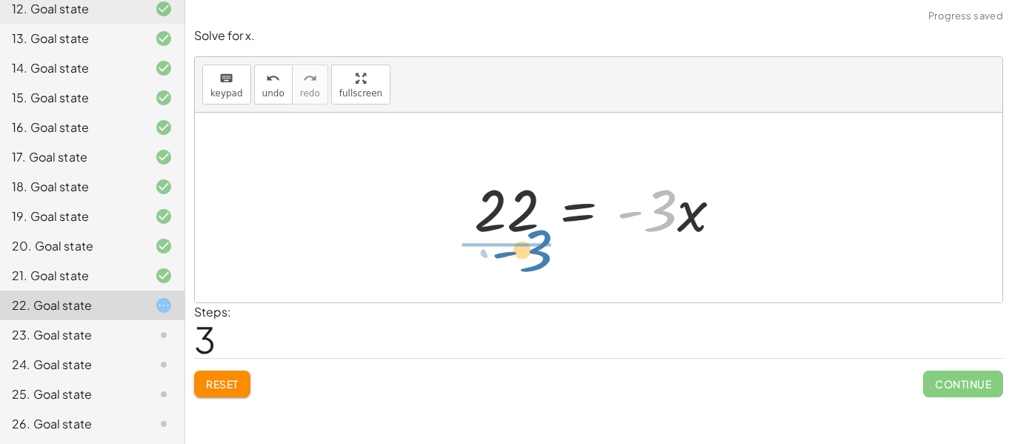
drag, startPoint x: 661, startPoint y: 225, endPoint x: 532, endPoint y: 268, distance: 135.1
click at [532, 268] on div "18 = - ( + · 3 · x + 4 ) 18 = − · 3 · x − 4 + 18 + 4 = · - 3 · x · - 3 = · 3 · …" at bounding box center [598, 208] width 807 height 190
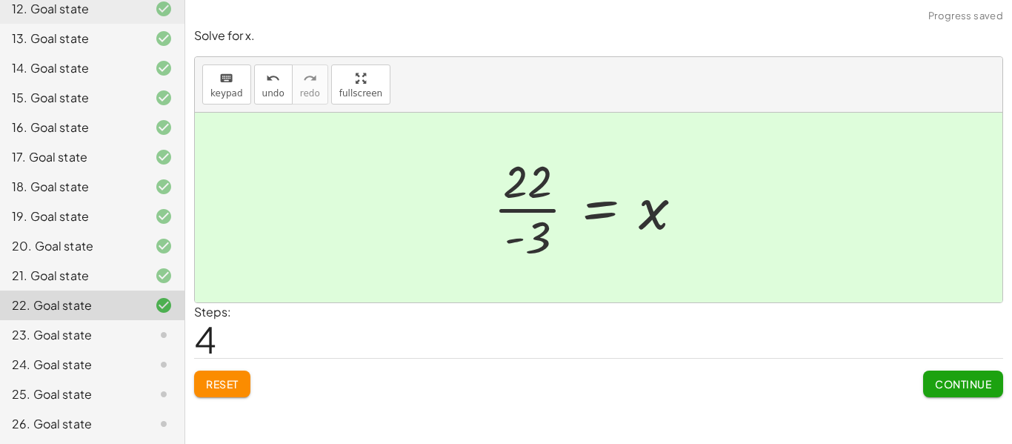
click at [507, 237] on div at bounding box center [594, 207] width 216 height 114
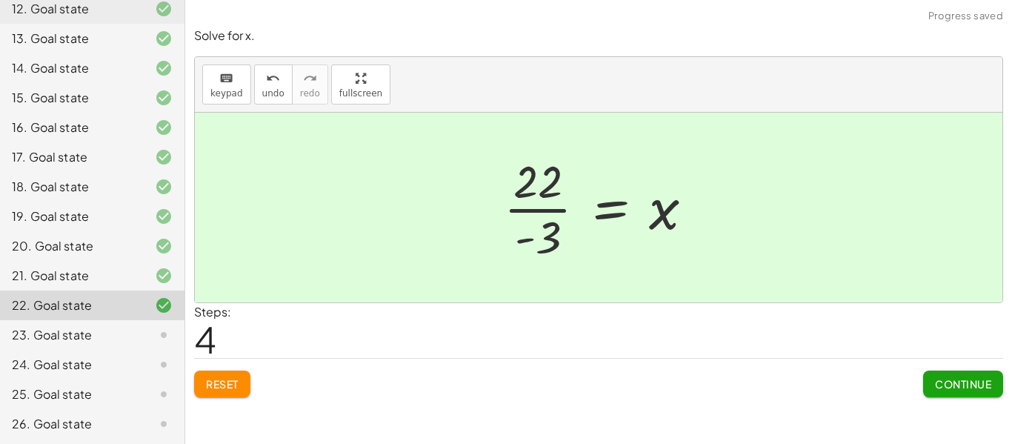
click at [923, 369] on div "Continue" at bounding box center [963, 377] width 80 height 39
click at [939, 375] on button "Continue" at bounding box center [963, 383] width 80 height 27
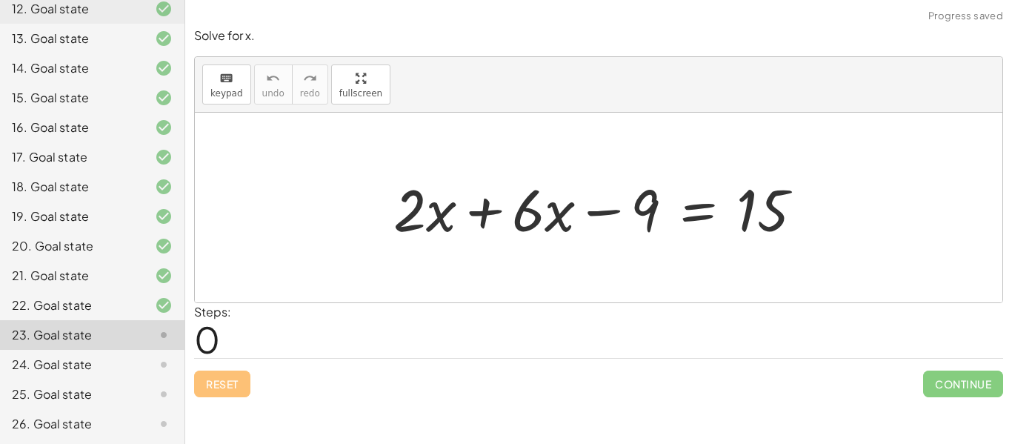
click at [478, 206] on div at bounding box center [604, 208] width 436 height 76
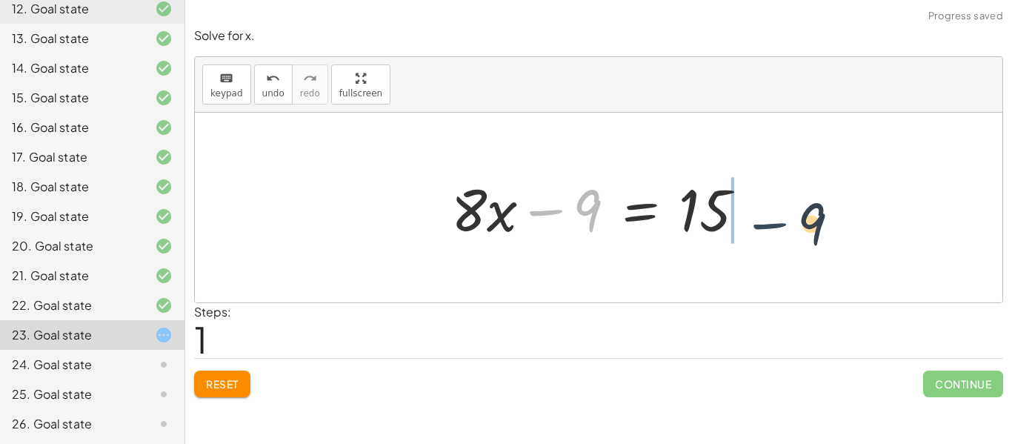
drag, startPoint x: 534, startPoint y: 215, endPoint x: 767, endPoint y: 219, distance: 233.3
click at [767, 219] on div "+ · 2 · x + · 6 · x − 9 = 15 − 9 + · x − 9 = 15 · 8" at bounding box center [598, 208] width 338 height 84
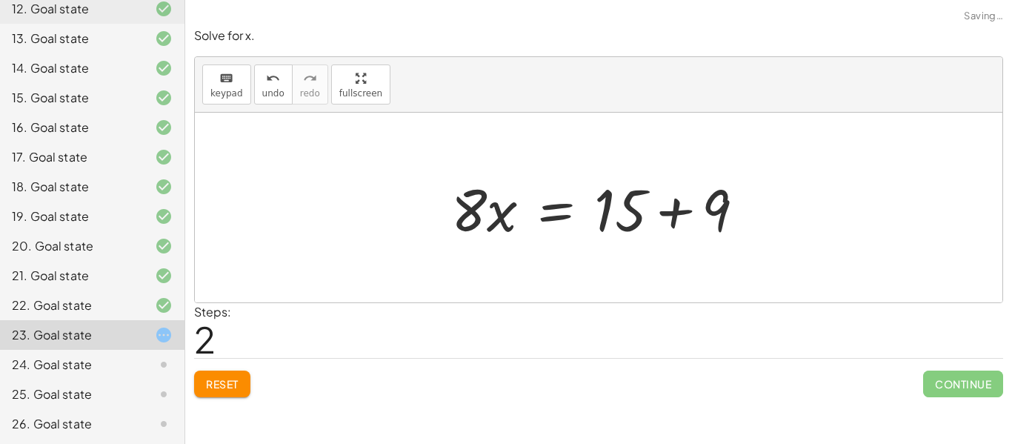
click at [684, 213] on div at bounding box center [604, 208] width 320 height 76
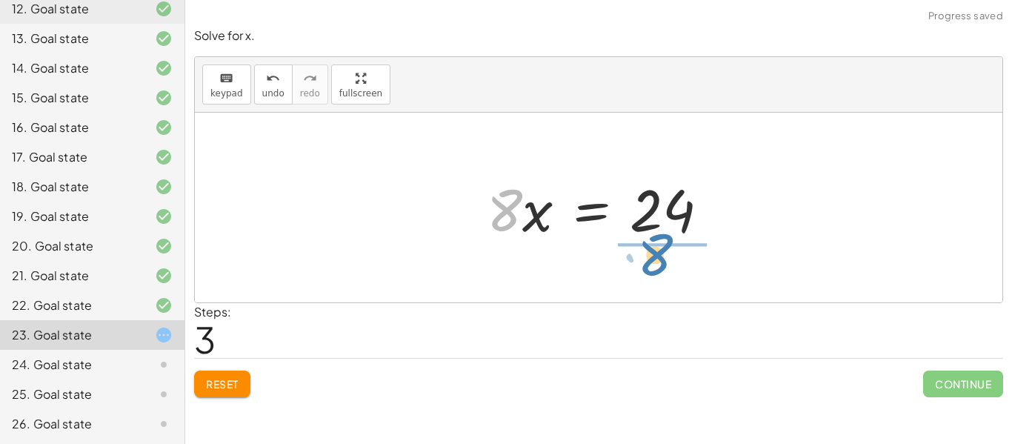
drag, startPoint x: 510, startPoint y: 220, endPoint x: 675, endPoint y: 277, distance: 174.0
click at [675, 277] on div "+ · 2 · x + · 6 · x − 9 = 15 + · 8 · x − 9 = 15 · 8 · x = + 15 + 9 · 8 · x = · …" at bounding box center [598, 208] width 807 height 190
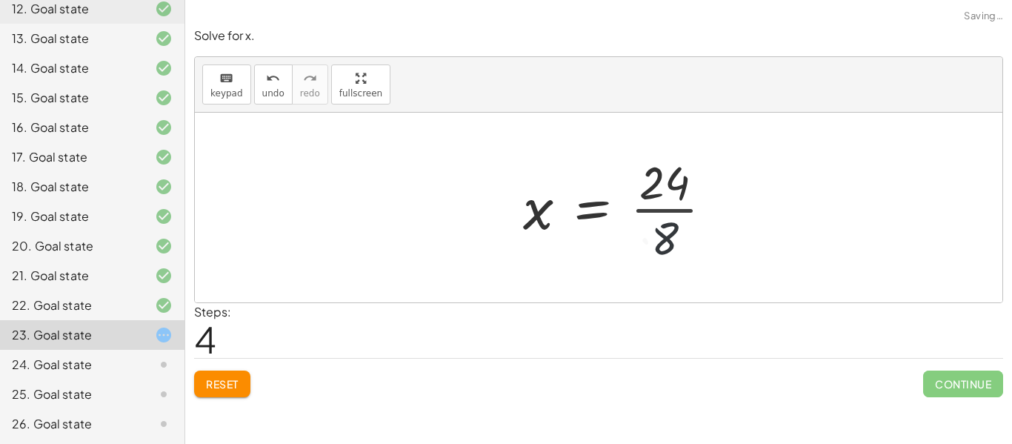
click at [663, 195] on div at bounding box center [623, 207] width 216 height 114
click at [666, 216] on div at bounding box center [623, 207] width 216 height 114
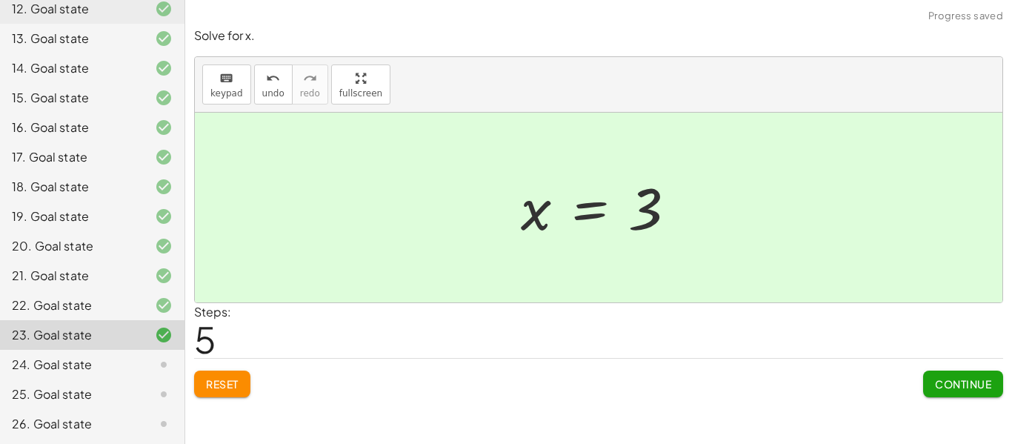
click at [940, 378] on span "Continue" at bounding box center [963, 383] width 56 height 13
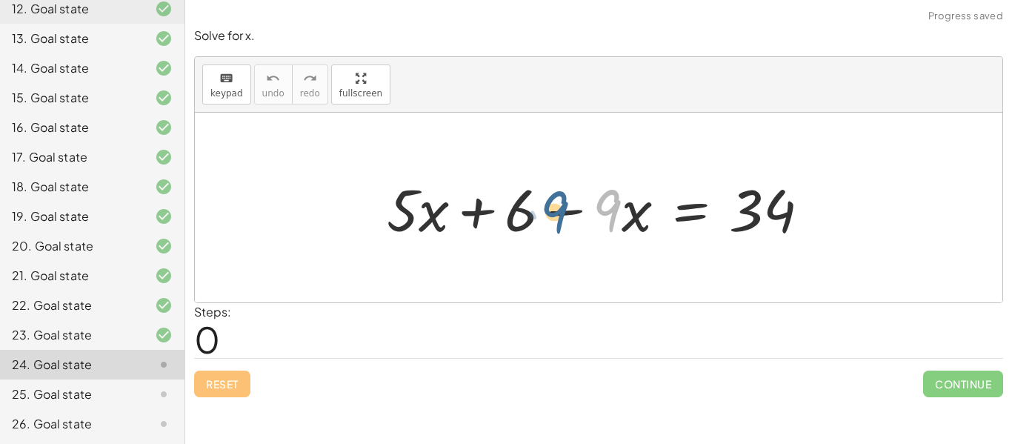
drag, startPoint x: 601, startPoint y: 215, endPoint x: 622, endPoint y: 206, distance: 23.2
click at [622, 206] on div at bounding box center [604, 208] width 450 height 76
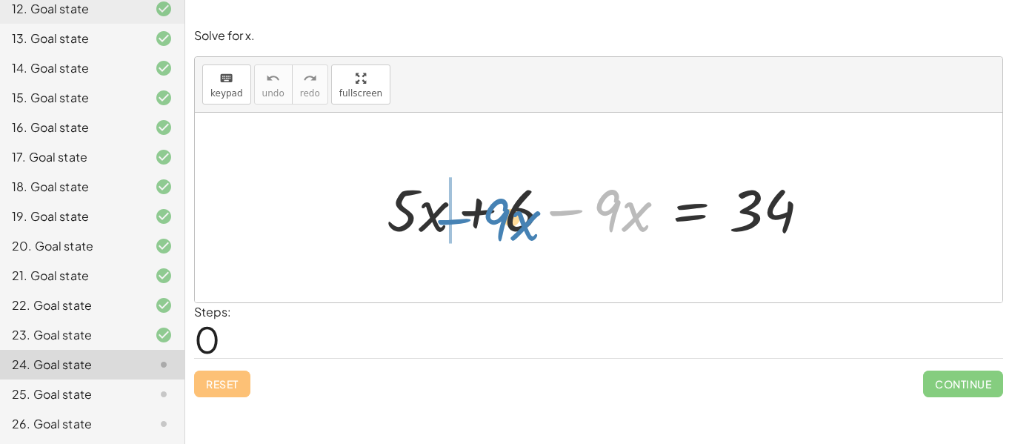
drag, startPoint x: 579, startPoint y: 213, endPoint x: 461, endPoint y: 220, distance: 118.7
click at [461, 220] on div at bounding box center [604, 208] width 450 height 76
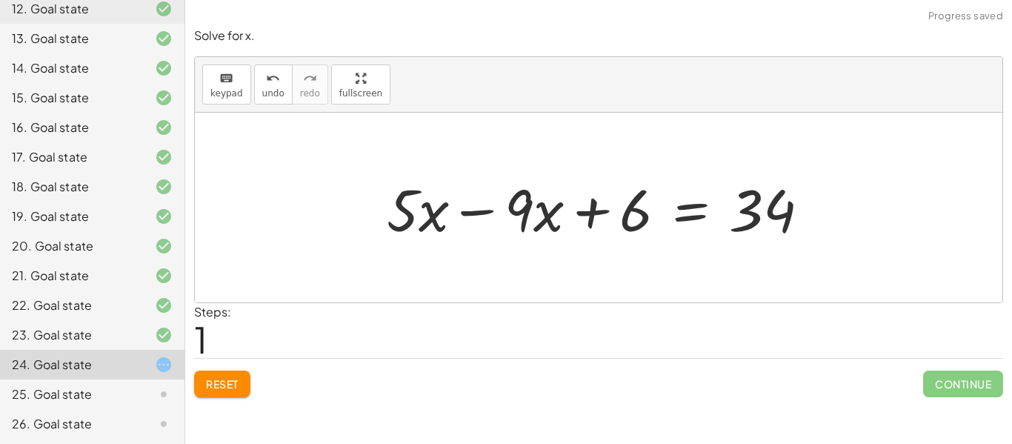
click at [478, 210] on div at bounding box center [604, 208] width 450 height 76
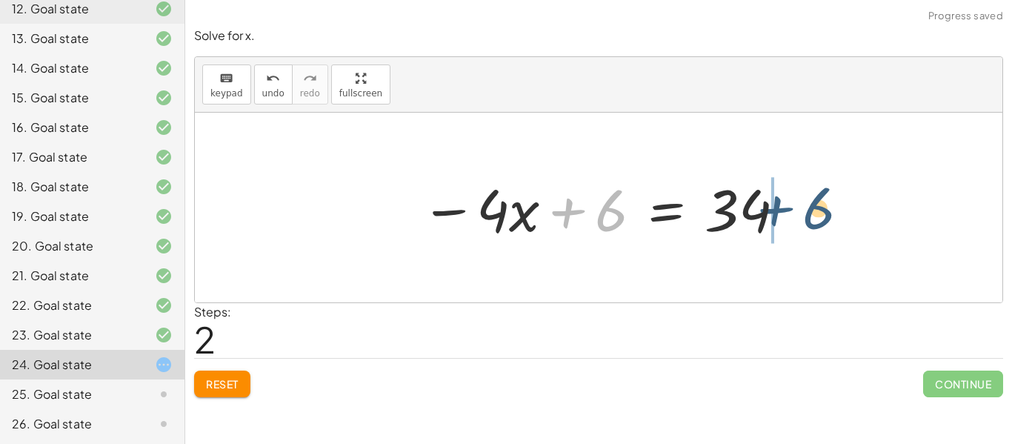
drag, startPoint x: 586, startPoint y: 219, endPoint x: 801, endPoint y: 218, distance: 214.0
click at [801, 218] on div "+ · 5 · x + 6 − · 9 · x = 34 + · 5 · x − · 9 · x + 6 = 34 + 6 · x + 6 = 34 − · 4" at bounding box center [598, 208] width 807 height 190
click at [801, 218] on div at bounding box center [710, 208] width 363 height 76
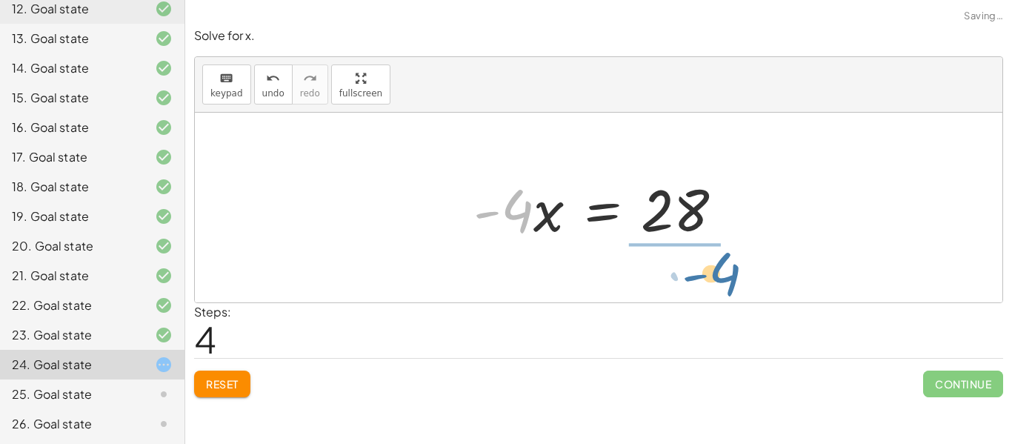
drag, startPoint x: 521, startPoint y: 210, endPoint x: 715, endPoint y: 266, distance: 202.7
click at [715, 266] on div "+ · 5 · x + 6 − · 9 · x = 34 + · 5 · x − · 9 · x + 6 = 34 − · 4 · x + 6 = 34 · …" at bounding box center [598, 208] width 807 height 190
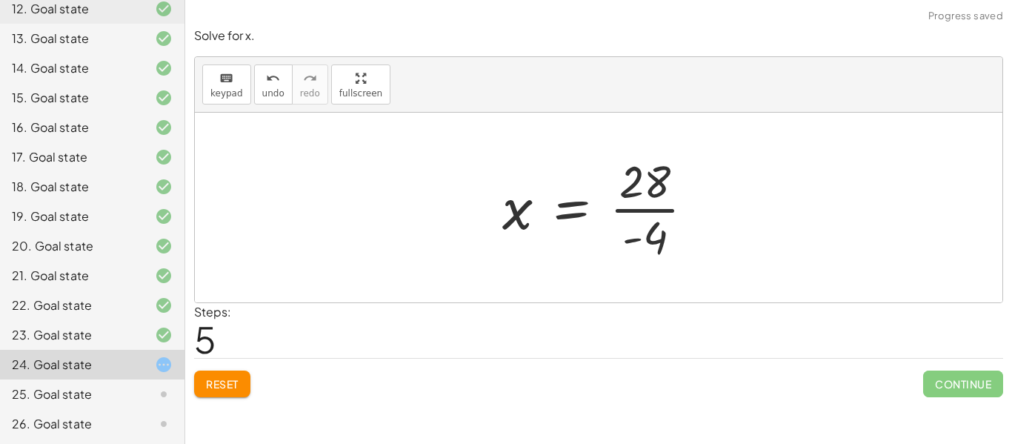
click at [650, 219] on div at bounding box center [604, 207] width 218 height 114
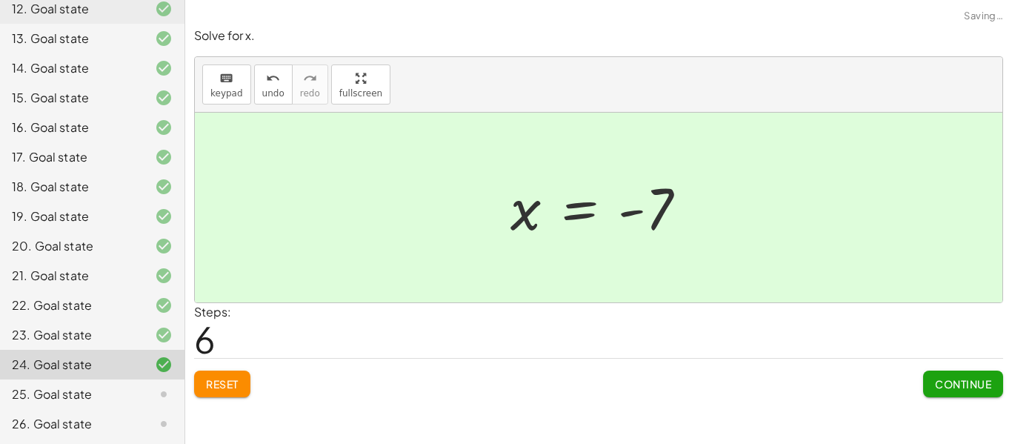
click at [966, 393] on button "Continue" at bounding box center [963, 383] width 80 height 27
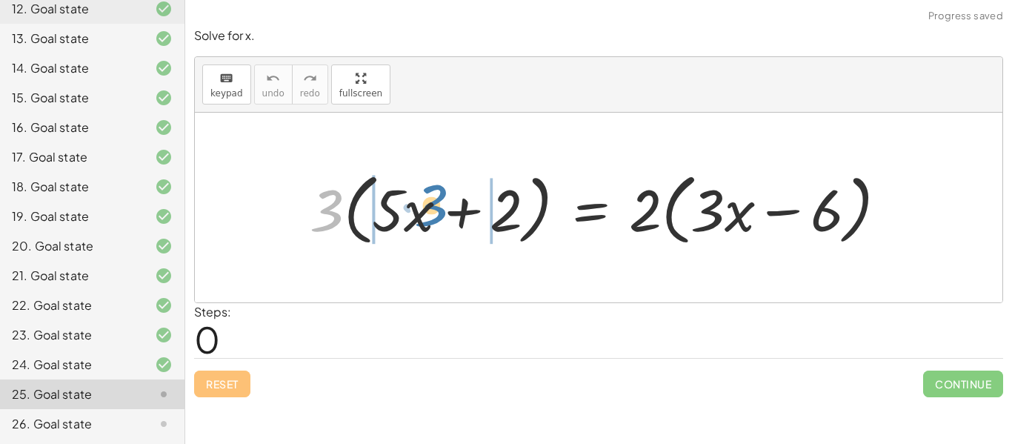
drag, startPoint x: 325, startPoint y: 215, endPoint x: 421, endPoint y: 211, distance: 95.6
click at [421, 211] on div at bounding box center [604, 207] width 604 height 85
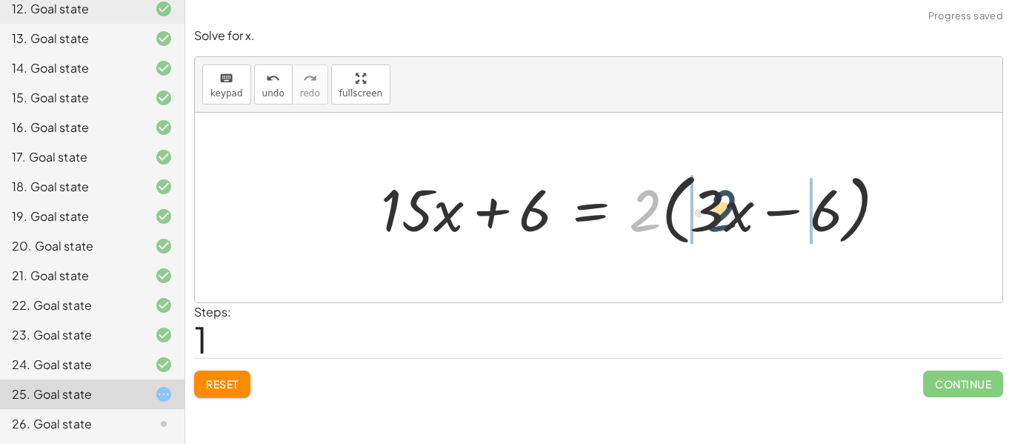
drag, startPoint x: 651, startPoint y: 223, endPoint x: 735, endPoint y: 224, distance: 84.4
click at [735, 224] on div at bounding box center [639, 207] width 532 height 85
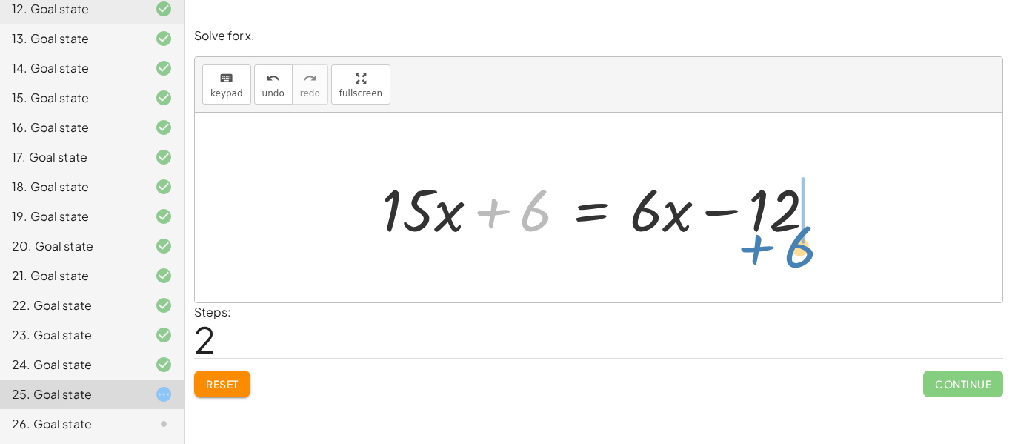
drag, startPoint x: 528, startPoint y: 223, endPoint x: 803, endPoint y: 252, distance: 277.0
click at [803, 252] on div "· 3 · ( + · 5 · x + 2 ) = · 2 · ( + · 3 · x − 6 ) + · 3 · 5 · x + · 3 · 2 = · 2…" at bounding box center [598, 208] width 807 height 190
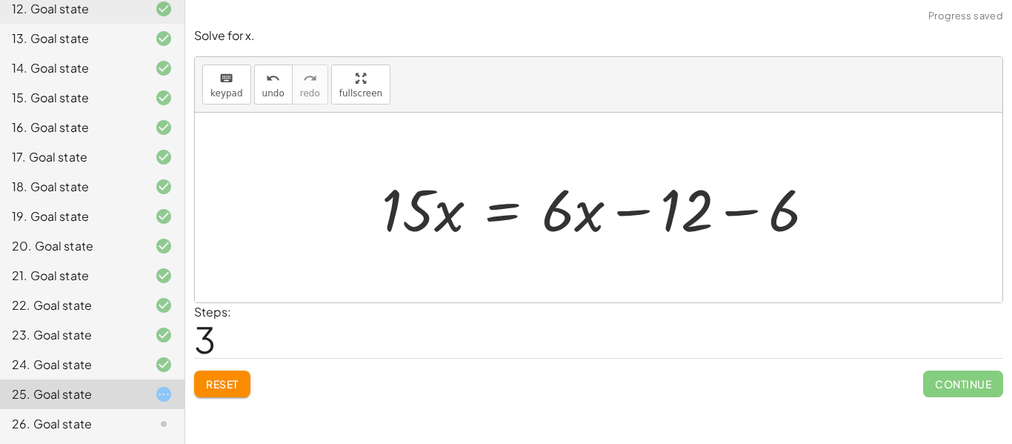
click at [721, 210] on div at bounding box center [604, 208] width 461 height 76
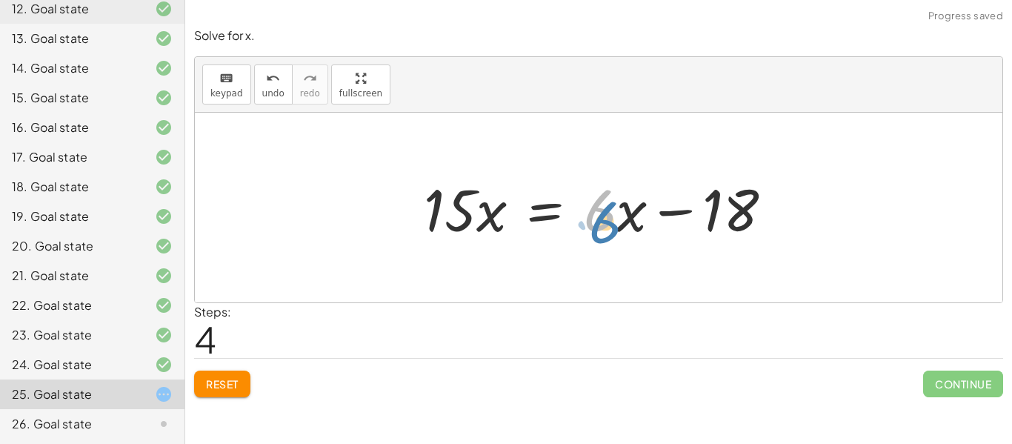
drag, startPoint x: 615, startPoint y: 222, endPoint x: 642, endPoint y: 219, distance: 26.8
click at [642, 219] on div at bounding box center [603, 208] width 375 height 76
click at [626, 214] on div at bounding box center [603, 208] width 375 height 76
drag, startPoint x: 600, startPoint y: 220, endPoint x: 457, endPoint y: 275, distance: 153.1
click at [457, 275] on div "· 3 · ( + · 5 · x + 2 ) = · 2 · ( + · 3 · x − 6 ) + · 3 · 5 · x + · 3 · 2 = · 2…" at bounding box center [598, 208] width 807 height 190
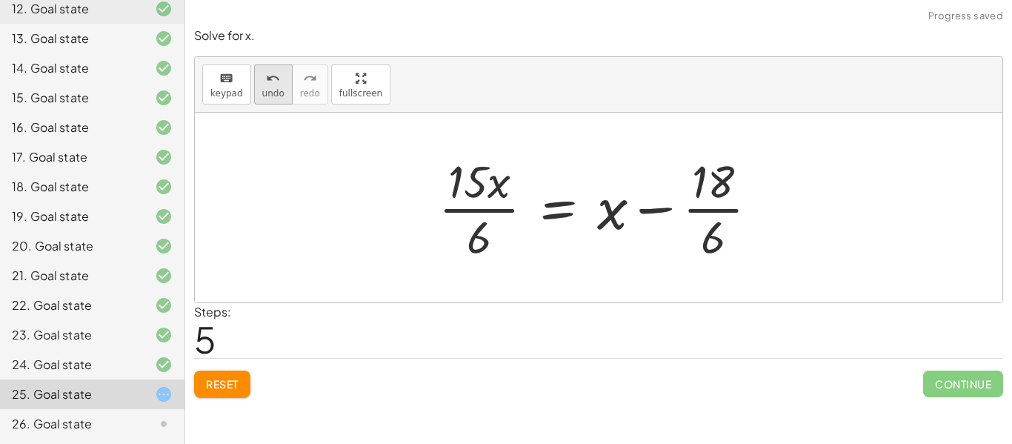
click at [286, 96] on button "undo undo" at bounding box center [273, 84] width 39 height 40
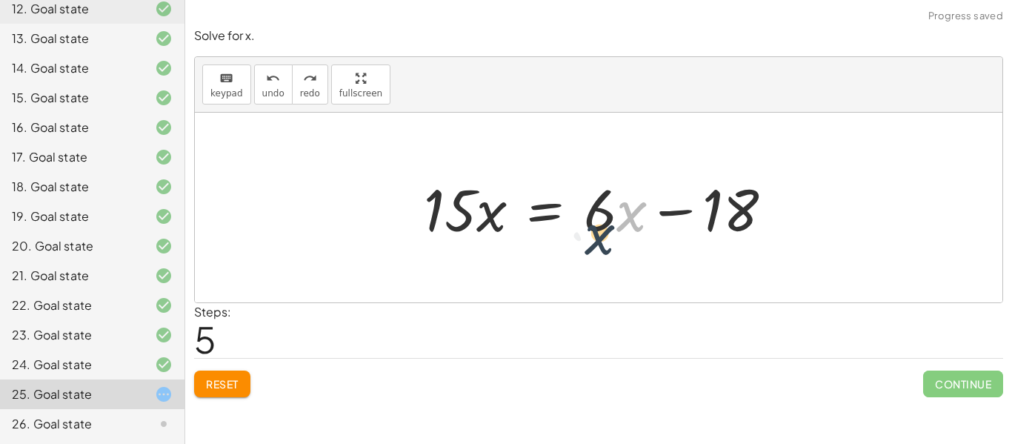
drag, startPoint x: 621, startPoint y: 213, endPoint x: 624, endPoint y: 206, distance: 8.0
click at [624, 206] on div at bounding box center [603, 208] width 375 height 76
drag, startPoint x: 487, startPoint y: 213, endPoint x: 506, endPoint y: 219, distance: 19.7
click at [506, 219] on div at bounding box center [603, 208] width 375 height 76
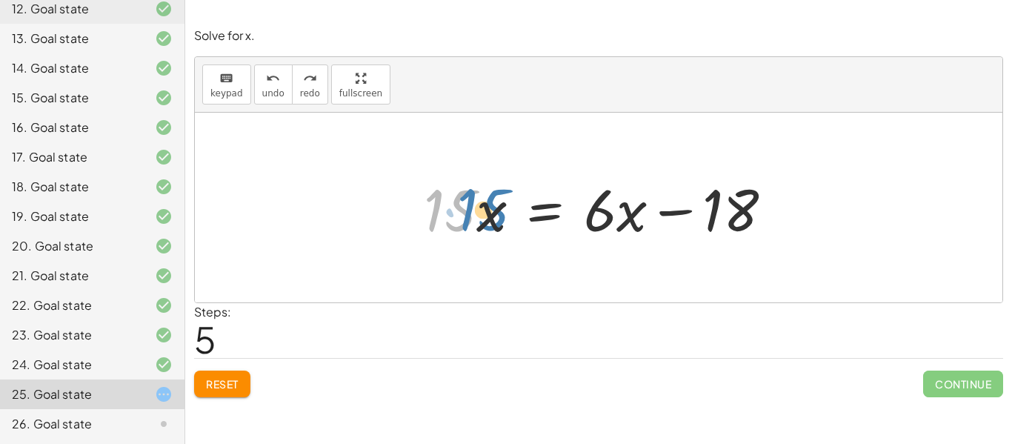
drag, startPoint x: 453, startPoint y: 213, endPoint x: 478, endPoint y: 211, distance: 25.2
click at [478, 211] on div at bounding box center [603, 208] width 375 height 76
click at [600, 214] on div at bounding box center [603, 208] width 375 height 76
click at [487, 218] on div at bounding box center [603, 208] width 375 height 76
drag, startPoint x: 455, startPoint y: 211, endPoint x: 449, endPoint y: 191, distance: 20.9
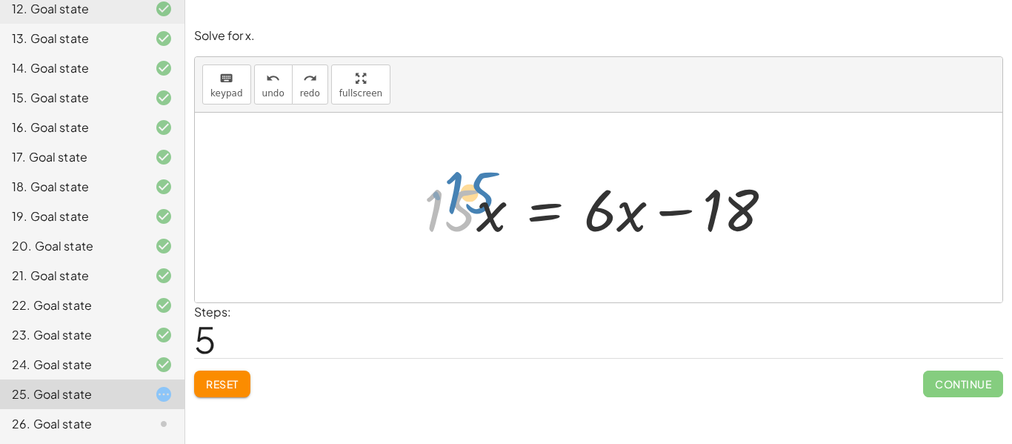
click at [449, 191] on div at bounding box center [603, 208] width 375 height 76
click at [280, 92] on button "undo undo" at bounding box center [273, 84] width 39 height 40
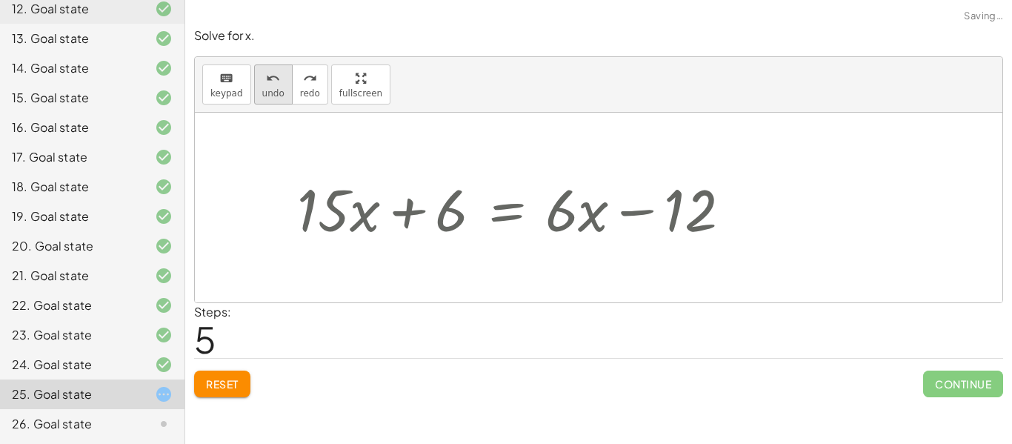
click at [280, 92] on button "undo undo" at bounding box center [273, 84] width 39 height 40
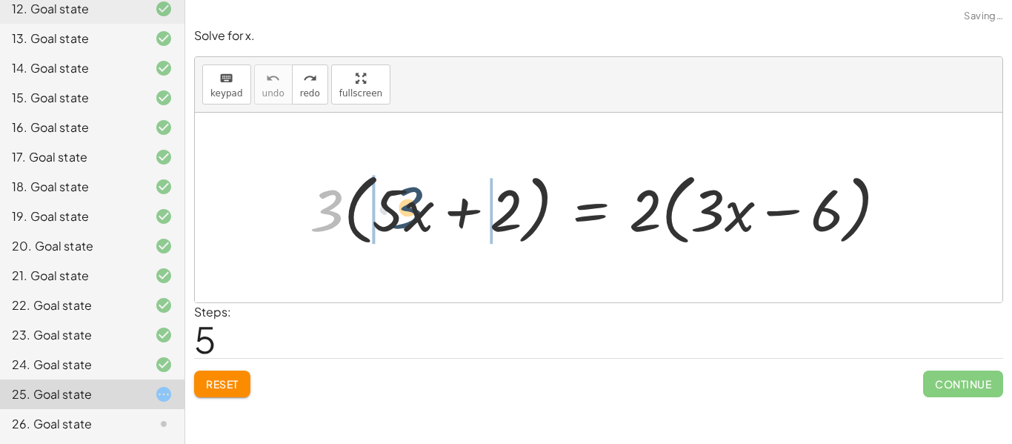
drag, startPoint x: 343, startPoint y: 218, endPoint x: 424, endPoint y: 215, distance: 81.5
click at [424, 215] on div at bounding box center [604, 207] width 604 height 85
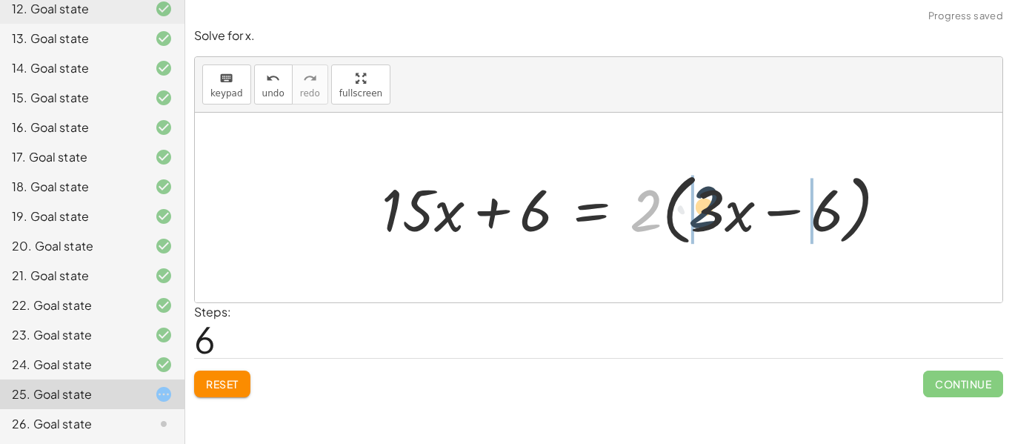
drag, startPoint x: 644, startPoint y: 212, endPoint x: 706, endPoint y: 208, distance: 62.3
click at [706, 208] on div at bounding box center [640, 207] width 532 height 85
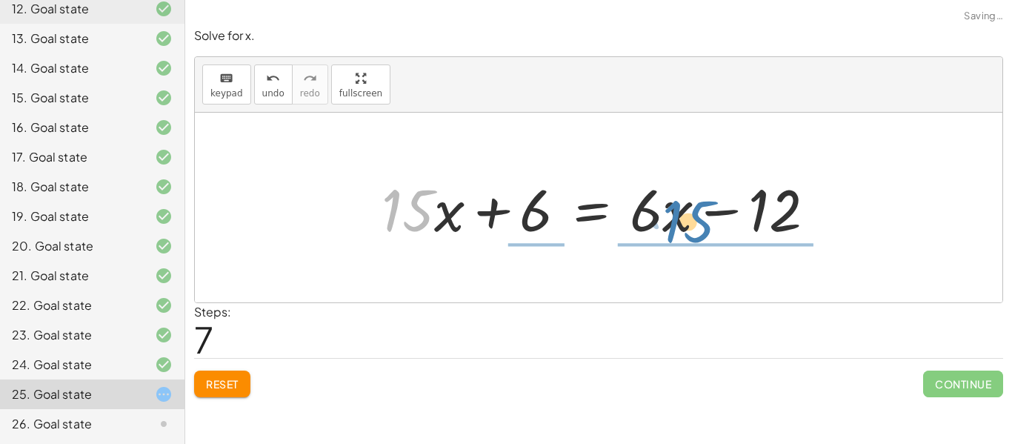
drag, startPoint x: 411, startPoint y: 227, endPoint x: 708, endPoint y: 223, distance: 297.0
click at [708, 223] on div at bounding box center [604, 208] width 461 height 76
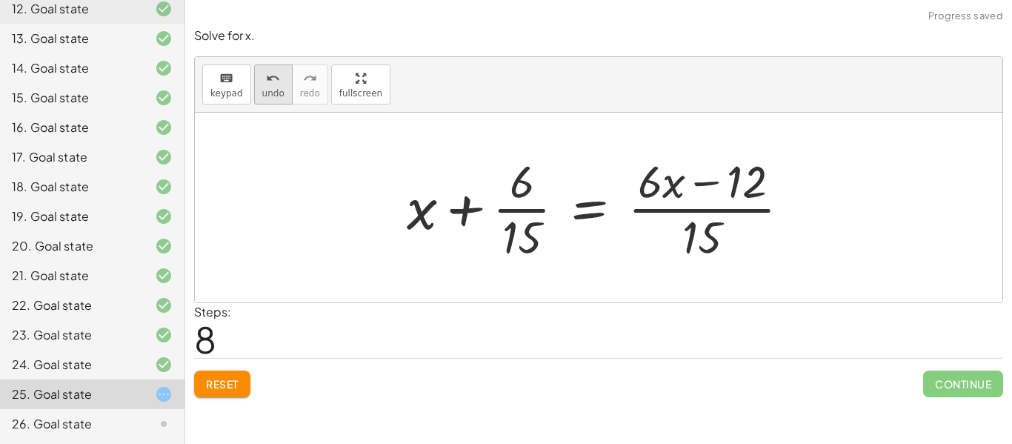
click at [278, 83] on div "undo" at bounding box center [273, 78] width 22 height 18
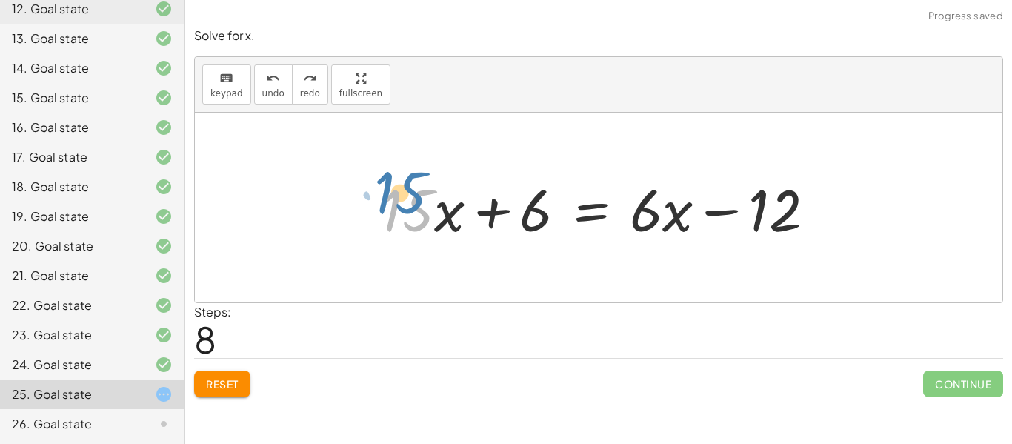
drag, startPoint x: 402, startPoint y: 197, endPoint x: 381, endPoint y: 181, distance: 26.4
click at [381, 181] on div at bounding box center [604, 208] width 461 height 76
drag, startPoint x: 642, startPoint y: 212, endPoint x: 615, endPoint y: 222, distance: 29.3
click at [615, 222] on div at bounding box center [604, 208] width 461 height 76
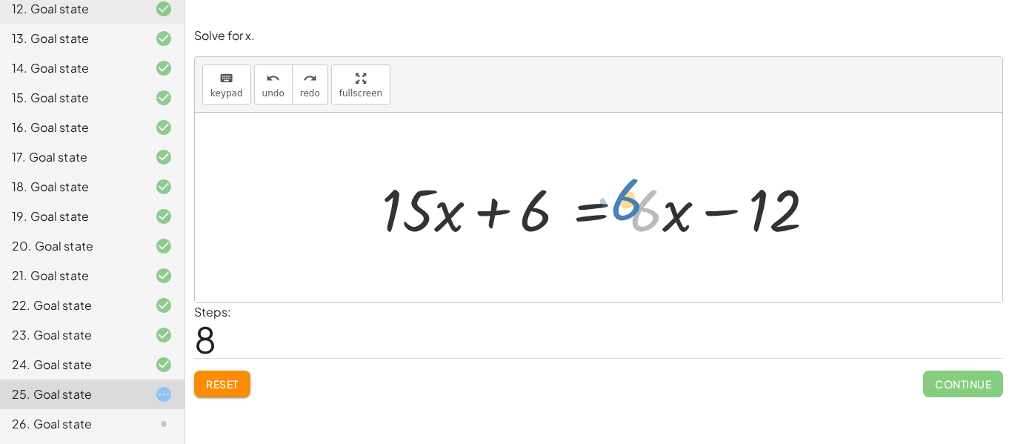
drag, startPoint x: 635, startPoint y: 215, endPoint x: 615, endPoint y: 204, distance: 22.2
click at [615, 204] on div at bounding box center [604, 208] width 461 height 76
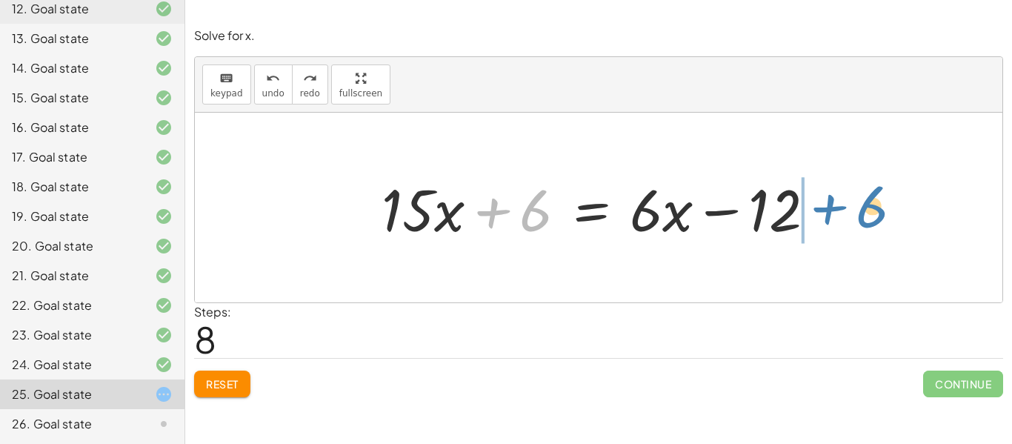
drag, startPoint x: 496, startPoint y: 225, endPoint x: 821, endPoint y: 203, distance: 325.9
click at [821, 203] on div at bounding box center [604, 208] width 461 height 76
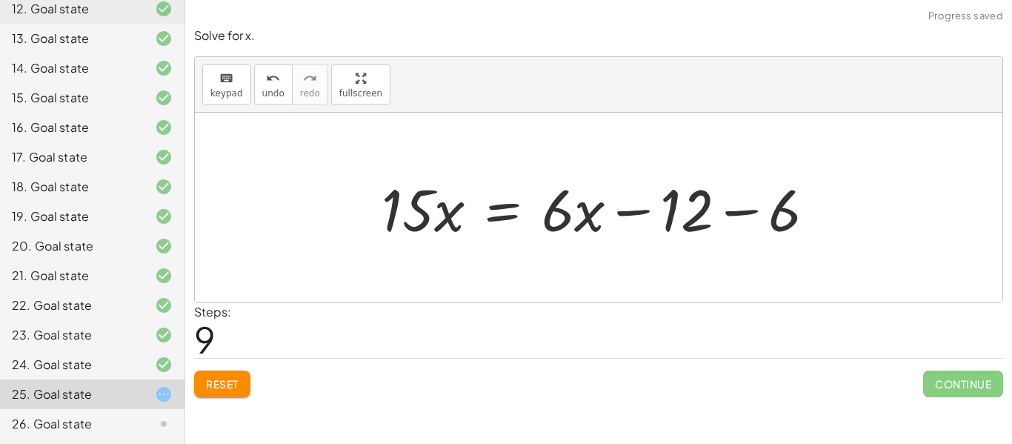
click at [705, 221] on div at bounding box center [604, 208] width 461 height 76
click at [681, 214] on div at bounding box center [604, 208] width 461 height 76
click at [714, 210] on div at bounding box center [604, 208] width 461 height 76
click at [722, 210] on div at bounding box center [561, 208] width 375 height 76
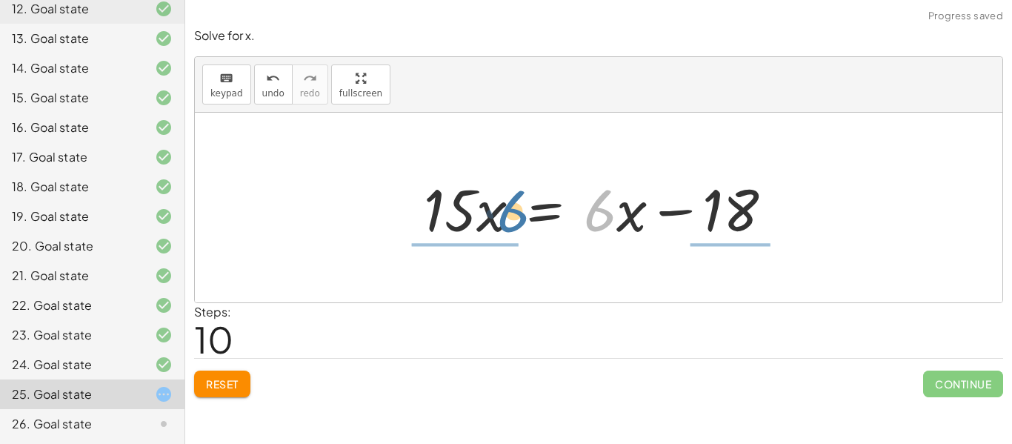
drag, startPoint x: 595, startPoint y: 222, endPoint x: 509, endPoint y: 223, distance: 85.9
click at [509, 223] on div at bounding box center [603, 208] width 375 height 76
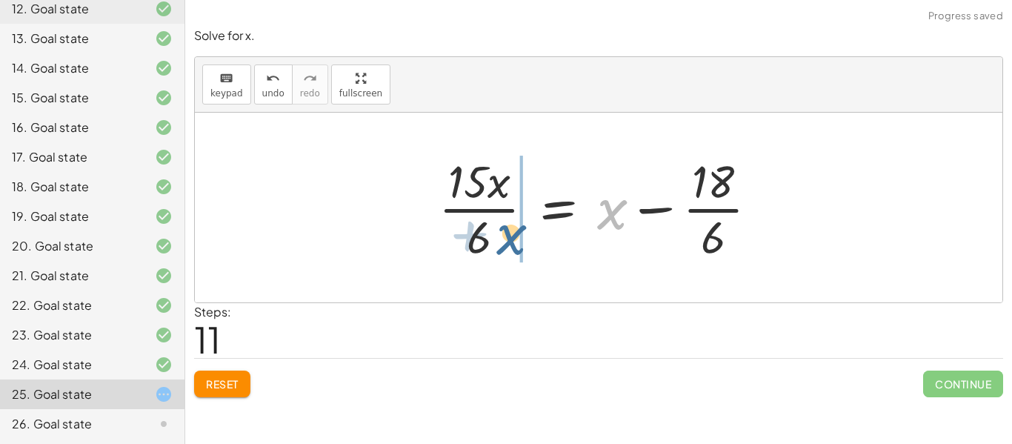
drag, startPoint x: 606, startPoint y: 223, endPoint x: 501, endPoint y: 248, distance: 107.4
click at [501, 248] on div at bounding box center [604, 207] width 346 height 114
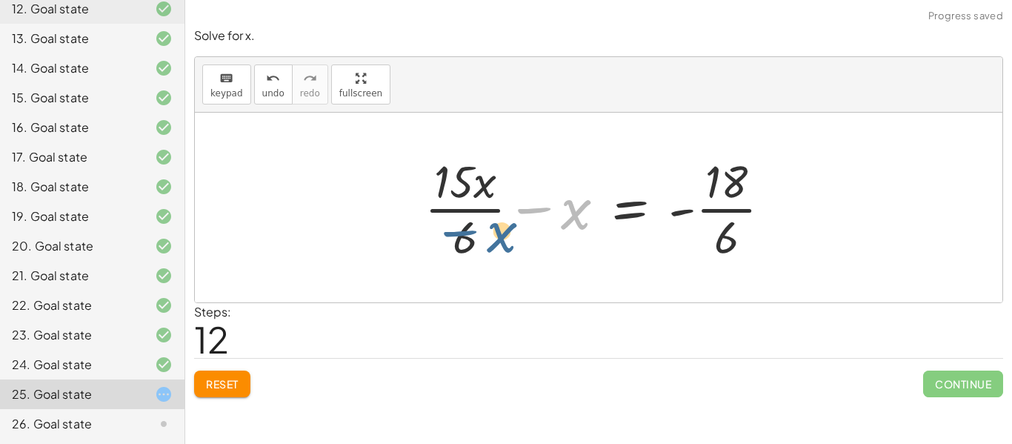
drag, startPoint x: 566, startPoint y: 217, endPoint x: 489, endPoint y: 241, distance: 80.6
click at [489, 241] on div at bounding box center [603, 207] width 373 height 114
drag, startPoint x: 460, startPoint y: 241, endPoint x: 562, endPoint y: 204, distance: 108.4
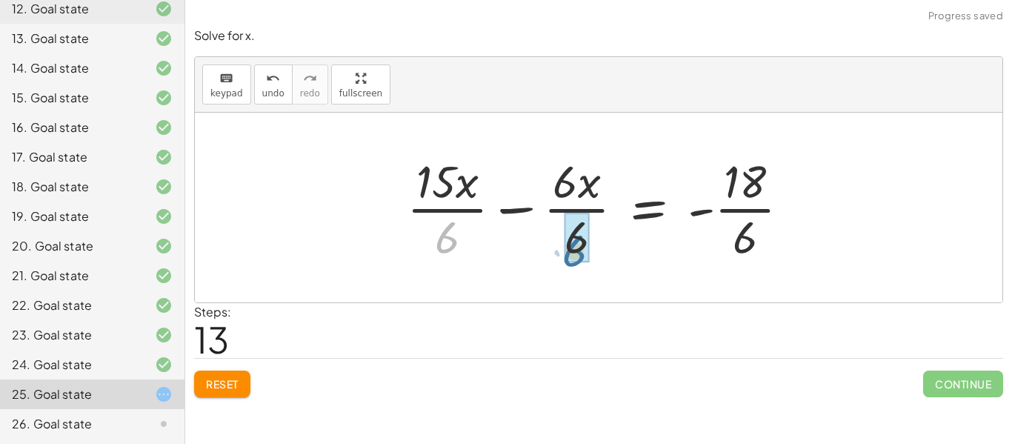
drag, startPoint x: 456, startPoint y: 234, endPoint x: 590, endPoint y: 241, distance: 134.2
click at [590, 241] on div at bounding box center [604, 207] width 410 height 114
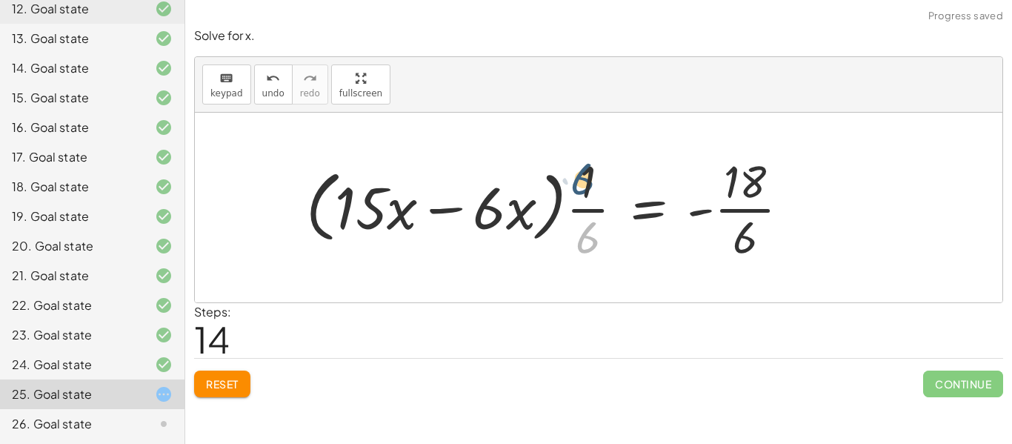
drag, startPoint x: 589, startPoint y: 237, endPoint x: 585, endPoint y: 178, distance: 58.6
click at [585, 178] on div at bounding box center [553, 207] width 510 height 114
click at [281, 95] on button "undo undo" at bounding box center [273, 84] width 39 height 40
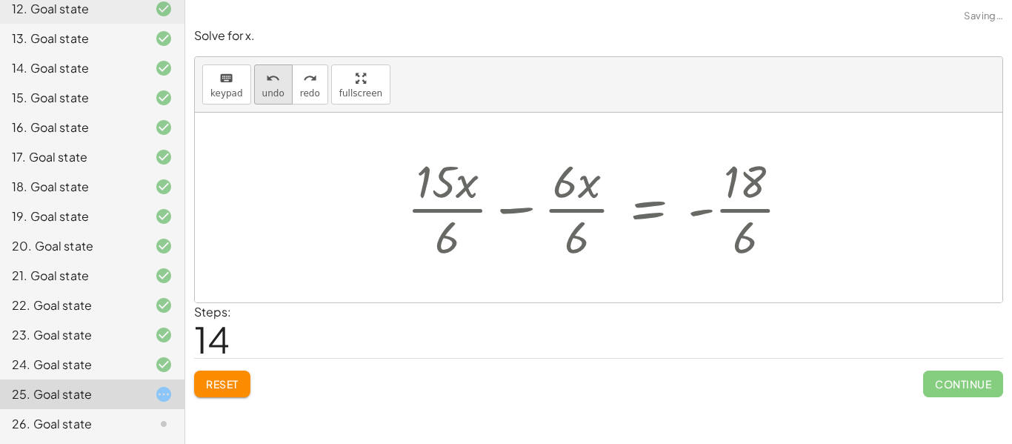
click at [281, 95] on button "undo undo" at bounding box center [273, 84] width 39 height 40
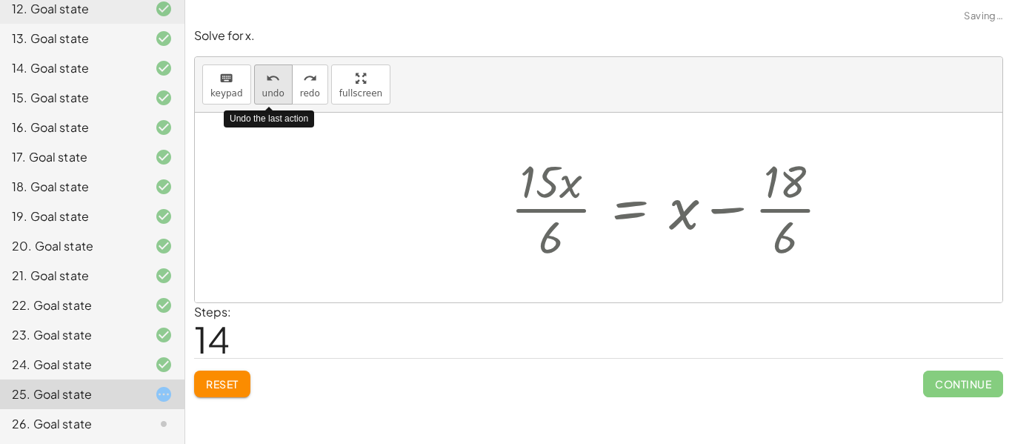
click at [281, 95] on button "undo undo" at bounding box center [273, 84] width 39 height 40
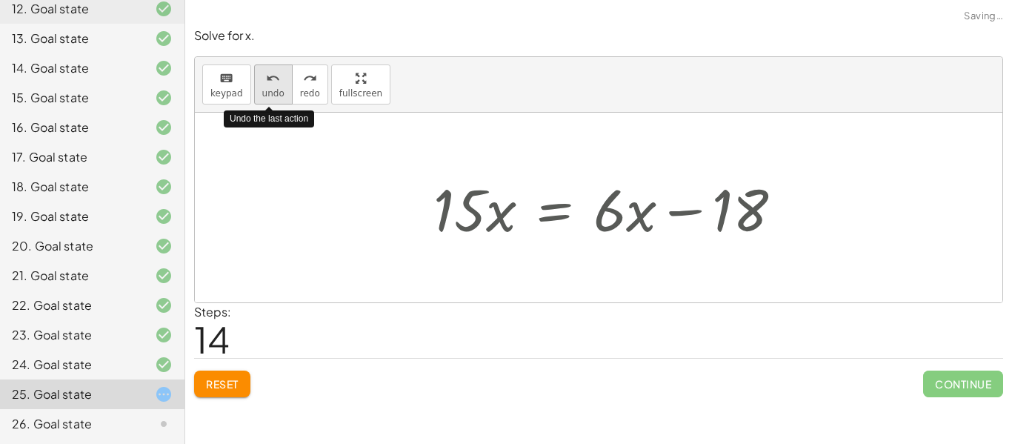
click at [281, 95] on button "undo undo" at bounding box center [273, 84] width 39 height 40
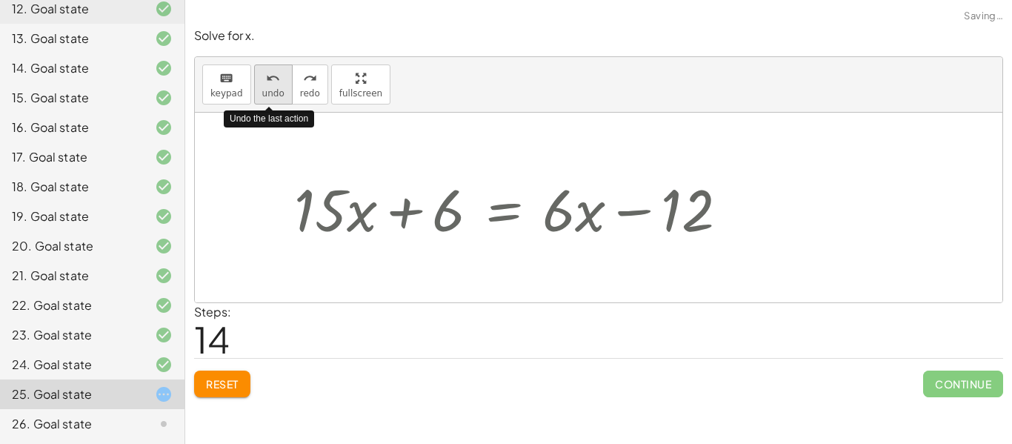
click at [281, 95] on button "undo undo" at bounding box center [273, 84] width 39 height 40
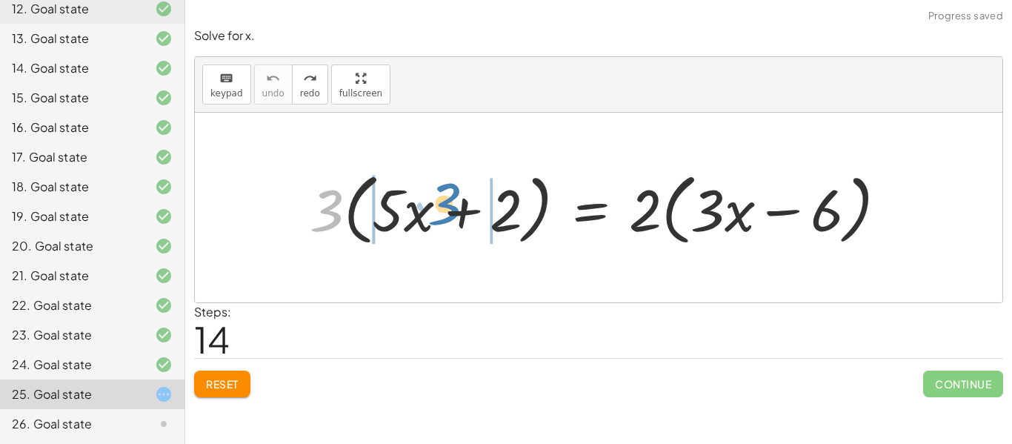
drag, startPoint x: 314, startPoint y: 201, endPoint x: 430, endPoint y: 195, distance: 115.7
click at [430, 195] on div at bounding box center [604, 207] width 604 height 85
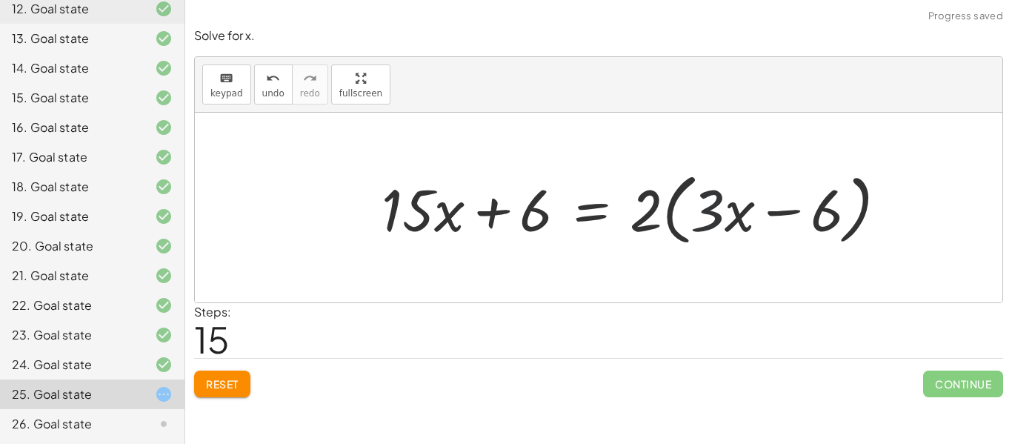
click at [698, 211] on div at bounding box center [640, 207] width 532 height 85
drag, startPoint x: 654, startPoint y: 215, endPoint x: 739, endPoint y: 215, distance: 85.2
click at [739, 215] on div at bounding box center [640, 207] width 532 height 85
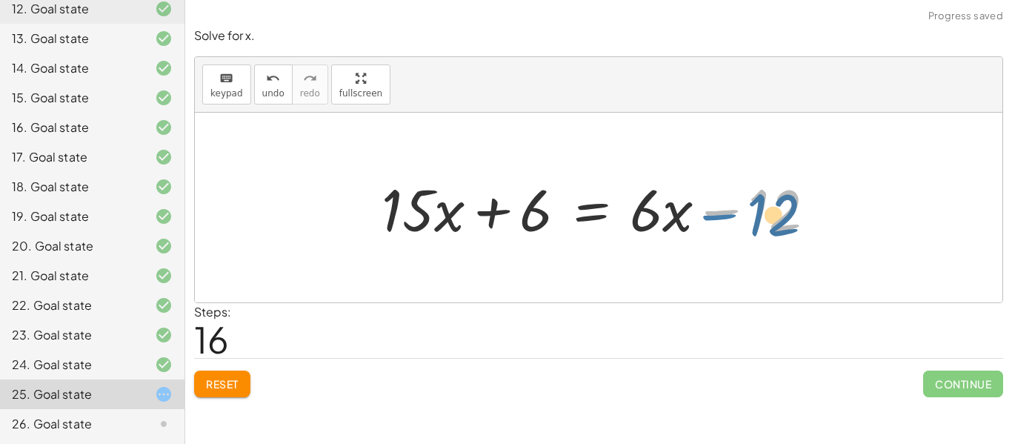
drag, startPoint x: 737, startPoint y: 211, endPoint x: 746, endPoint y: 206, distance: 10.9
click at [746, 206] on div at bounding box center [604, 208] width 461 height 76
click at [684, 215] on div at bounding box center [604, 208] width 461 height 76
click at [646, 226] on div at bounding box center [604, 208] width 461 height 76
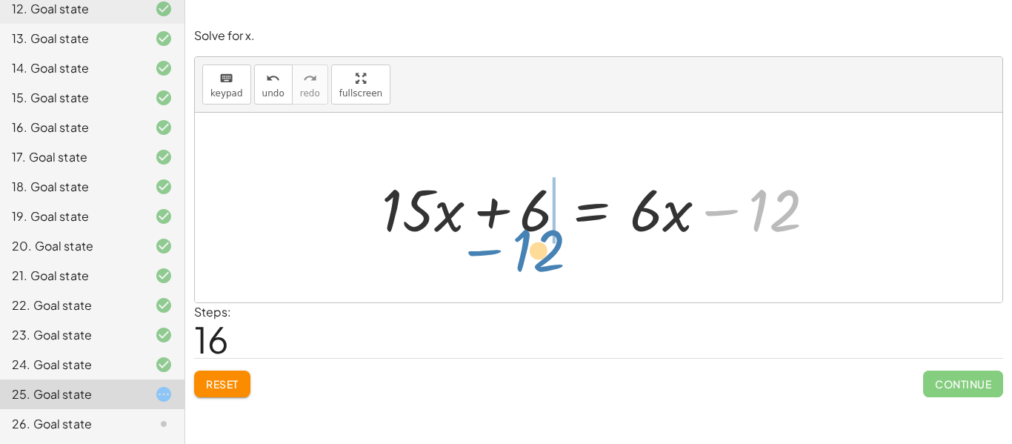
drag, startPoint x: 743, startPoint y: 215, endPoint x: 507, endPoint y: 253, distance: 240.1
click at [507, 253] on div "· 3 · ( + · 5 · x + 2 ) = · 2 · ( + · 3 · x − 6 ) + · 3 · 5 · x + · 3 · 2 = · 2…" at bounding box center [598, 208] width 807 height 190
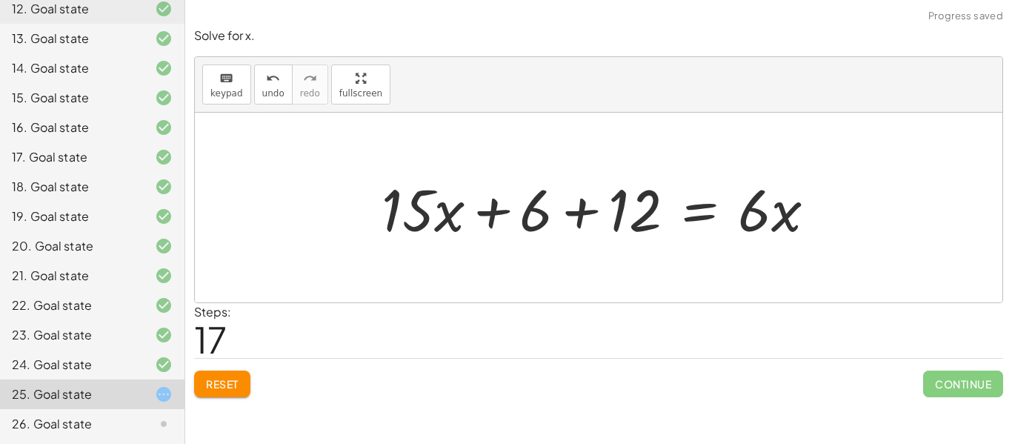
click at [556, 213] on div at bounding box center [604, 208] width 461 height 76
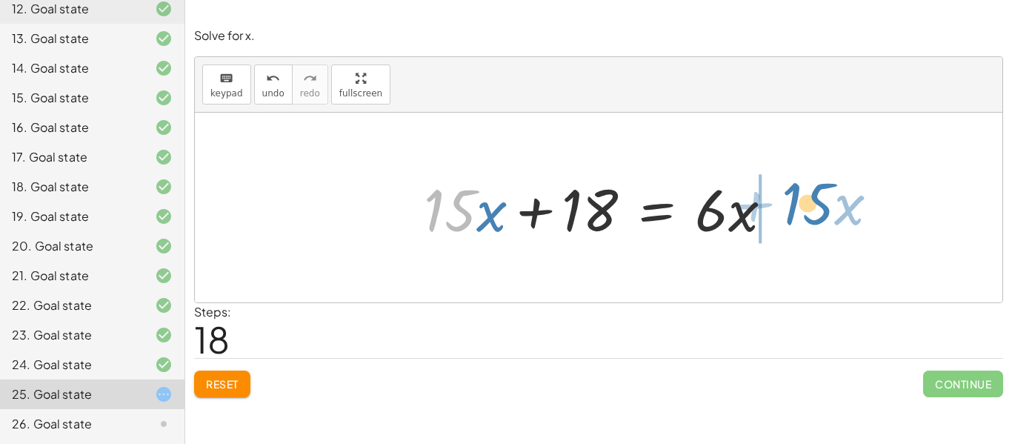
drag, startPoint x: 456, startPoint y: 222, endPoint x: 815, endPoint y: 216, distance: 358.5
click at [815, 216] on div "· 3 · ( + · 5 · x + 2 ) = · 2 · ( + · 3 · x − 6 ) + · 3 · 5 · x + · 3 · 2 = · 2…" at bounding box center [598, 208] width 807 height 190
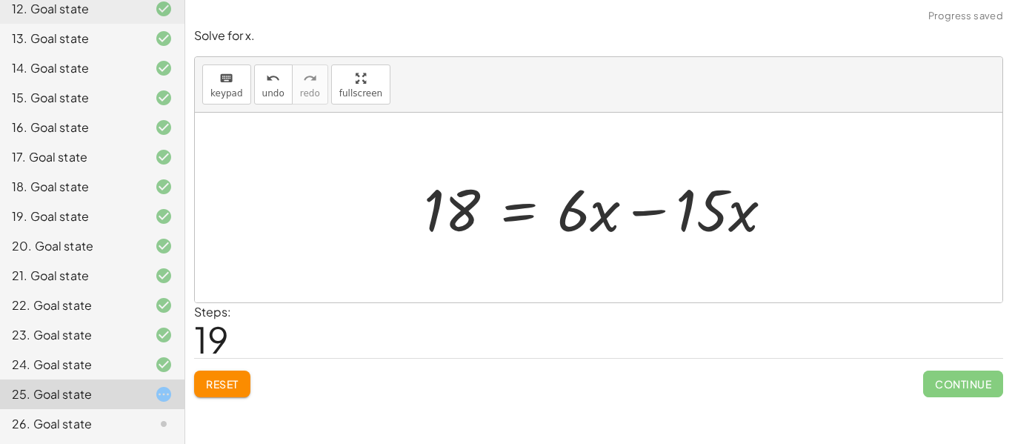
click at [653, 220] on div at bounding box center [603, 208] width 375 height 76
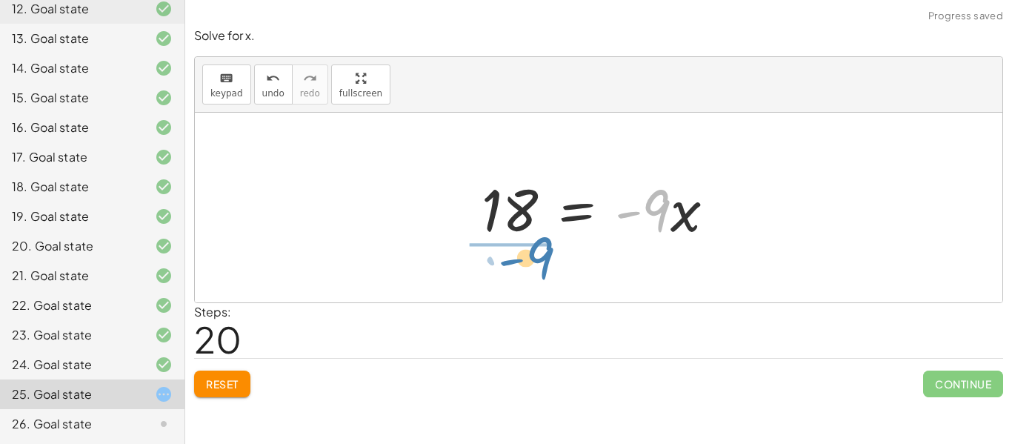
drag, startPoint x: 658, startPoint y: 224, endPoint x: 525, endPoint y: 273, distance: 141.5
click at [525, 273] on div "· 3 · ( + · 5 · x + 2 ) = · 2 · ( + · 3 · x − 6 ) + · 3 · 5 · x + · 3 · 2 = · 2…" at bounding box center [598, 208] width 807 height 190
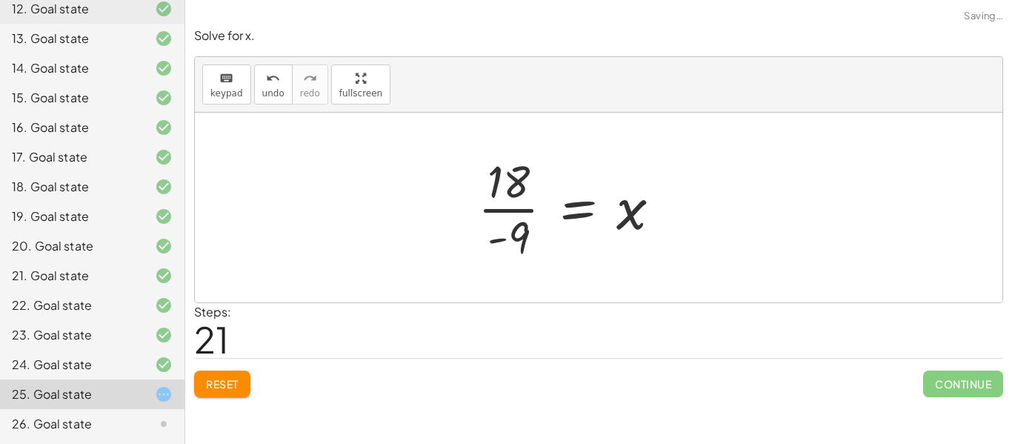
click at [500, 192] on div at bounding box center [575, 207] width 210 height 114
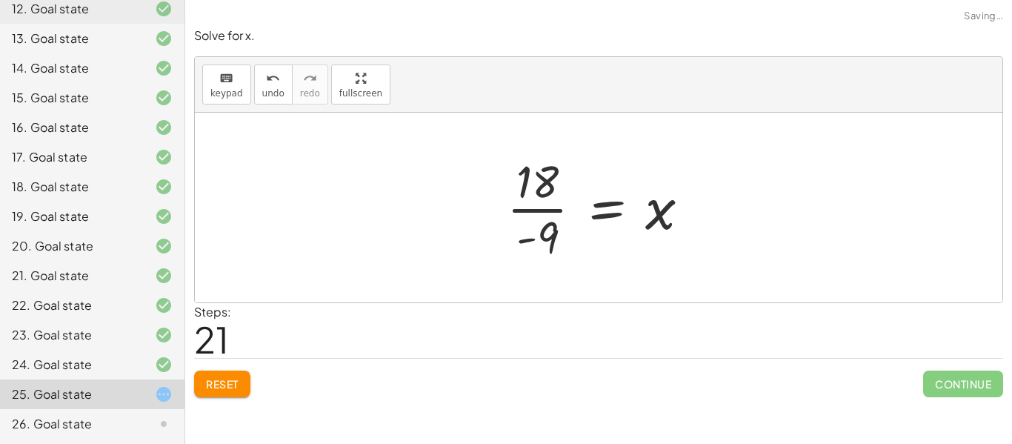
click at [521, 199] on div at bounding box center [604, 207] width 210 height 114
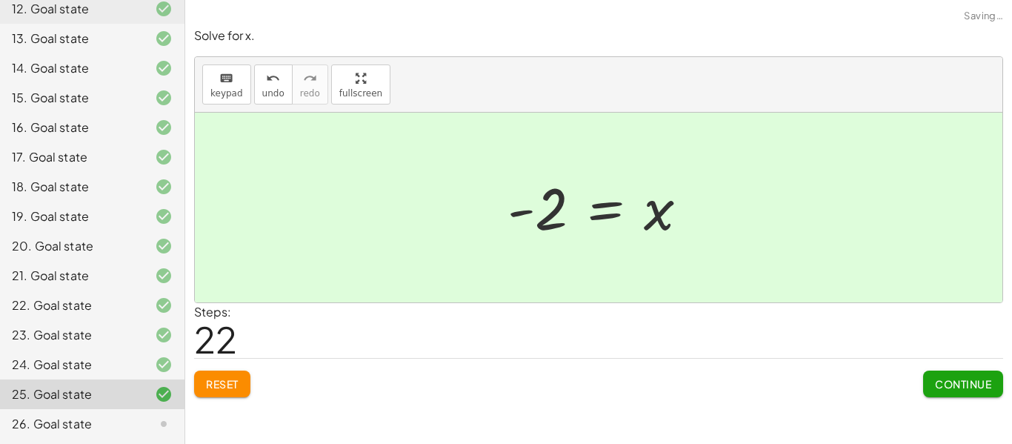
click at [964, 384] on span "Continue" at bounding box center [963, 383] width 56 height 13
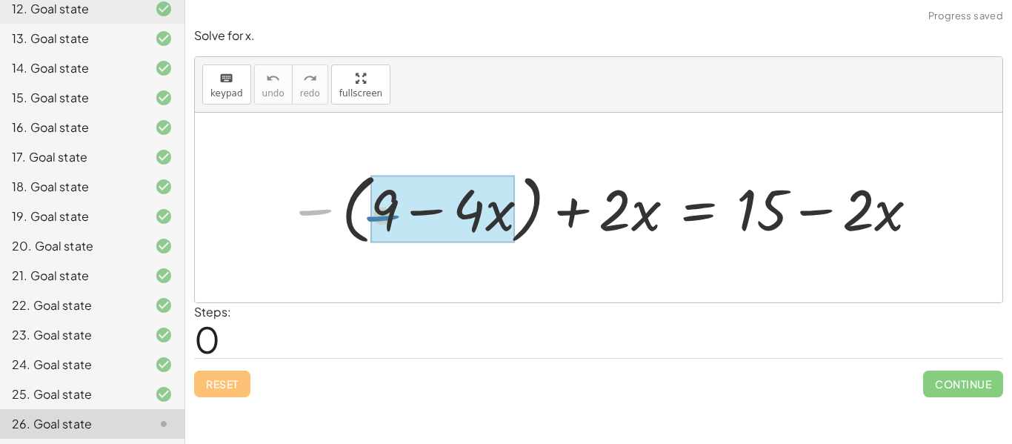
drag, startPoint x: 315, startPoint y: 214, endPoint x: 383, endPoint y: 220, distance: 67.6
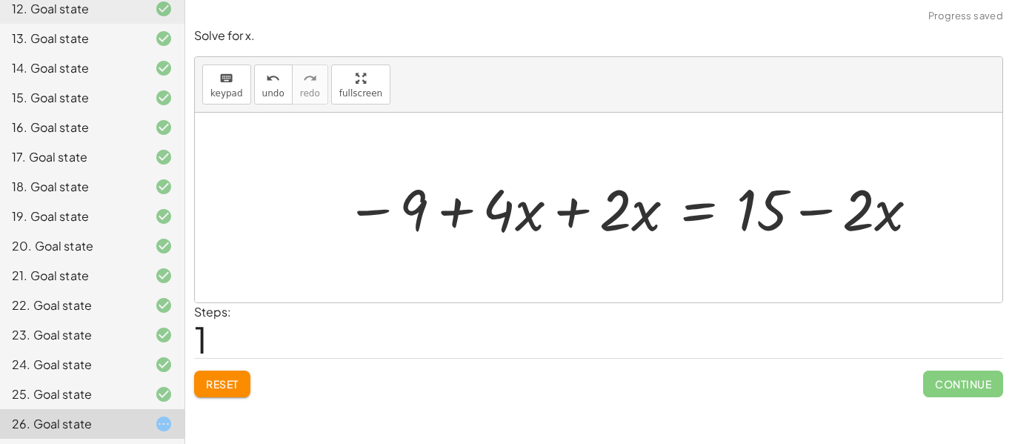
click at [565, 217] on div at bounding box center [633, 207] width 590 height 75
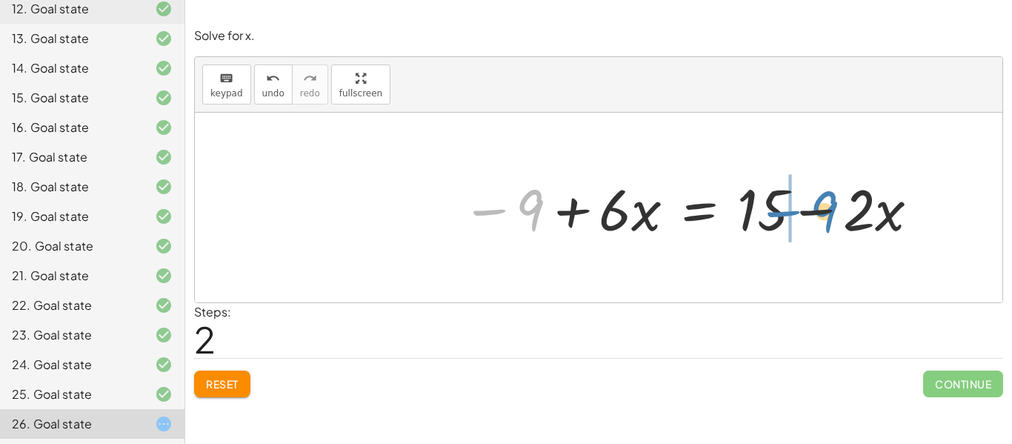
drag, startPoint x: 530, startPoint y: 227, endPoint x: 823, endPoint y: 230, distance: 292.5
click at [823, 230] on div at bounding box center [691, 207] width 474 height 75
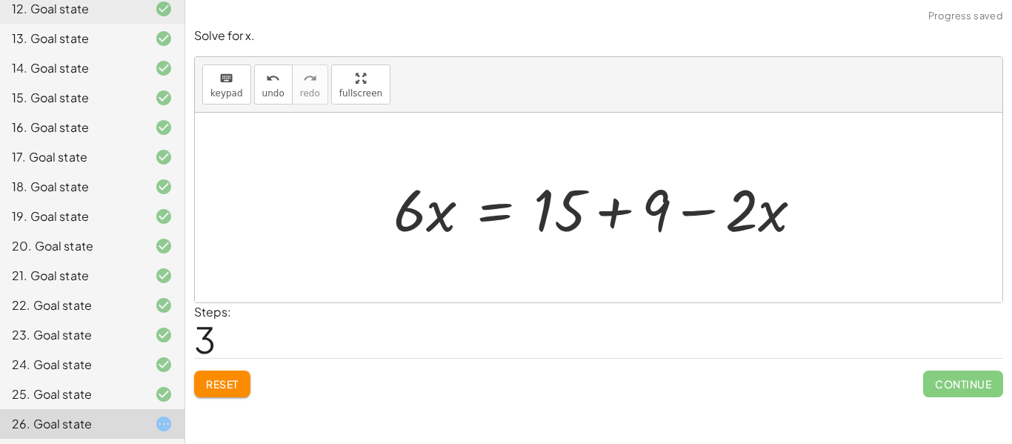
click at [610, 218] on div at bounding box center [604, 208] width 436 height 76
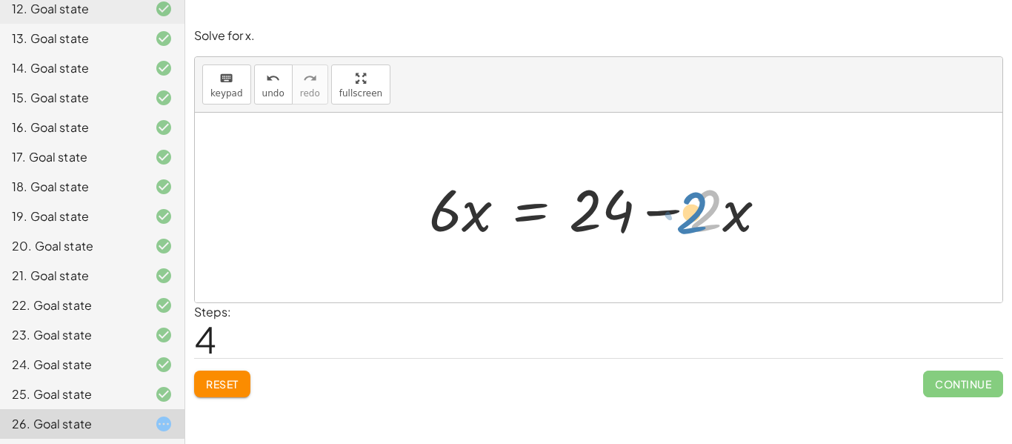
click at [704, 235] on div at bounding box center [603, 208] width 364 height 76
drag, startPoint x: 726, startPoint y: 219, endPoint x: 719, endPoint y: 215, distance: 8.3
click at [719, 215] on div at bounding box center [603, 208] width 364 height 76
drag, startPoint x: 689, startPoint y: 207, endPoint x: 684, endPoint y: 220, distance: 14.3
click at [684, 220] on div at bounding box center [603, 208] width 364 height 76
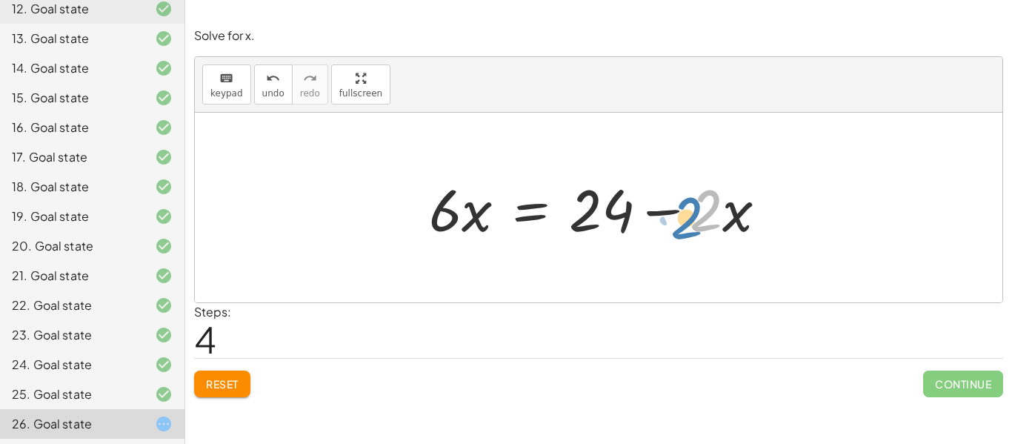
drag, startPoint x: 698, startPoint y: 215, endPoint x: 672, endPoint y: 224, distance: 26.5
click at [672, 224] on div at bounding box center [603, 208] width 364 height 76
drag, startPoint x: 720, startPoint y: 218, endPoint x: 733, endPoint y: 211, distance: 14.9
click at [733, 211] on div at bounding box center [603, 208] width 364 height 76
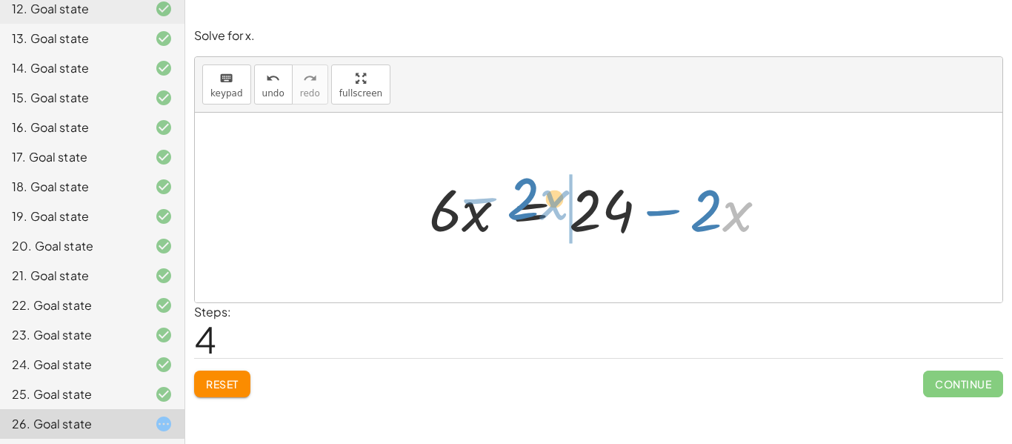
drag, startPoint x: 737, startPoint y: 218, endPoint x: 554, endPoint y: 206, distance: 183.3
click at [554, 206] on div at bounding box center [603, 208] width 364 height 76
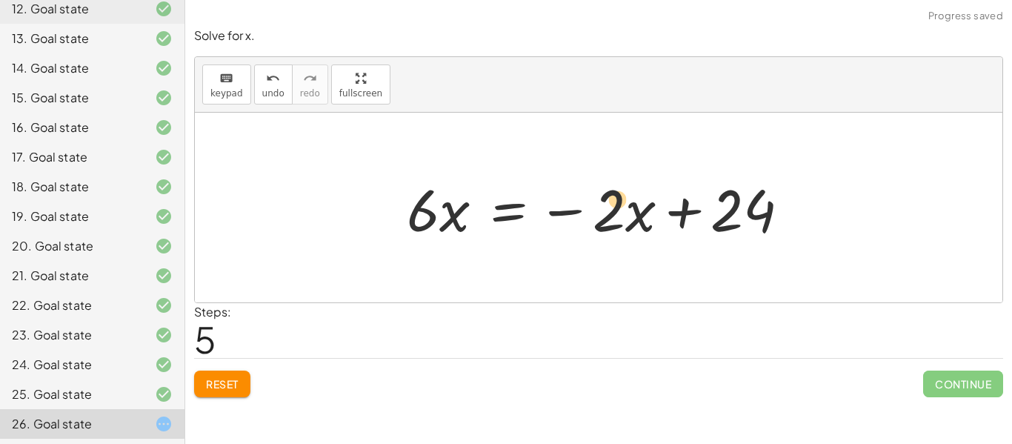
drag, startPoint x: 621, startPoint y: 231, endPoint x: 639, endPoint y: 227, distance: 18.3
click at [639, 227] on div at bounding box center [604, 208] width 410 height 76
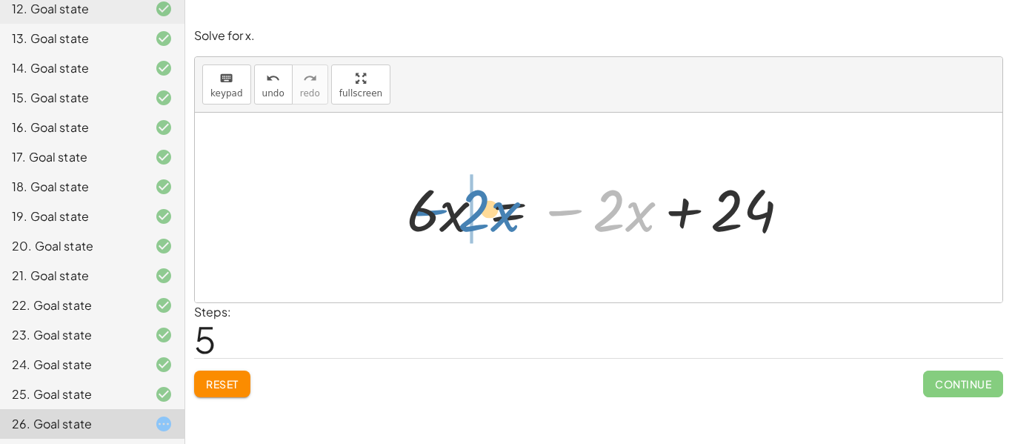
drag, startPoint x: 581, startPoint y: 215, endPoint x: 449, endPoint y: 213, distance: 131.8
click at [449, 213] on div at bounding box center [604, 208] width 410 height 76
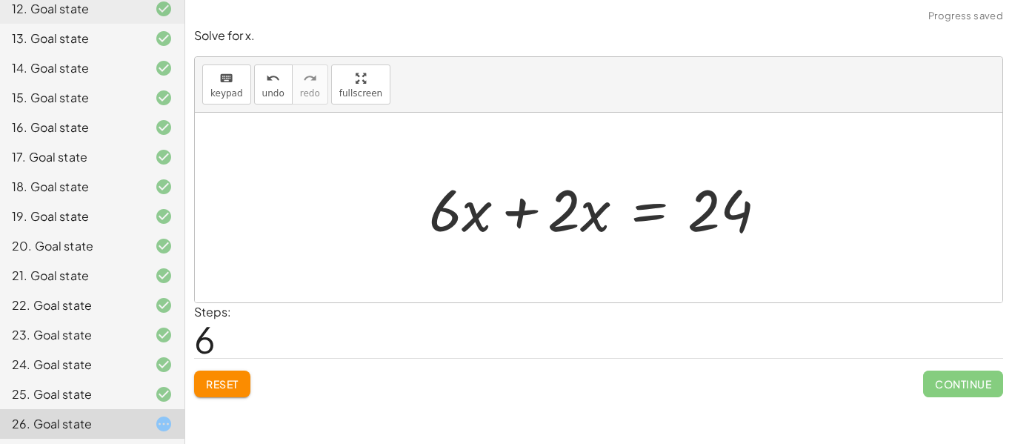
click at [505, 217] on div at bounding box center [603, 208] width 364 height 76
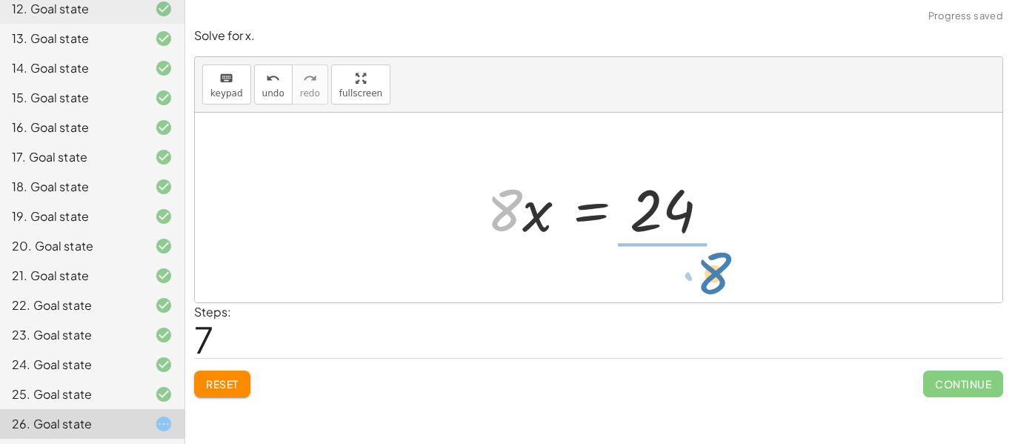
drag, startPoint x: 507, startPoint y: 217, endPoint x: 710, endPoint y: 281, distance: 212.7
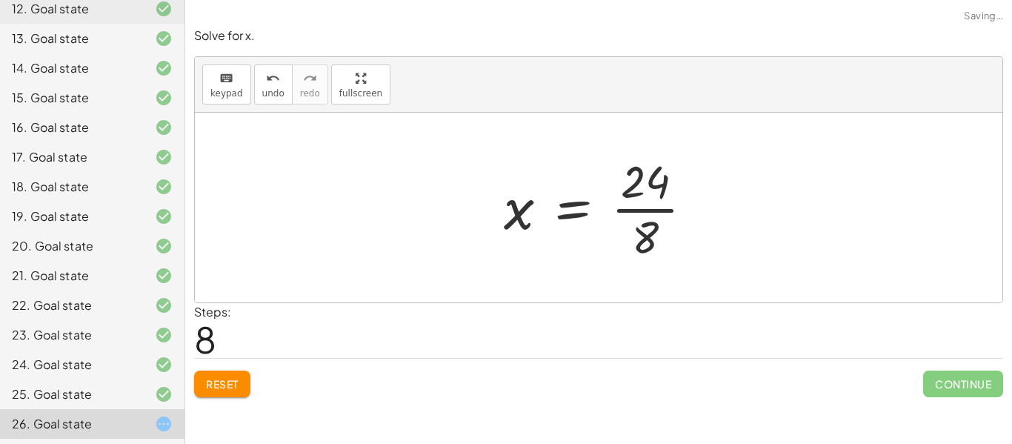
click at [644, 204] on div at bounding box center [604, 207] width 216 height 114
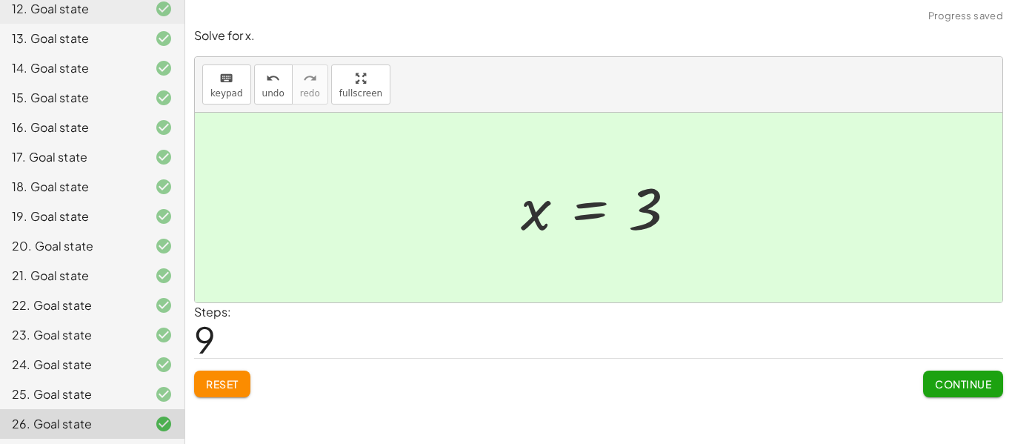
click at [937, 375] on button "Continue" at bounding box center [963, 383] width 80 height 27
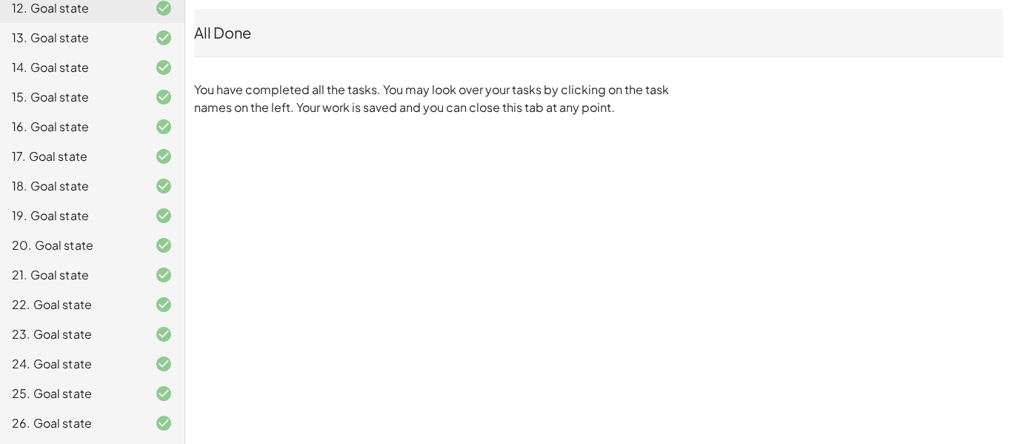
scroll to position [0, 0]
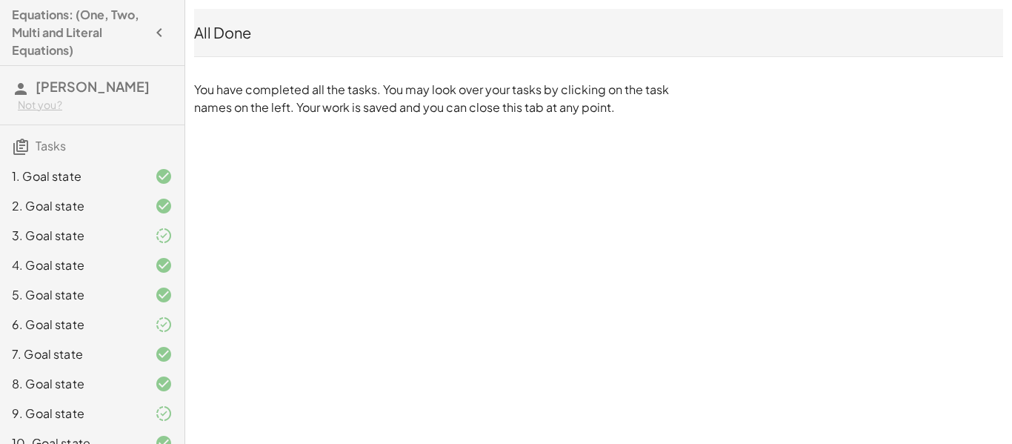
click at [154, 34] on icon "button" at bounding box center [159, 33] width 18 height 18
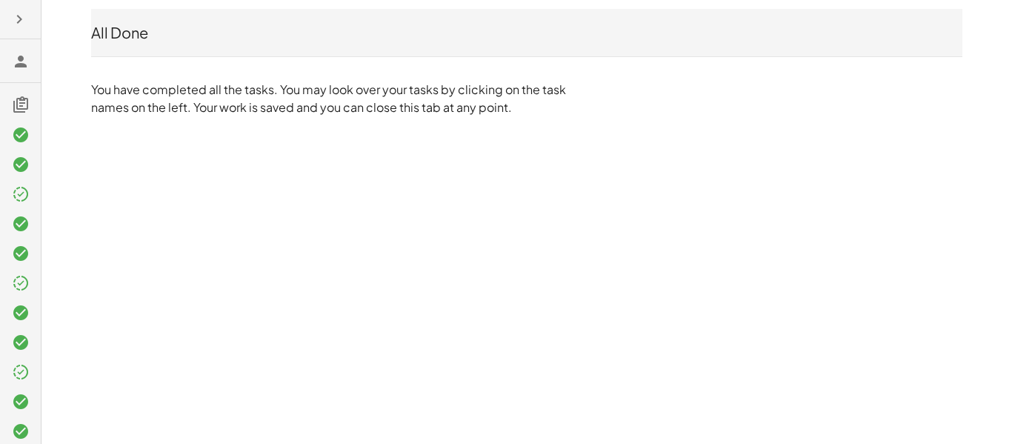
click at [20, 22] on icon "button" at bounding box center [19, 19] width 18 height 18
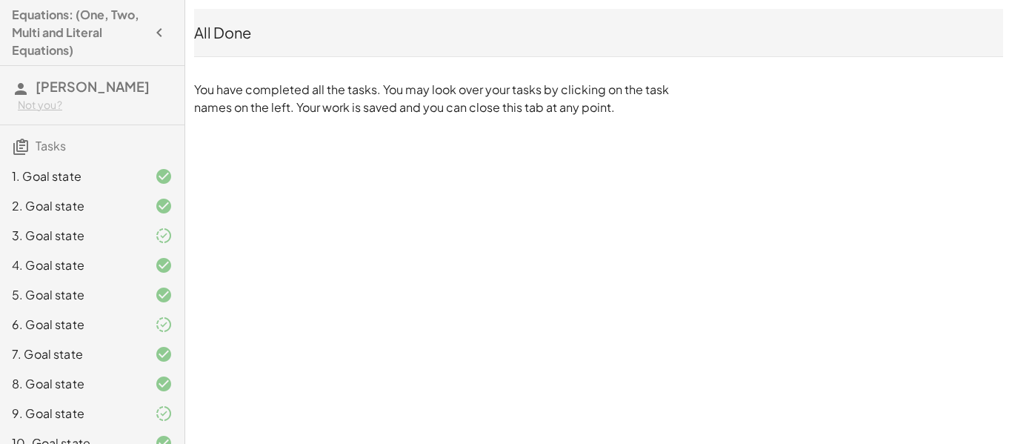
click at [61, 33] on h4 "Equations: (One, Two, Multi and Literal Equations)" at bounding box center [79, 32] width 134 height 53
click at [157, 24] on icon "button" at bounding box center [159, 33] width 18 height 18
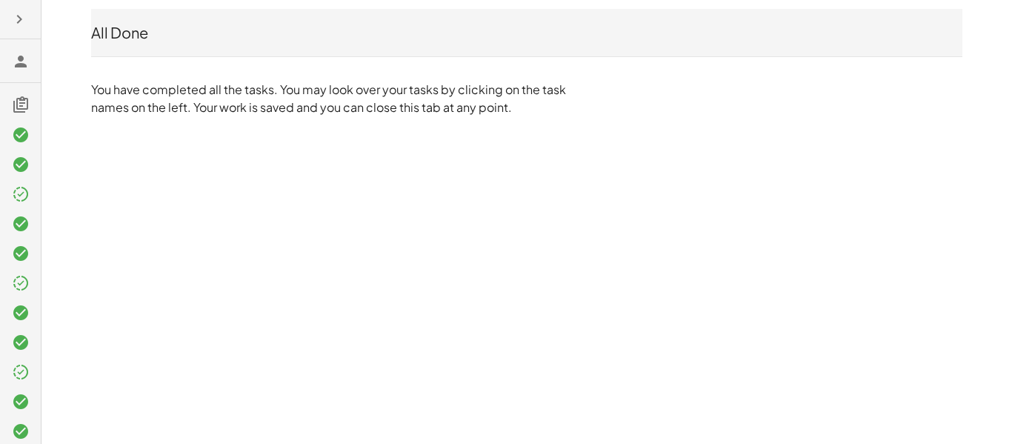
click at [18, 19] on icon "button" at bounding box center [19, 19] width 18 height 18
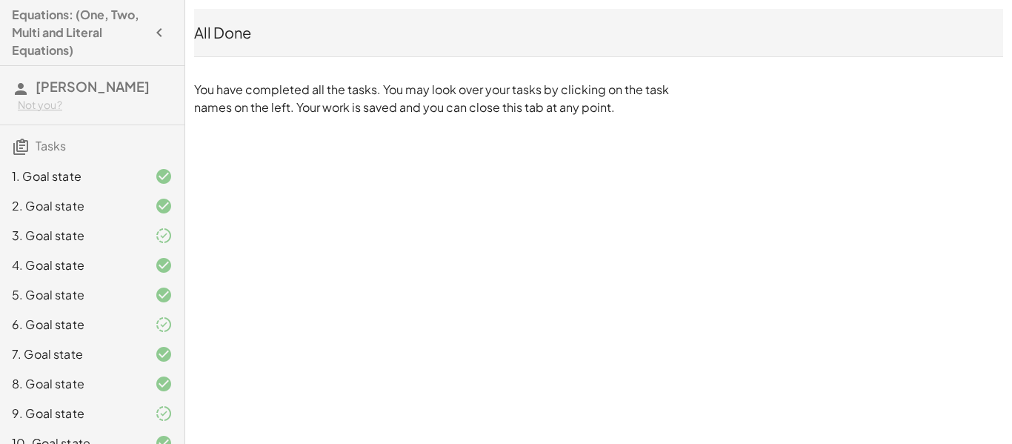
click at [160, 24] on icon "button" at bounding box center [159, 33] width 18 height 18
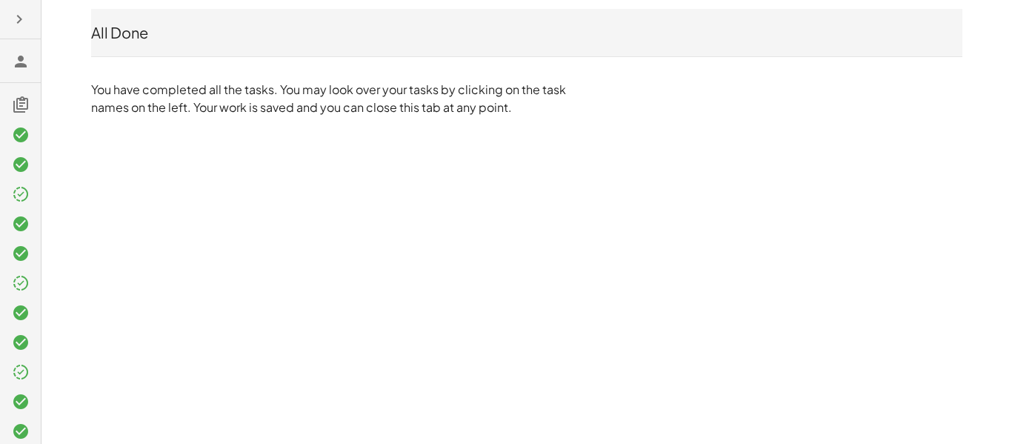
click at [24, 17] on icon "button" at bounding box center [19, 19] width 18 height 18
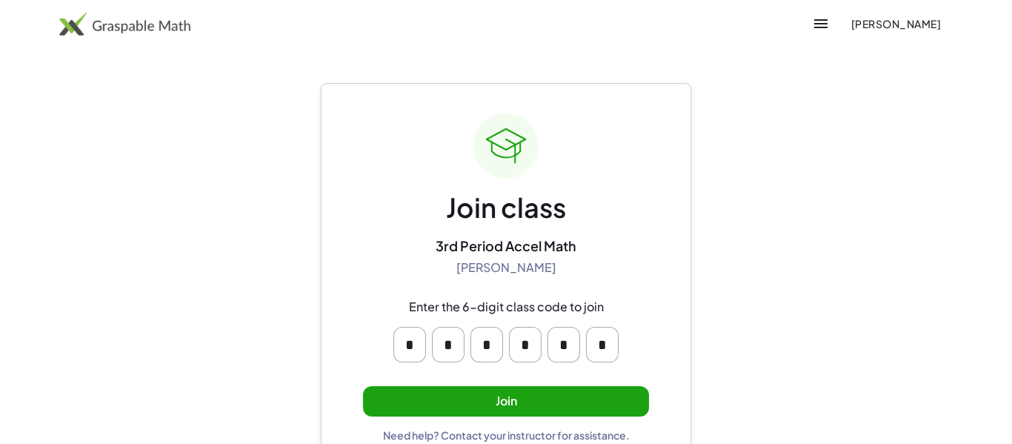
click at [428, 354] on div "* * * * * *" at bounding box center [505, 344] width 237 height 47
click at [399, 350] on input "*" at bounding box center [409, 345] width 33 height 36
click at [487, 410] on button "Join" at bounding box center [506, 401] width 286 height 30
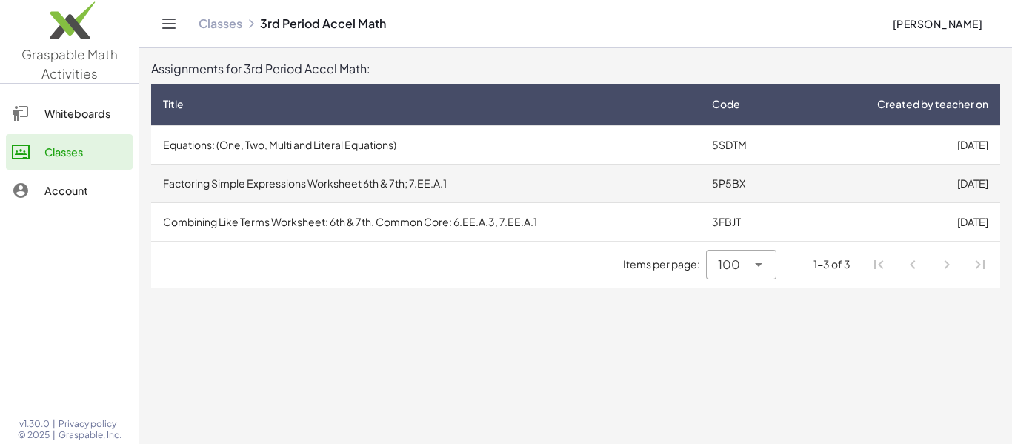
click at [411, 189] on td "Factoring Simple Expressions Worksheet 6th & 7th; 7.EE.A.1" at bounding box center [425, 183] width 549 height 39
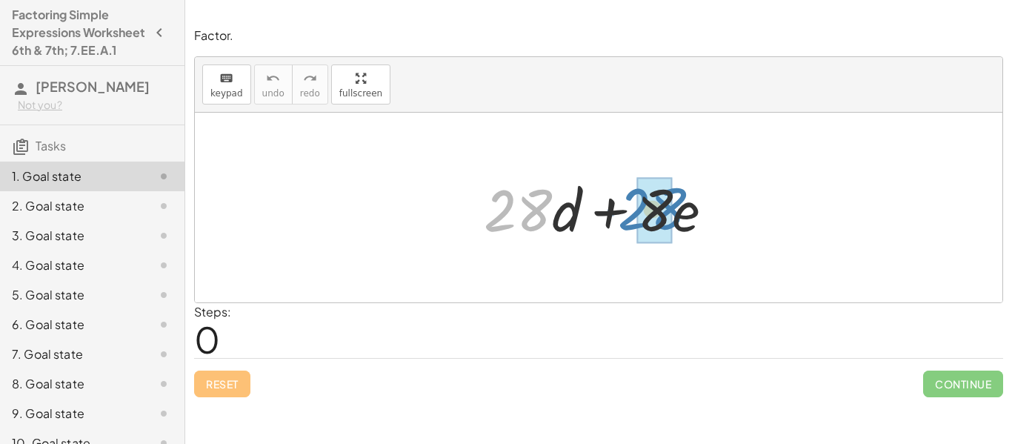
drag, startPoint x: 533, startPoint y: 229, endPoint x: 667, endPoint y: 227, distance: 134.0
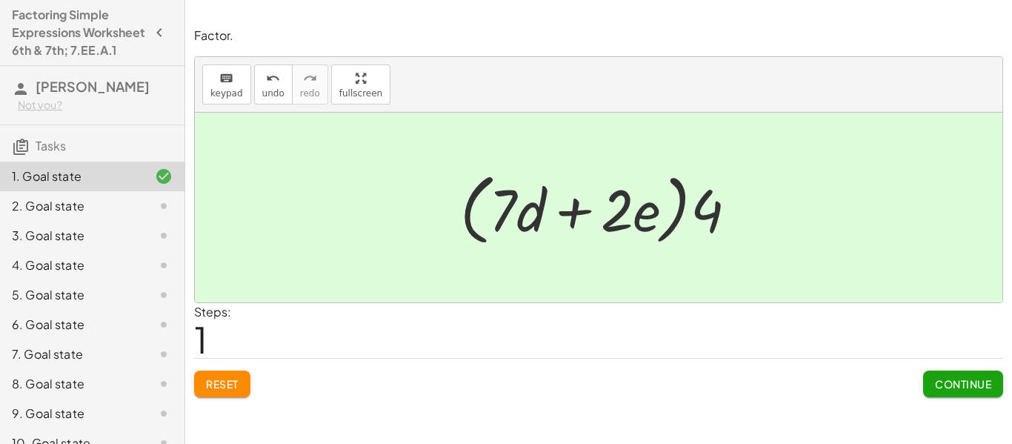
click at [957, 379] on span "Continue" at bounding box center [963, 383] width 56 height 13
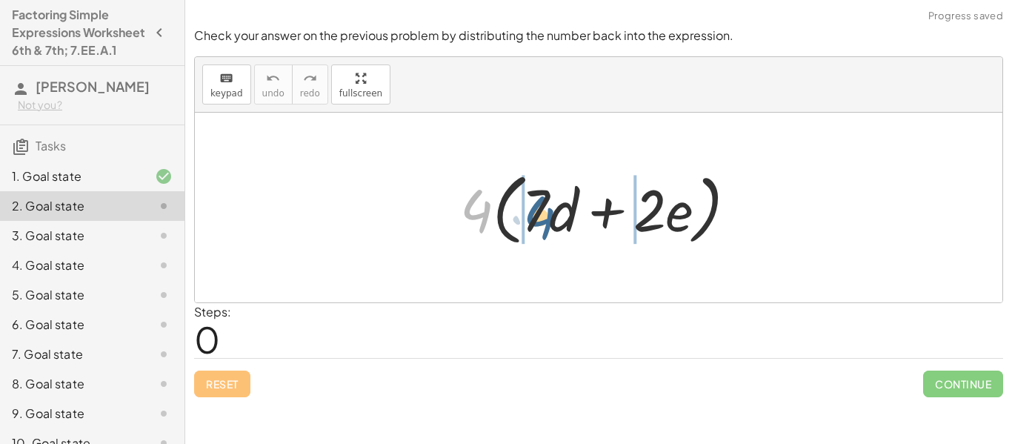
drag, startPoint x: 482, startPoint y: 213, endPoint x: 549, endPoint y: 219, distance: 67.7
click at [549, 219] on div at bounding box center [604, 207] width 304 height 85
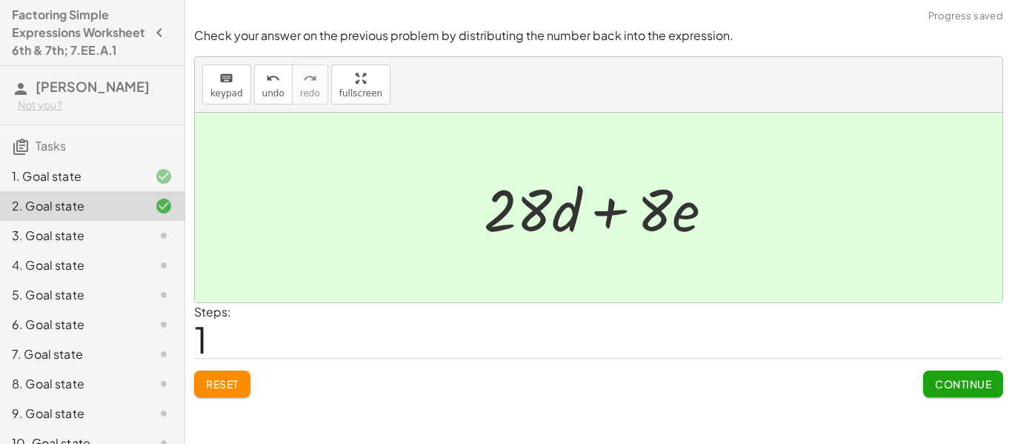
click at [955, 375] on button "Continue" at bounding box center [963, 383] width 80 height 27
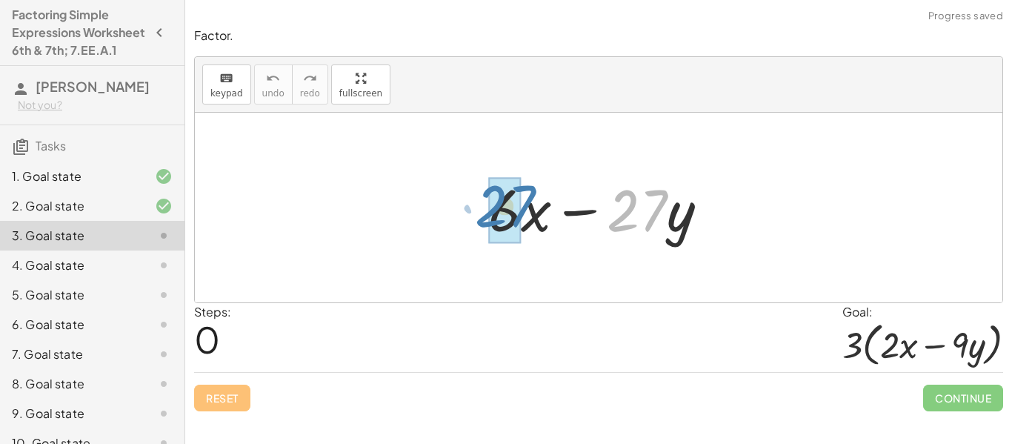
drag, startPoint x: 621, startPoint y: 220, endPoint x: 489, endPoint y: 216, distance: 131.1
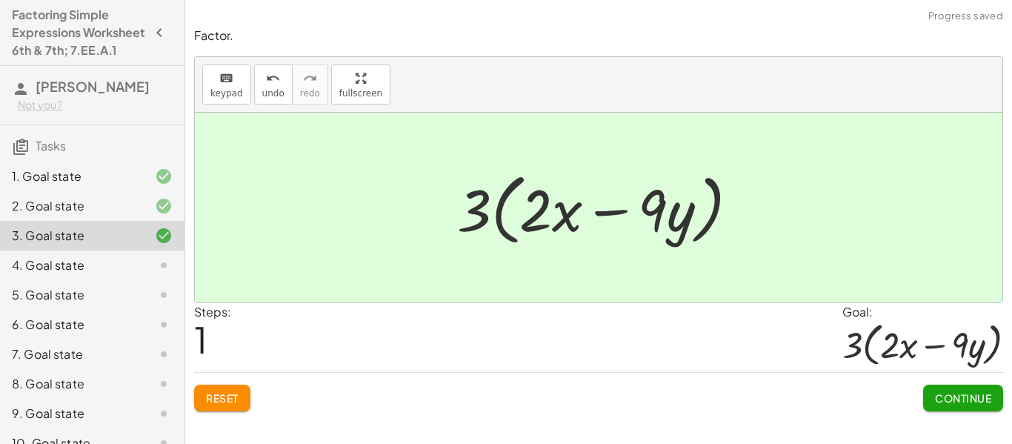
click at [930, 385] on button "Continue" at bounding box center [963, 397] width 80 height 27
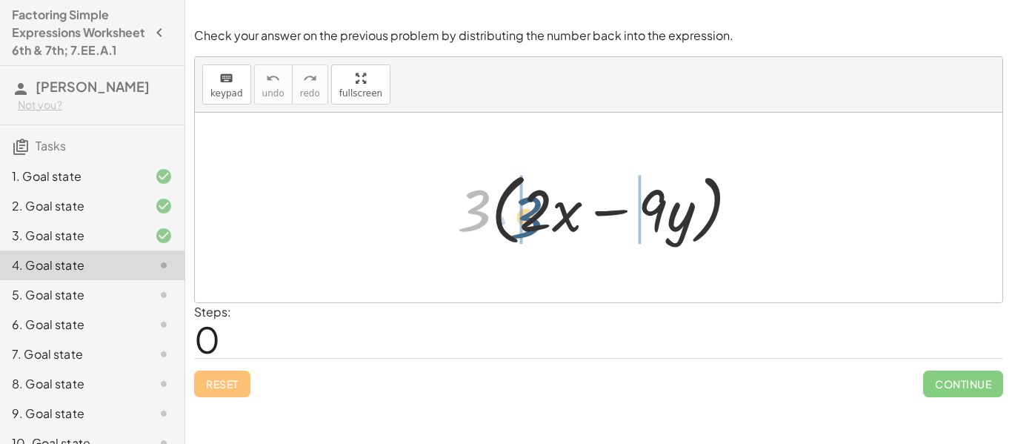
drag, startPoint x: 477, startPoint y: 218, endPoint x: 534, endPoint y: 226, distance: 57.5
click at [534, 226] on div at bounding box center [604, 207] width 308 height 85
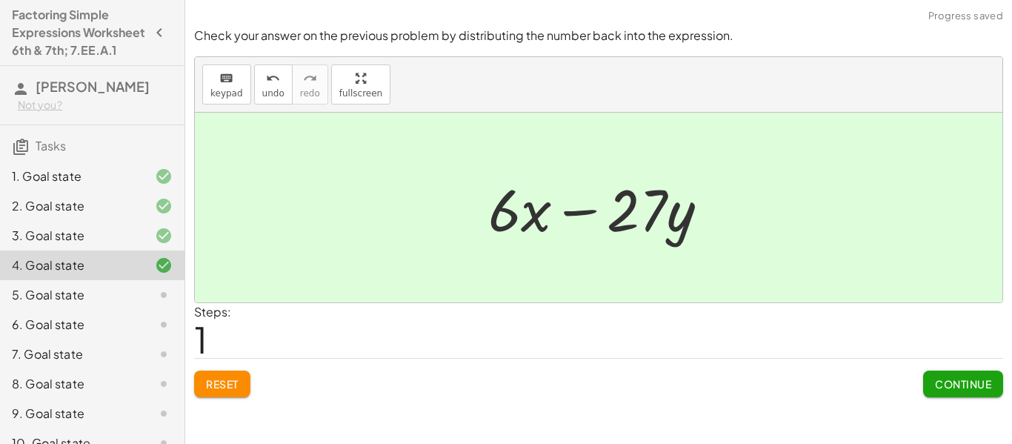
click at [958, 383] on span "Continue" at bounding box center [963, 383] width 56 height 13
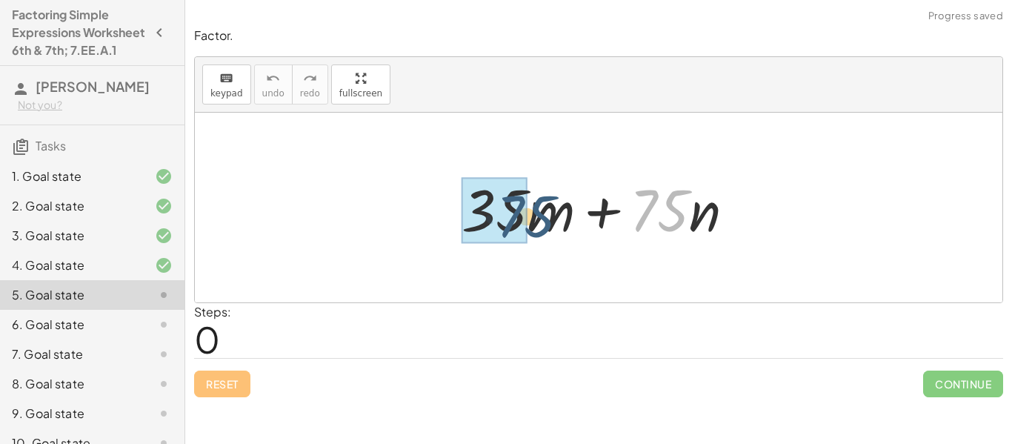
drag, startPoint x: 646, startPoint y: 227, endPoint x: 490, endPoint y: 233, distance: 156.4
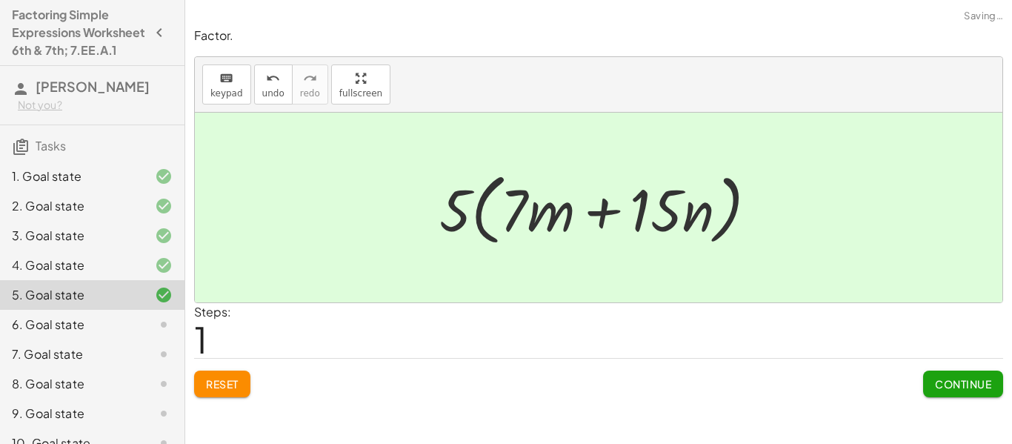
click at [940, 387] on span "Continue" at bounding box center [963, 383] width 56 height 13
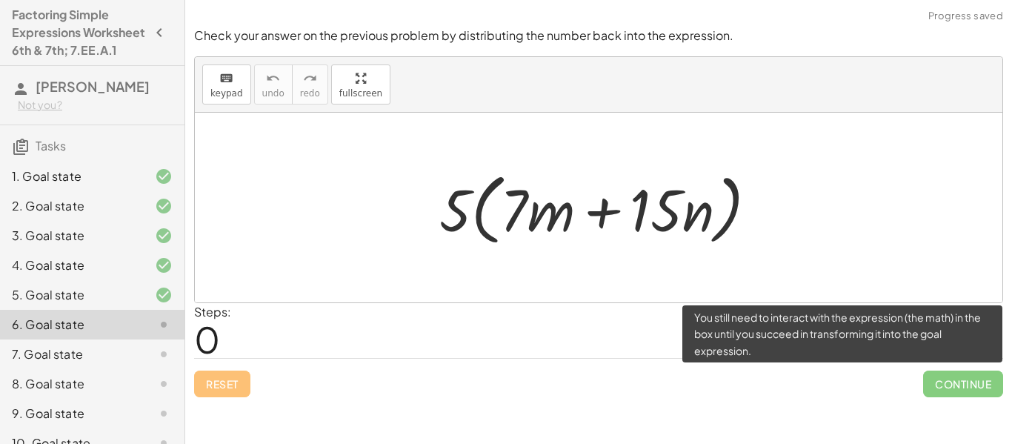
click at [940, 381] on span "Continue" at bounding box center [963, 383] width 80 height 27
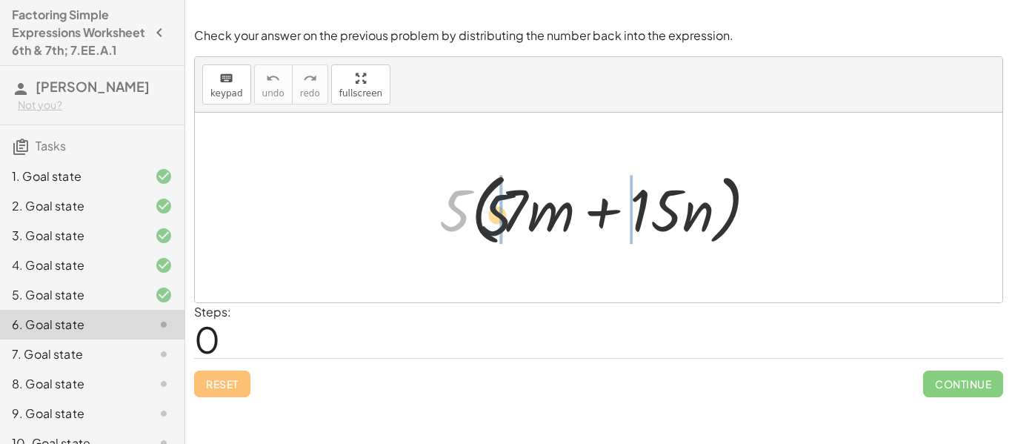
drag, startPoint x: 463, startPoint y: 220, endPoint x: 512, endPoint y: 224, distance: 49.1
click at [512, 224] on div at bounding box center [604, 207] width 345 height 85
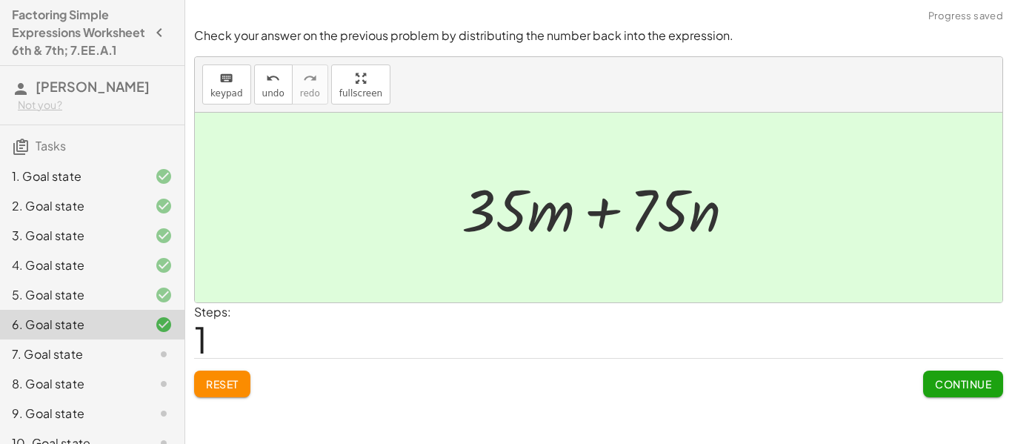
click at [980, 390] on button "Continue" at bounding box center [963, 383] width 80 height 27
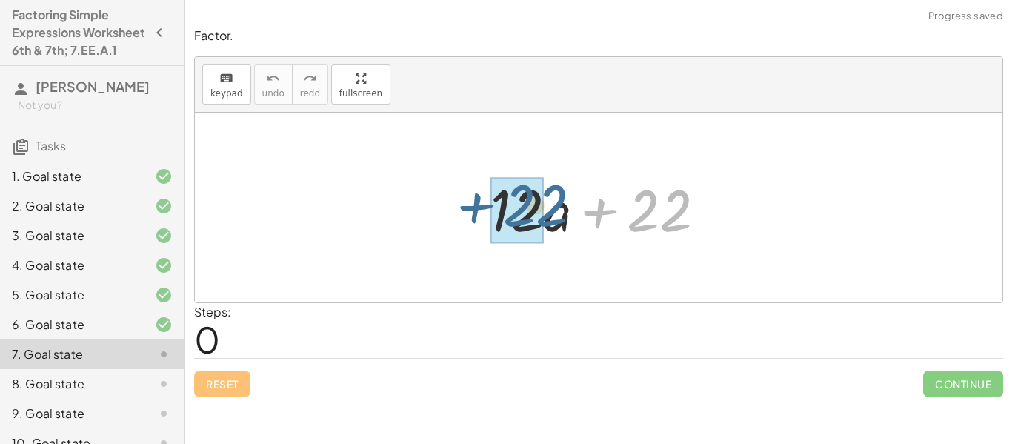
drag, startPoint x: 641, startPoint y: 210, endPoint x: 513, endPoint y: 204, distance: 128.2
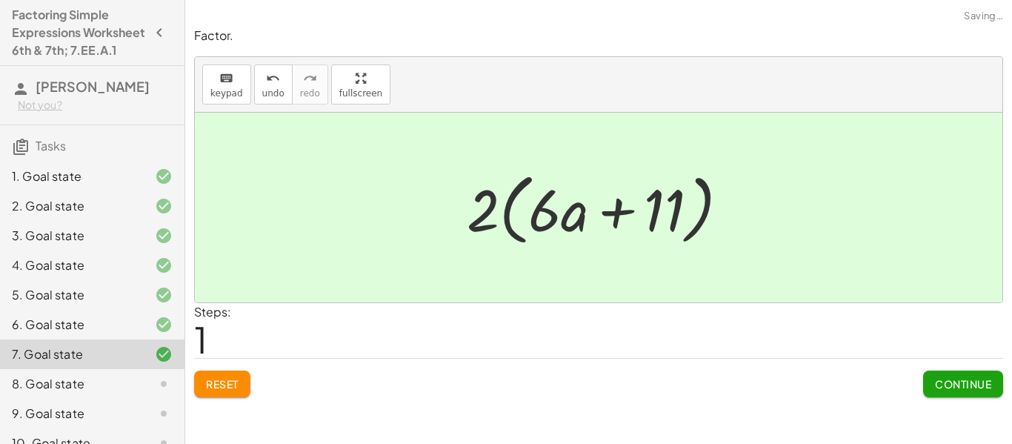
click at [935, 378] on span "Continue" at bounding box center [963, 383] width 56 height 13
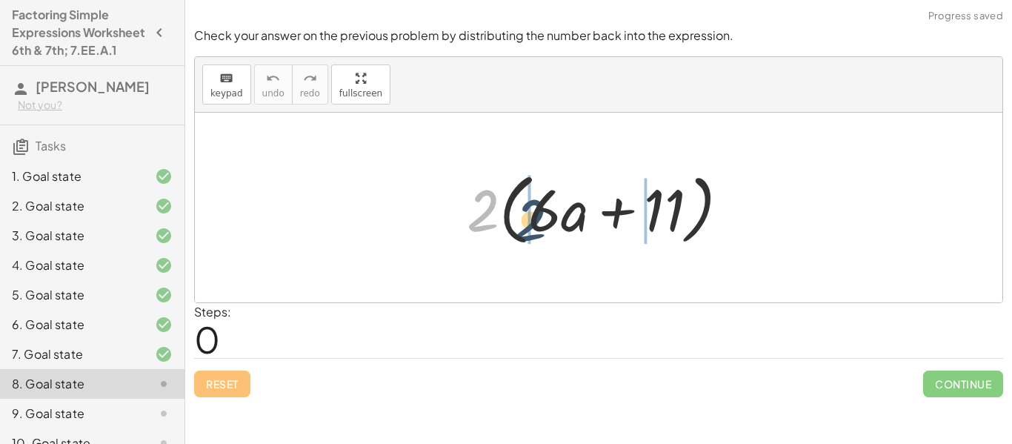
drag, startPoint x: 491, startPoint y: 224, endPoint x: 542, endPoint y: 233, distance: 52.0
click at [542, 233] on div at bounding box center [603, 207] width 289 height 85
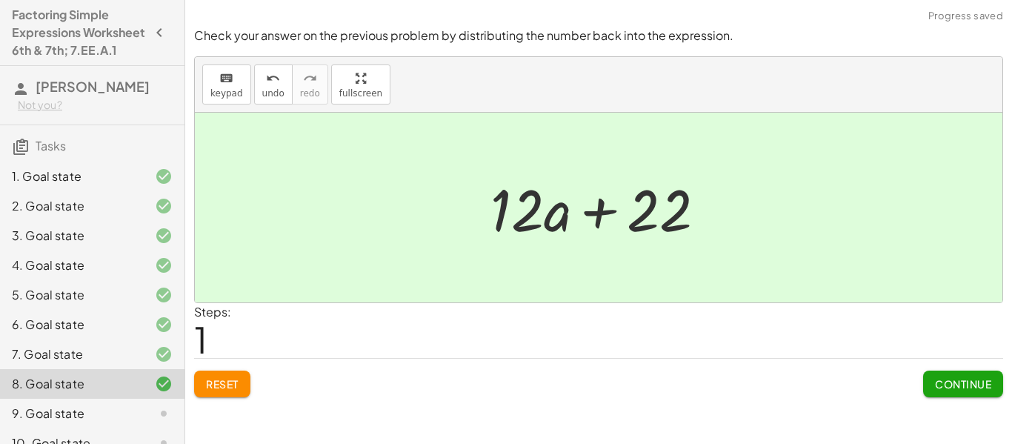
click at [963, 393] on button "Continue" at bounding box center [963, 383] width 80 height 27
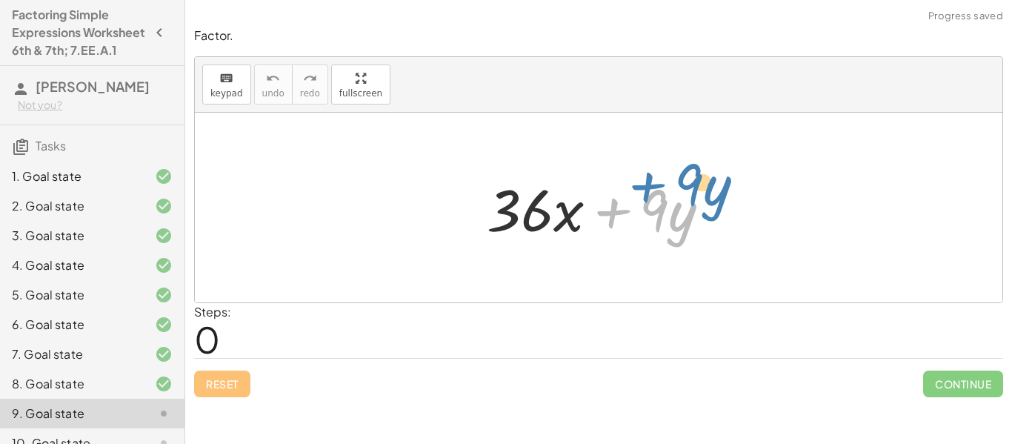
drag, startPoint x: 634, startPoint y: 218, endPoint x: 660, endPoint y: 203, distance: 29.9
click at [660, 203] on div at bounding box center [604, 208] width 250 height 76
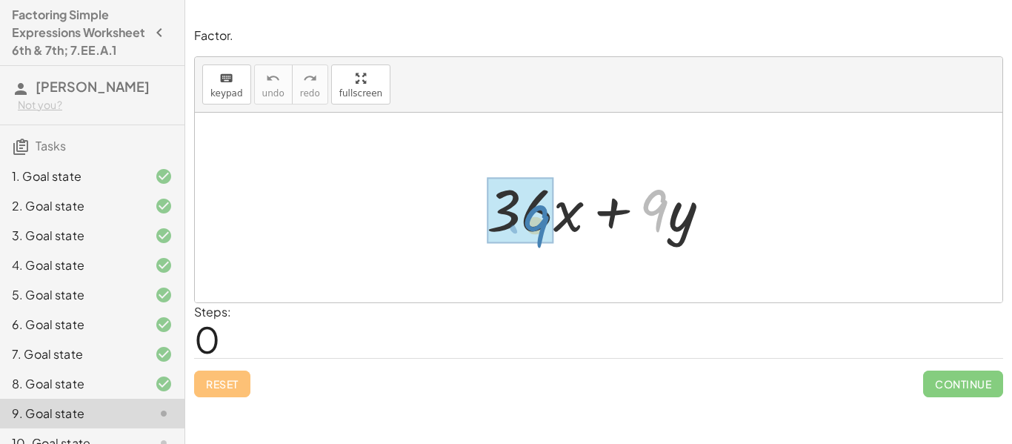
drag, startPoint x: 664, startPoint y: 206, endPoint x: 544, endPoint y: 220, distance: 120.8
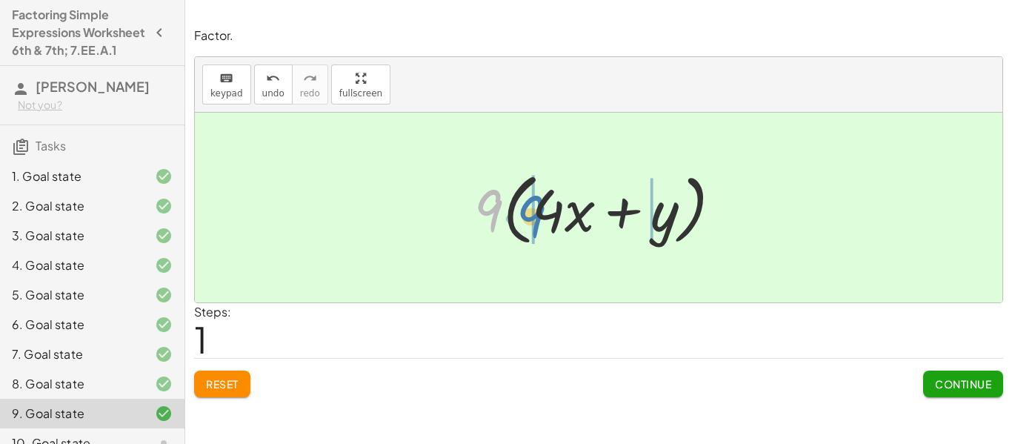
drag, startPoint x: 495, startPoint y: 212, endPoint x: 536, endPoint y: 218, distance: 41.2
click at [536, 218] on div at bounding box center [604, 207] width 275 height 85
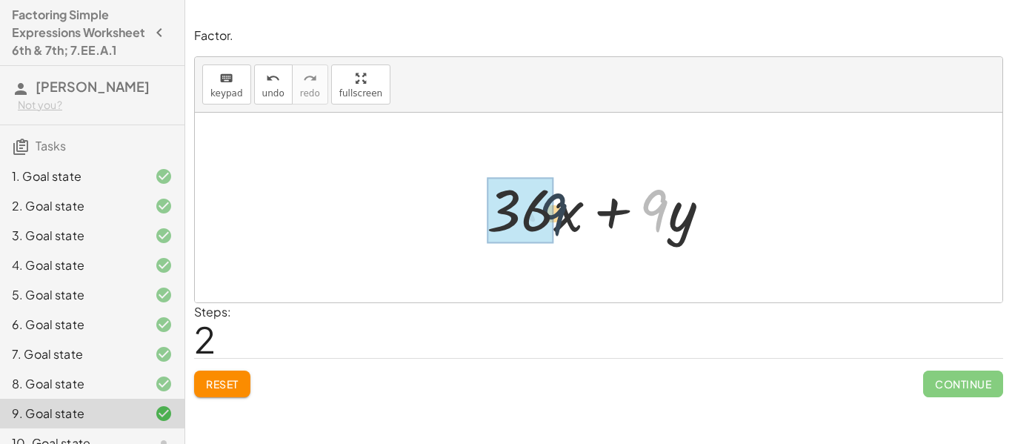
drag, startPoint x: 655, startPoint y: 214, endPoint x: 522, endPoint y: 221, distance: 132.8
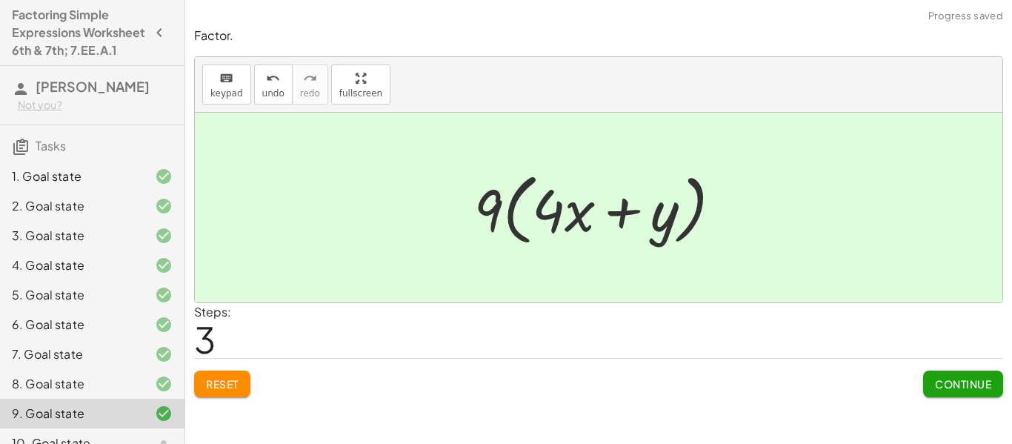
click at [963, 394] on button "Continue" at bounding box center [963, 383] width 80 height 27
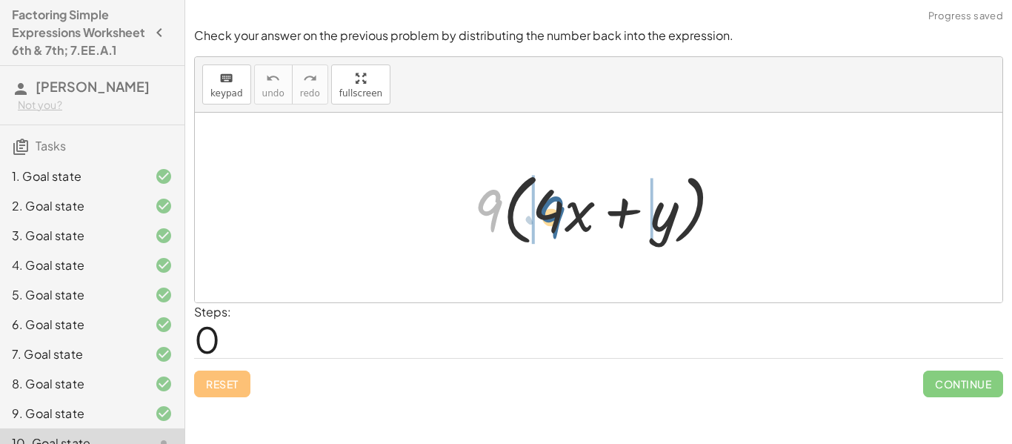
drag, startPoint x: 494, startPoint y: 219, endPoint x: 555, endPoint y: 226, distance: 61.8
click at [555, 226] on div at bounding box center [604, 207] width 275 height 85
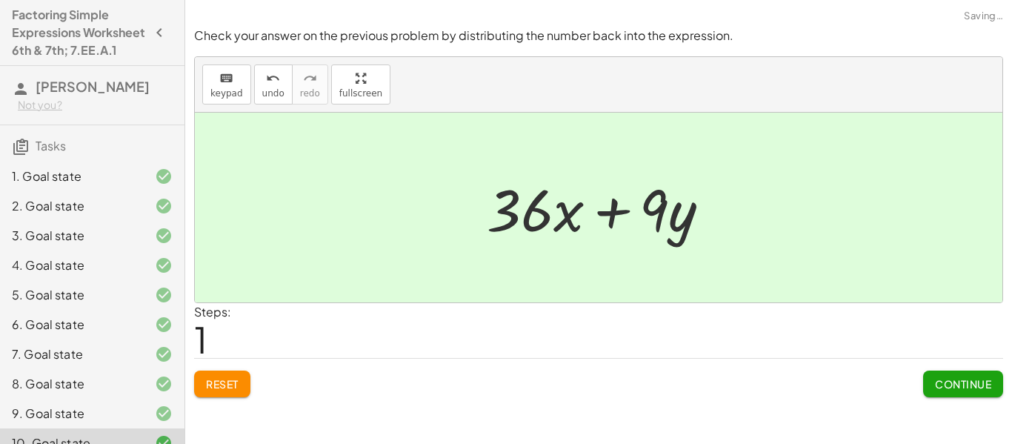
click at [969, 387] on span "Continue" at bounding box center [963, 383] width 56 height 13
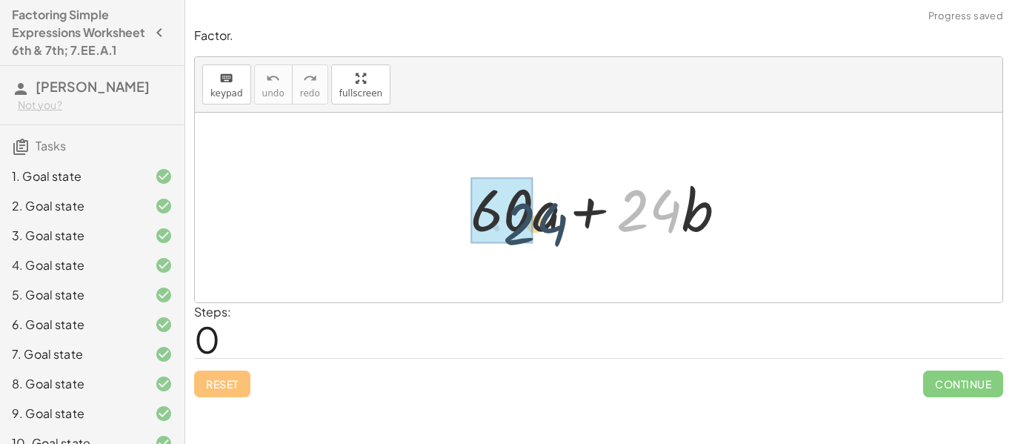
drag, startPoint x: 622, startPoint y: 199, endPoint x: 487, endPoint y: 207, distance: 135.8
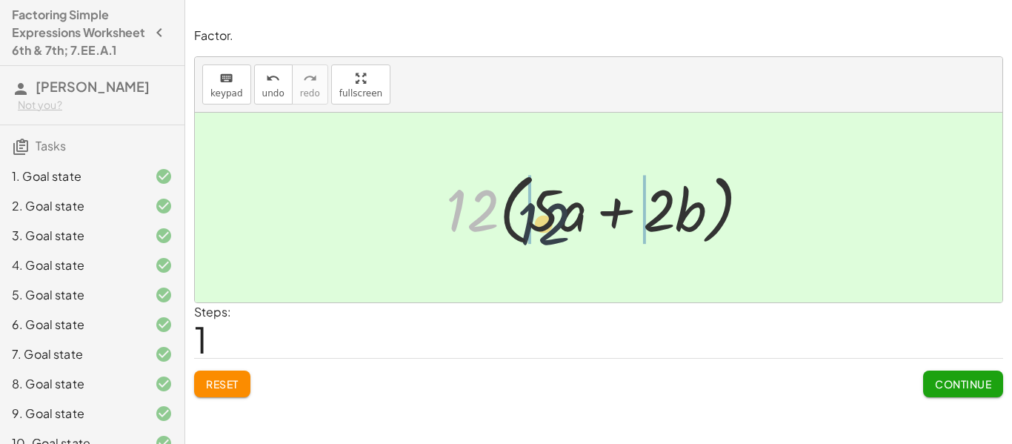
drag, startPoint x: 486, startPoint y: 200, endPoint x: 559, endPoint y: 213, distance: 74.5
click at [559, 213] on div at bounding box center [603, 207] width 331 height 85
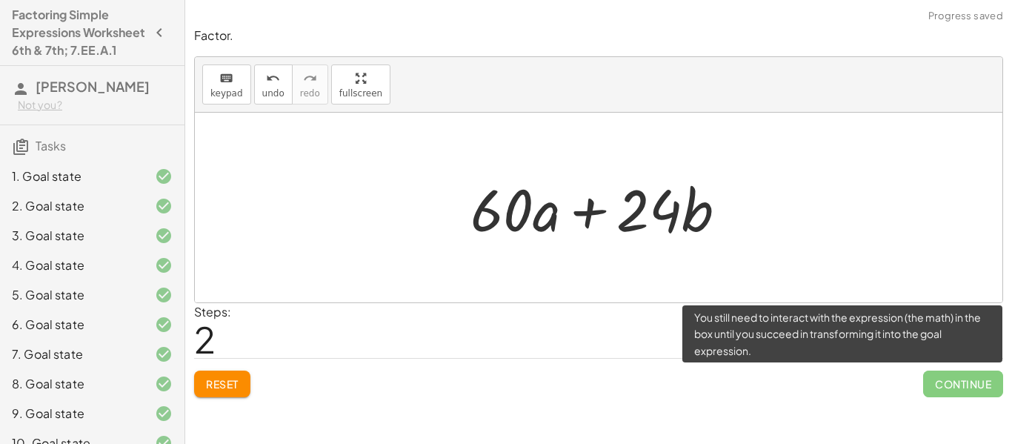
click at [980, 377] on span "Continue" at bounding box center [963, 383] width 80 height 27
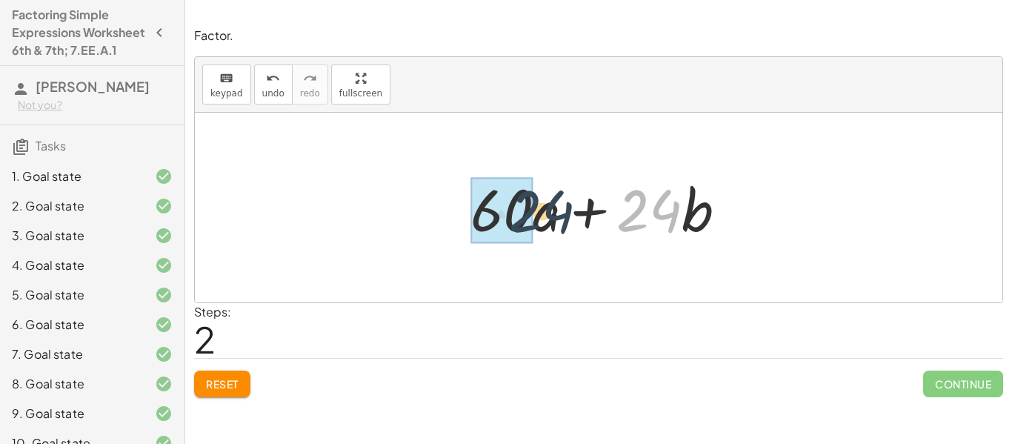
drag, startPoint x: 622, startPoint y: 219, endPoint x: 474, endPoint y: 231, distance: 148.6
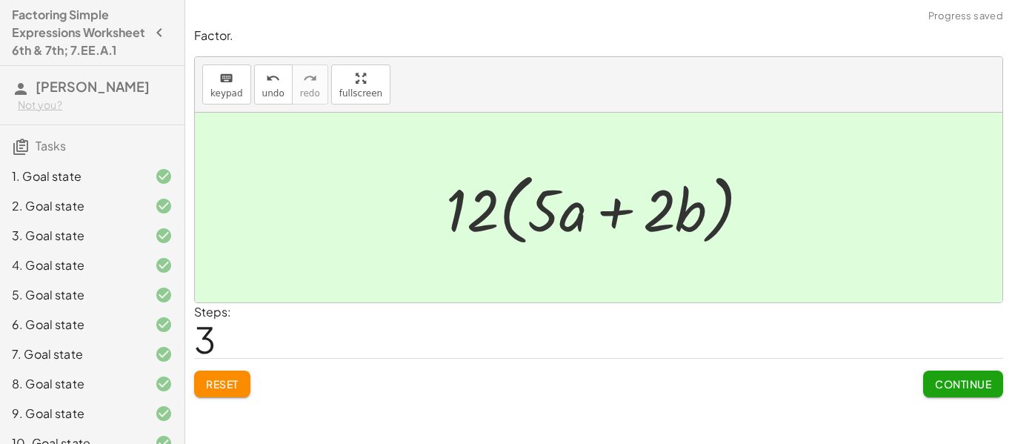
click at [965, 375] on button "Continue" at bounding box center [963, 383] width 80 height 27
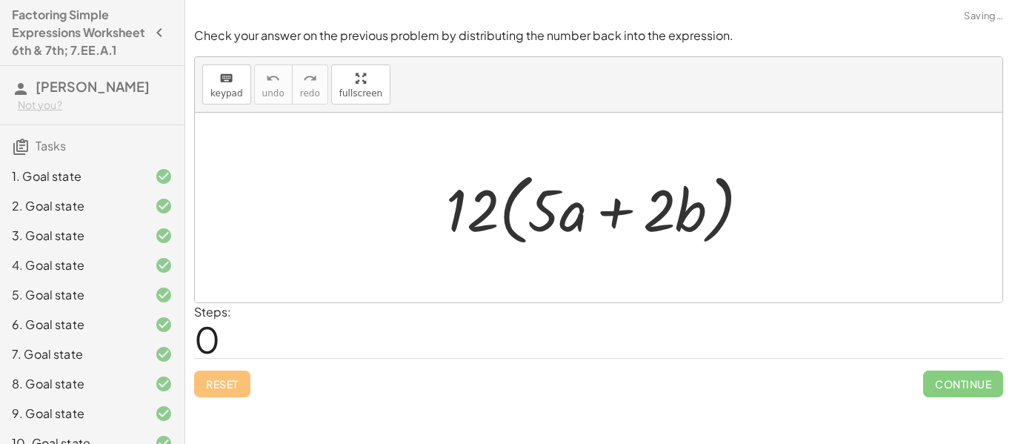
click at [624, 286] on div at bounding box center [598, 208] width 807 height 190
drag, startPoint x: 484, startPoint y: 229, endPoint x: 546, endPoint y: 230, distance: 62.2
click at [546, 230] on div at bounding box center [603, 207] width 331 height 85
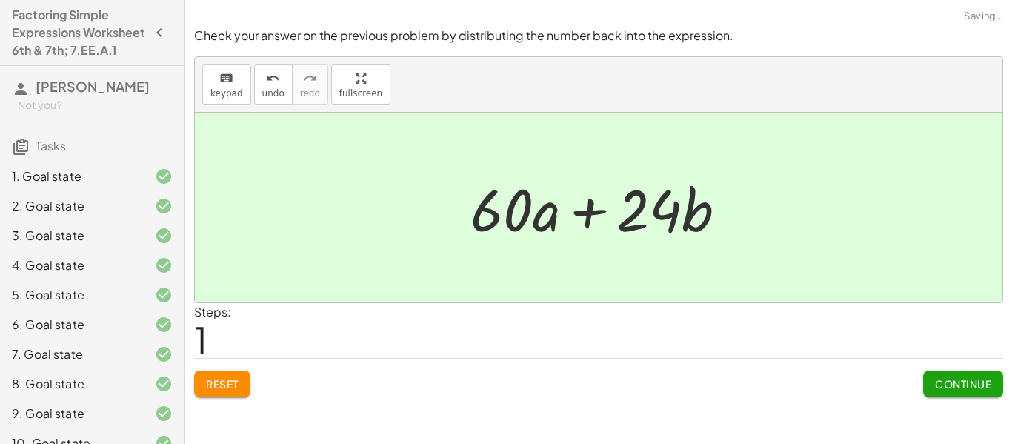
click at [951, 377] on span "Continue" at bounding box center [963, 383] width 56 height 13
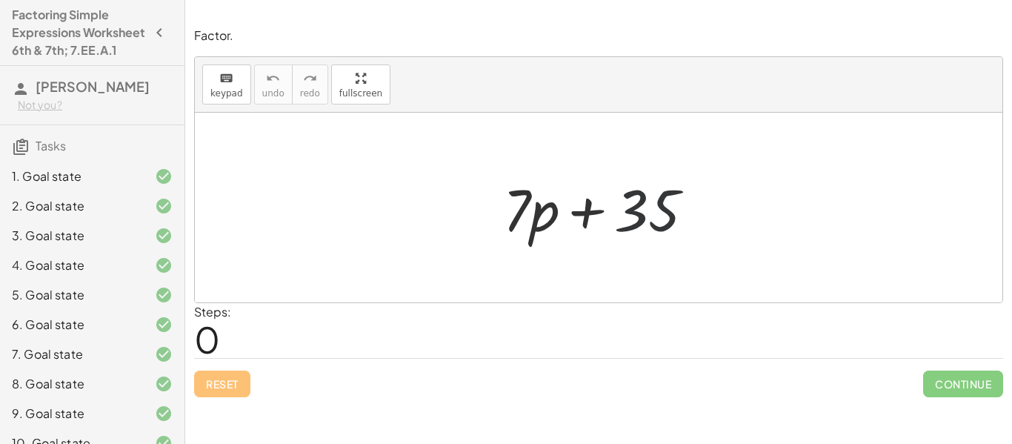
click at [628, 216] on div at bounding box center [603, 208] width 217 height 76
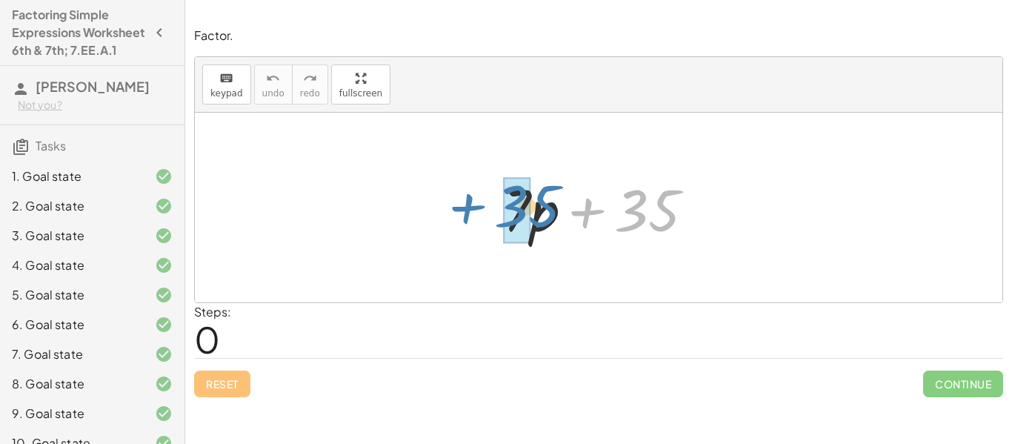
drag, startPoint x: 650, startPoint y: 224, endPoint x: 528, endPoint y: 220, distance: 122.3
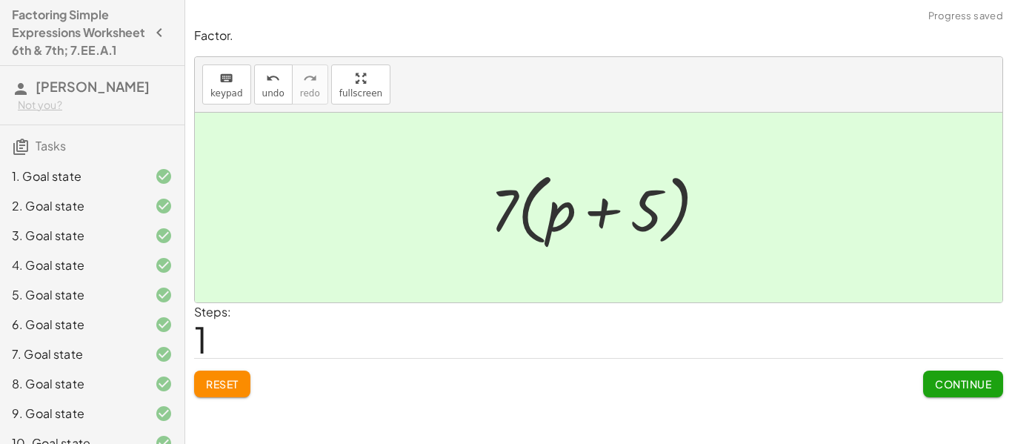
click at [953, 381] on span "Continue" at bounding box center [963, 383] width 56 height 13
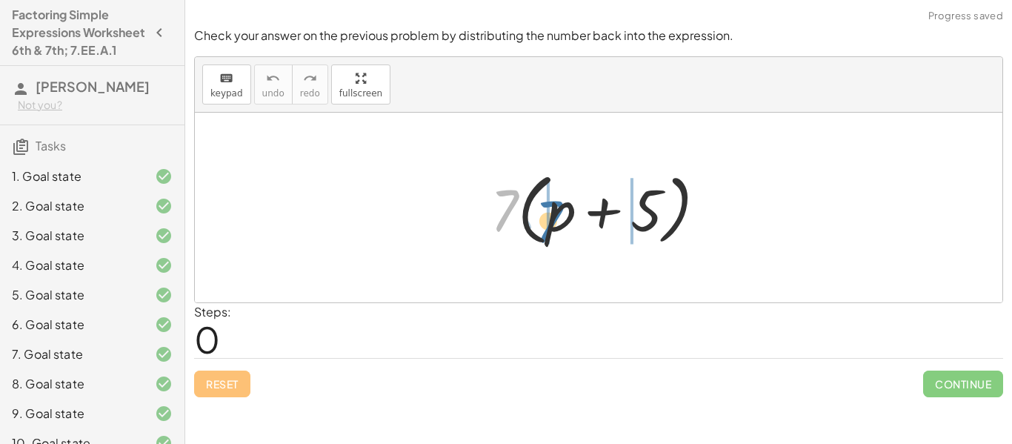
drag, startPoint x: 514, startPoint y: 208, endPoint x: 567, endPoint y: 220, distance: 53.9
click at [567, 220] on div at bounding box center [604, 207] width 242 height 85
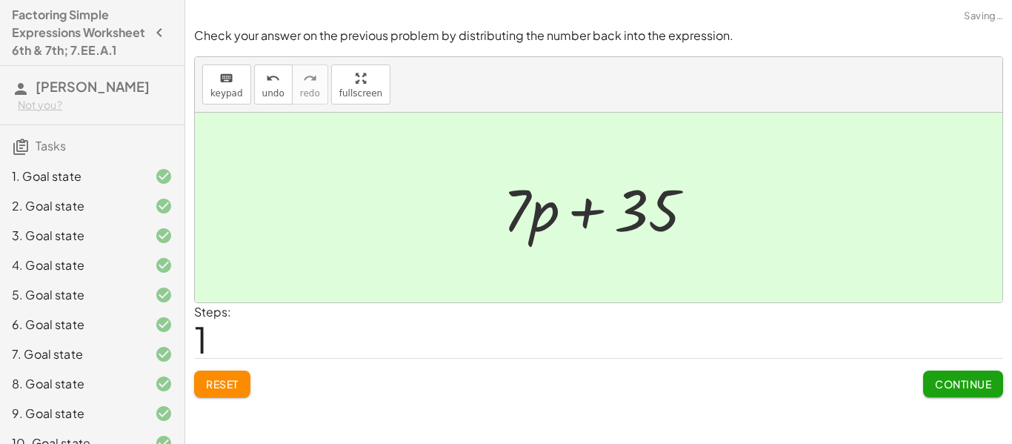
click at [966, 386] on span "Continue" at bounding box center [963, 383] width 56 height 13
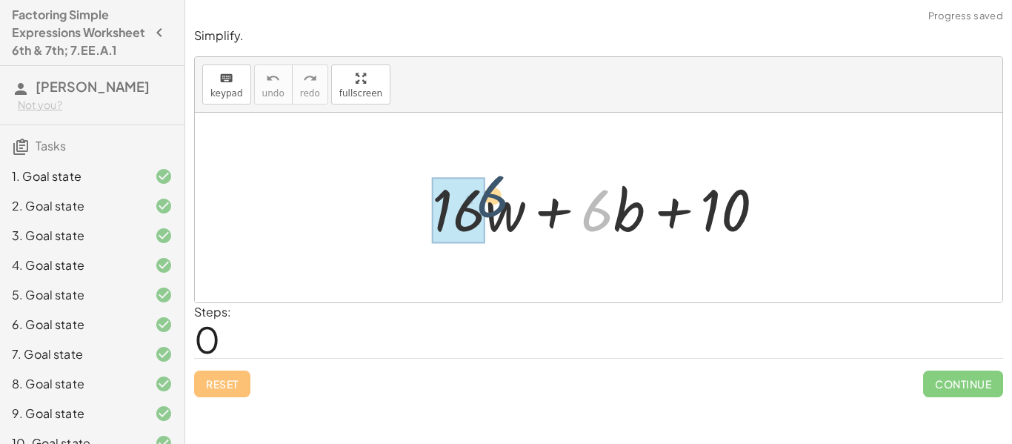
drag, startPoint x: 611, startPoint y: 217, endPoint x: 468, endPoint y: 207, distance: 143.3
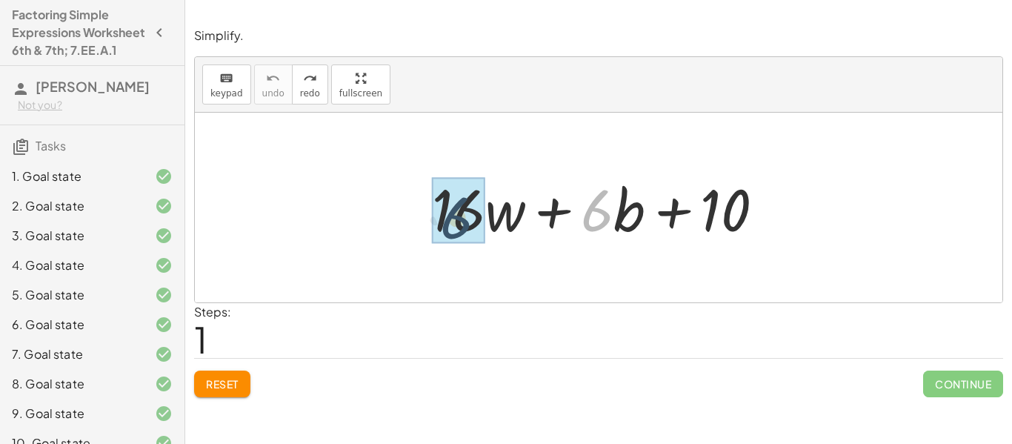
drag, startPoint x: 587, startPoint y: 210, endPoint x: 434, endPoint y: 217, distance: 153.5
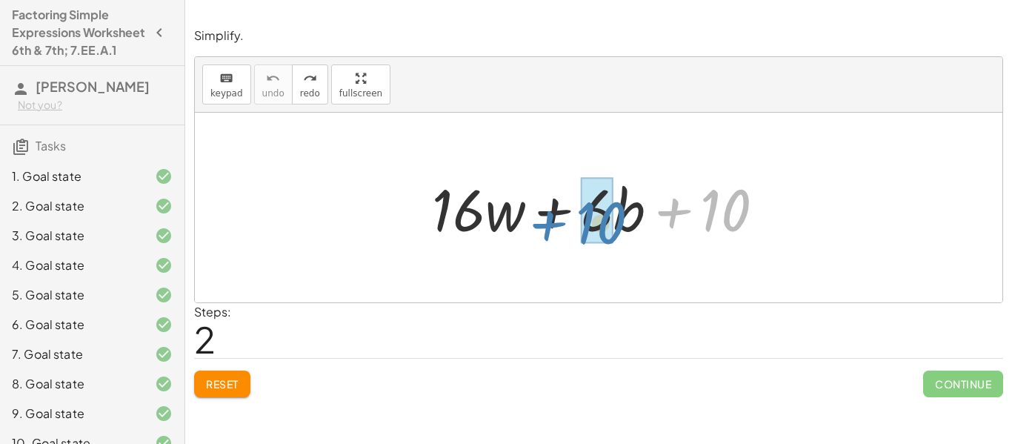
drag, startPoint x: 705, startPoint y: 213, endPoint x: 581, endPoint y: 226, distance: 125.0
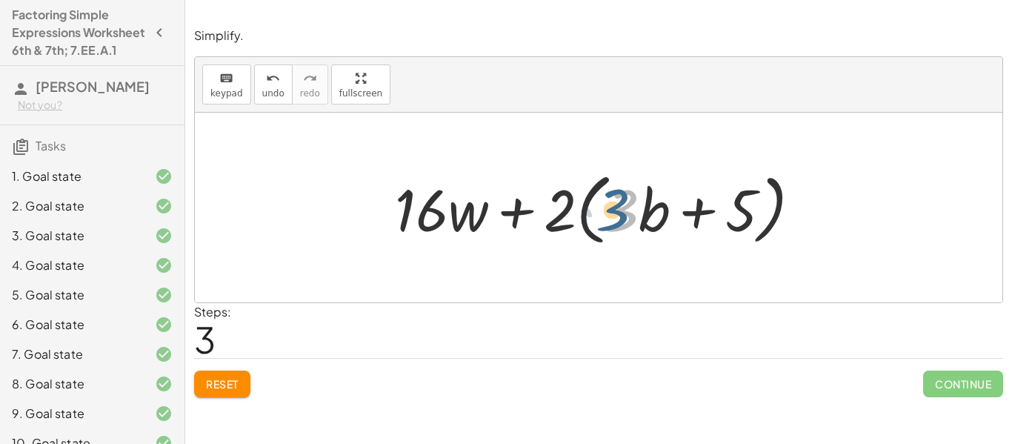
click at [622, 210] on div at bounding box center [603, 207] width 432 height 85
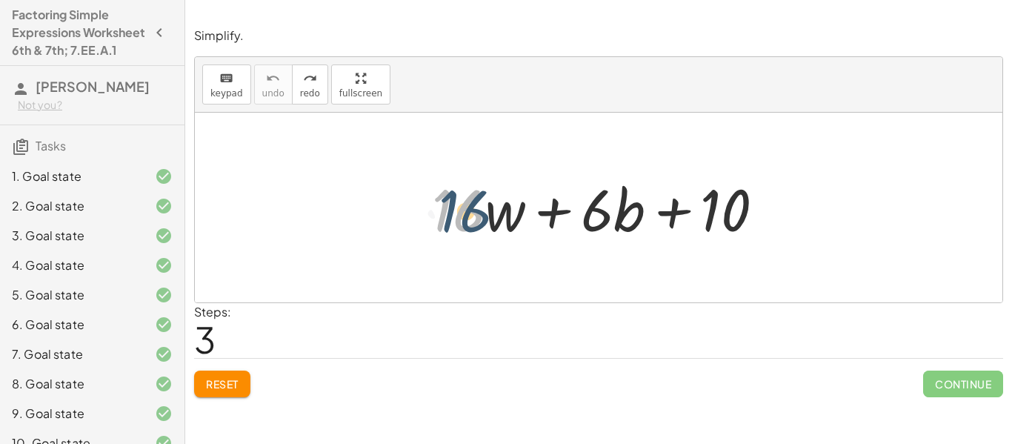
click at [466, 204] on div at bounding box center [603, 208] width 359 height 76
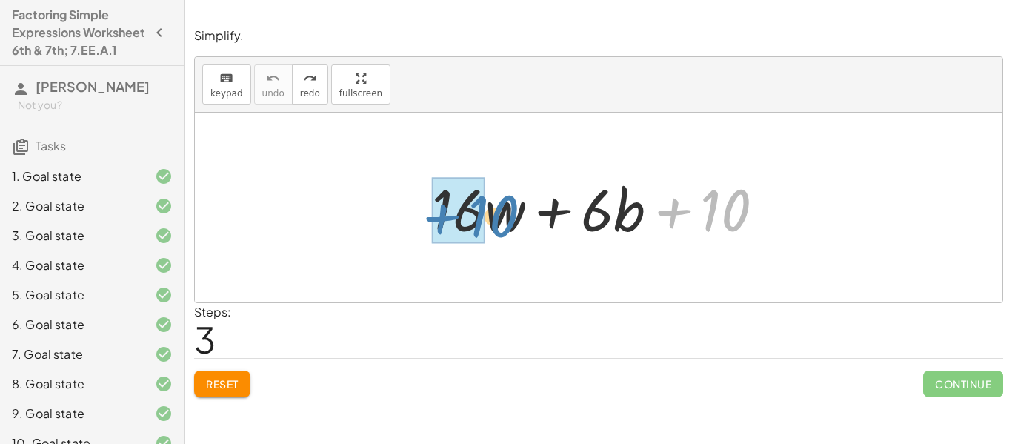
drag, startPoint x: 755, startPoint y: 208, endPoint x: 504, endPoint y: 213, distance: 251.1
click at [504, 213] on div at bounding box center [603, 208] width 359 height 76
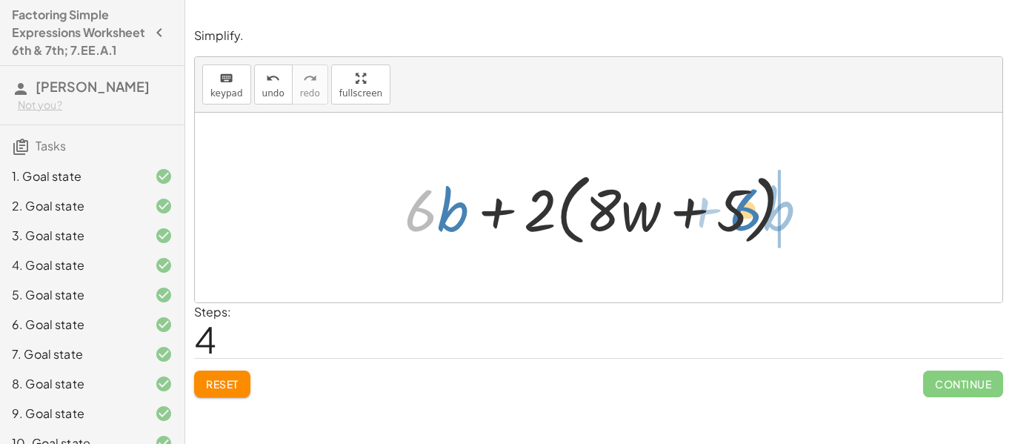
drag, startPoint x: 428, startPoint y: 206, endPoint x: 753, endPoint y: 205, distance: 325.1
click at [753, 205] on div at bounding box center [604, 207] width 414 height 85
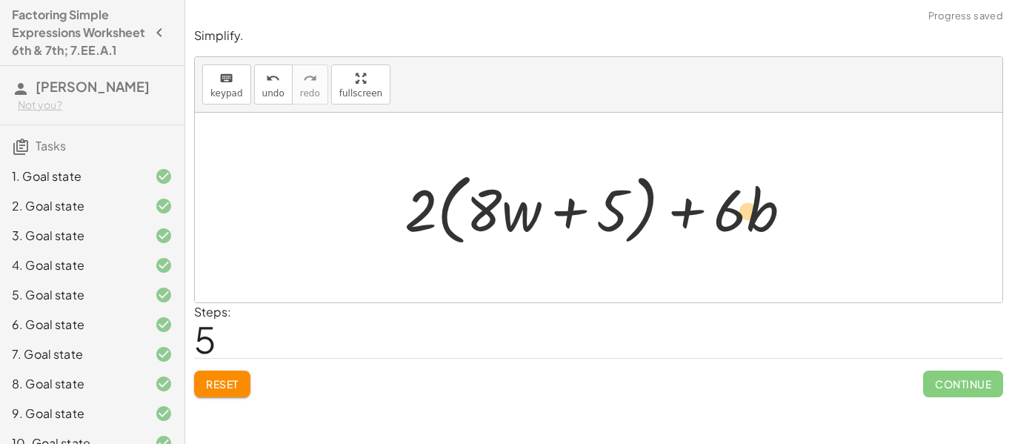
drag, startPoint x: 777, startPoint y: 204, endPoint x: 768, endPoint y: 204, distance: 8.9
click at [768, 204] on div at bounding box center [604, 207] width 414 height 85
drag, startPoint x: 740, startPoint y: 208, endPoint x: 643, endPoint y: 204, distance: 97.1
click at [643, 204] on div at bounding box center [604, 207] width 414 height 85
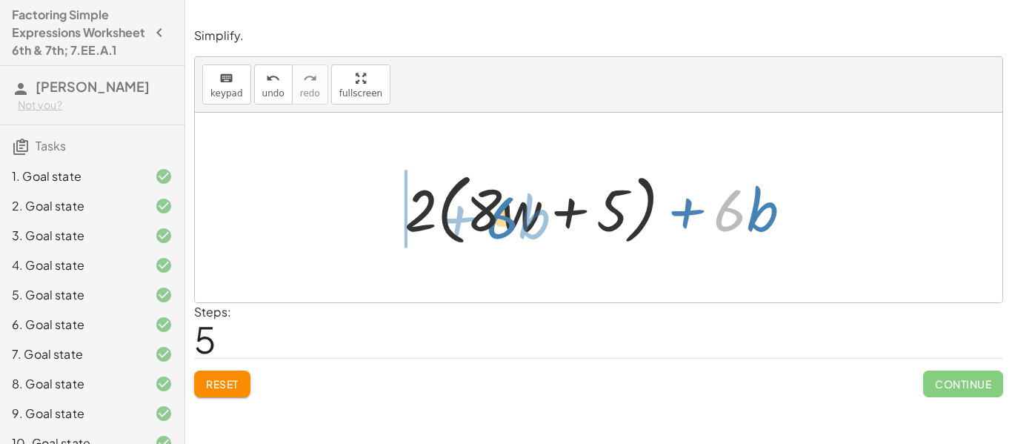
drag, startPoint x: 732, startPoint y: 216, endPoint x: 492, endPoint y: 221, distance: 240.7
click at [492, 221] on div at bounding box center [604, 207] width 414 height 85
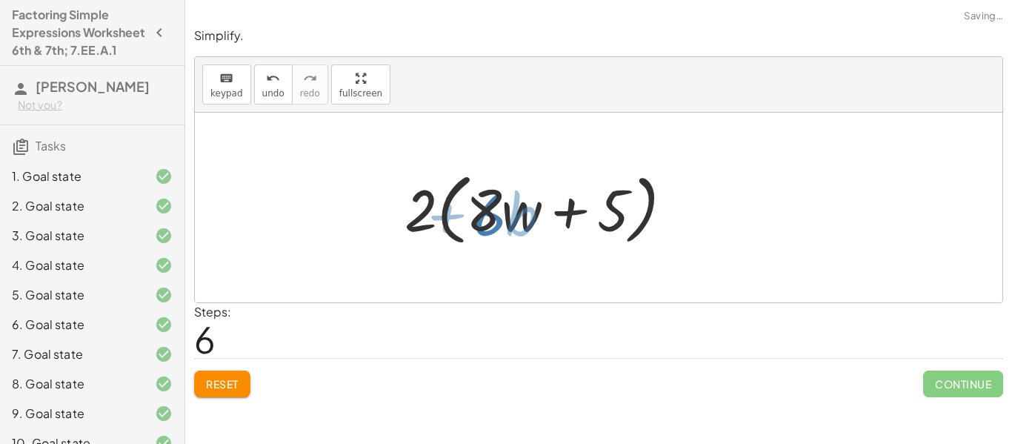
click at [492, 221] on div at bounding box center [604, 207] width 414 height 85
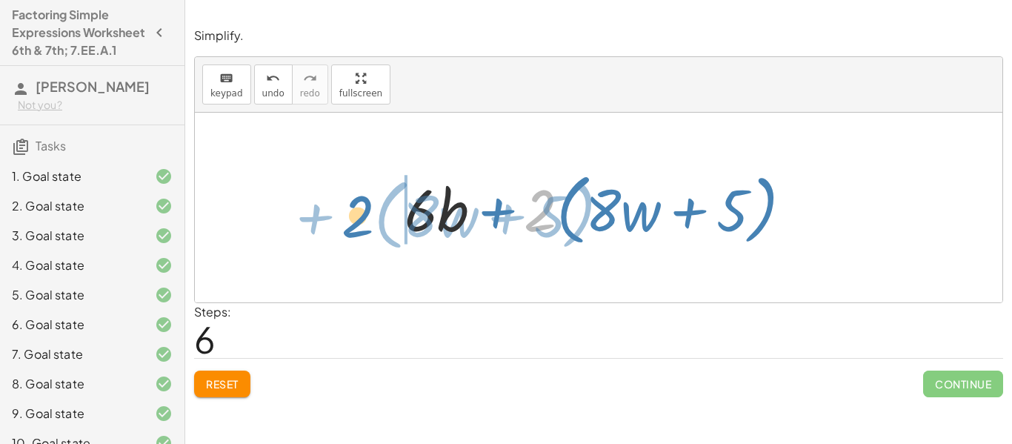
drag, startPoint x: 531, startPoint y: 214, endPoint x: 294, endPoint y: 229, distance: 237.4
click at [294, 229] on div "+ · 16 · w + · 6 · b + 10 + · 2 · 8 · w + · 6 · b + · 2 · 5 + · 6 · b + · 2 · (…" at bounding box center [598, 208] width 807 height 190
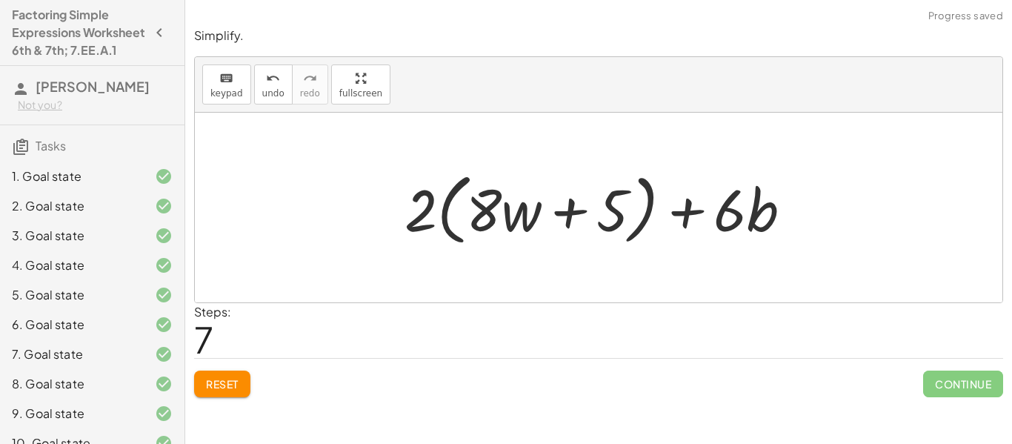
click at [264, 114] on div at bounding box center [598, 208] width 807 height 190
click at [267, 99] on button "undo undo" at bounding box center [273, 84] width 39 height 40
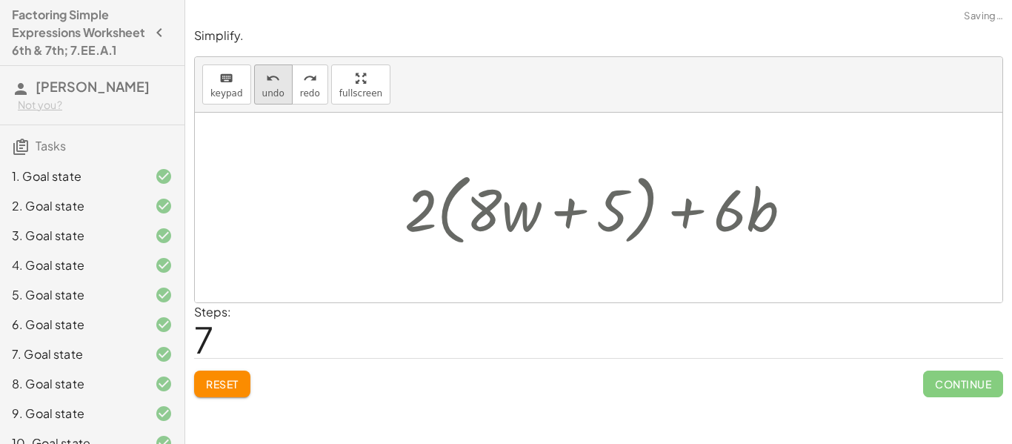
click at [267, 99] on button "undo undo" at bounding box center [273, 84] width 39 height 40
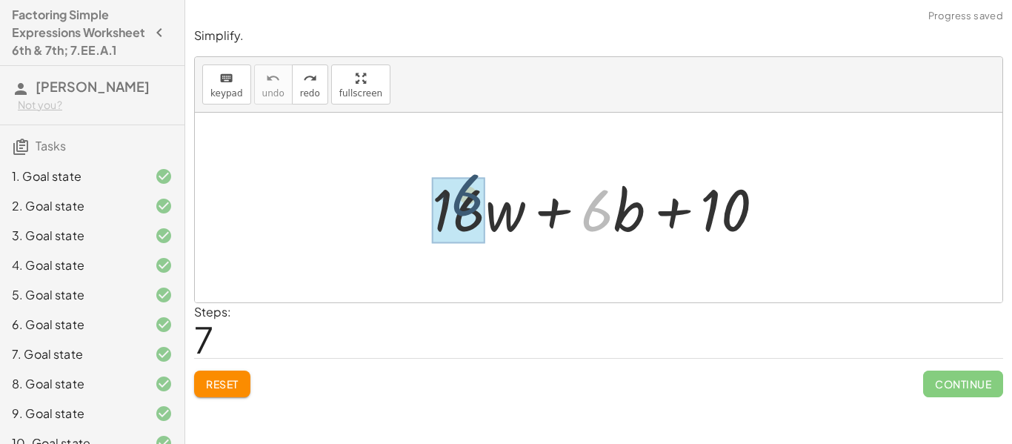
drag, startPoint x: 608, startPoint y: 220, endPoint x: 459, endPoint y: 209, distance: 149.3
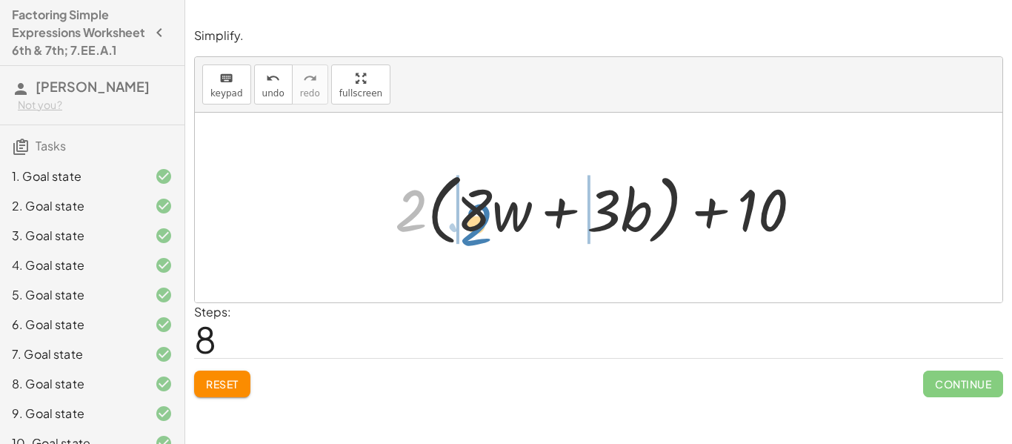
drag, startPoint x: 419, startPoint y: 213, endPoint x: 484, endPoint y: 227, distance: 66.7
click at [484, 227] on div at bounding box center [603, 207] width 433 height 85
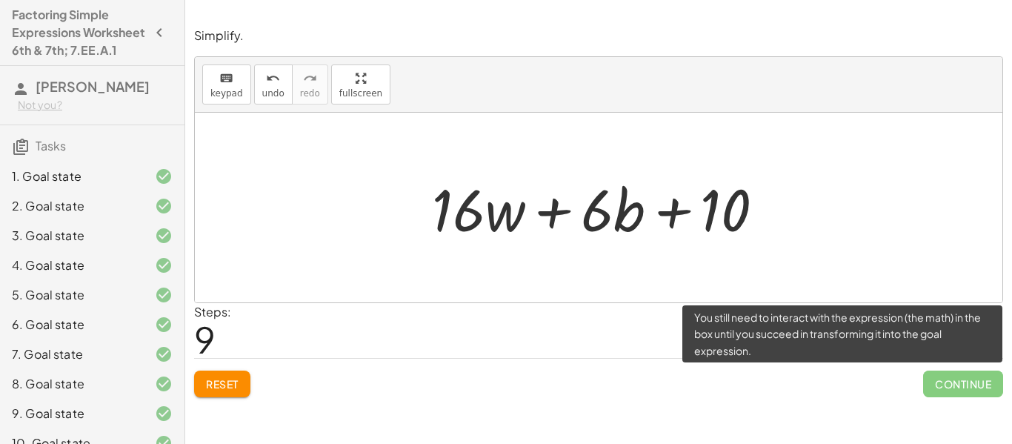
click at [974, 381] on span "Continue" at bounding box center [963, 383] width 80 height 27
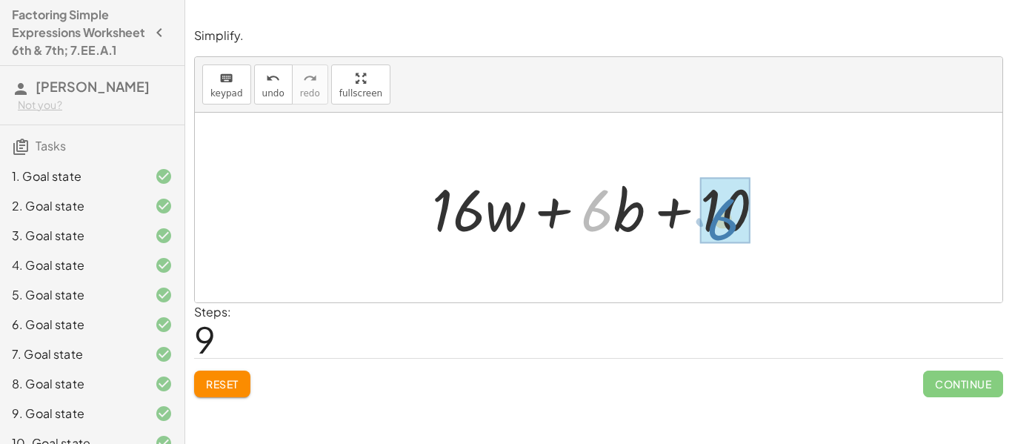
drag, startPoint x: 598, startPoint y: 227, endPoint x: 724, endPoint y: 236, distance: 126.9
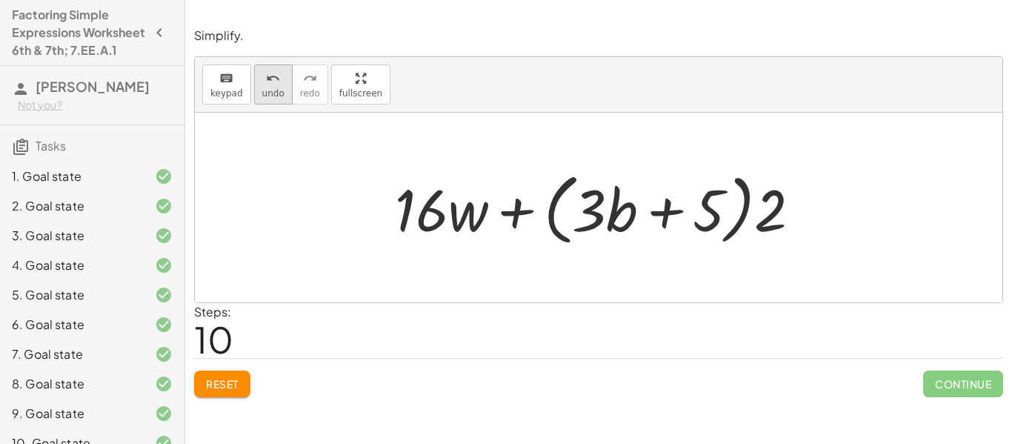
click at [285, 87] on button "undo undo" at bounding box center [273, 84] width 39 height 40
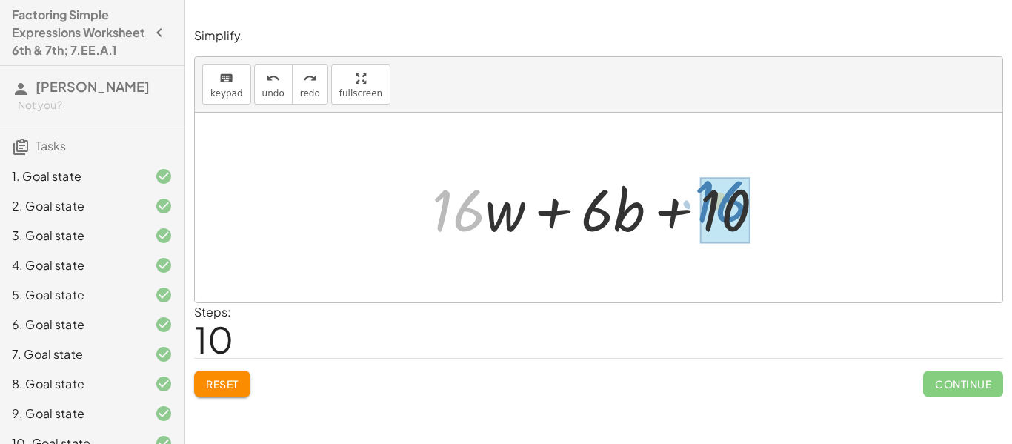
drag, startPoint x: 457, startPoint y: 213, endPoint x: 731, endPoint y: 205, distance: 274.1
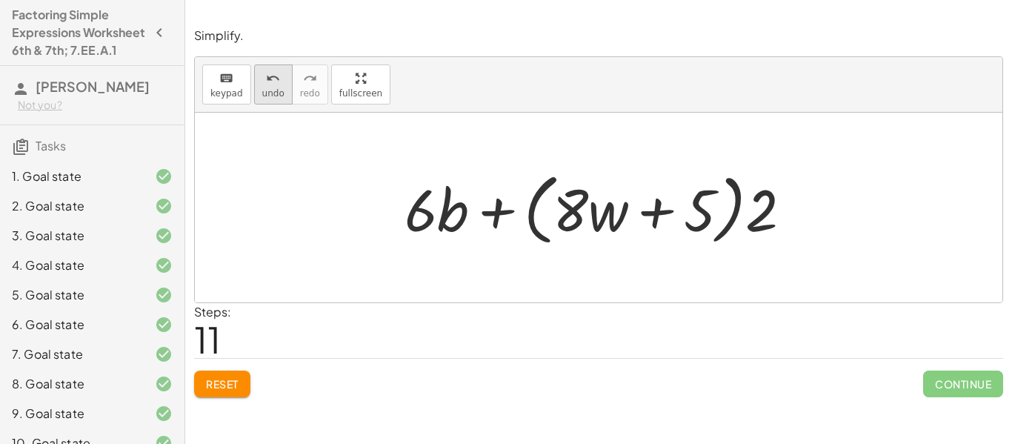
click at [275, 84] on icon "undo" at bounding box center [273, 79] width 14 height 18
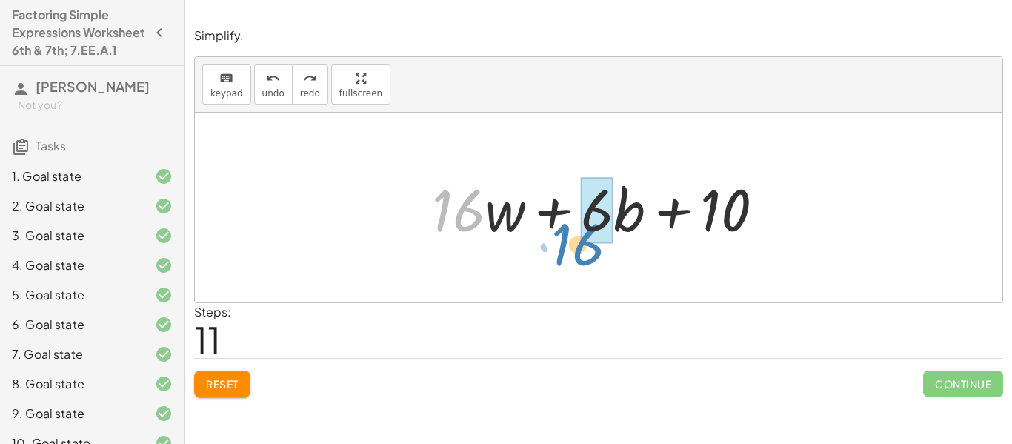
drag, startPoint x: 470, startPoint y: 204, endPoint x: 589, endPoint y: 238, distance: 124.0
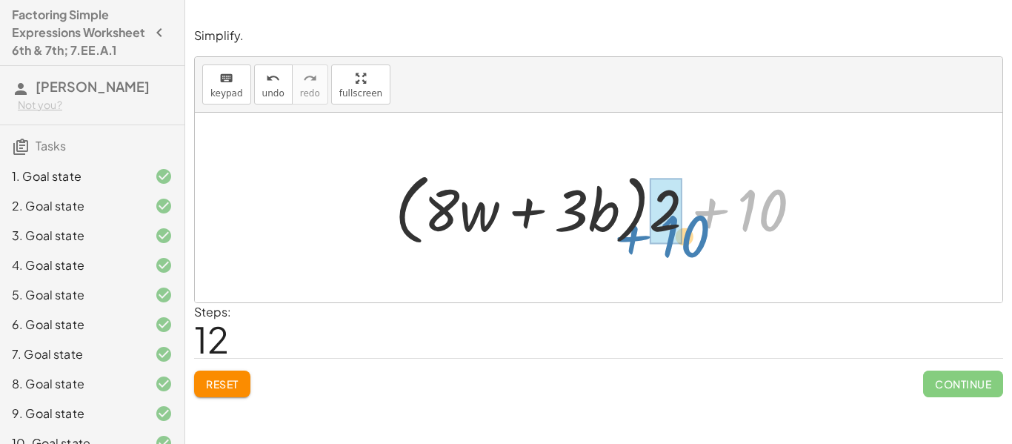
drag, startPoint x: 754, startPoint y: 221, endPoint x: 676, endPoint y: 247, distance: 82.0
click at [676, 247] on div at bounding box center [603, 207] width 433 height 85
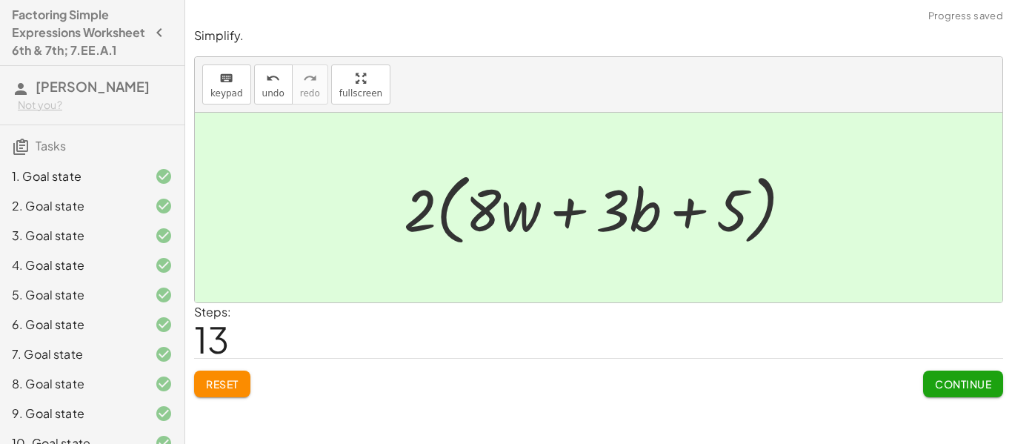
click at [981, 379] on span "Continue" at bounding box center [963, 383] width 56 height 13
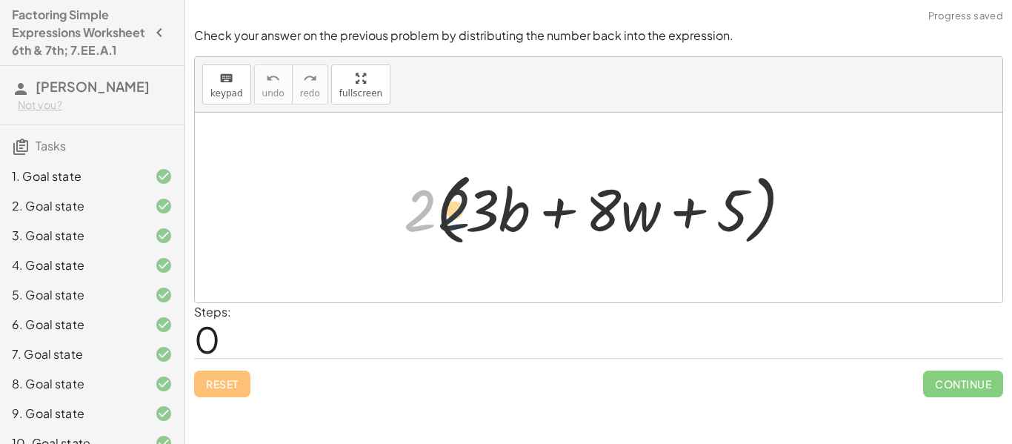
drag, startPoint x: 400, startPoint y: 225, endPoint x: 464, endPoint y: 225, distance: 63.7
click at [464, 225] on div at bounding box center [603, 207] width 415 height 85
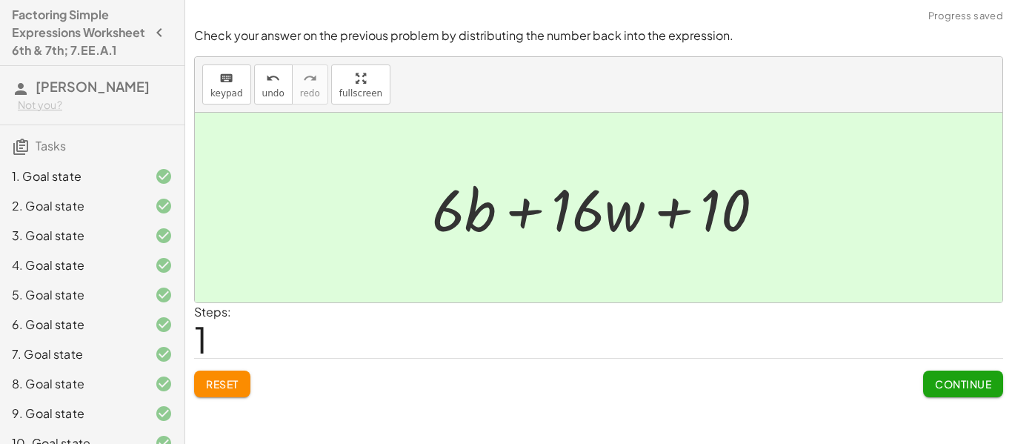
click at [963, 381] on span "Continue" at bounding box center [963, 383] width 56 height 13
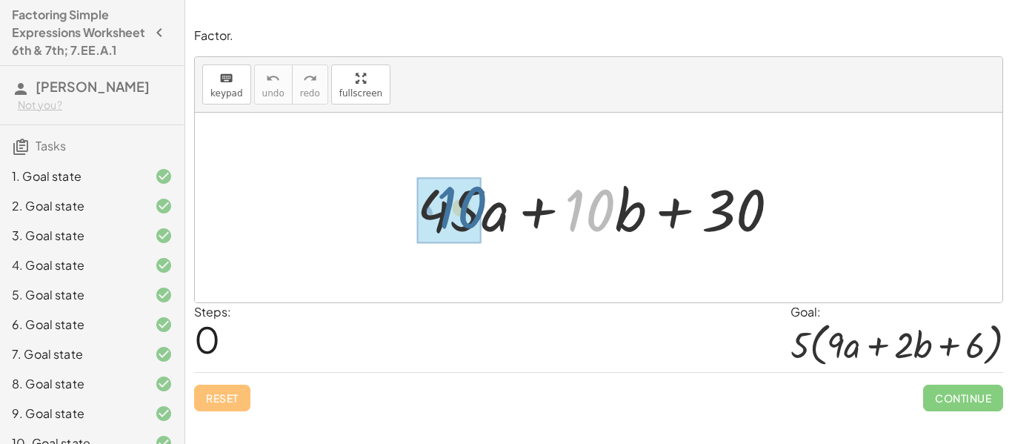
drag, startPoint x: 592, startPoint y: 215, endPoint x: 462, endPoint y: 212, distance: 129.6
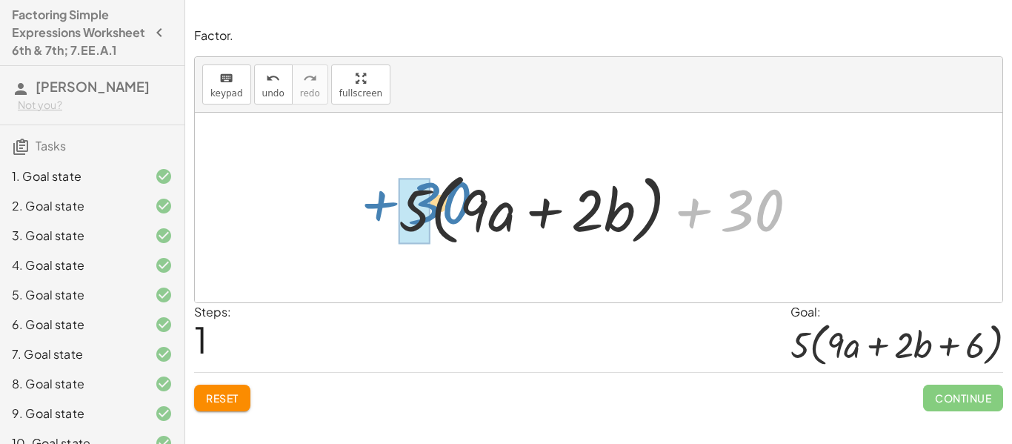
drag, startPoint x: 719, startPoint y: 208, endPoint x: 398, endPoint y: 201, distance: 320.7
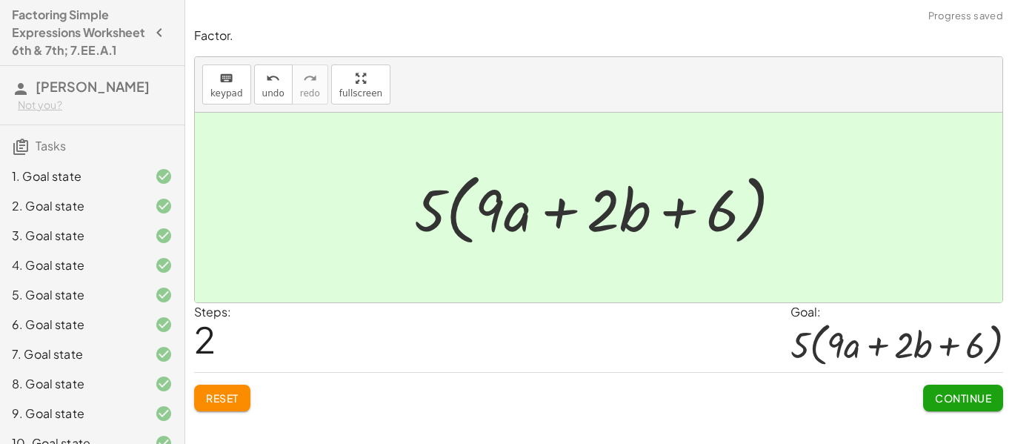
click at [943, 396] on span "Continue" at bounding box center [963, 397] width 56 height 13
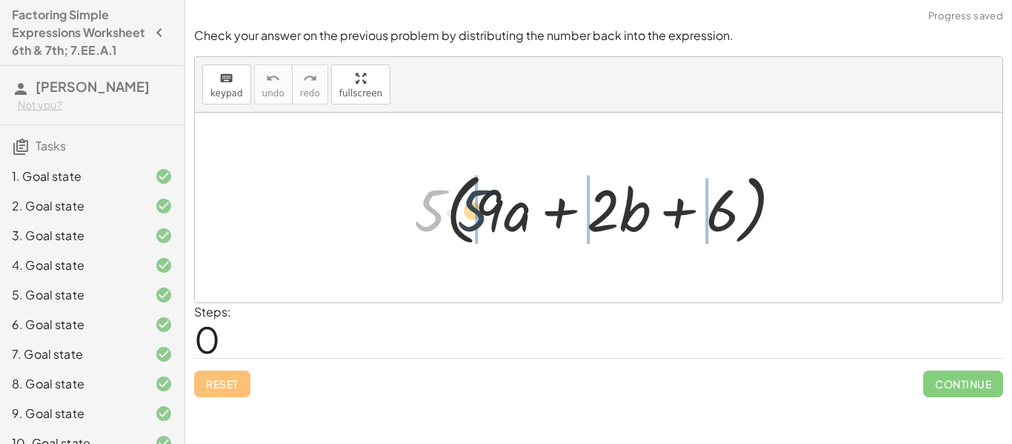
drag, startPoint x: 432, startPoint y: 221, endPoint x: 483, endPoint y: 222, distance: 50.4
click at [483, 222] on div at bounding box center [604, 207] width 395 height 85
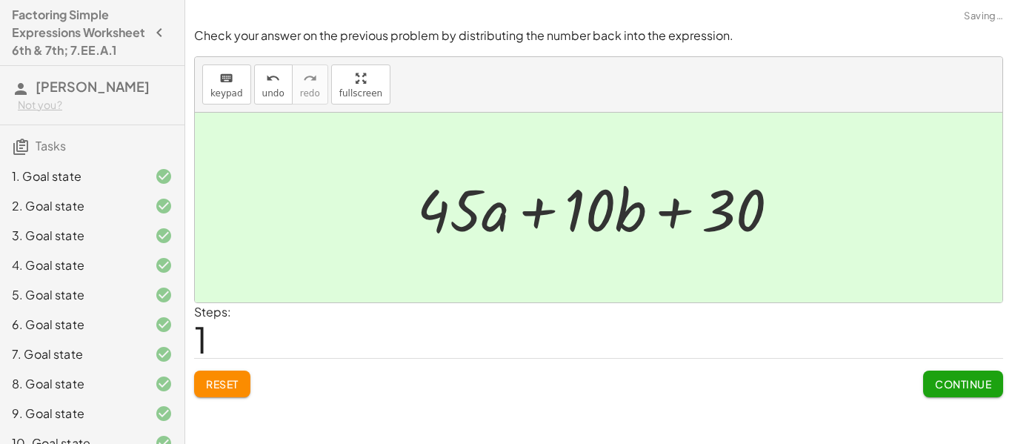
click at [990, 392] on button "Continue" at bounding box center [963, 383] width 80 height 27
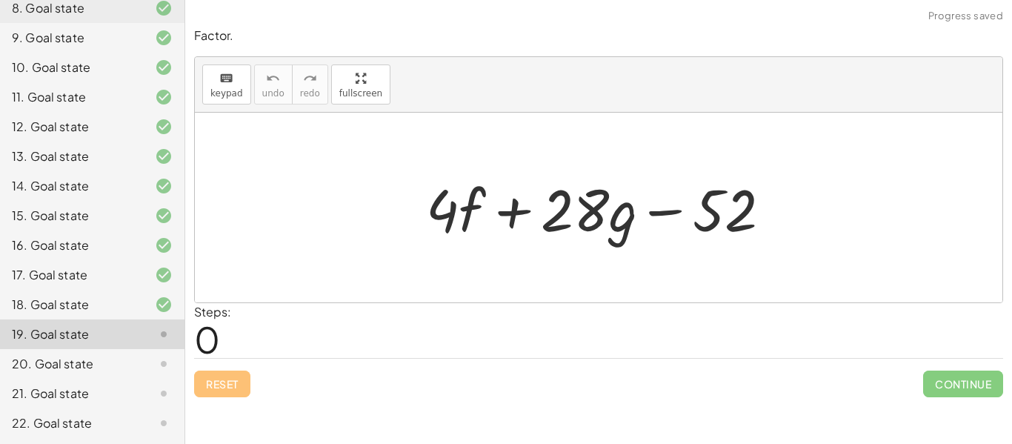
scroll to position [391, 0]
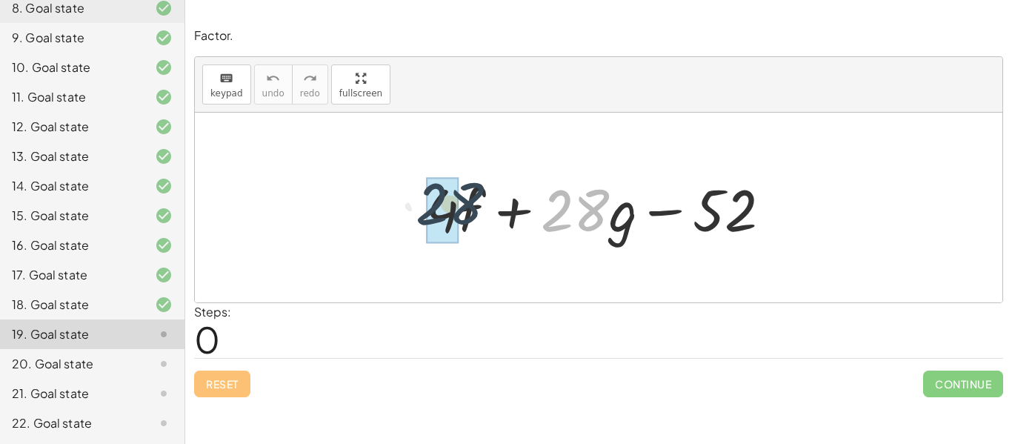
drag, startPoint x: 588, startPoint y: 223, endPoint x: 457, endPoint y: 218, distance: 131.2
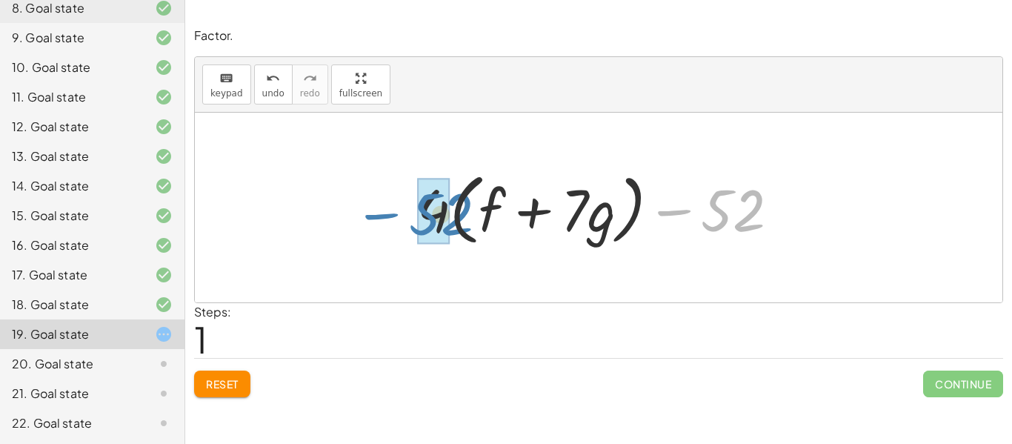
drag, startPoint x: 736, startPoint y: 216, endPoint x: 443, endPoint y: 220, distance: 293.3
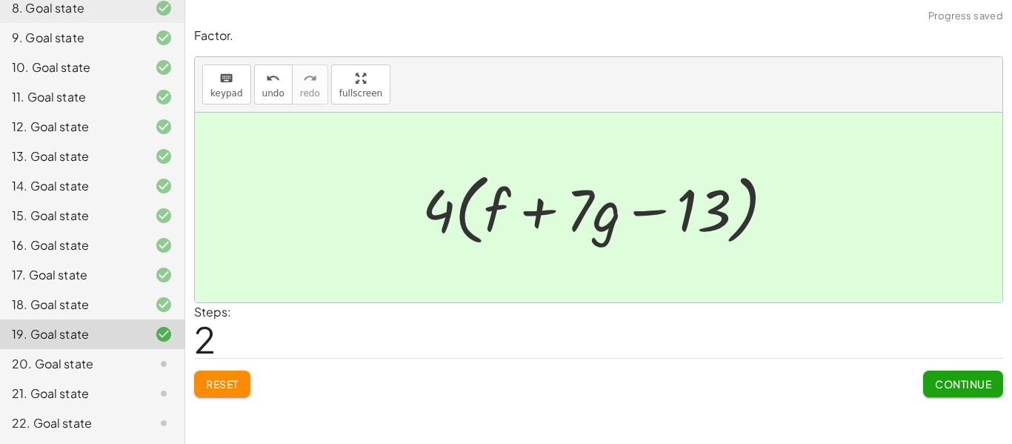
click at [935, 375] on button "Continue" at bounding box center [963, 383] width 80 height 27
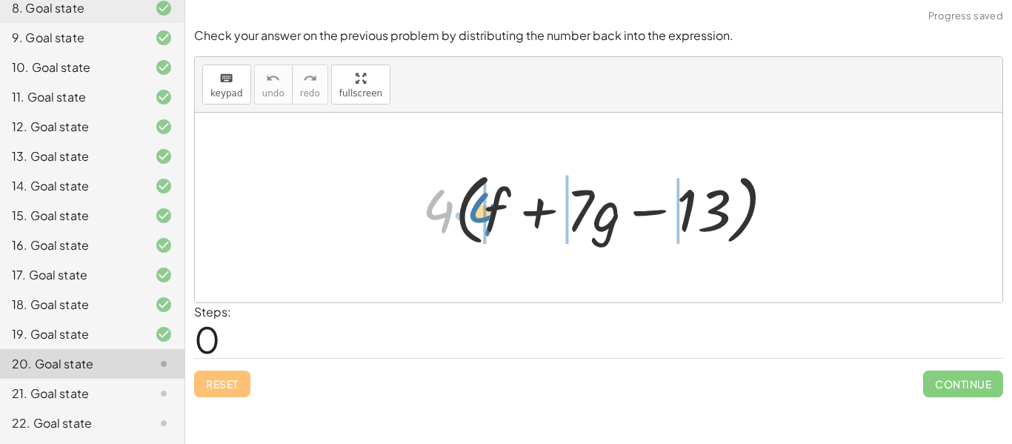
drag, startPoint x: 442, startPoint y: 214, endPoint x: 485, endPoint y: 217, distance: 43.1
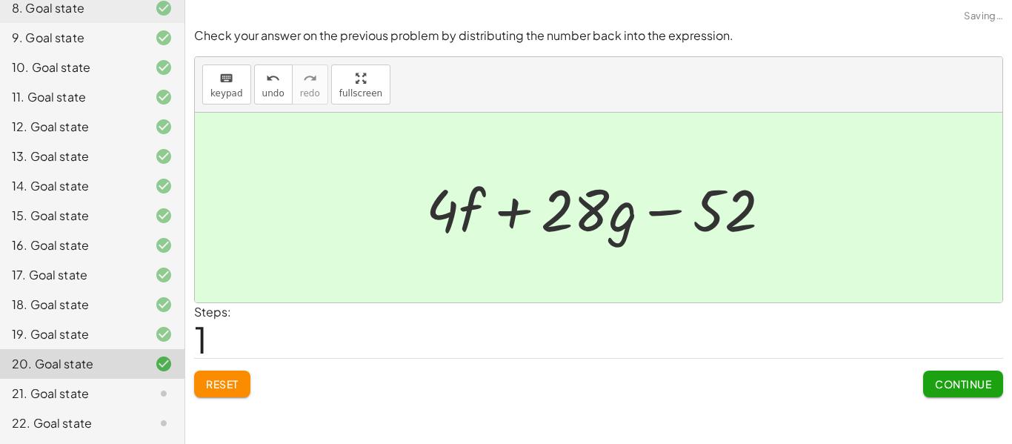
click at [936, 394] on button "Continue" at bounding box center [963, 383] width 80 height 27
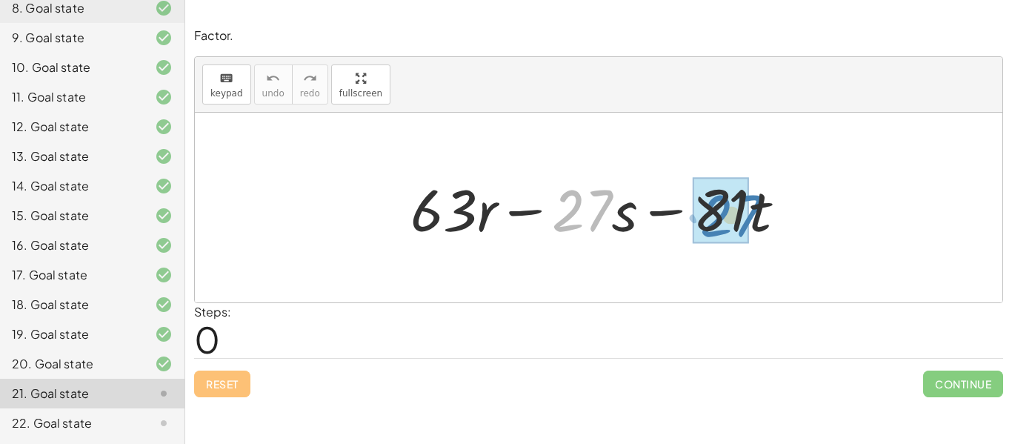
drag, startPoint x: 572, startPoint y: 216, endPoint x: 705, endPoint y: 221, distance: 132.6
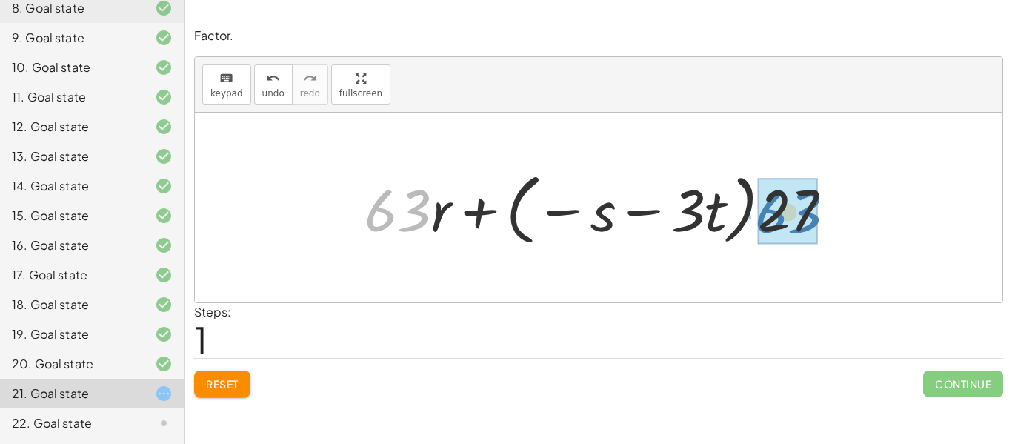
drag, startPoint x: 416, startPoint y: 213, endPoint x: 806, endPoint y: 215, distance: 389.5
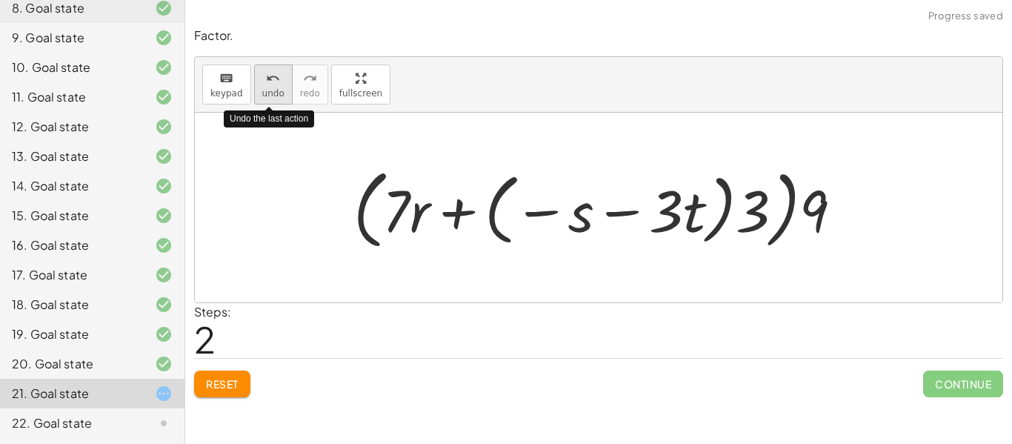
click at [270, 88] on span "undo" at bounding box center [273, 93] width 22 height 10
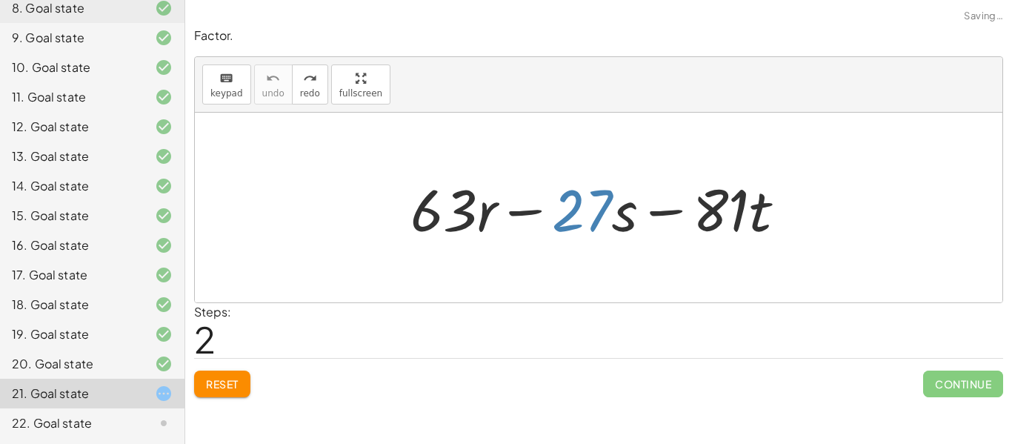
click at [538, 240] on div at bounding box center [604, 208] width 402 height 76
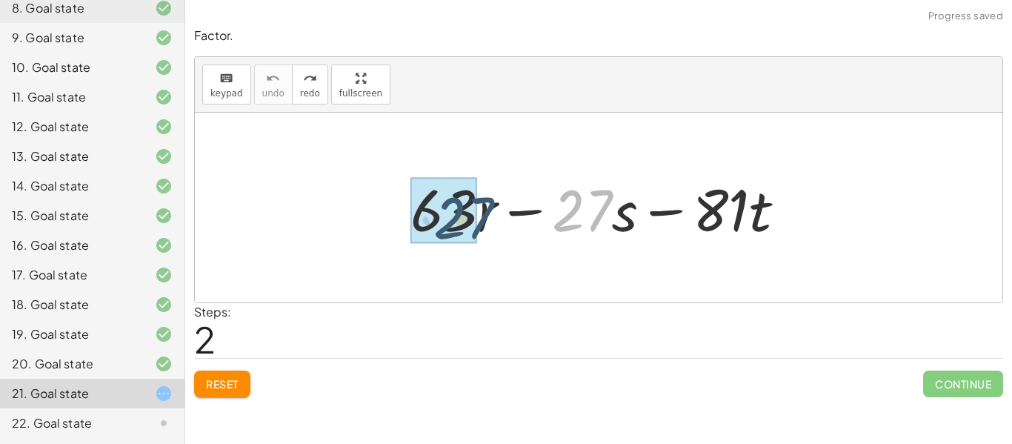
drag, startPoint x: 580, startPoint y: 215, endPoint x: 459, endPoint y: 222, distance: 120.9
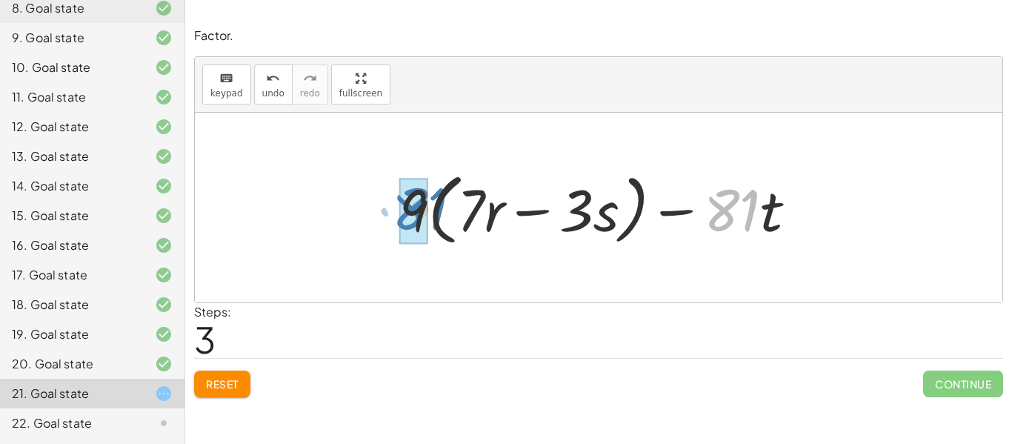
drag, startPoint x: 727, startPoint y: 218, endPoint x: 413, endPoint y: 216, distance: 314.0
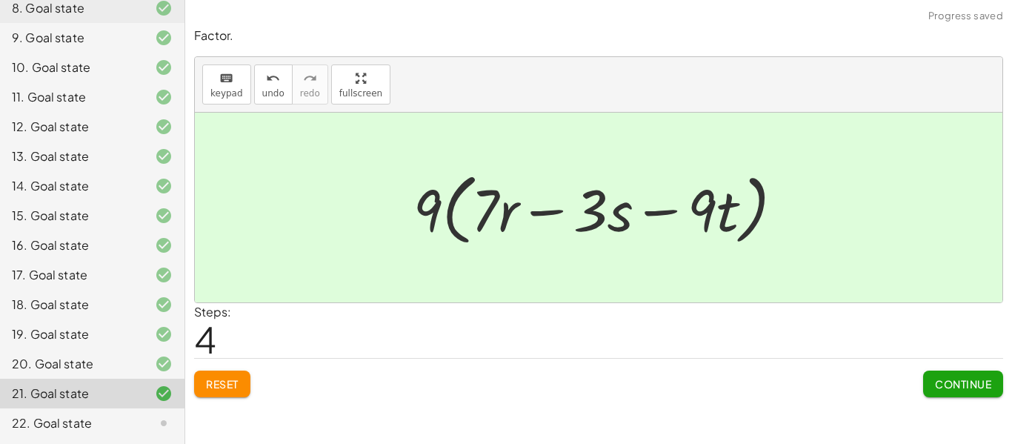
click at [995, 384] on button "Continue" at bounding box center [963, 383] width 80 height 27
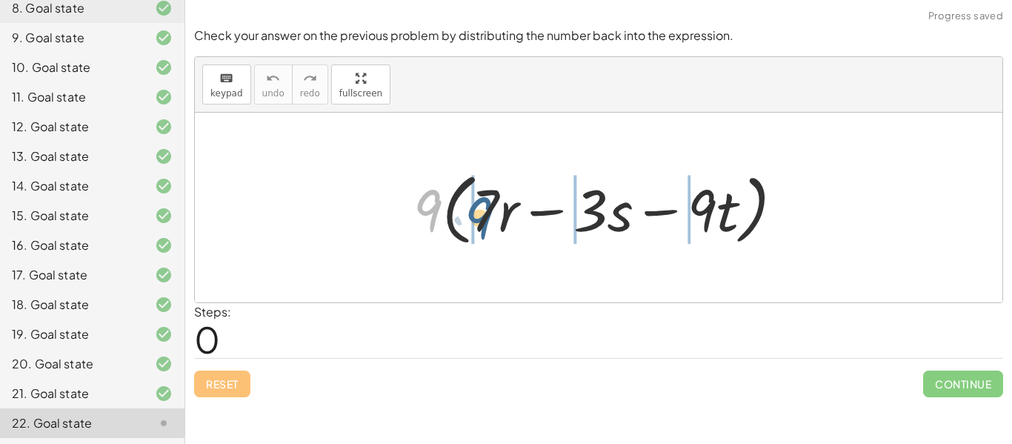
drag, startPoint x: 424, startPoint y: 218, endPoint x: 476, endPoint y: 224, distance: 53.0
click at [476, 224] on div at bounding box center [604, 207] width 397 height 85
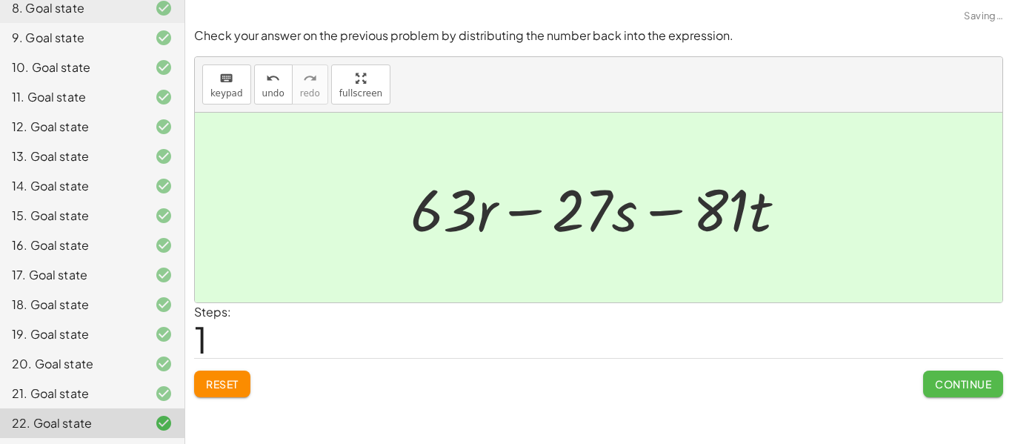
click at [940, 372] on button "Continue" at bounding box center [963, 383] width 80 height 27
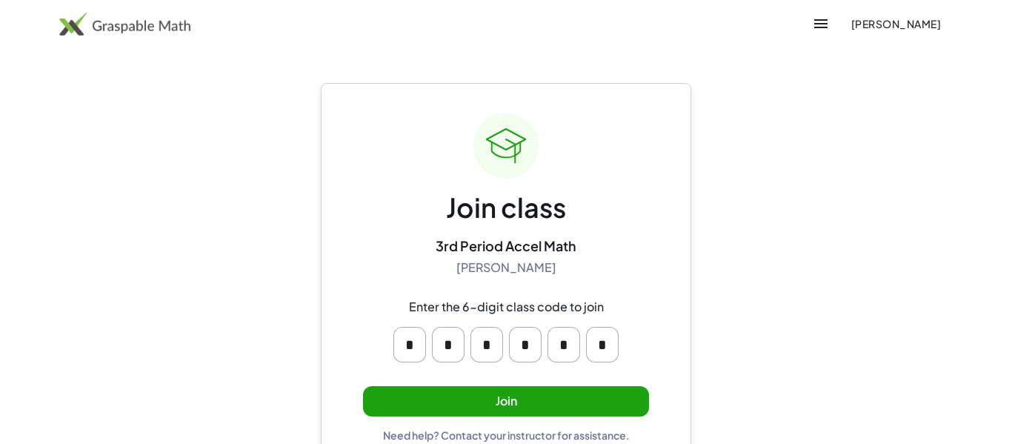
click at [598, 398] on button "Join" at bounding box center [506, 401] width 286 height 30
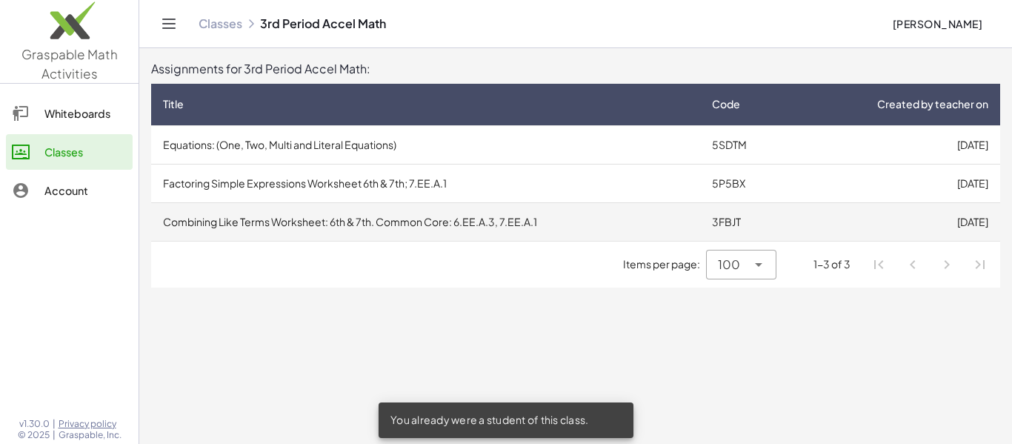
click at [550, 218] on td "Combining Like Terms Worksheet: 6th & 7th. Common Core: 6.EE.A.3, 7.EE.A.1" at bounding box center [425, 221] width 549 height 39
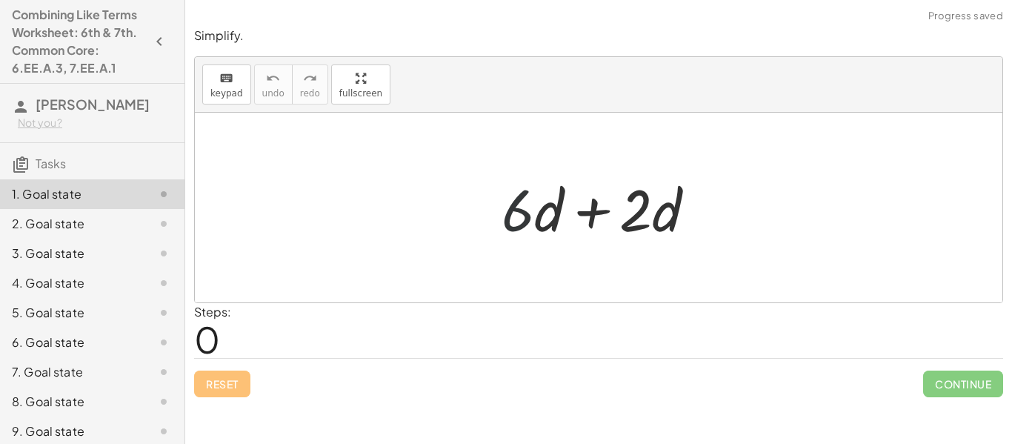
click at [509, 215] on div at bounding box center [604, 208] width 221 height 76
click at [509, 218] on div at bounding box center [604, 208] width 221 height 76
click at [592, 225] on div at bounding box center [604, 208] width 221 height 76
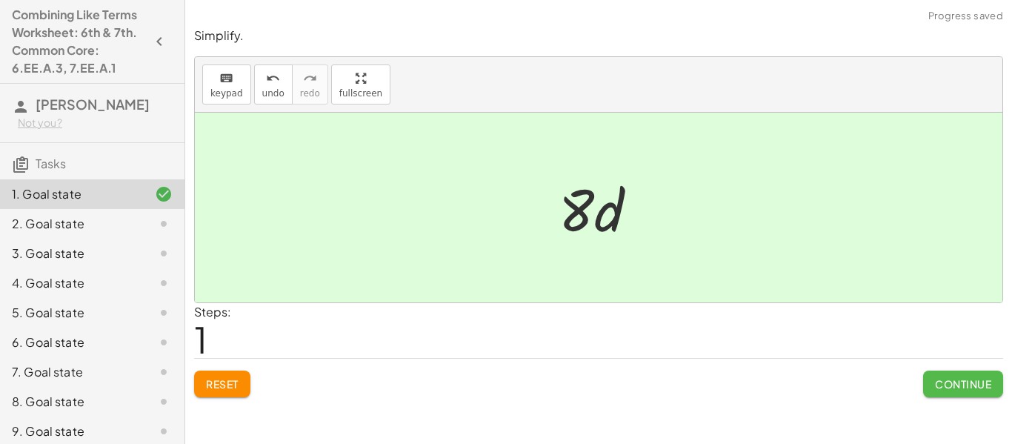
click at [938, 370] on button "Continue" at bounding box center [963, 383] width 80 height 27
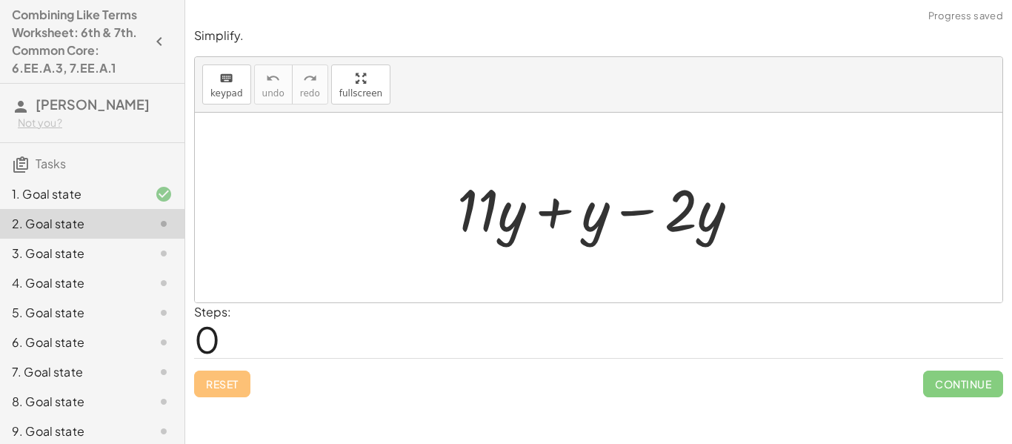
click at [555, 215] on div at bounding box center [604, 208] width 308 height 76
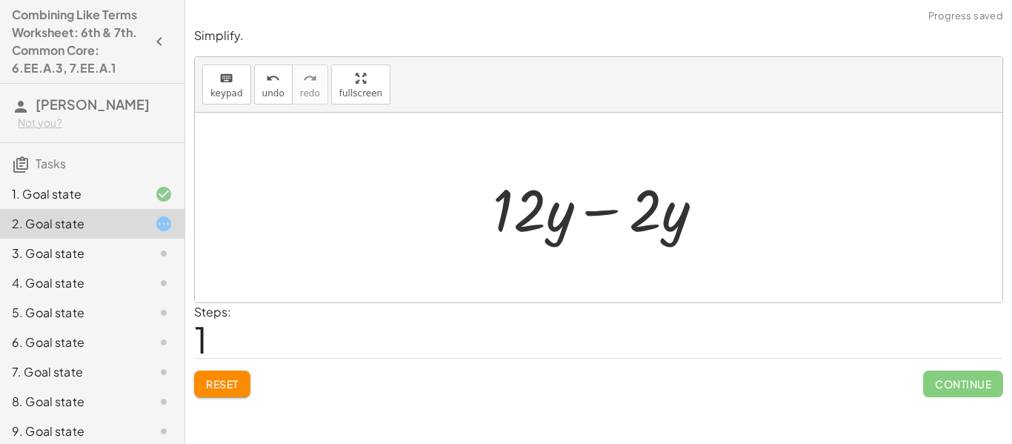
click at [596, 218] on div at bounding box center [603, 208] width 237 height 76
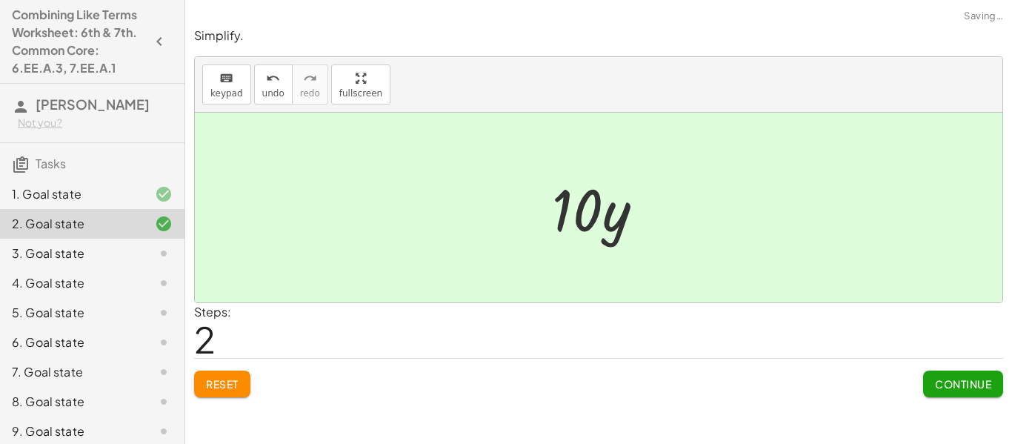
click at [977, 390] on button "Continue" at bounding box center [963, 383] width 80 height 27
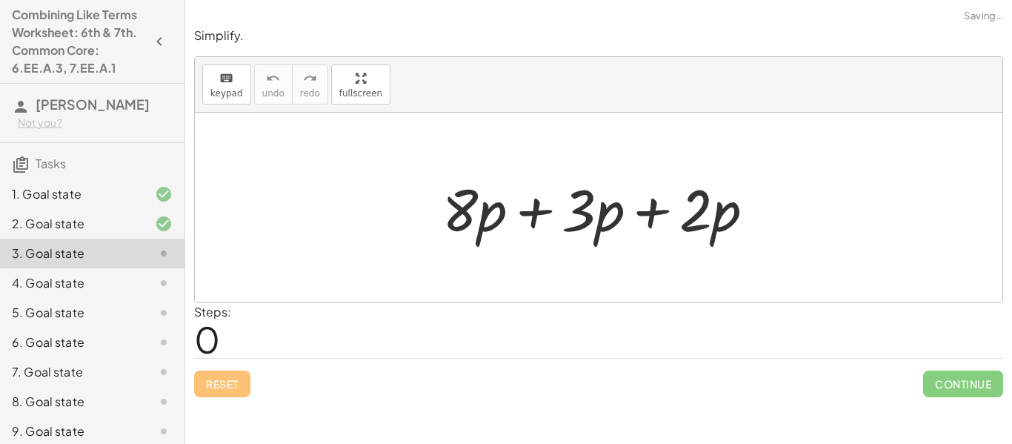
click at [545, 221] on div at bounding box center [604, 208] width 338 height 76
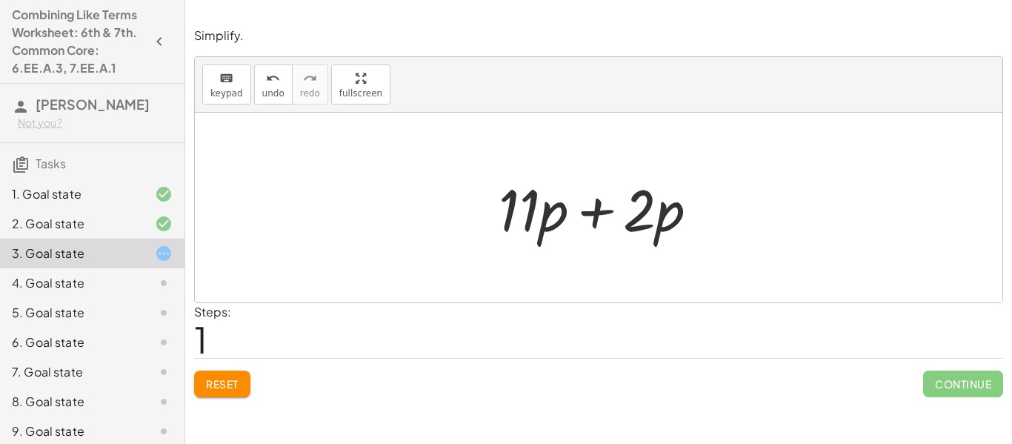
click at [602, 205] on div at bounding box center [604, 208] width 226 height 76
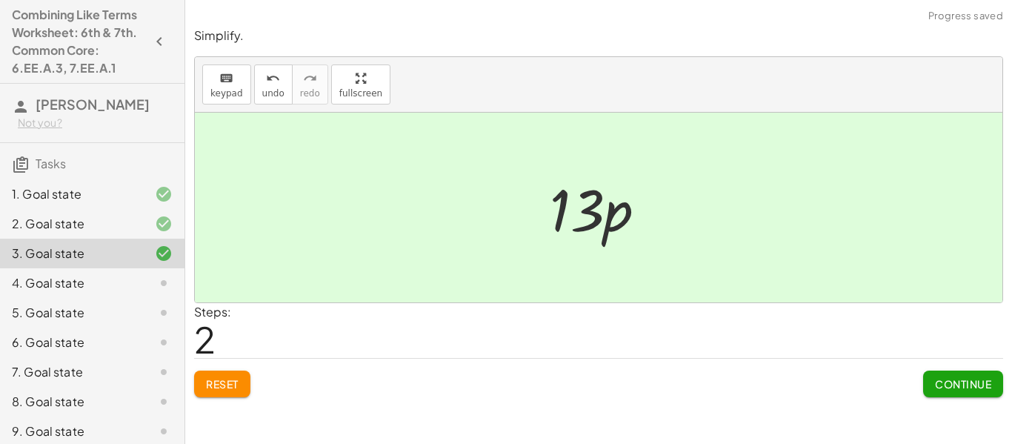
click at [948, 375] on button "Continue" at bounding box center [963, 383] width 80 height 27
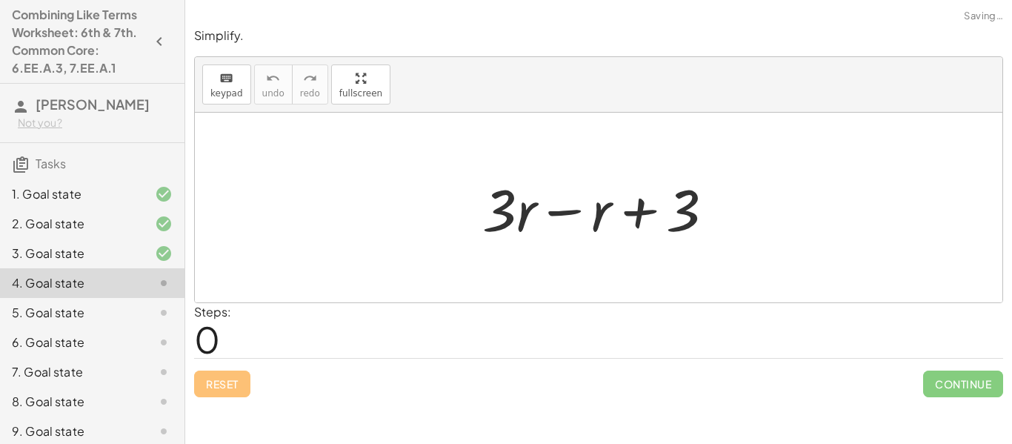
click at [565, 215] on div at bounding box center [604, 208] width 258 height 76
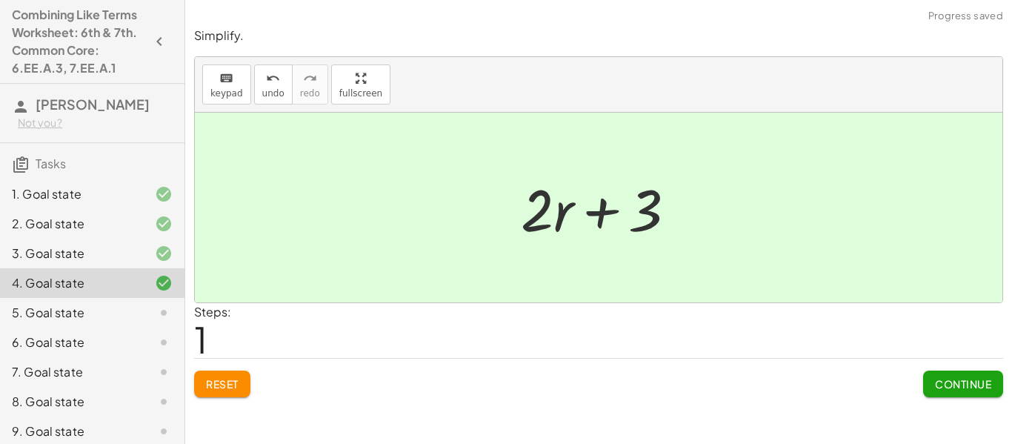
click at [586, 215] on div at bounding box center [604, 208] width 182 height 76
click at [937, 373] on button "Continue" at bounding box center [963, 383] width 80 height 27
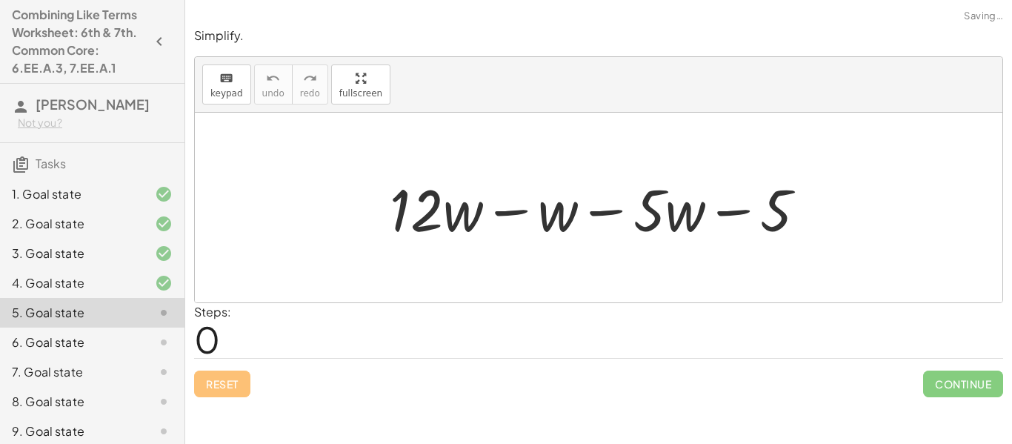
click at [509, 202] on div at bounding box center [603, 208] width 443 height 76
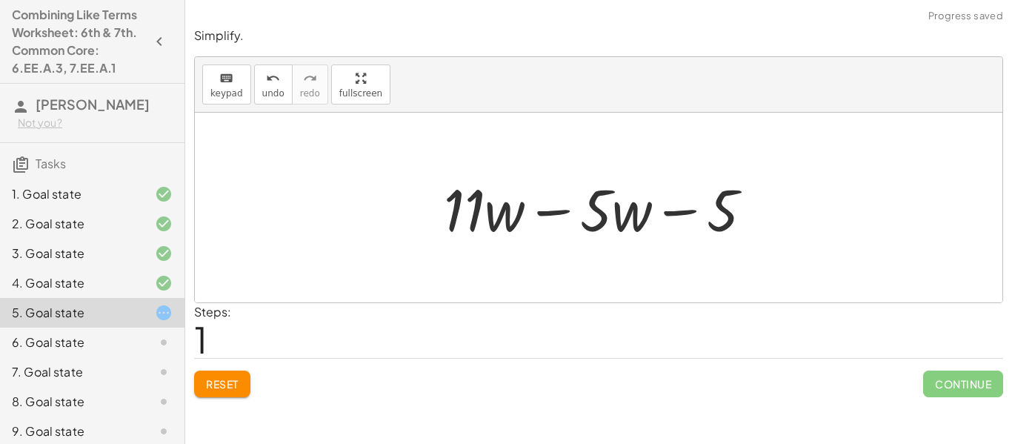
click at [538, 208] on div at bounding box center [603, 208] width 335 height 76
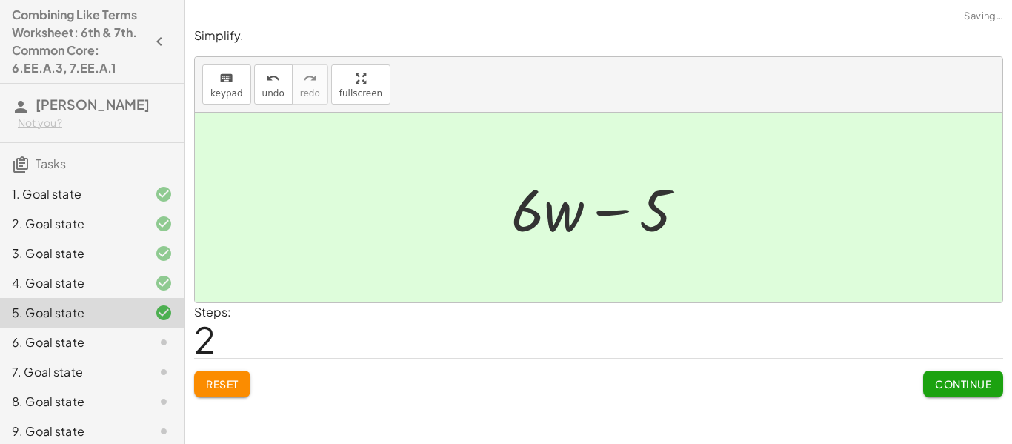
click at [604, 218] on div at bounding box center [604, 208] width 201 height 76
click at [950, 378] on span "Continue" at bounding box center [963, 383] width 56 height 13
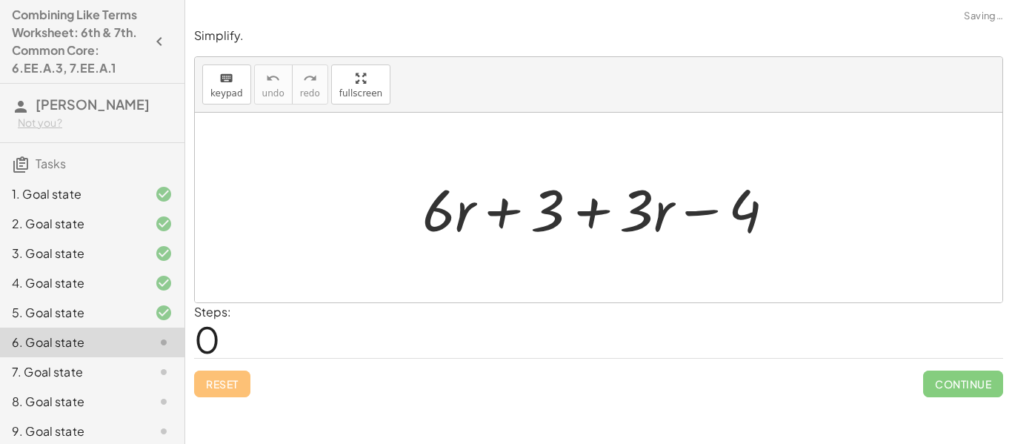
click at [509, 223] on div at bounding box center [604, 208] width 379 height 76
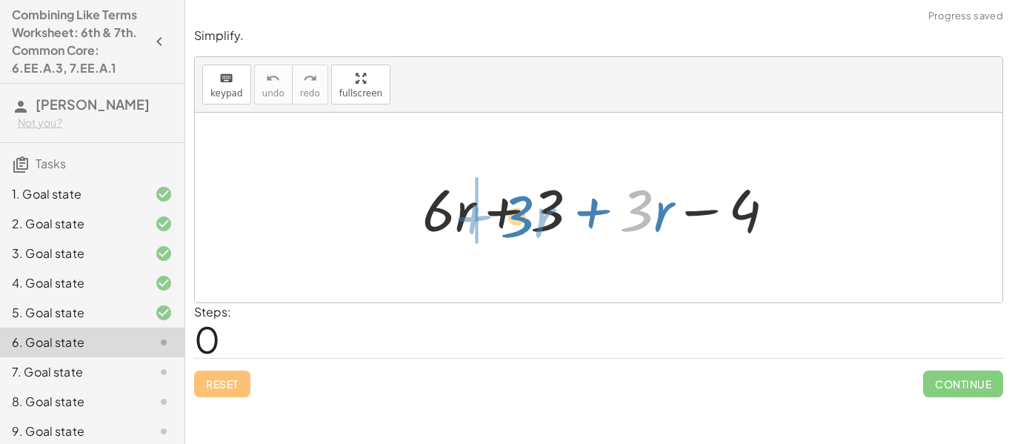
drag, startPoint x: 635, startPoint y: 219, endPoint x: 518, endPoint y: 225, distance: 117.9
click at [518, 225] on div at bounding box center [604, 208] width 379 height 76
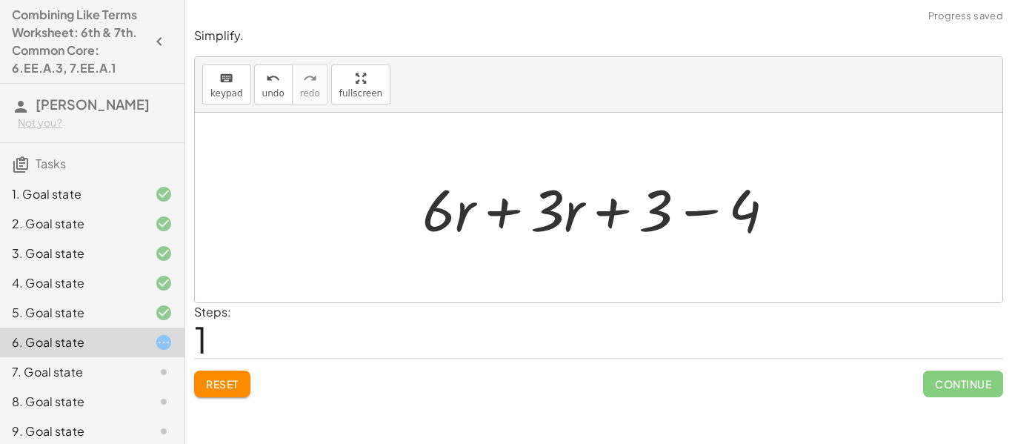
click at [510, 216] on div at bounding box center [604, 208] width 379 height 76
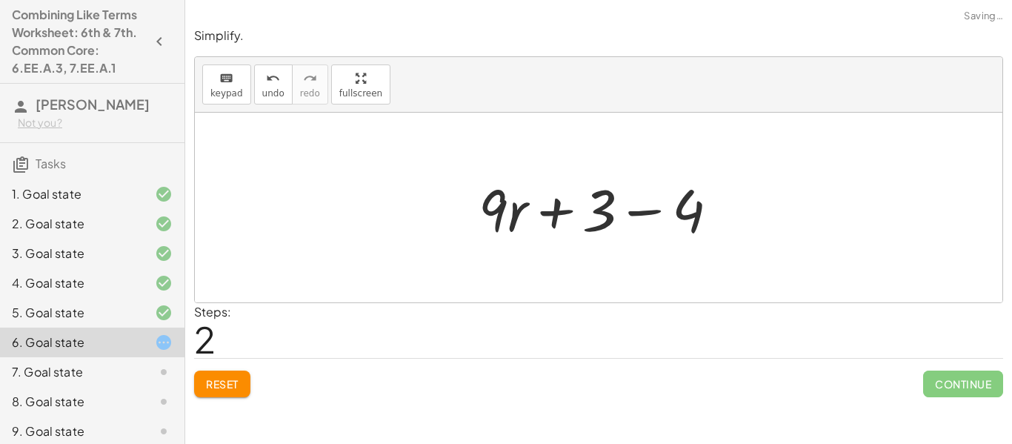
click at [641, 217] on div at bounding box center [604, 208] width 267 height 76
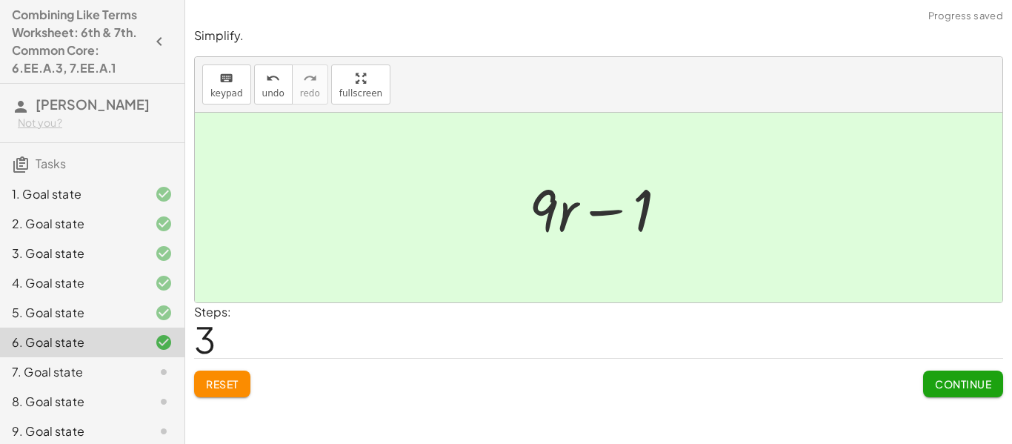
click at [940, 378] on span "Continue" at bounding box center [963, 383] width 56 height 13
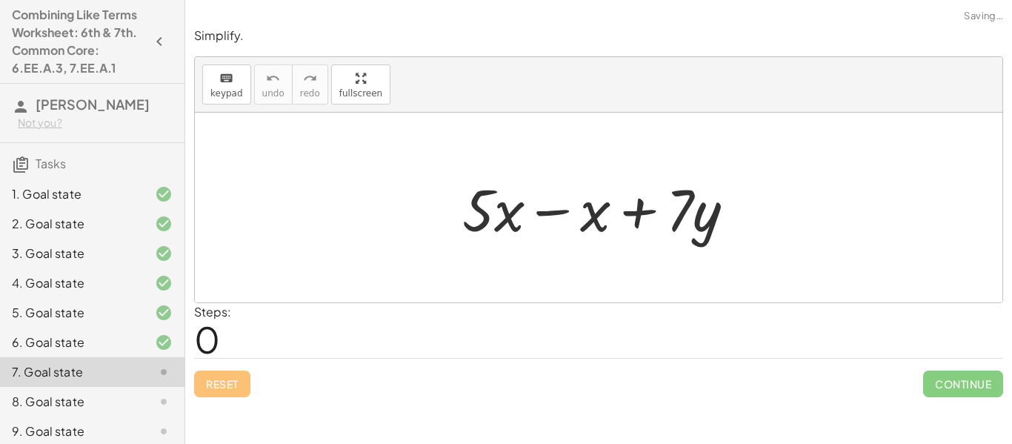
click at [540, 207] on div at bounding box center [604, 208] width 299 height 76
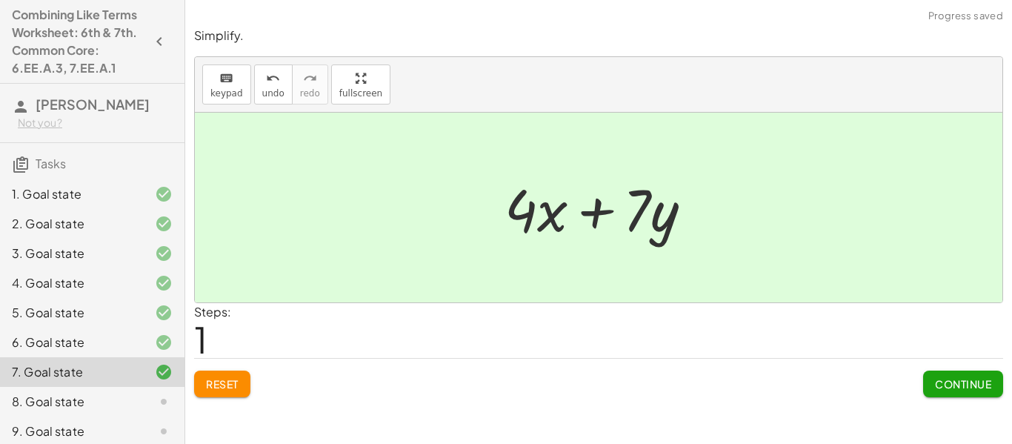
click at [966, 375] on button "Continue" at bounding box center [963, 383] width 80 height 27
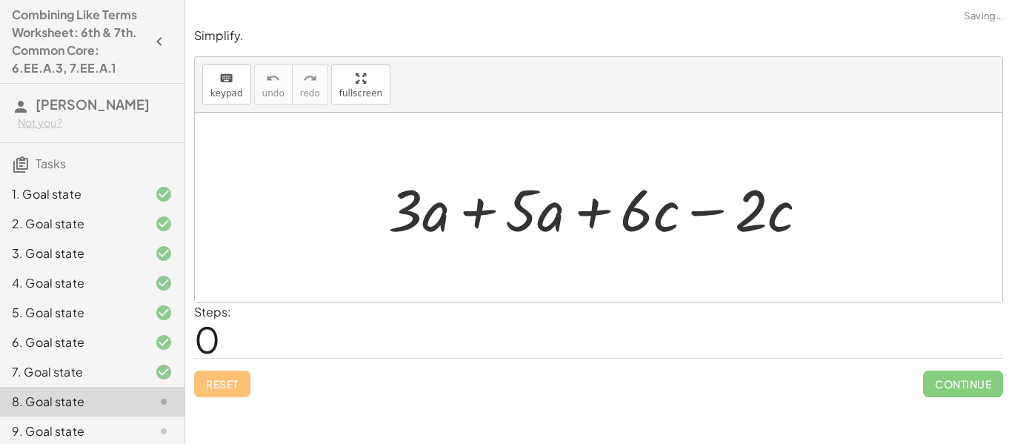
click at [494, 213] on div at bounding box center [604, 208] width 446 height 76
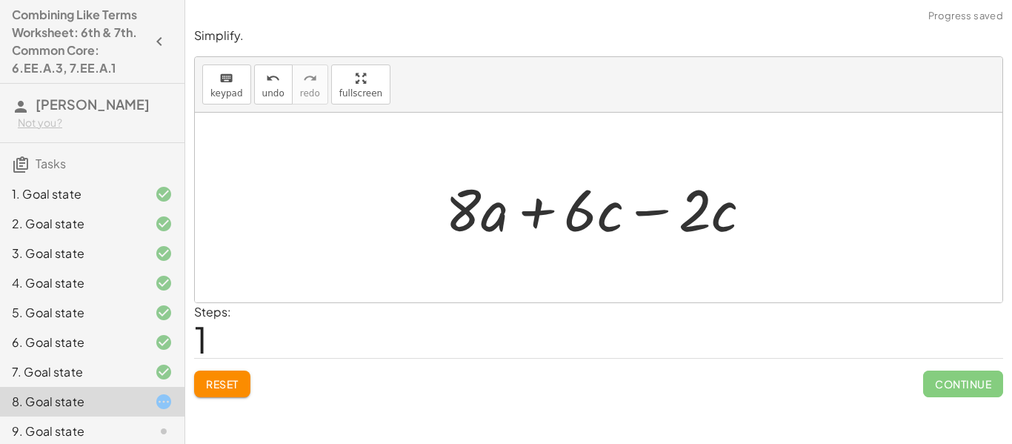
click at [630, 213] on div at bounding box center [604, 208] width 333 height 76
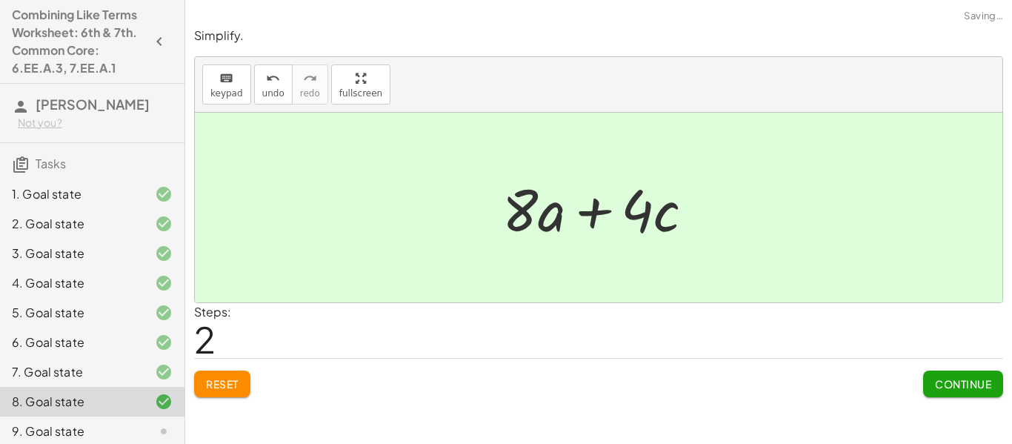
click at [935, 381] on span "Continue" at bounding box center [963, 383] width 56 height 13
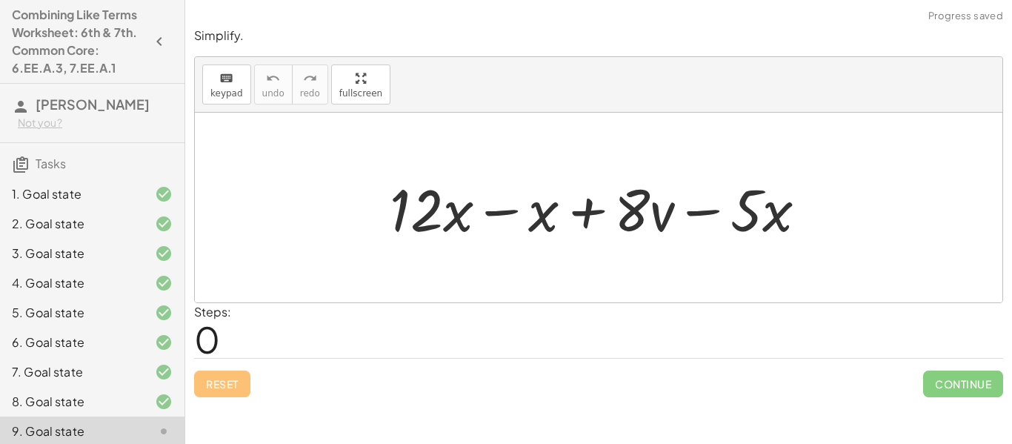
click at [513, 196] on div at bounding box center [604, 208] width 444 height 76
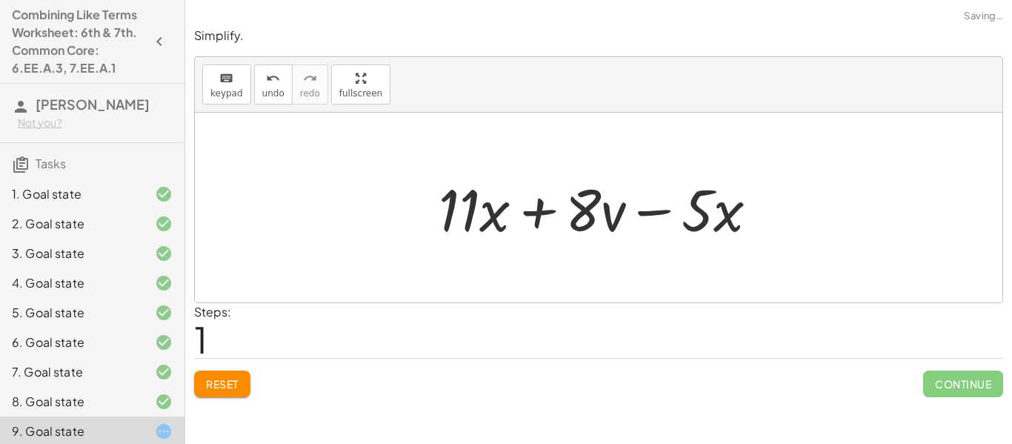
click at [624, 220] on div at bounding box center [604, 208] width 346 height 76
click at [639, 213] on div at bounding box center [604, 208] width 346 height 76
drag, startPoint x: 726, startPoint y: 211, endPoint x: 729, endPoint y: 202, distance: 9.4
click at [729, 202] on div at bounding box center [604, 208] width 346 height 76
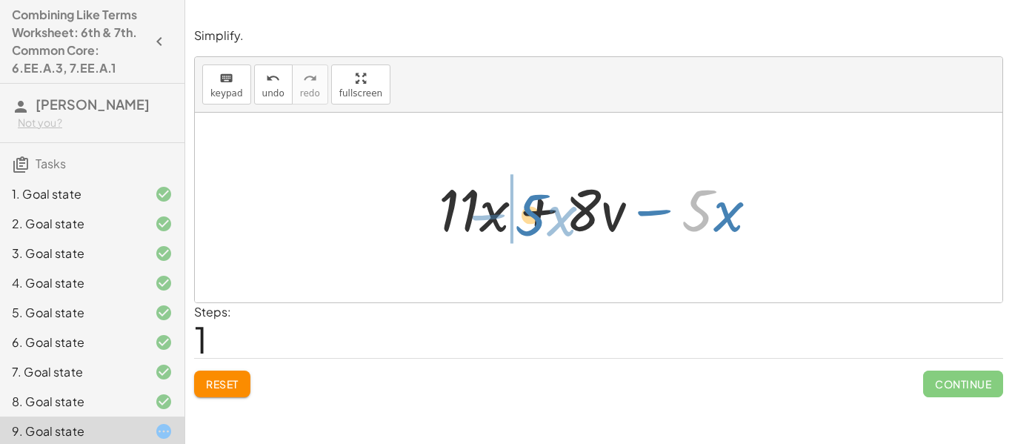
drag, startPoint x: 701, startPoint y: 217, endPoint x: 539, endPoint y: 221, distance: 162.2
click at [539, 221] on div at bounding box center [604, 208] width 346 height 76
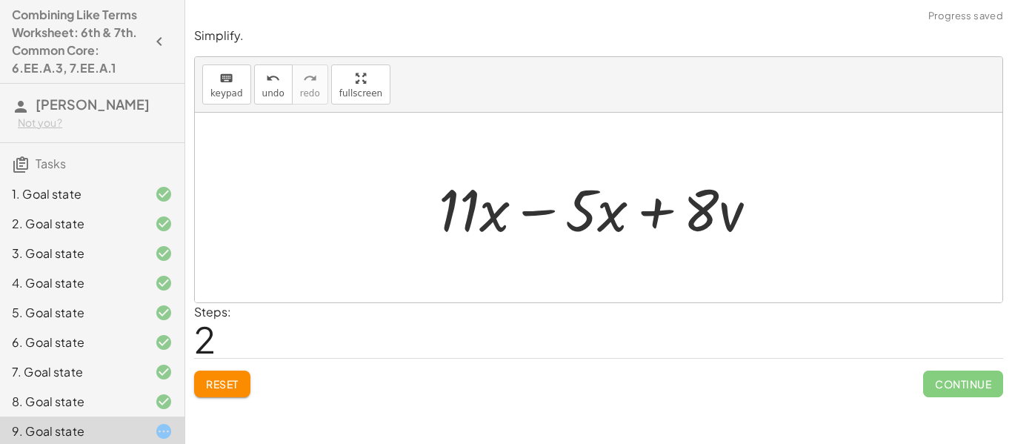
click at [540, 215] on div at bounding box center [604, 208] width 346 height 76
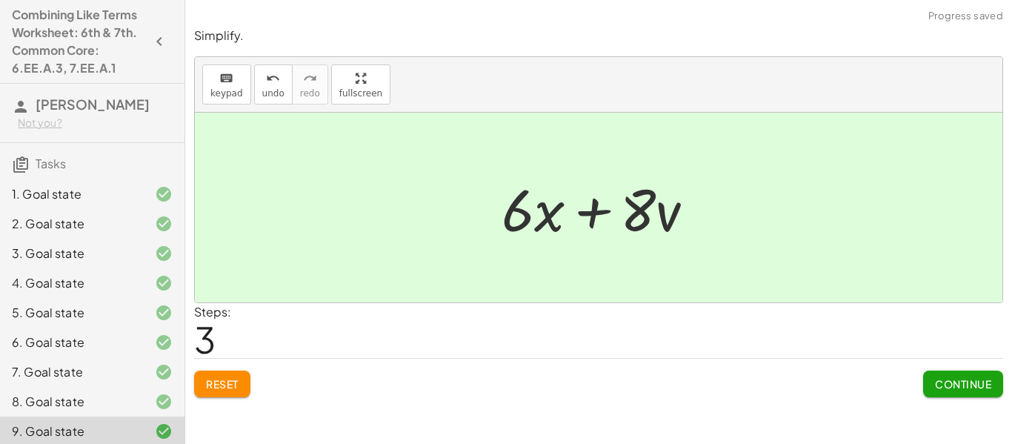
click at [969, 390] on button "Continue" at bounding box center [963, 383] width 80 height 27
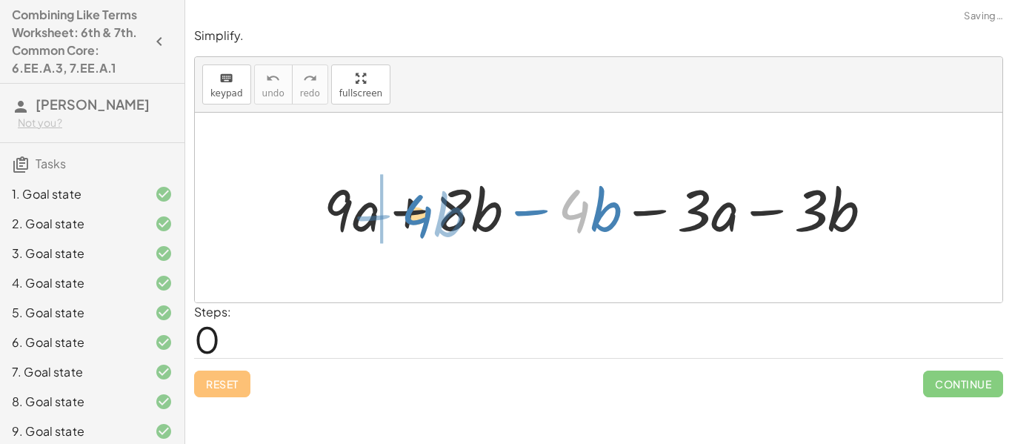
drag, startPoint x: 569, startPoint y: 213, endPoint x: 411, endPoint y: 218, distance: 157.8
click at [411, 218] on div at bounding box center [603, 208] width 575 height 76
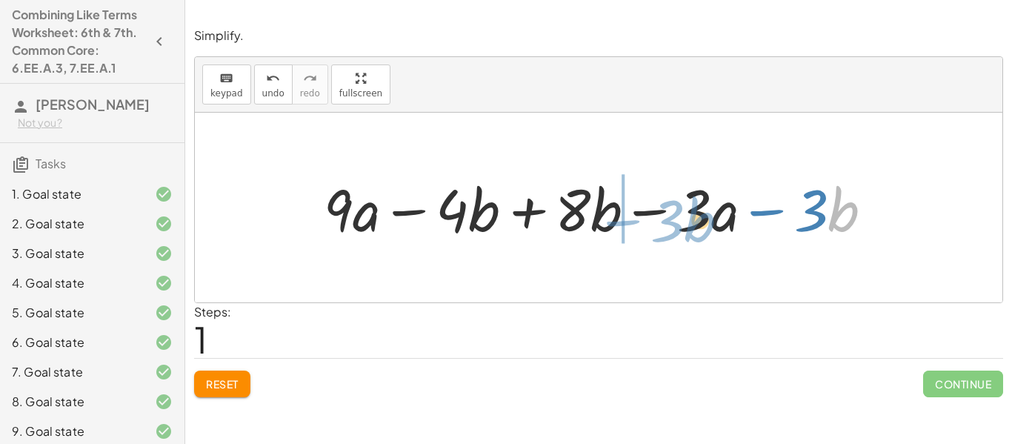
drag, startPoint x: 840, startPoint y: 222, endPoint x: 689, endPoint y: 230, distance: 152.0
click at [689, 230] on div at bounding box center [603, 208] width 575 height 76
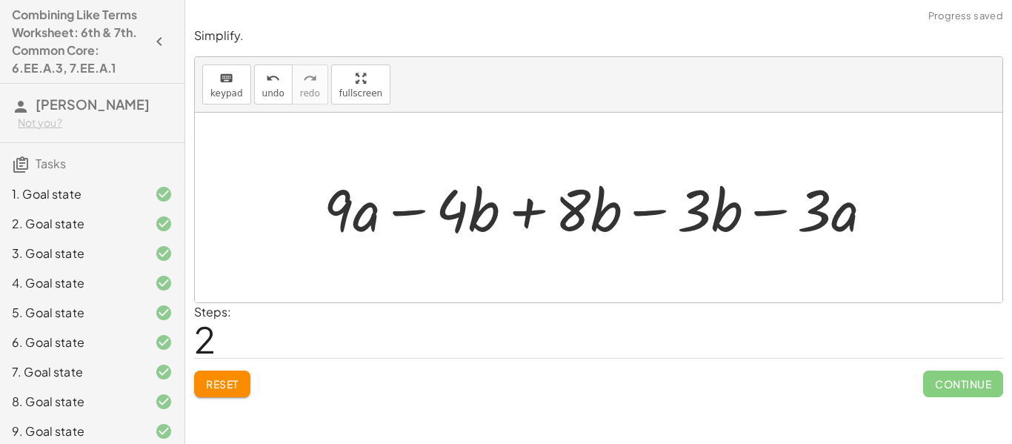
click at [526, 214] on div at bounding box center [603, 208] width 575 height 76
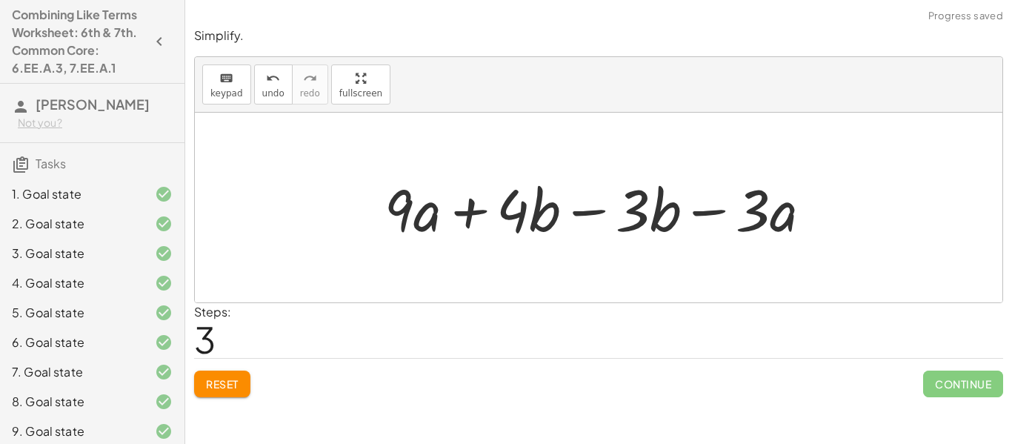
click at [584, 215] on div at bounding box center [604, 208] width 454 height 76
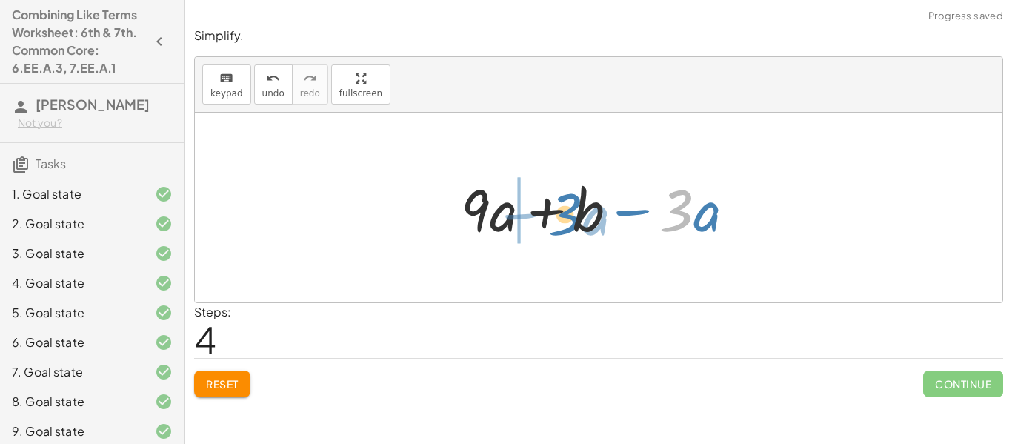
drag, startPoint x: 662, startPoint y: 214, endPoint x: 552, endPoint y: 218, distance: 110.4
click at [552, 218] on div at bounding box center [603, 208] width 301 height 76
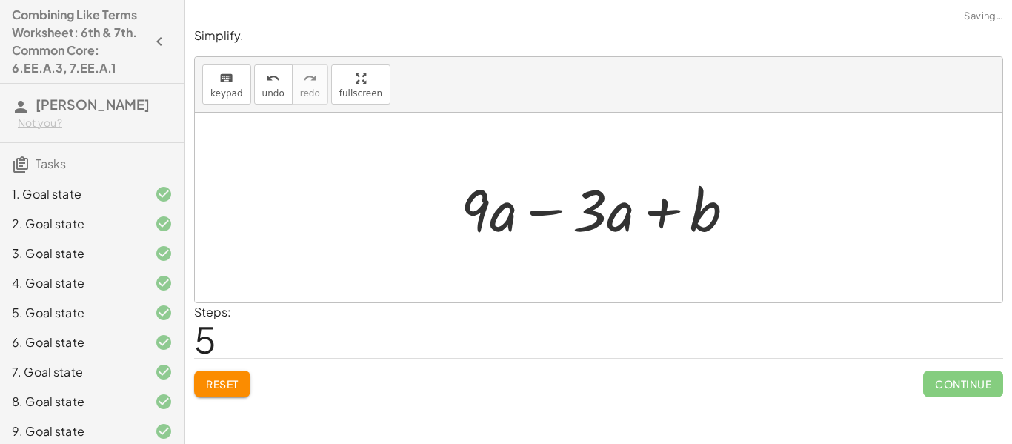
click at [549, 218] on div at bounding box center [603, 208] width 301 height 76
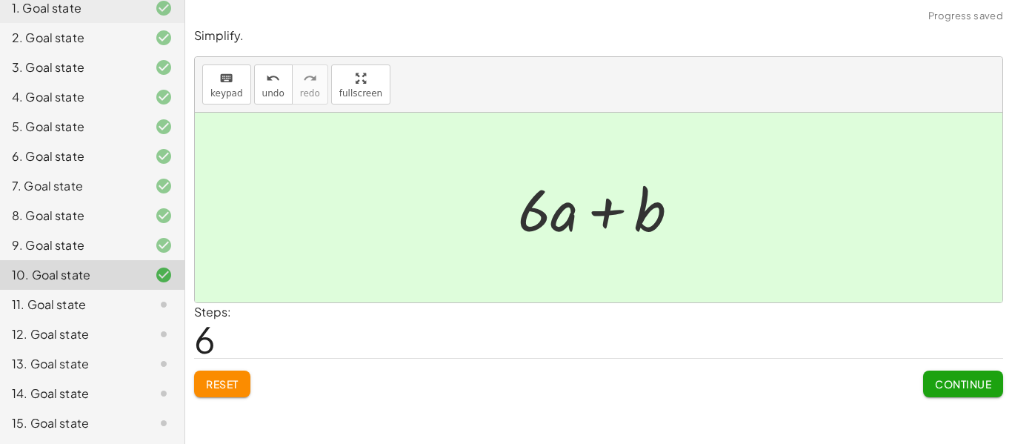
scroll to position [184, 0]
click at [938, 378] on span "Continue" at bounding box center [963, 383] width 56 height 13
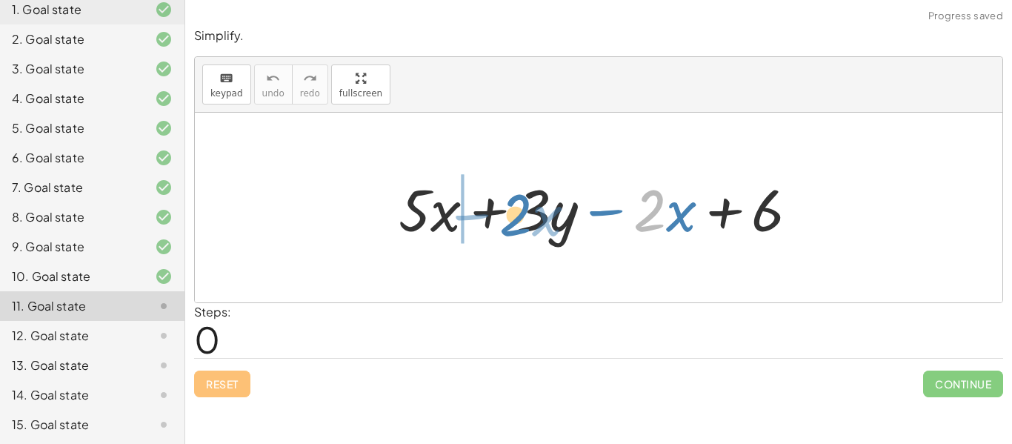
drag, startPoint x: 639, startPoint y: 226, endPoint x: 501, endPoint y: 231, distance: 138.6
click at [501, 231] on div at bounding box center [604, 208] width 427 height 76
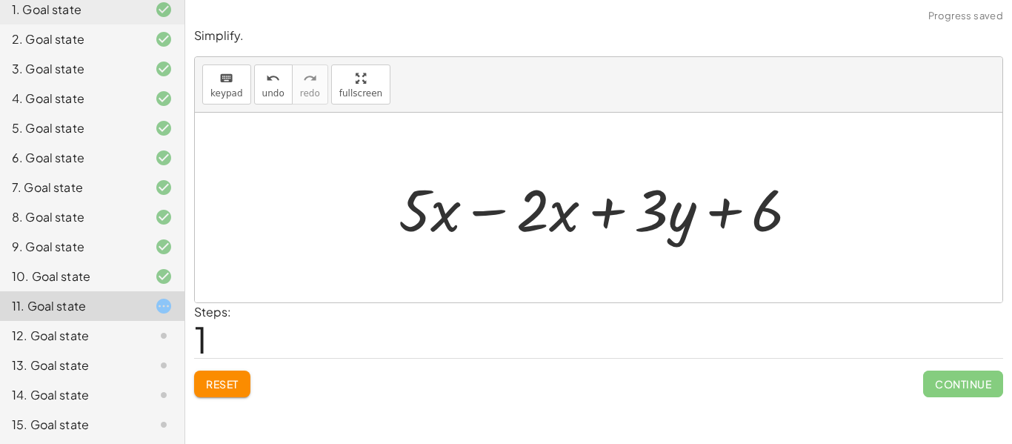
click at [487, 218] on div at bounding box center [604, 208] width 427 height 76
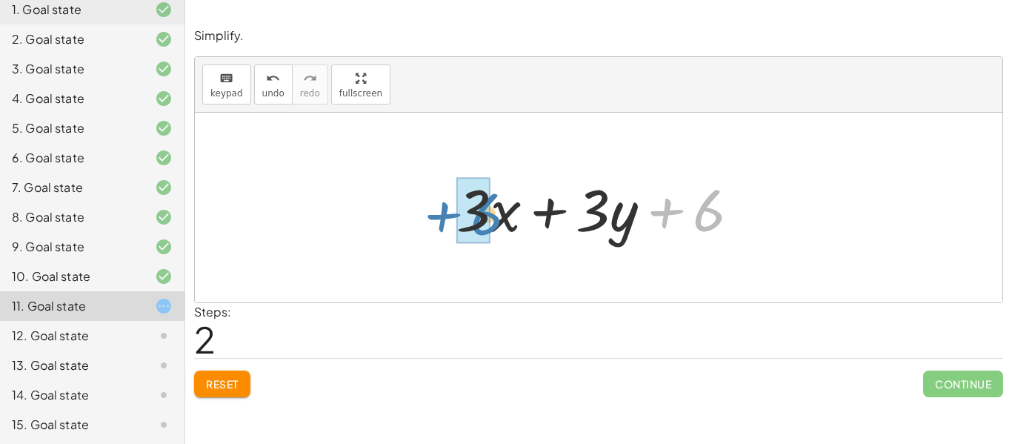
drag, startPoint x: 692, startPoint y: 224, endPoint x: 470, endPoint y: 228, distance: 222.2
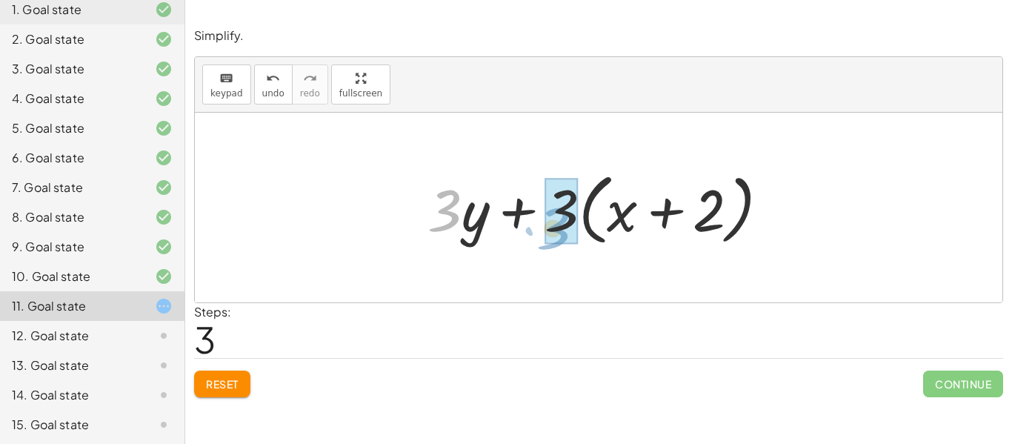
drag, startPoint x: 439, startPoint y: 215, endPoint x: 555, endPoint y: 230, distance: 117.2
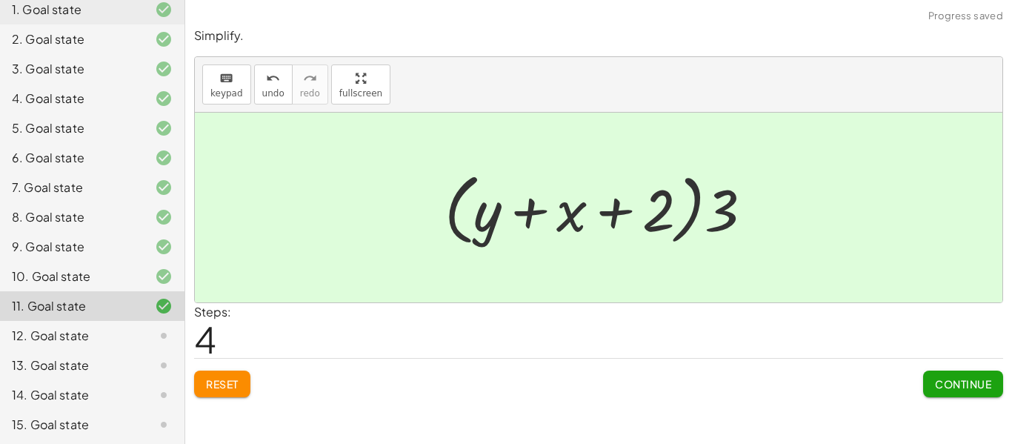
click at [980, 396] on button "Continue" at bounding box center [963, 383] width 80 height 27
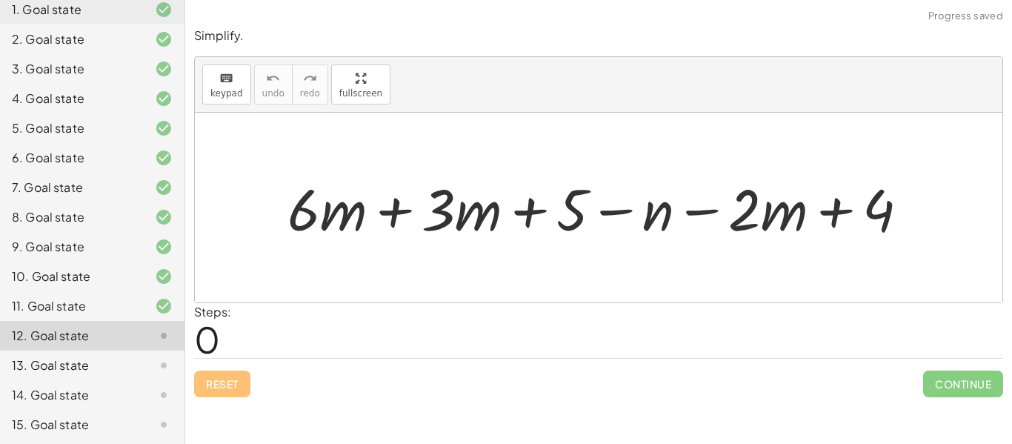
click at [391, 190] on div at bounding box center [603, 208] width 647 height 76
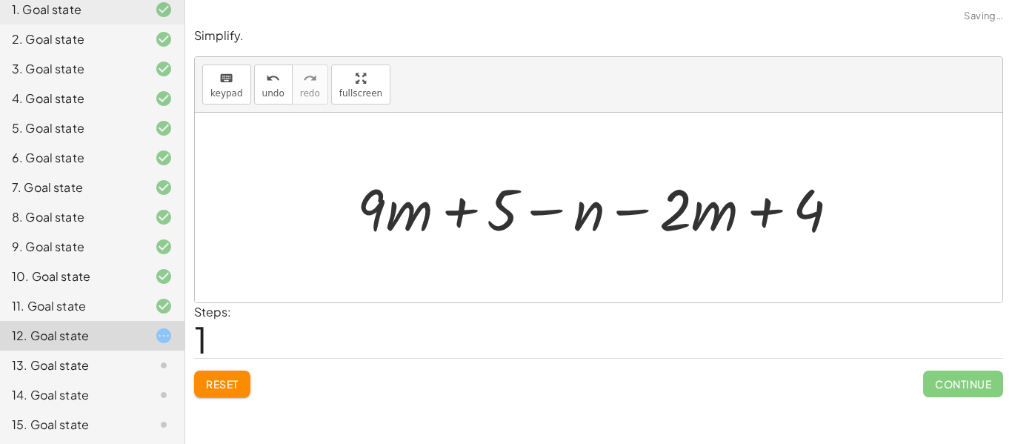
click at [624, 215] on div at bounding box center [604, 208] width 509 height 76
drag, startPoint x: 780, startPoint y: 218, endPoint x: 532, endPoint y: 202, distance: 248.6
click at [532, 202] on div at bounding box center [604, 208] width 509 height 76
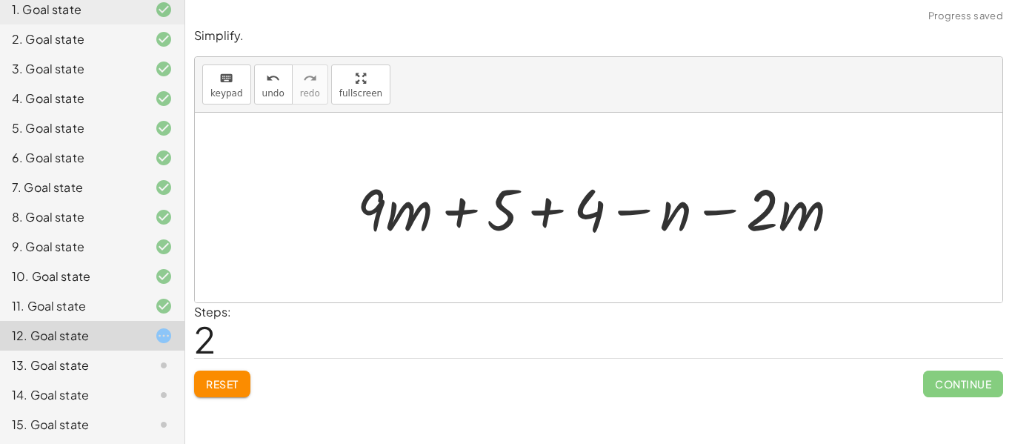
click at [538, 212] on div at bounding box center [604, 208] width 509 height 76
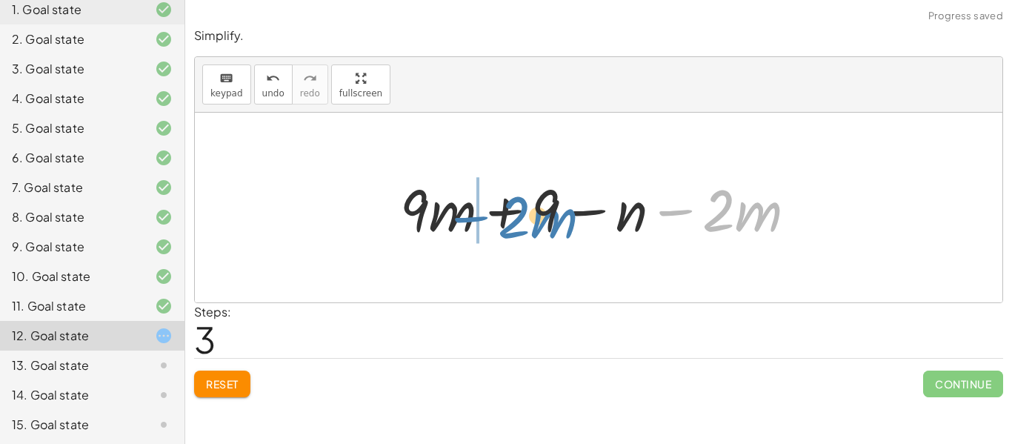
drag, startPoint x: 679, startPoint y: 215, endPoint x: 470, endPoint y: 222, distance: 208.9
click at [470, 222] on div at bounding box center [603, 208] width 423 height 76
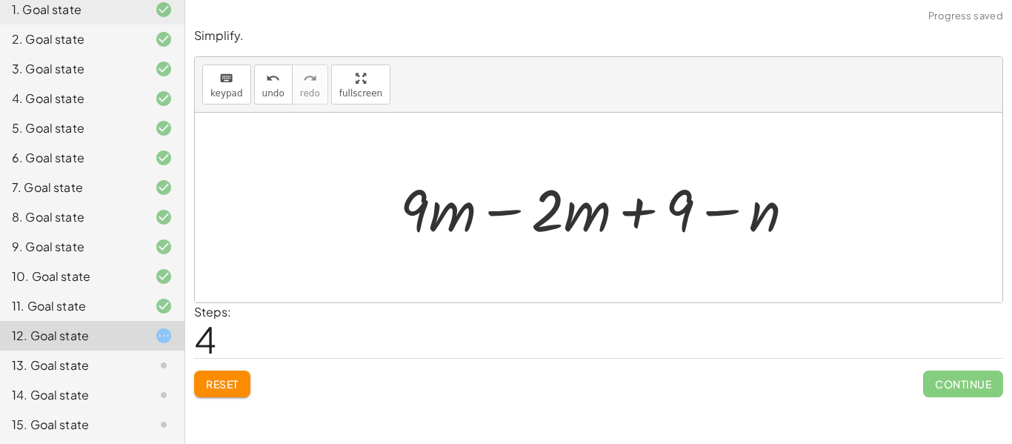
click at [499, 216] on div at bounding box center [603, 208] width 423 height 76
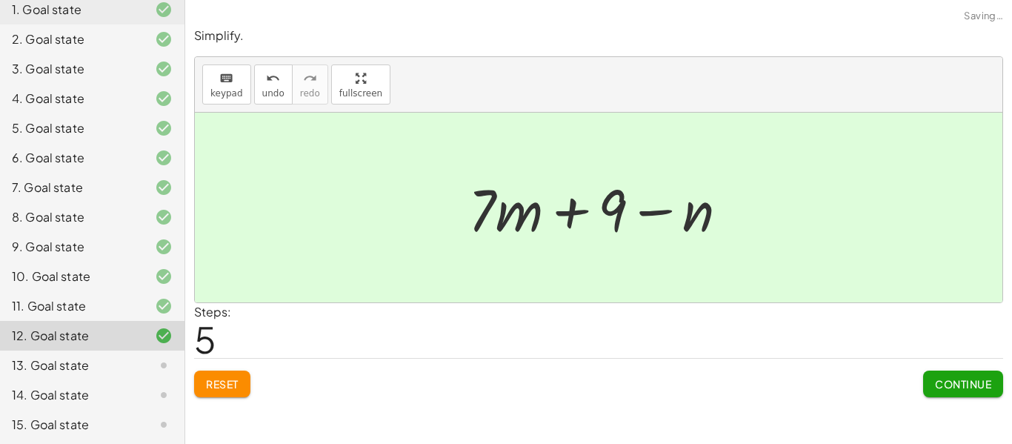
click at [965, 389] on span "Continue" at bounding box center [963, 383] width 56 height 13
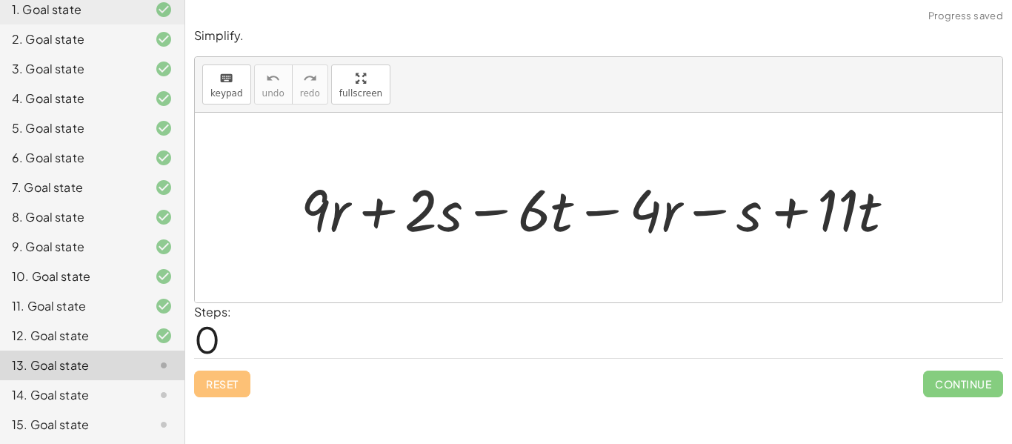
scroll to position [186, 0]
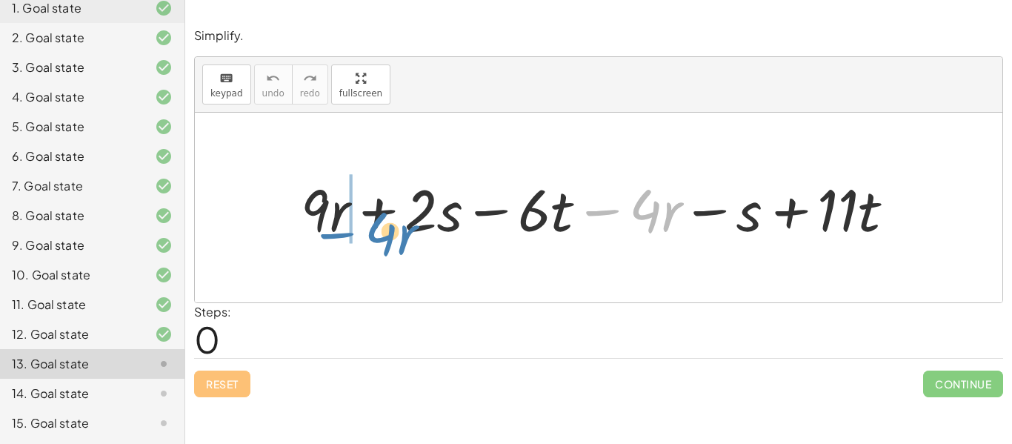
drag, startPoint x: 621, startPoint y: 217, endPoint x: 358, endPoint y: 238, distance: 264.4
click at [358, 238] on div at bounding box center [603, 208] width 621 height 76
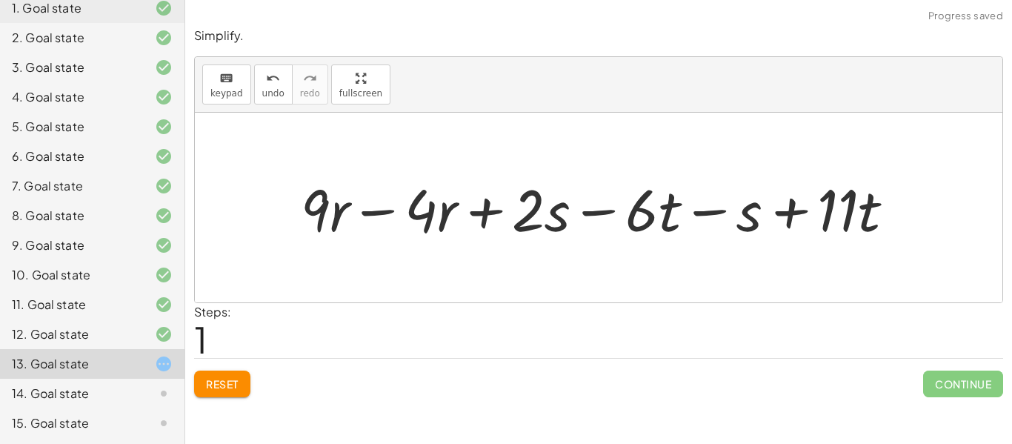
click at [384, 216] on div at bounding box center [603, 208] width 621 height 76
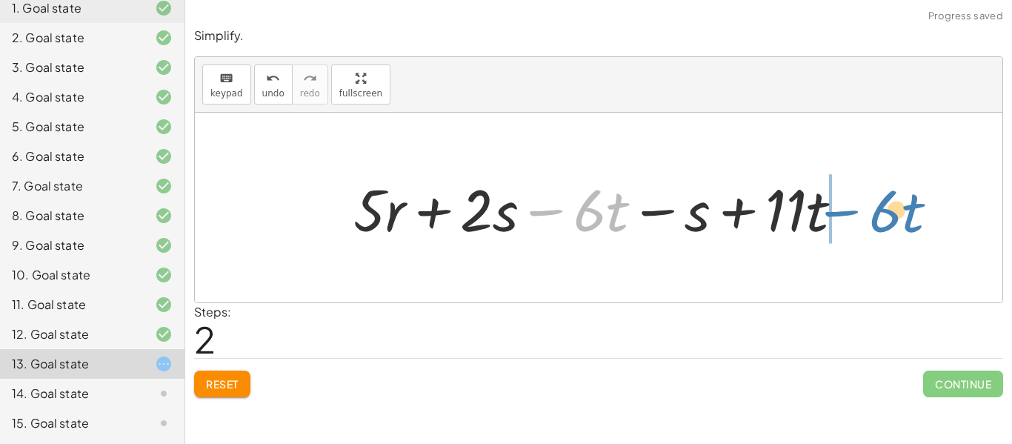
drag, startPoint x: 557, startPoint y: 214, endPoint x: 865, endPoint y: 218, distance: 308.1
click at [865, 218] on div "+ · 9 · r + · 2 · s − · 6 · t − · 4 · r − s + · 11 · t + · 9 · r − · 4 · r + · …" at bounding box center [598, 208] width 535 height 84
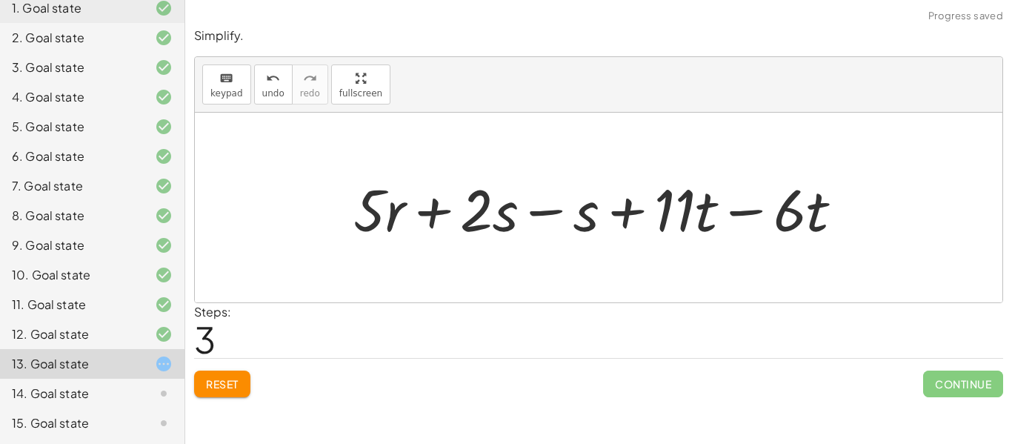
click at [701, 224] on div at bounding box center [604, 208] width 516 height 76
click at [758, 215] on div at bounding box center [604, 208] width 516 height 76
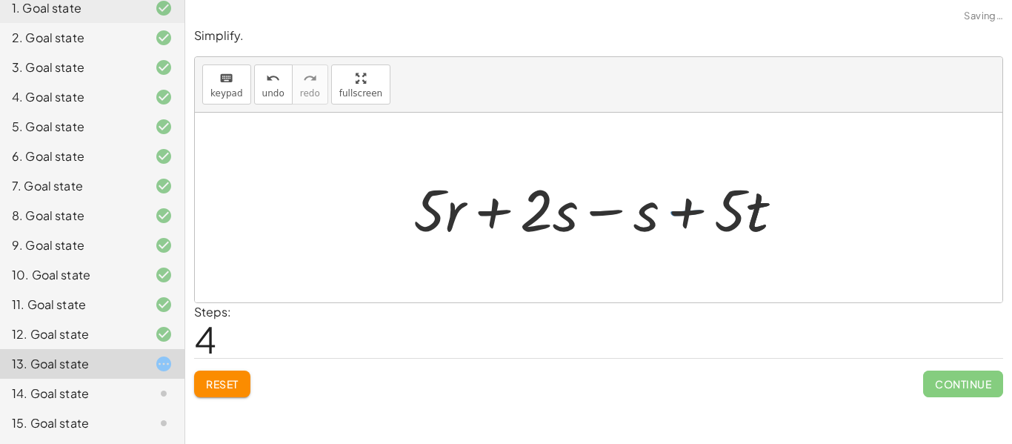
click at [617, 212] on div at bounding box center [603, 208] width 395 height 76
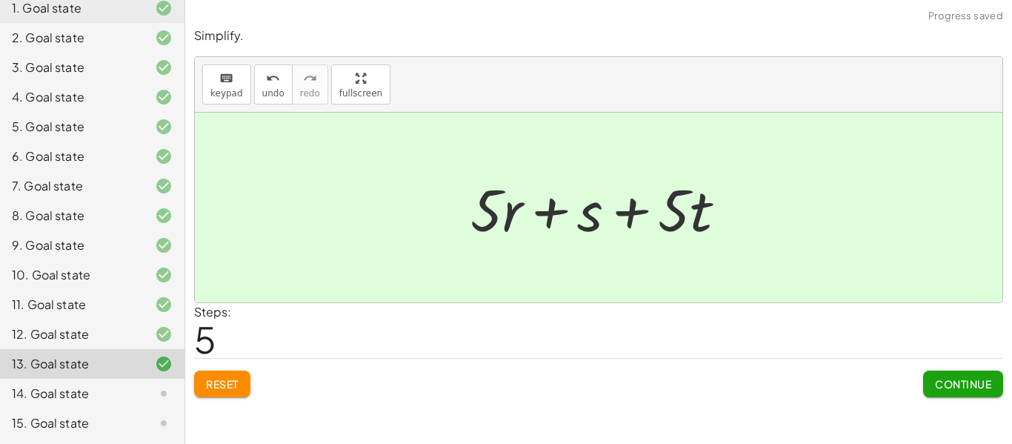
click at [961, 390] on span "Continue" at bounding box center [963, 383] width 56 height 13
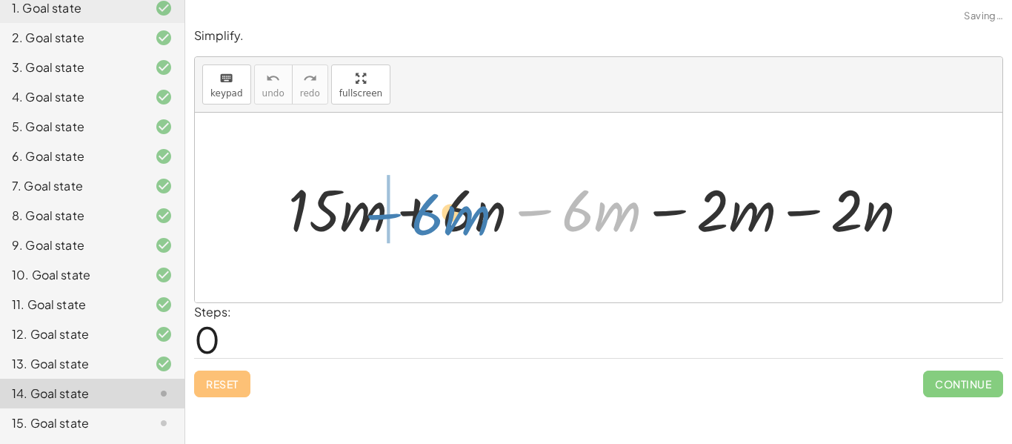
drag, startPoint x: 532, startPoint y: 213, endPoint x: 381, endPoint y: 217, distance: 151.9
click at [381, 217] on div at bounding box center [604, 208] width 647 height 76
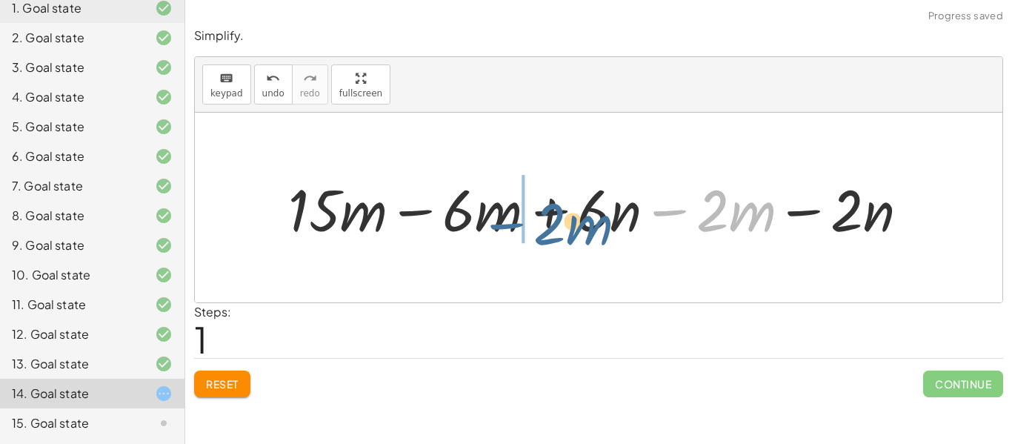
drag, startPoint x: 666, startPoint y: 210, endPoint x: 503, endPoint y: 223, distance: 164.1
click at [503, 223] on div at bounding box center [604, 208] width 647 height 76
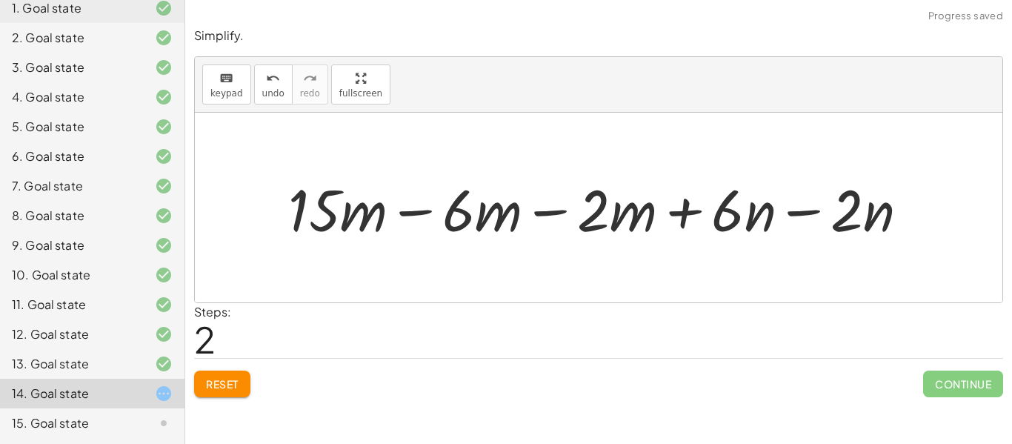
click at [801, 214] on div at bounding box center [604, 208] width 647 height 76
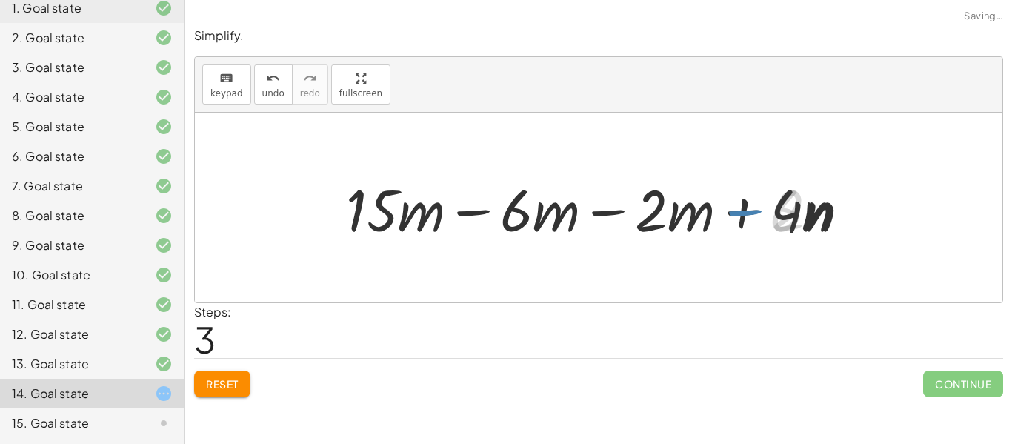
click at [620, 214] on div at bounding box center [604, 208] width 528 height 76
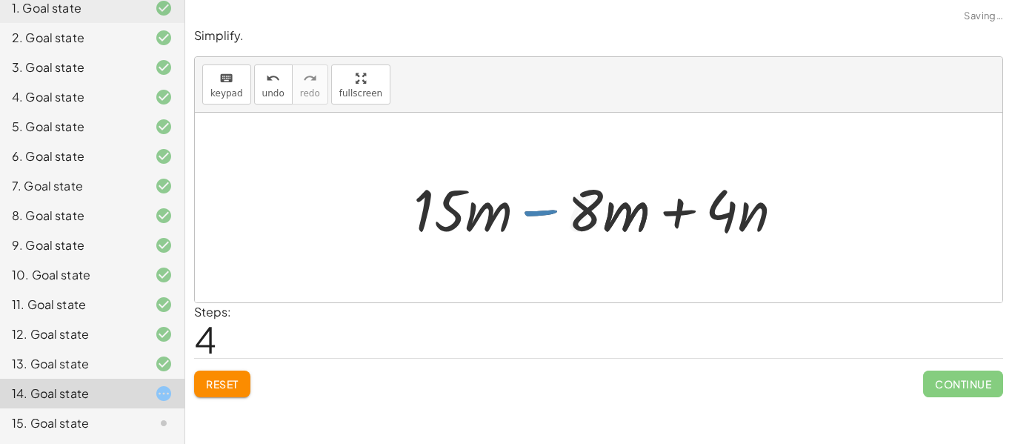
click at [537, 211] on div at bounding box center [604, 208] width 396 height 76
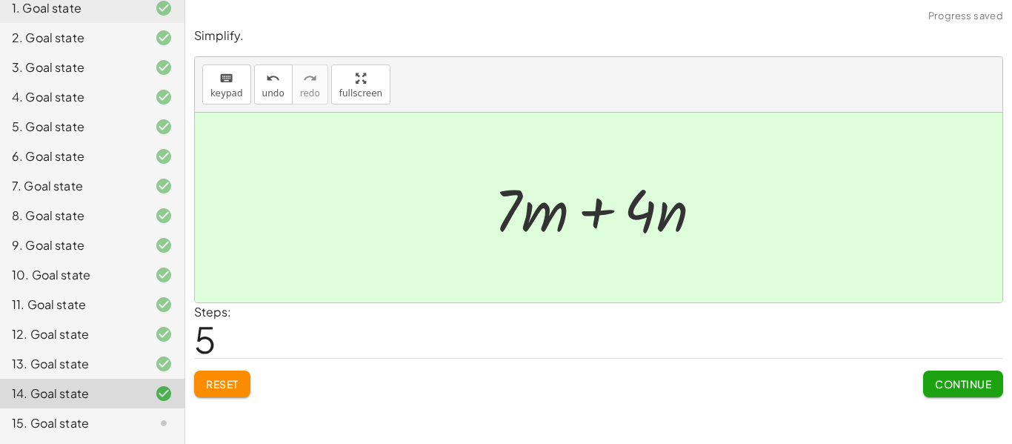
click at [972, 392] on button "Continue" at bounding box center [963, 383] width 80 height 27
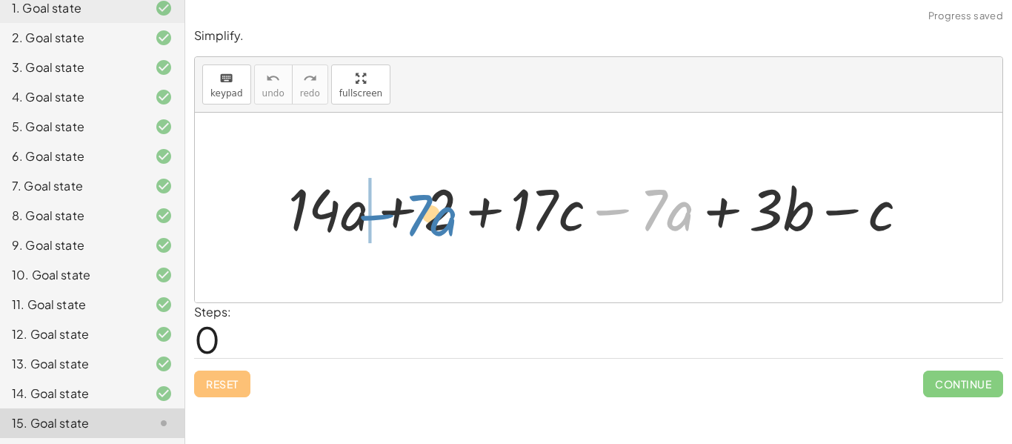
drag, startPoint x: 617, startPoint y: 210, endPoint x: 381, endPoint y: 215, distance: 236.3
click at [381, 215] on div at bounding box center [604, 208] width 647 height 76
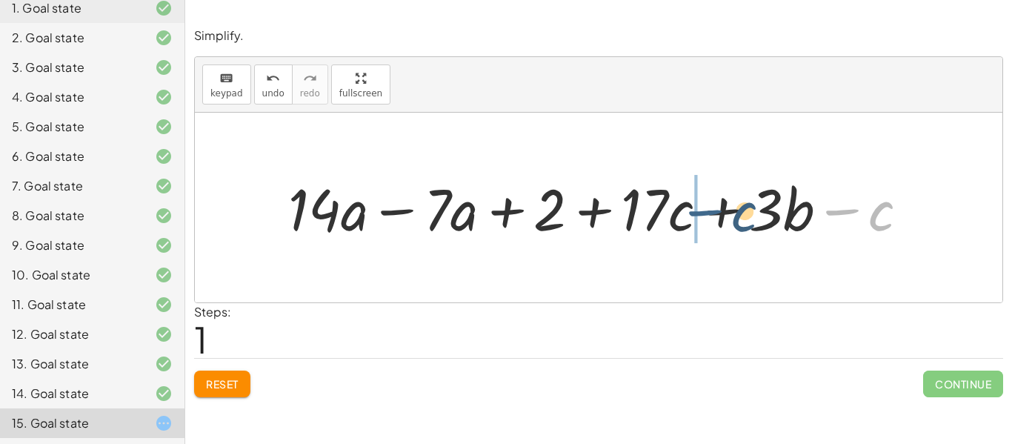
drag, startPoint x: 834, startPoint y: 218, endPoint x: 696, endPoint y: 218, distance: 137.7
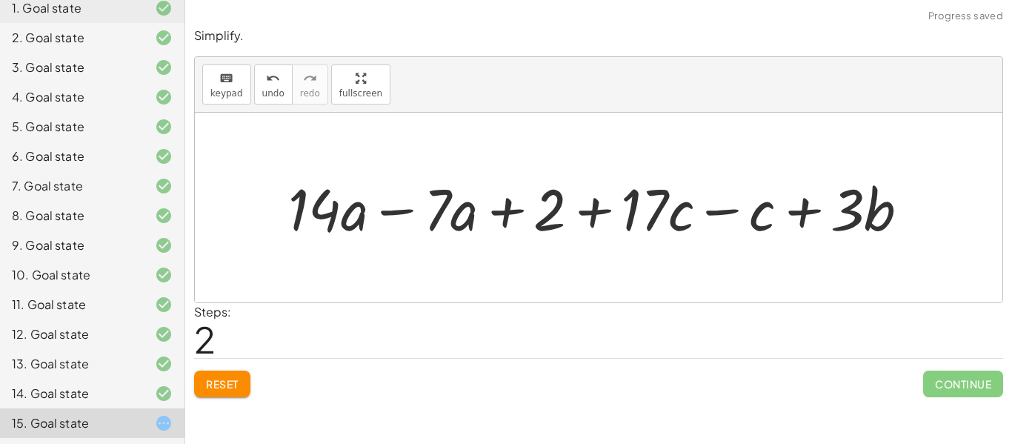
click at [410, 201] on div at bounding box center [604, 208] width 647 height 76
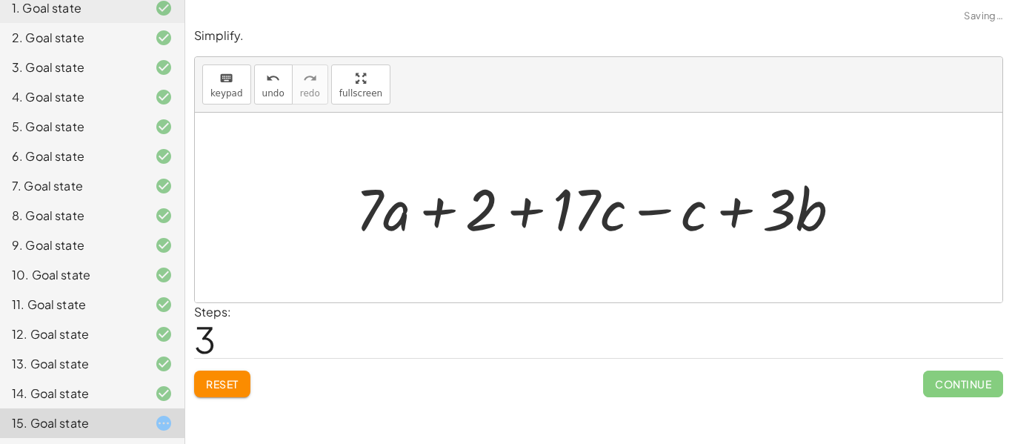
click at [601, 213] on div at bounding box center [604, 208] width 512 height 76
click at [631, 215] on div at bounding box center [604, 208] width 512 height 76
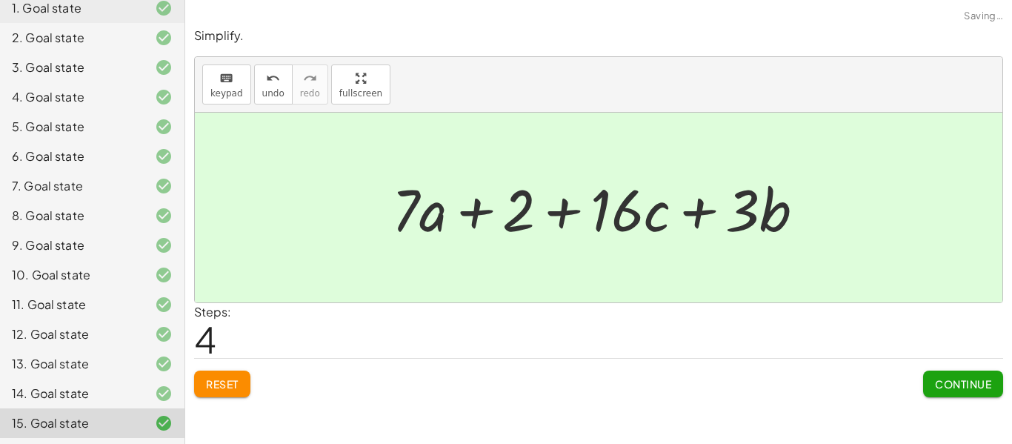
click at [949, 384] on span "Continue" at bounding box center [963, 383] width 56 height 13
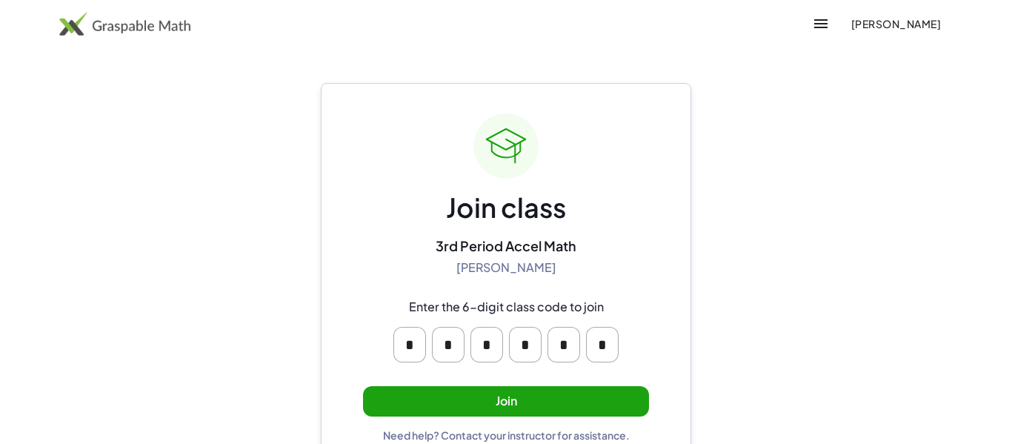
click at [601, 390] on button "Join" at bounding box center [506, 401] width 286 height 30
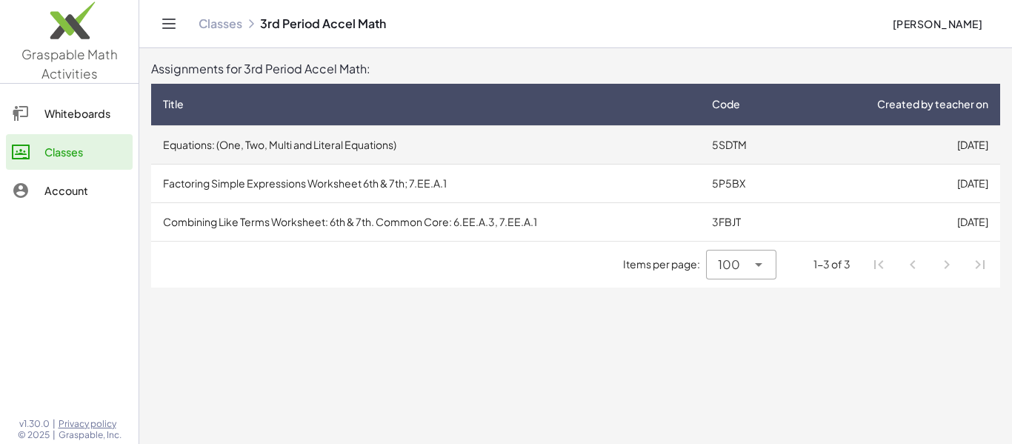
click at [773, 162] on td "5SDTM" at bounding box center [746, 144] width 93 height 39
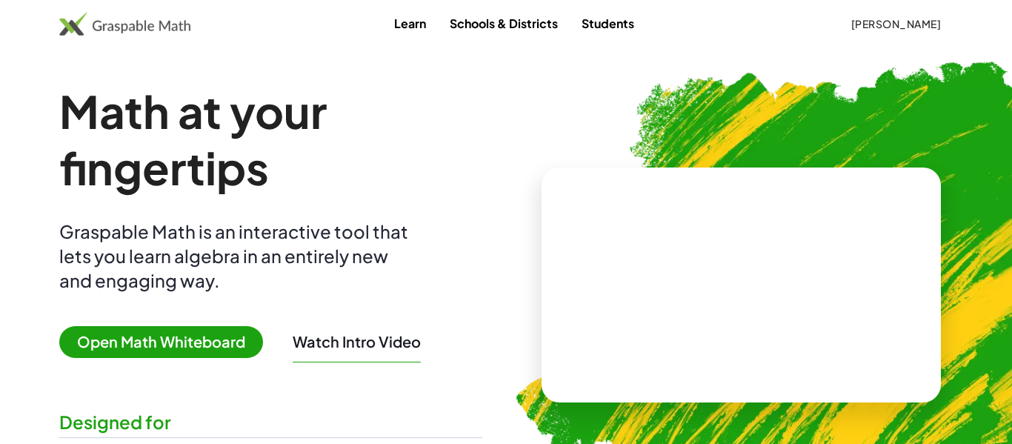
click at [382, 332] on button "Watch Intro Video" at bounding box center [357, 341] width 128 height 19
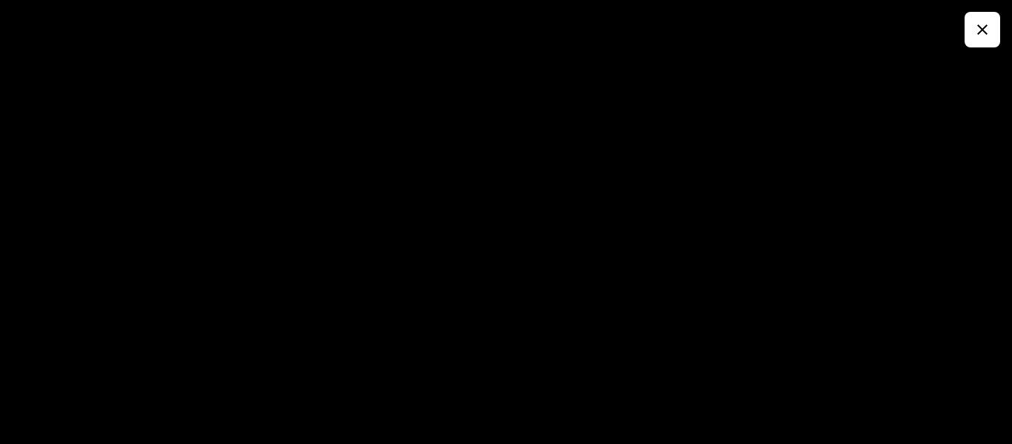
click at [990, 34] on icon "button" at bounding box center [982, 30] width 18 height 18
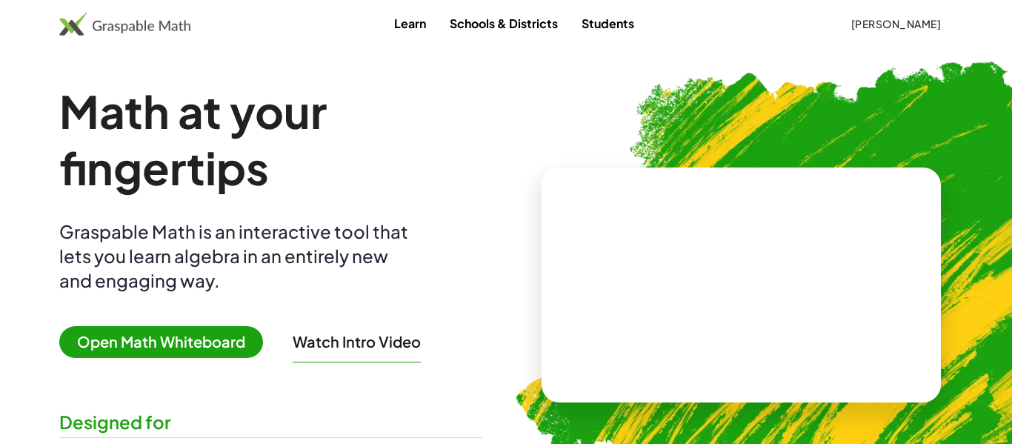
click at [151, 19] on img at bounding box center [124, 24] width 131 height 24
click at [421, 29] on link "Learn" at bounding box center [410, 23] width 56 height 27
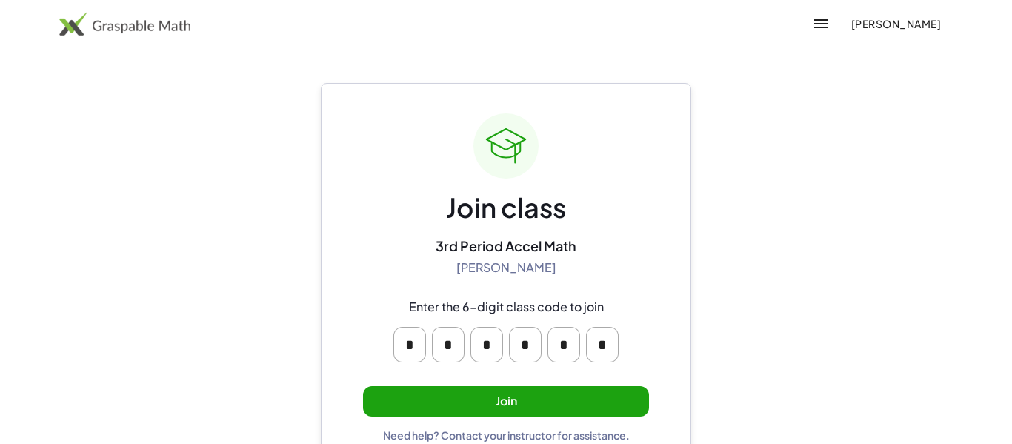
click at [628, 403] on button "Join" at bounding box center [506, 401] width 286 height 30
